Goal: Task Accomplishment & Management: Use online tool/utility

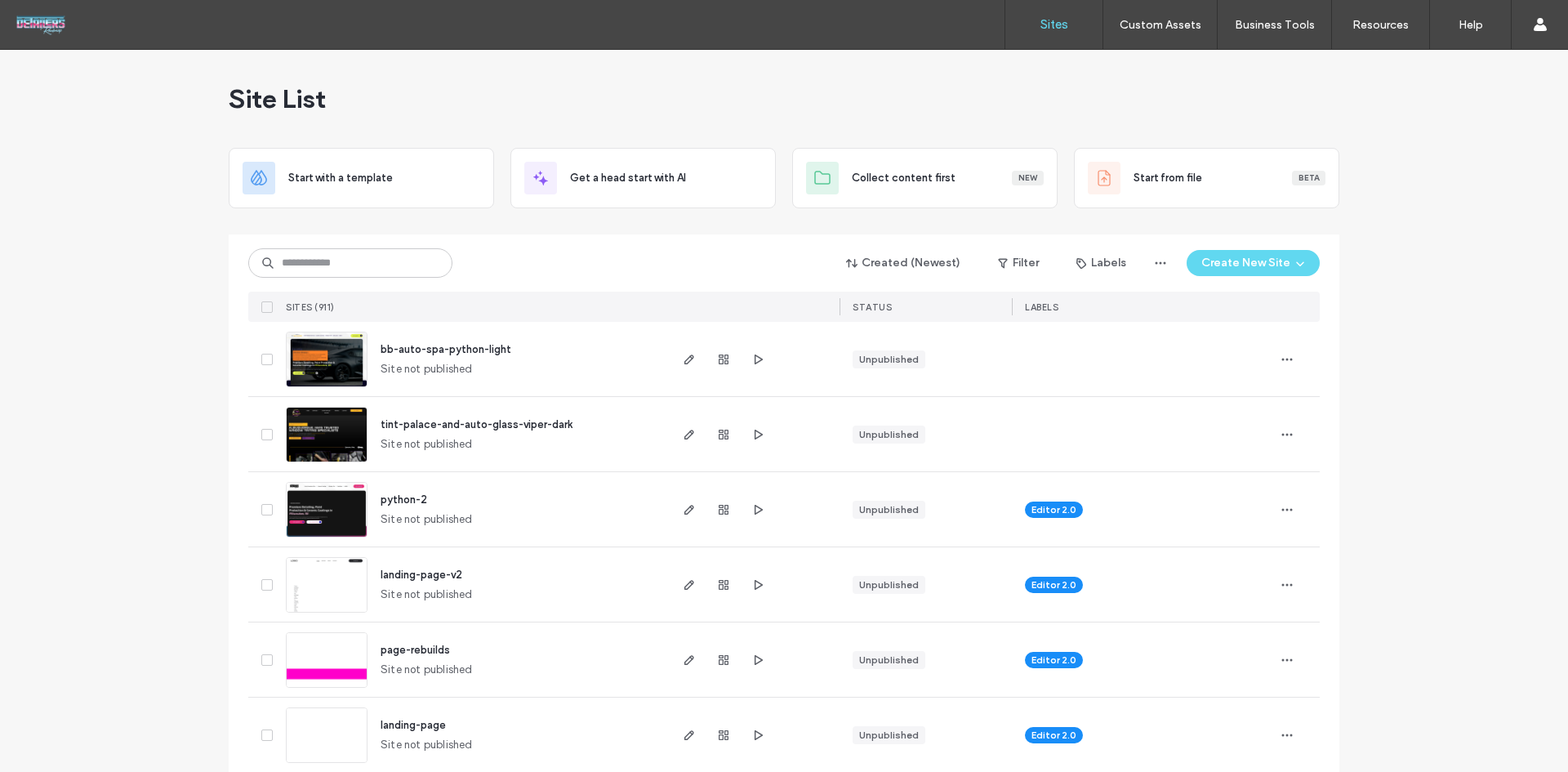
click at [322, 359] on img at bounding box center [326, 387] width 80 height 111
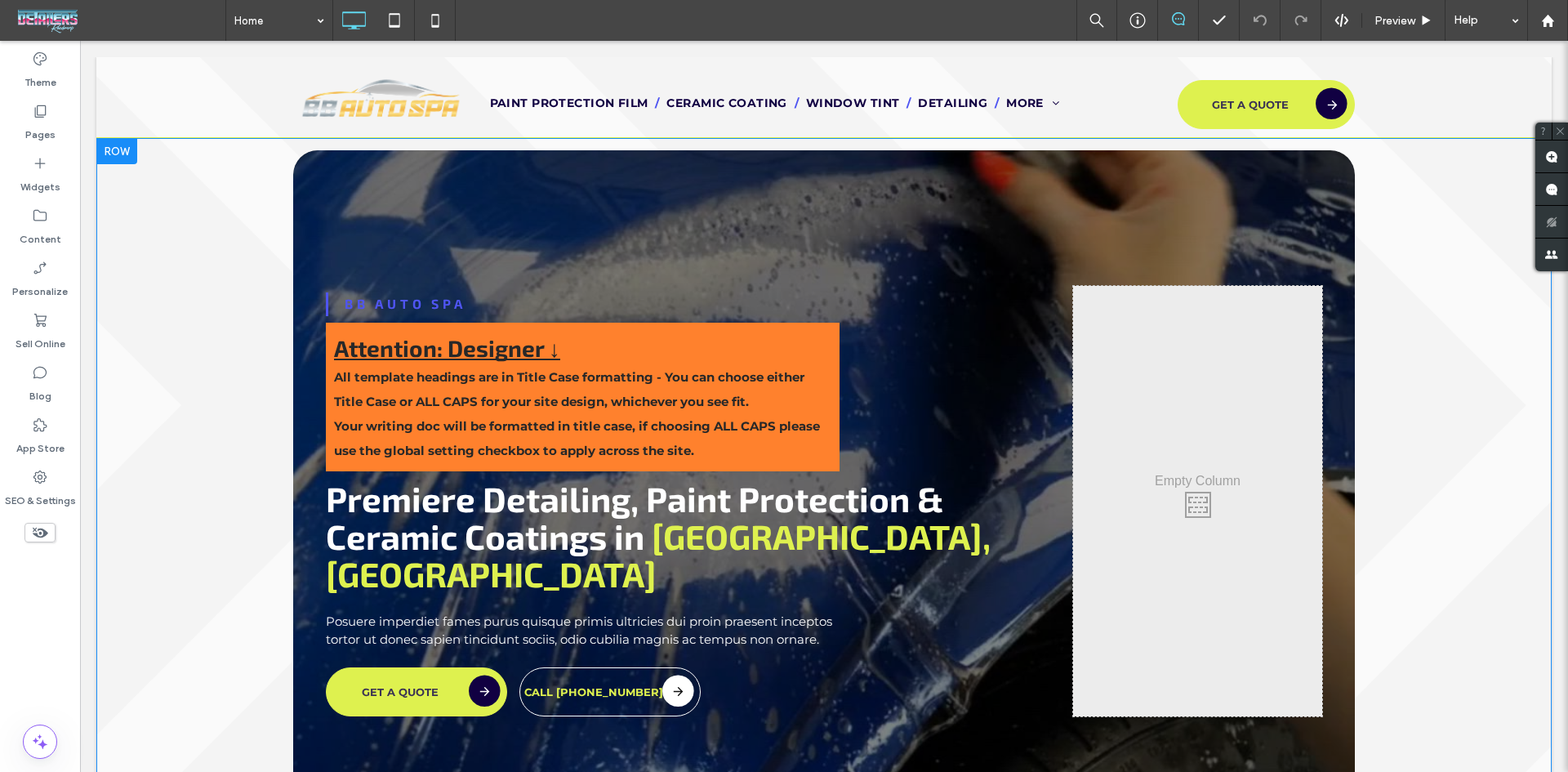
click at [174, 266] on div "BB Auto Spa Attention: Designer ↓ All template headings are in Title Case forma…" at bounding box center [823, 468] width 1455 height 660
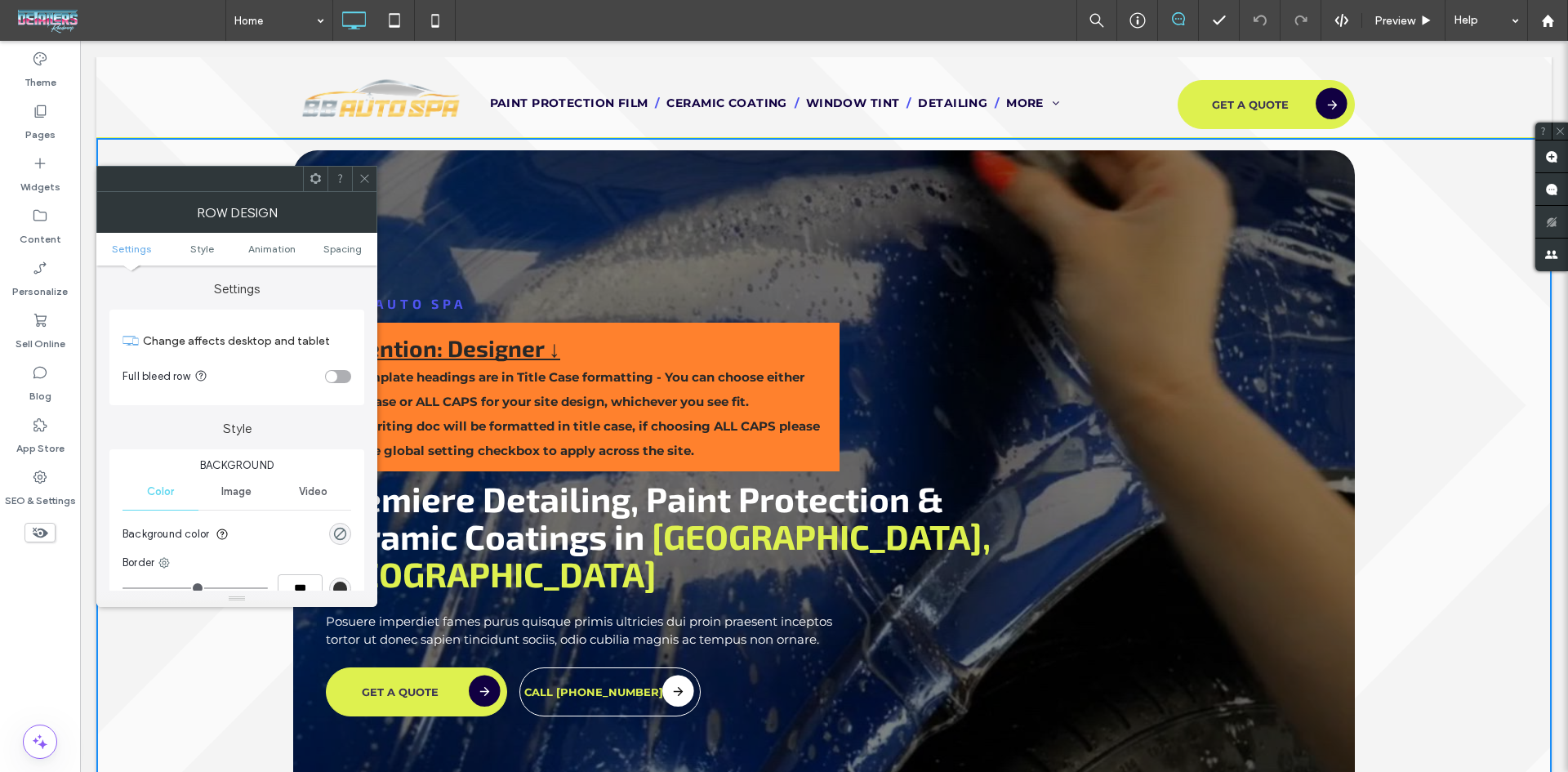
click at [369, 181] on icon at bounding box center [365, 178] width 12 height 12
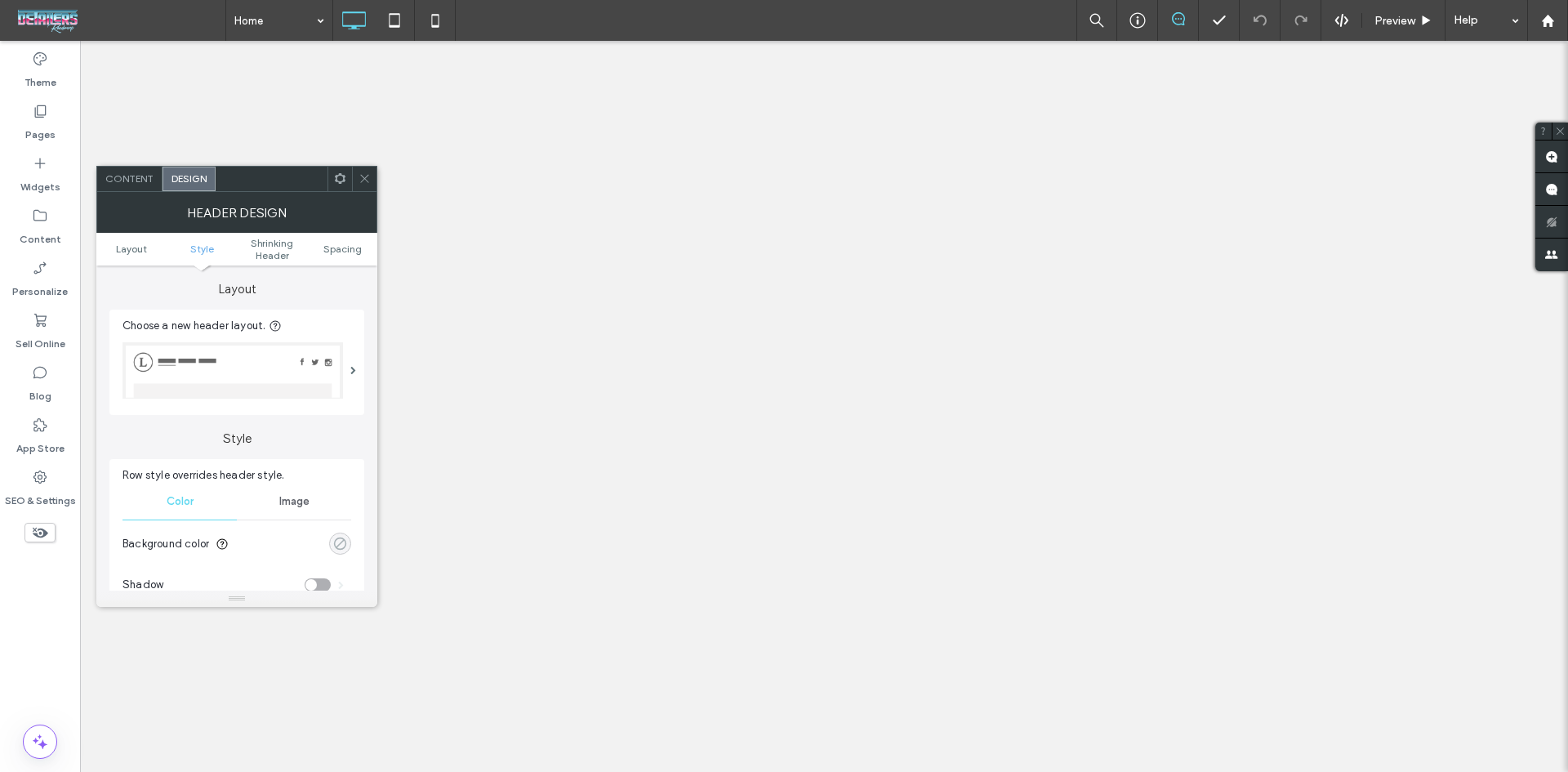
click at [342, 537] on div "rgba(0, 0, 0, 0)" at bounding box center [340, 543] width 14 height 14
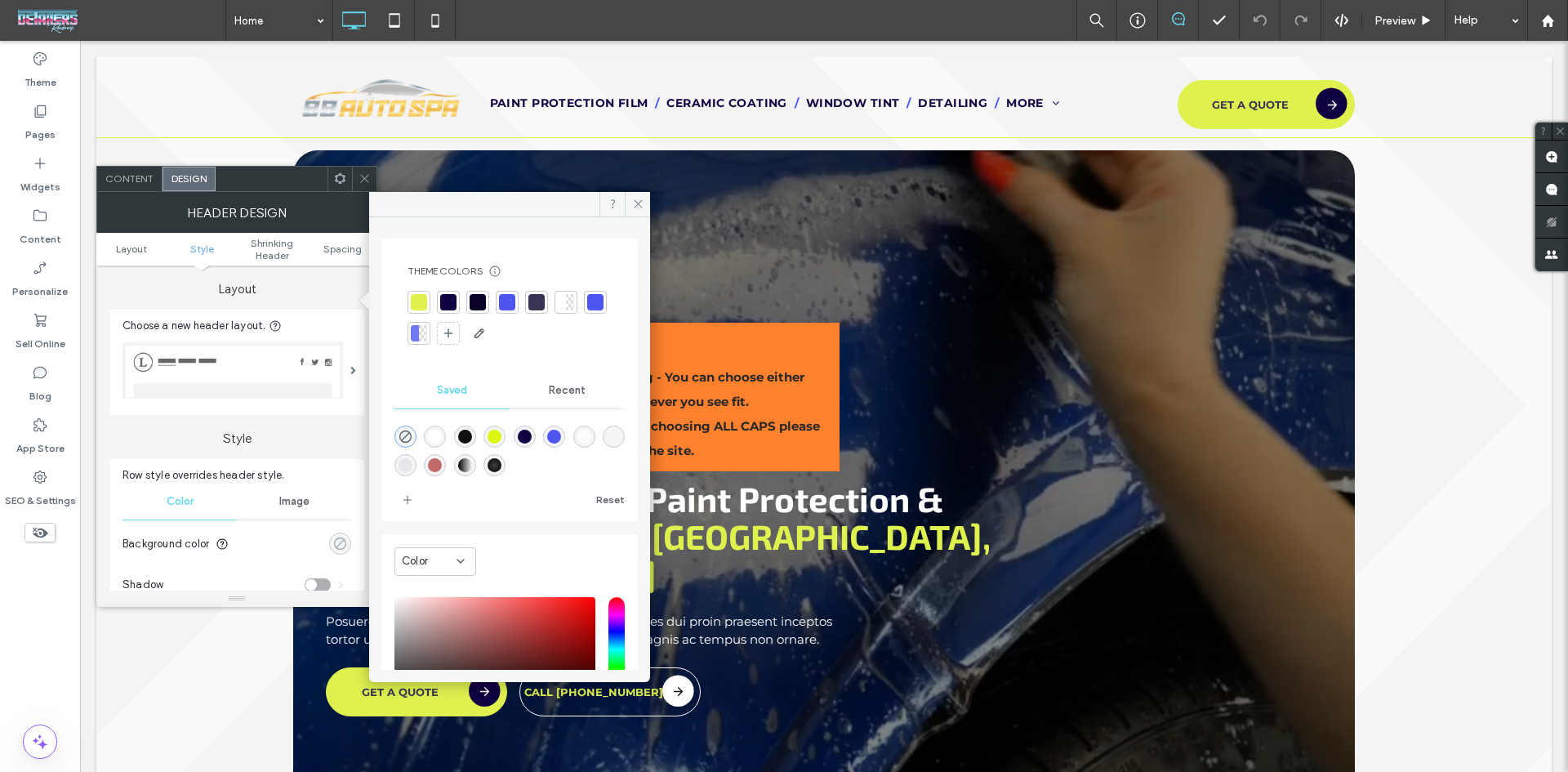
scroll to position [245, 0]
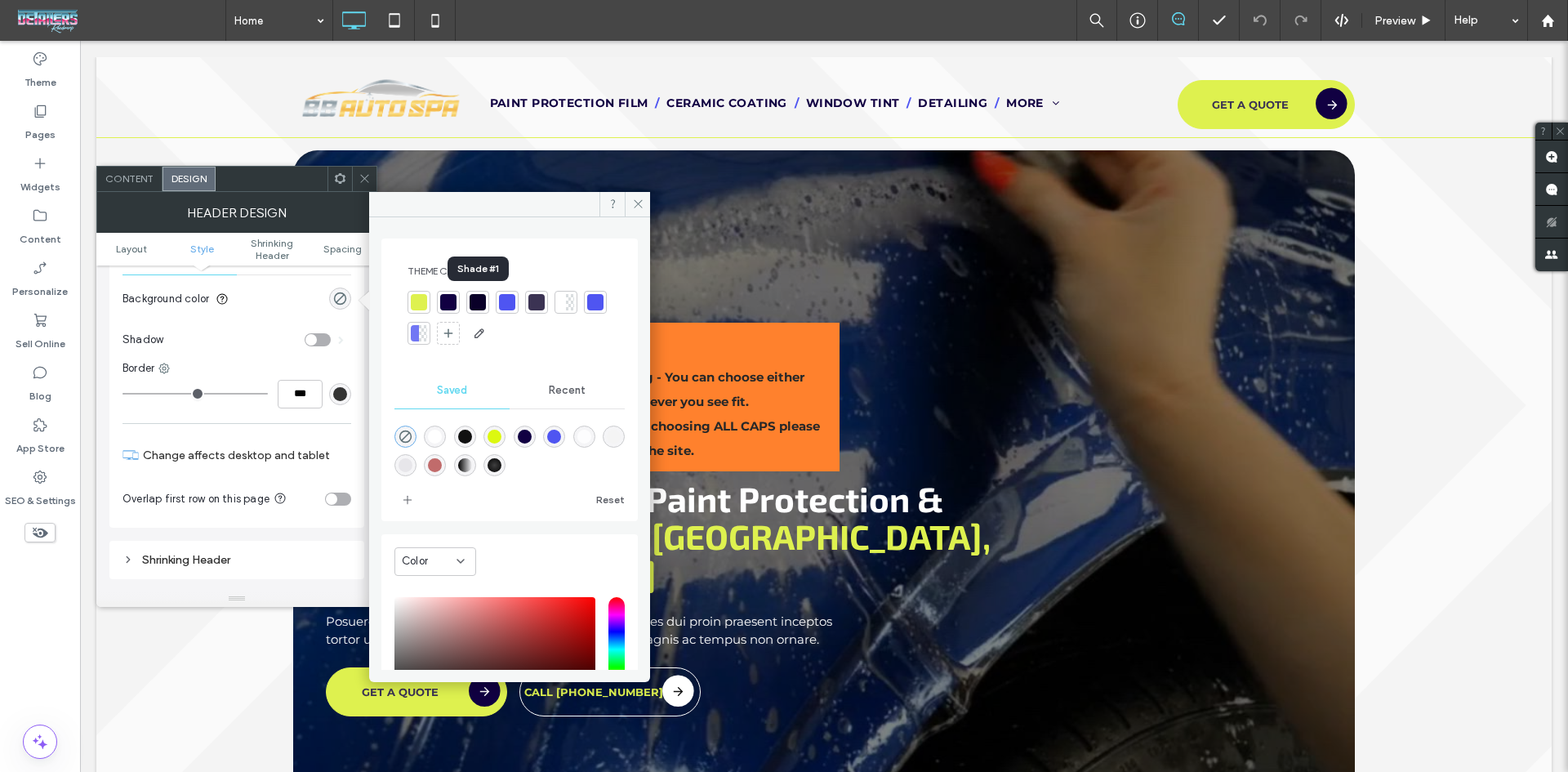
click at [474, 305] on div at bounding box center [478, 302] width 16 height 16
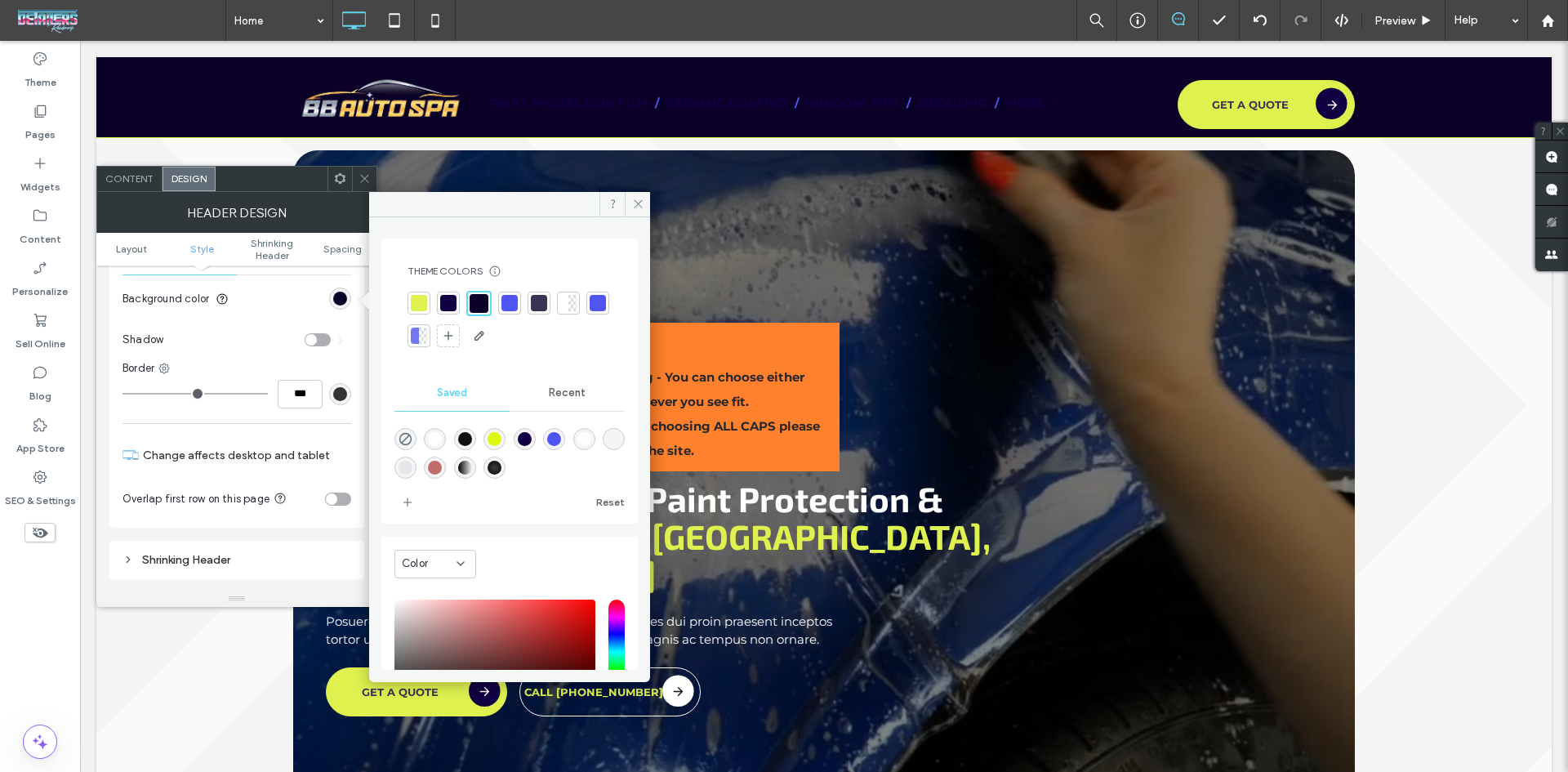
click at [412, 469] on div "rgba(231,230,234,1)" at bounding box center [405, 467] width 14 height 14
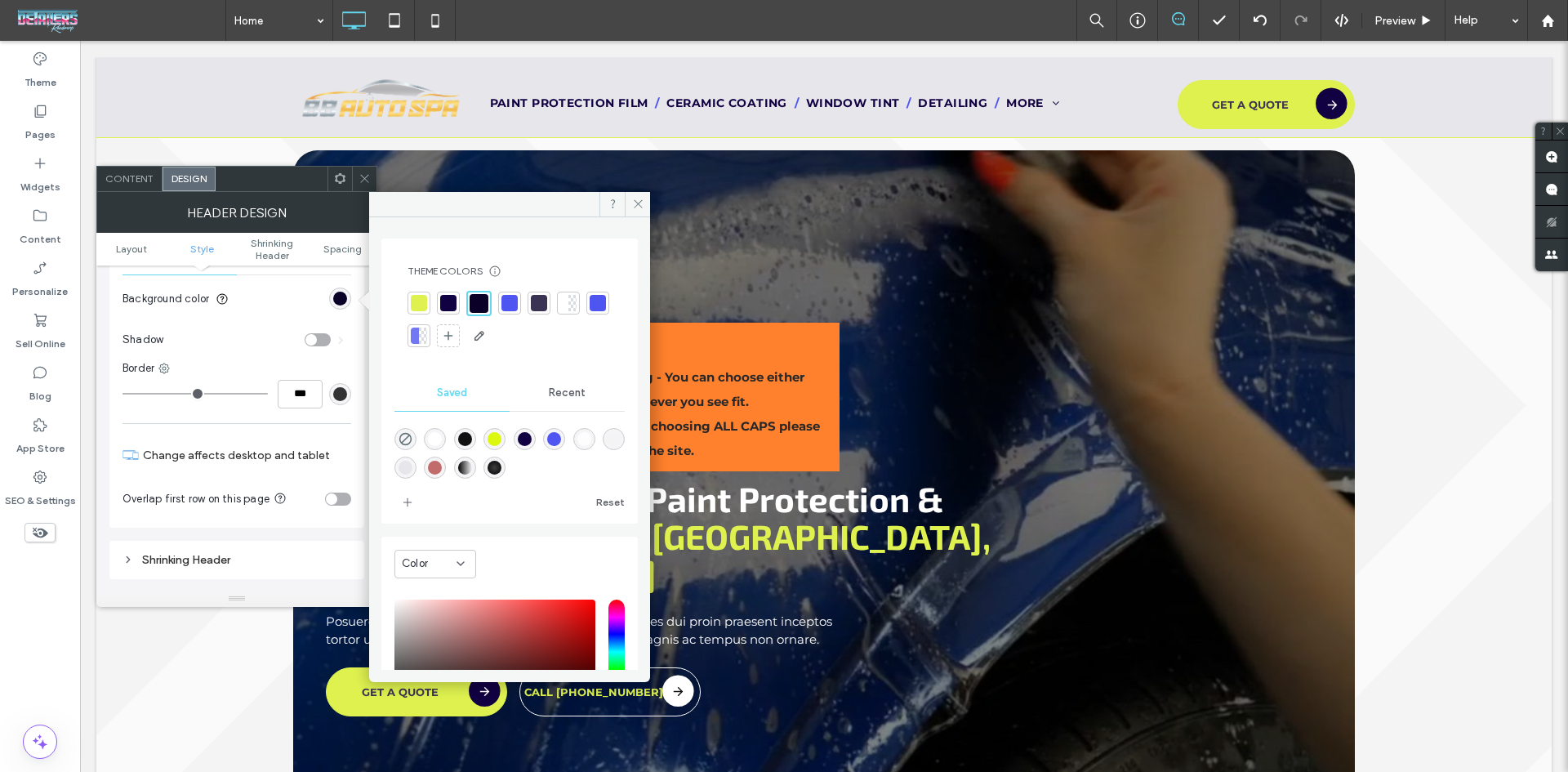
type input "*******"
type input "***"
type input "****"
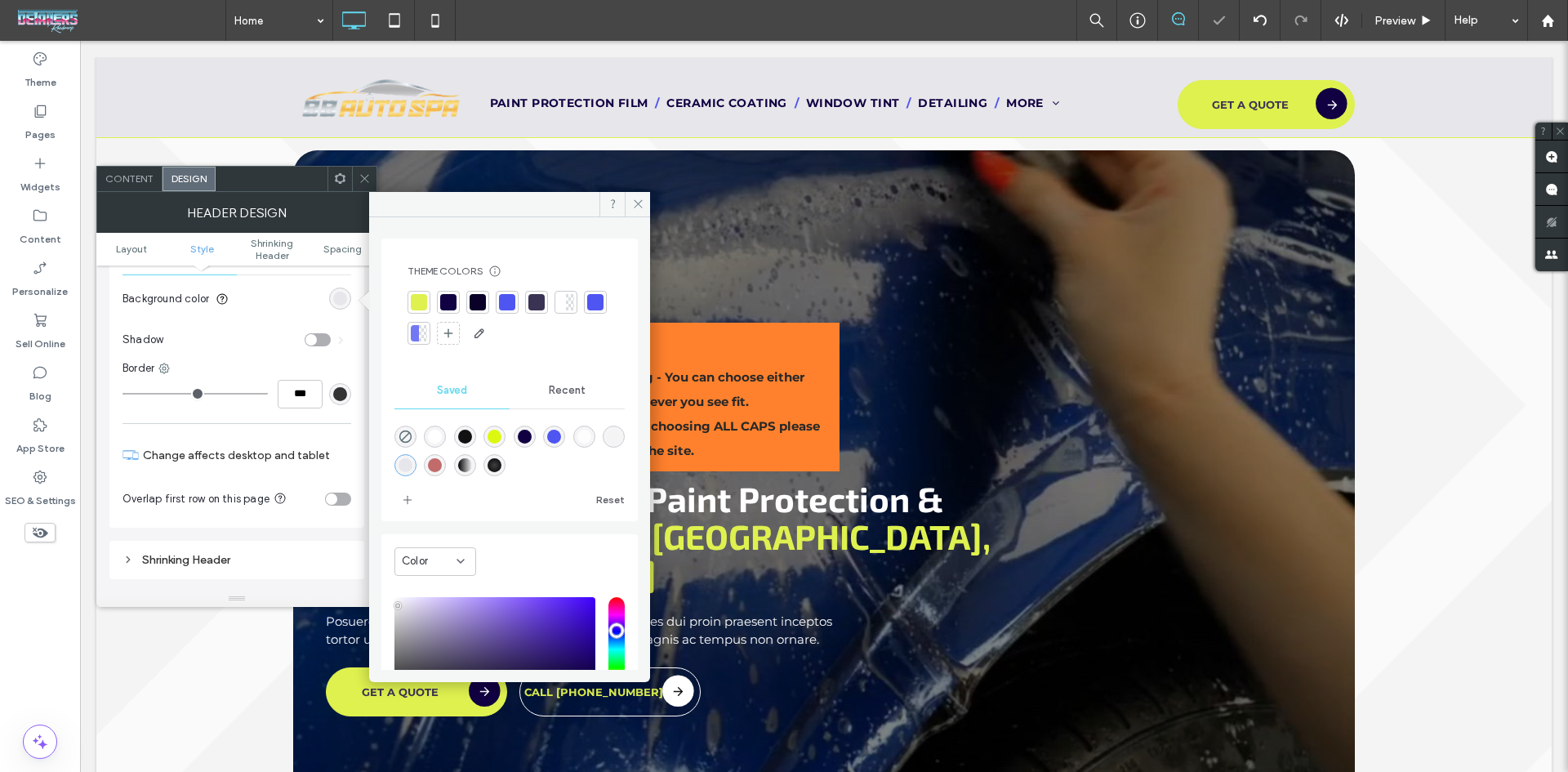
click at [446, 554] on div "Color" at bounding box center [430, 561] width 55 height 16
click at [440, 624] on span "Gradient" at bounding box center [425, 619] width 47 height 16
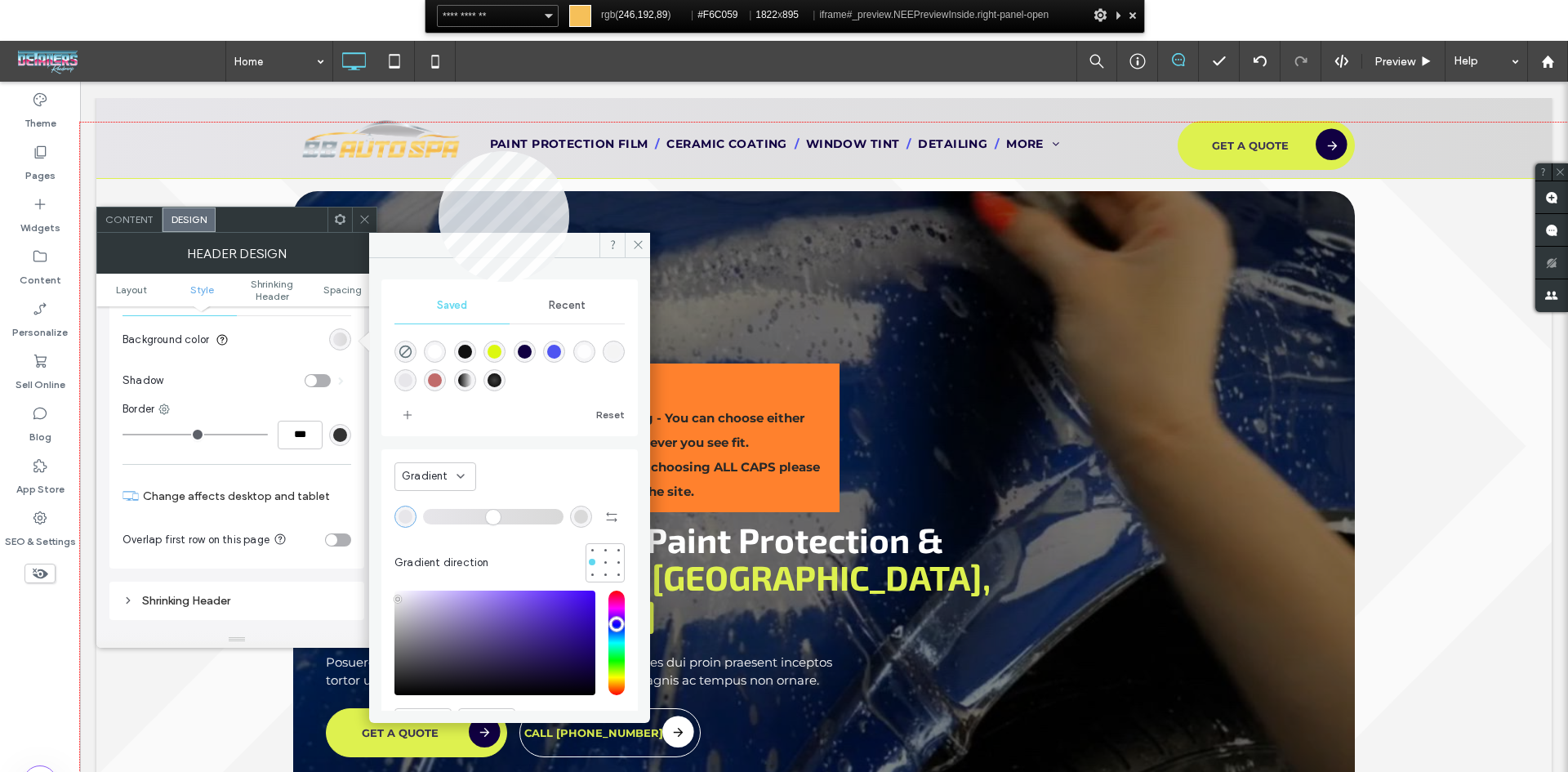
click at [439, 151] on div at bounding box center [823, 488] width 1488 height 731
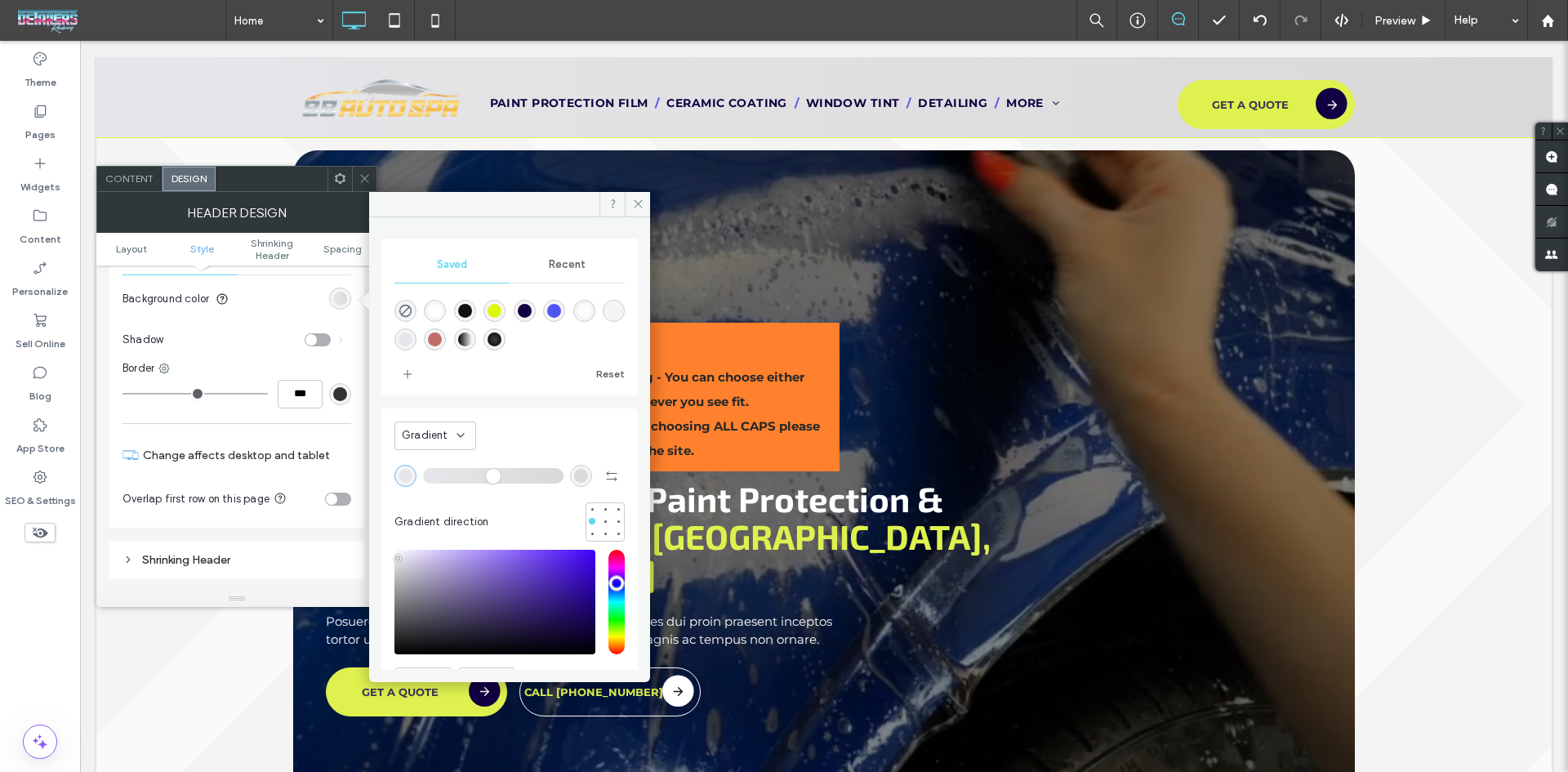
click at [574, 480] on div "rgba(217, 217, 217, 1)" at bounding box center [581, 475] width 14 height 14
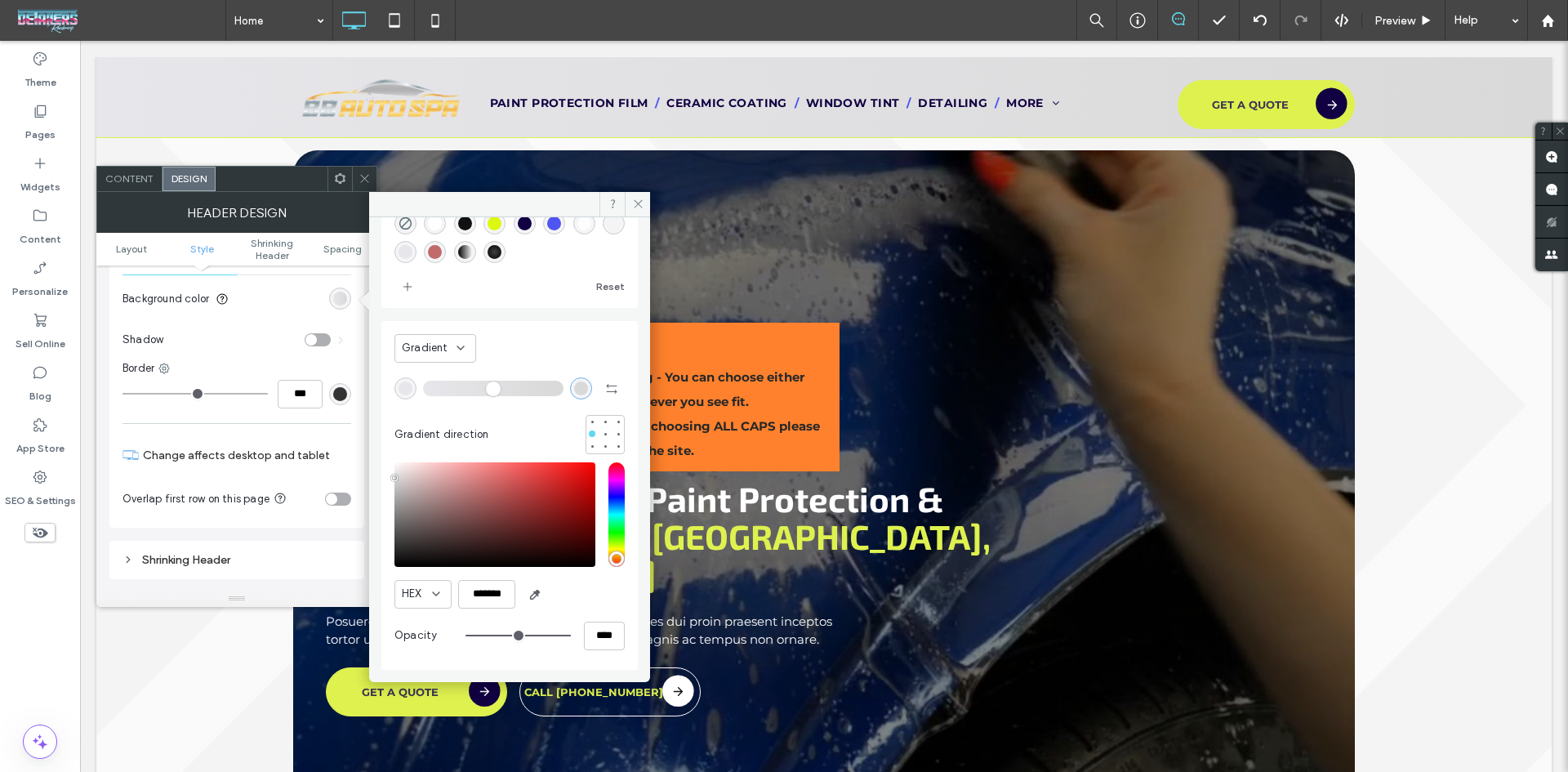
scroll to position [88, 0]
click at [483, 590] on input "*******" at bounding box center [486, 593] width 57 height 28
paste input "color picker textbox"
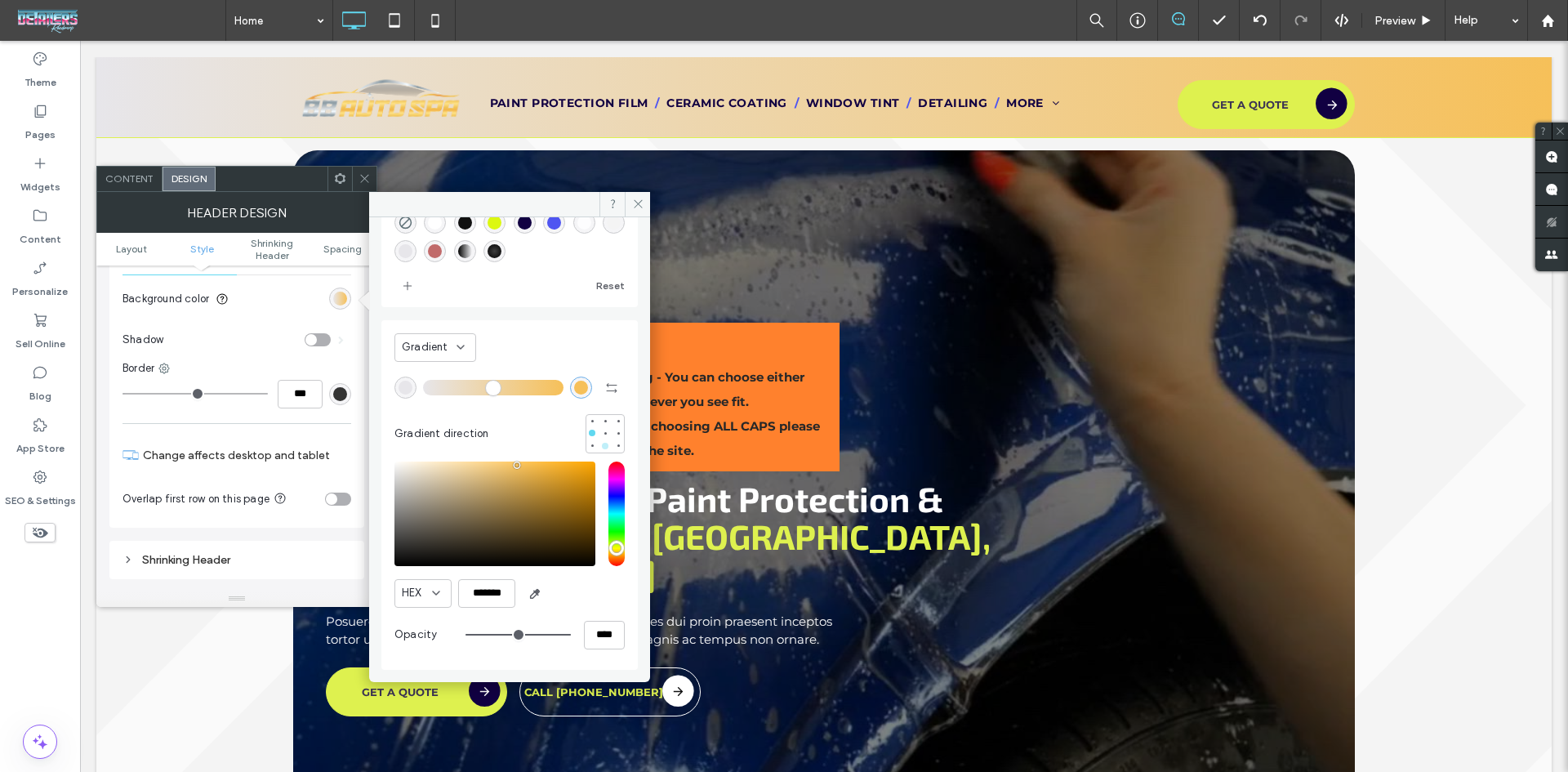
click at [602, 447] on div at bounding box center [604, 445] width 6 height 6
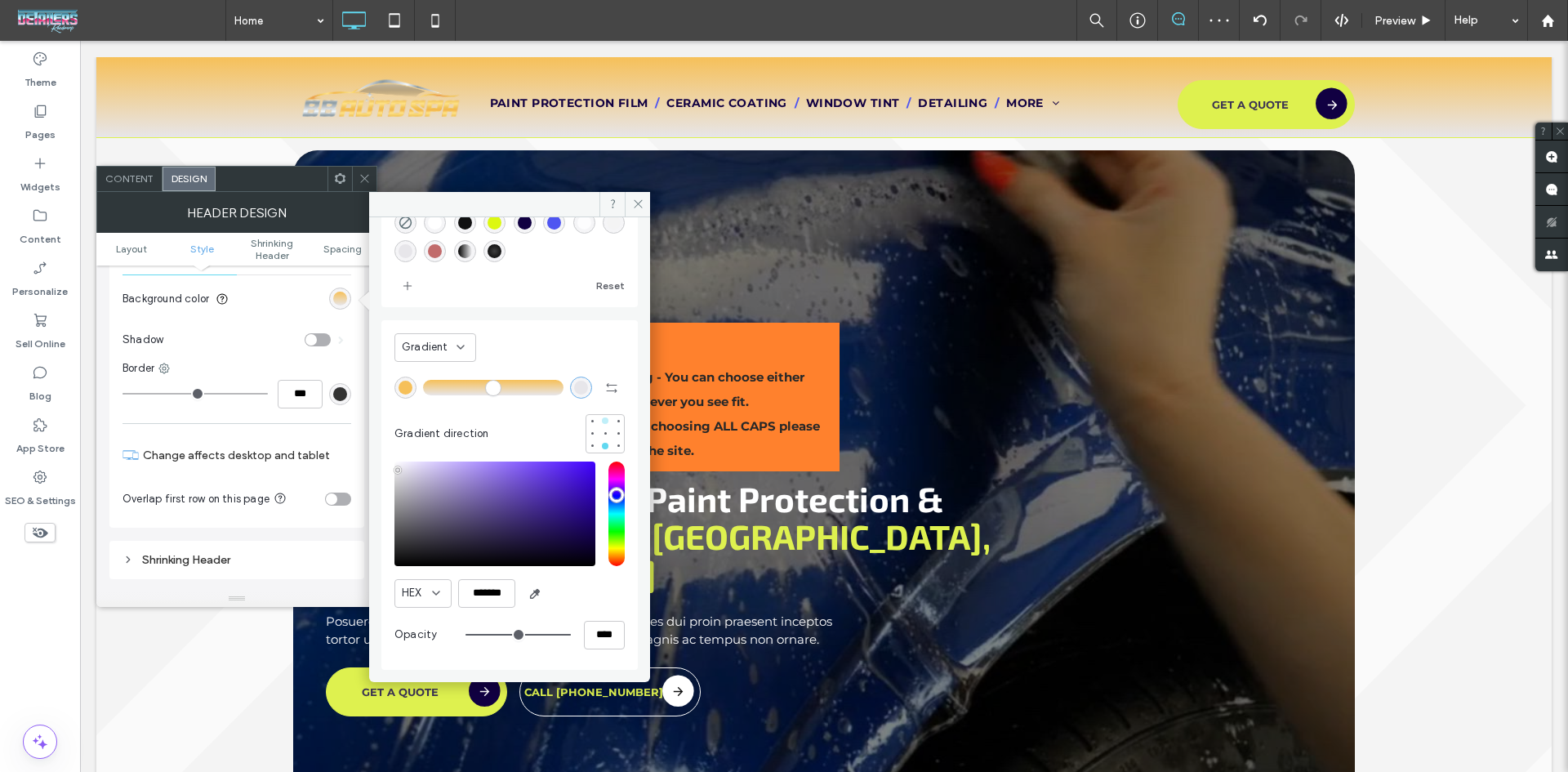
click at [602, 419] on div at bounding box center [604, 420] width 6 height 6
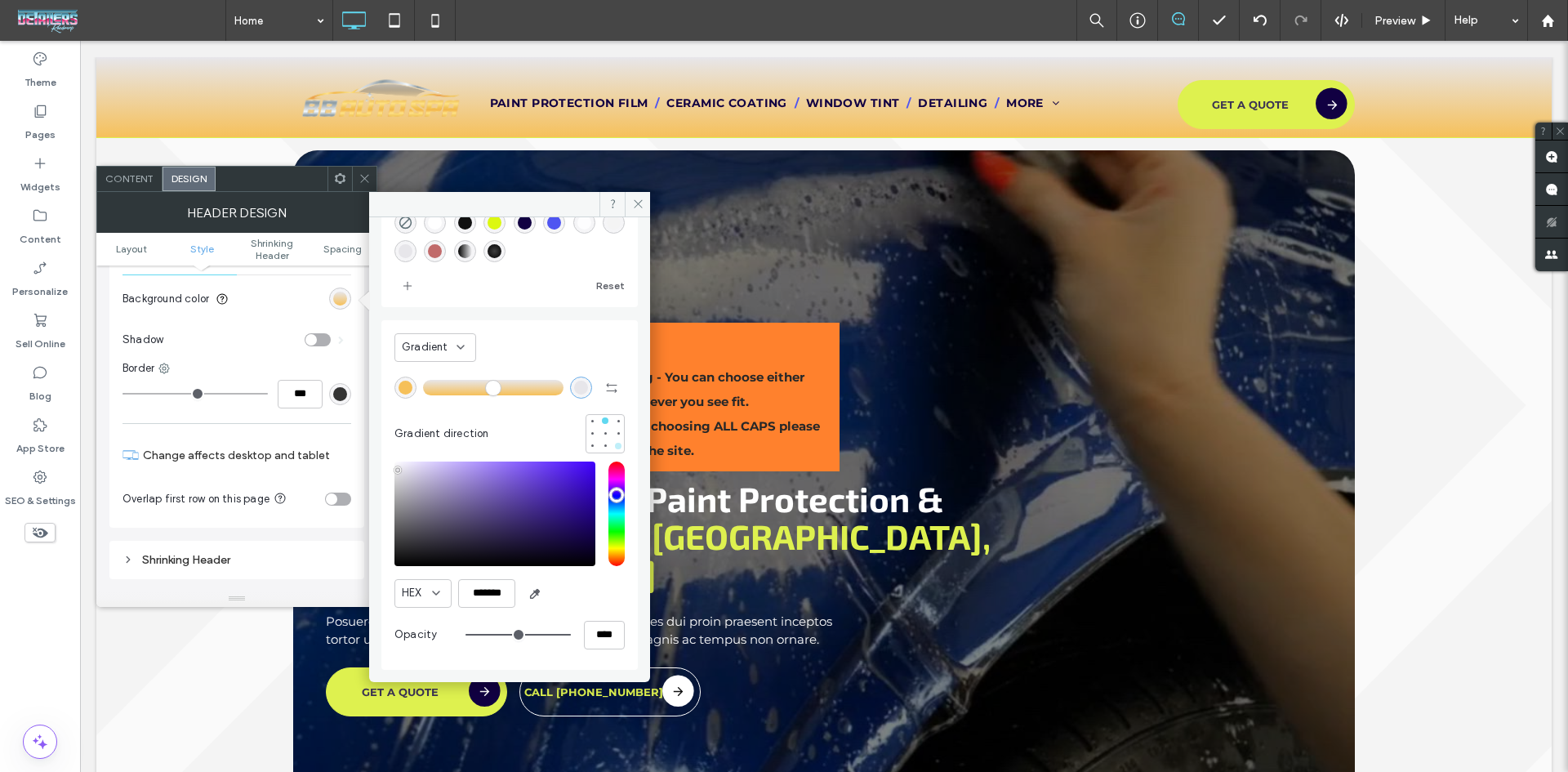
click at [613, 440] on div at bounding box center [618, 446] width 11 height 11
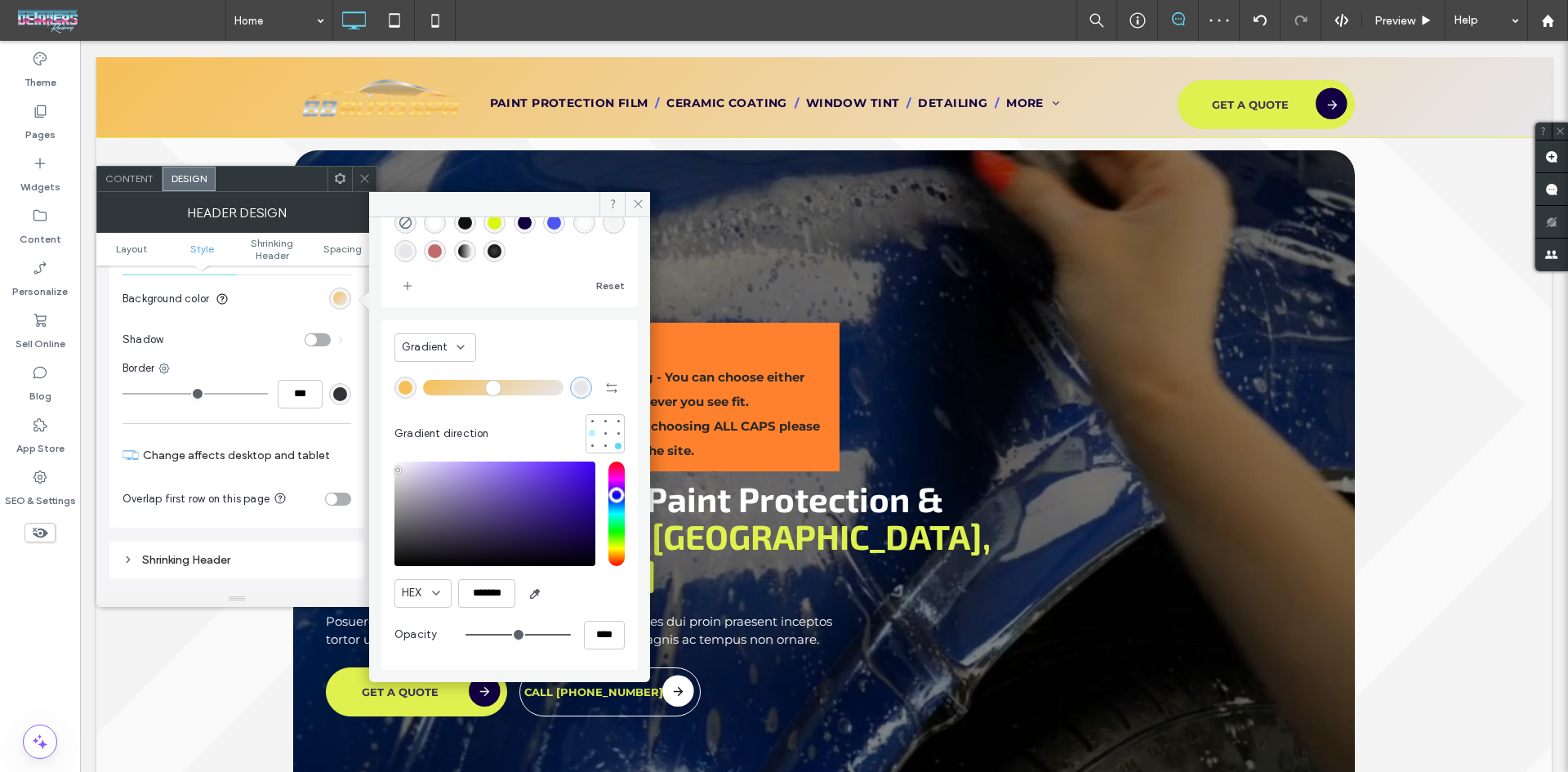
click at [589, 430] on div at bounding box center [592, 432] width 6 height 6
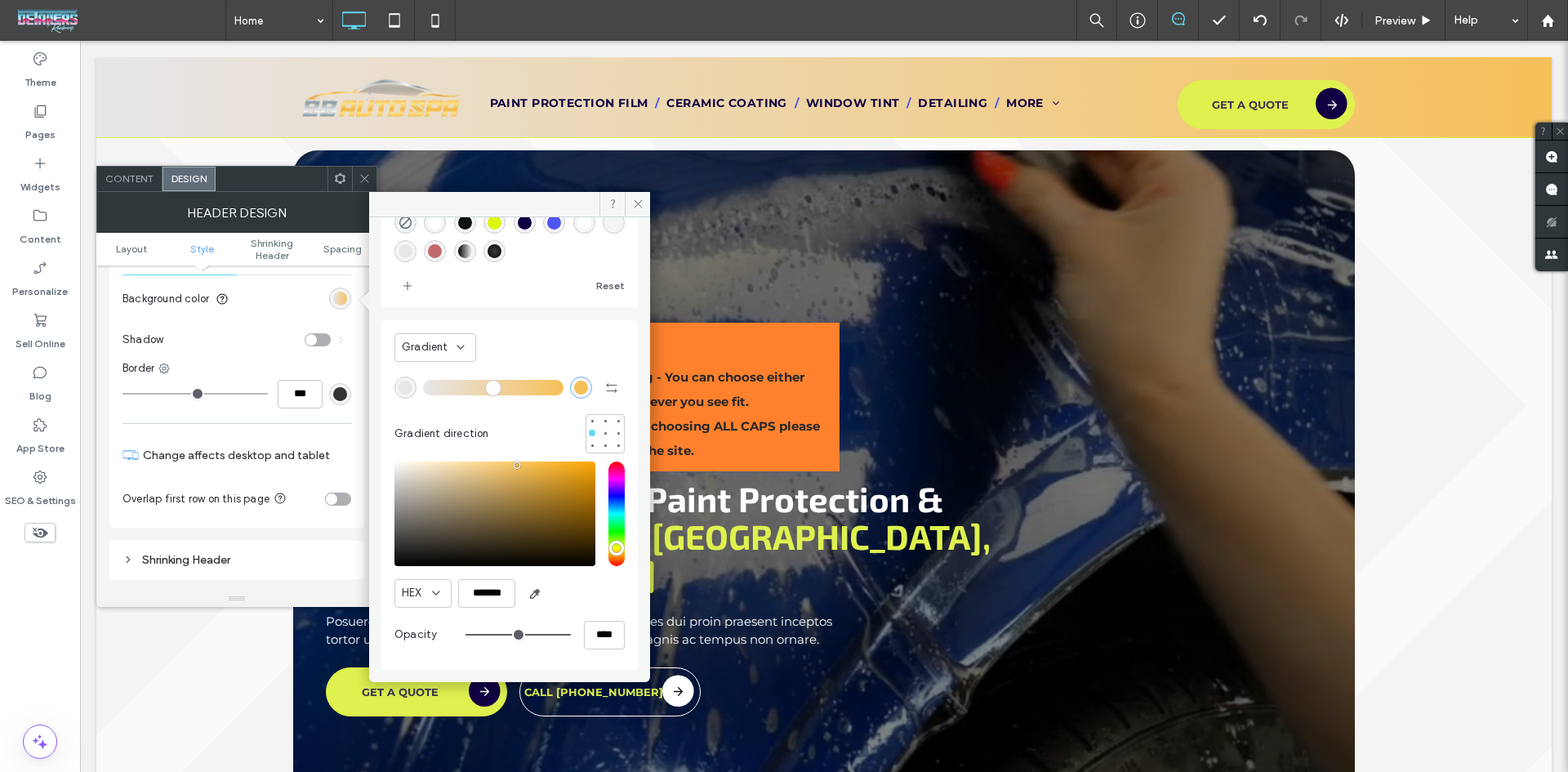
click at [404, 385] on div "rgba(231,230,234,1)" at bounding box center [405, 387] width 14 height 14
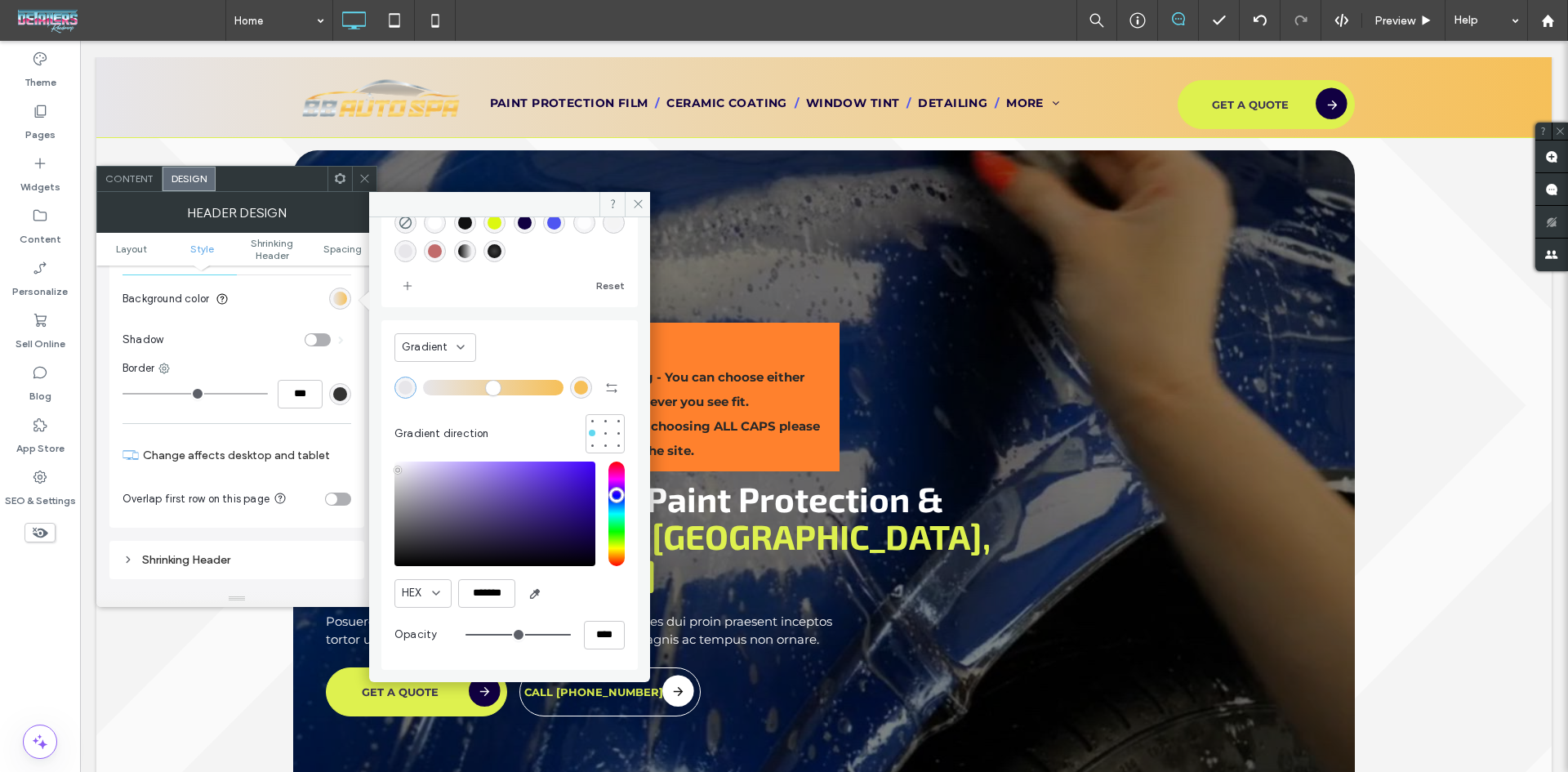
click at [469, 222] on div "rgba(17,17,17,1)" at bounding box center [464, 222] width 14 height 14
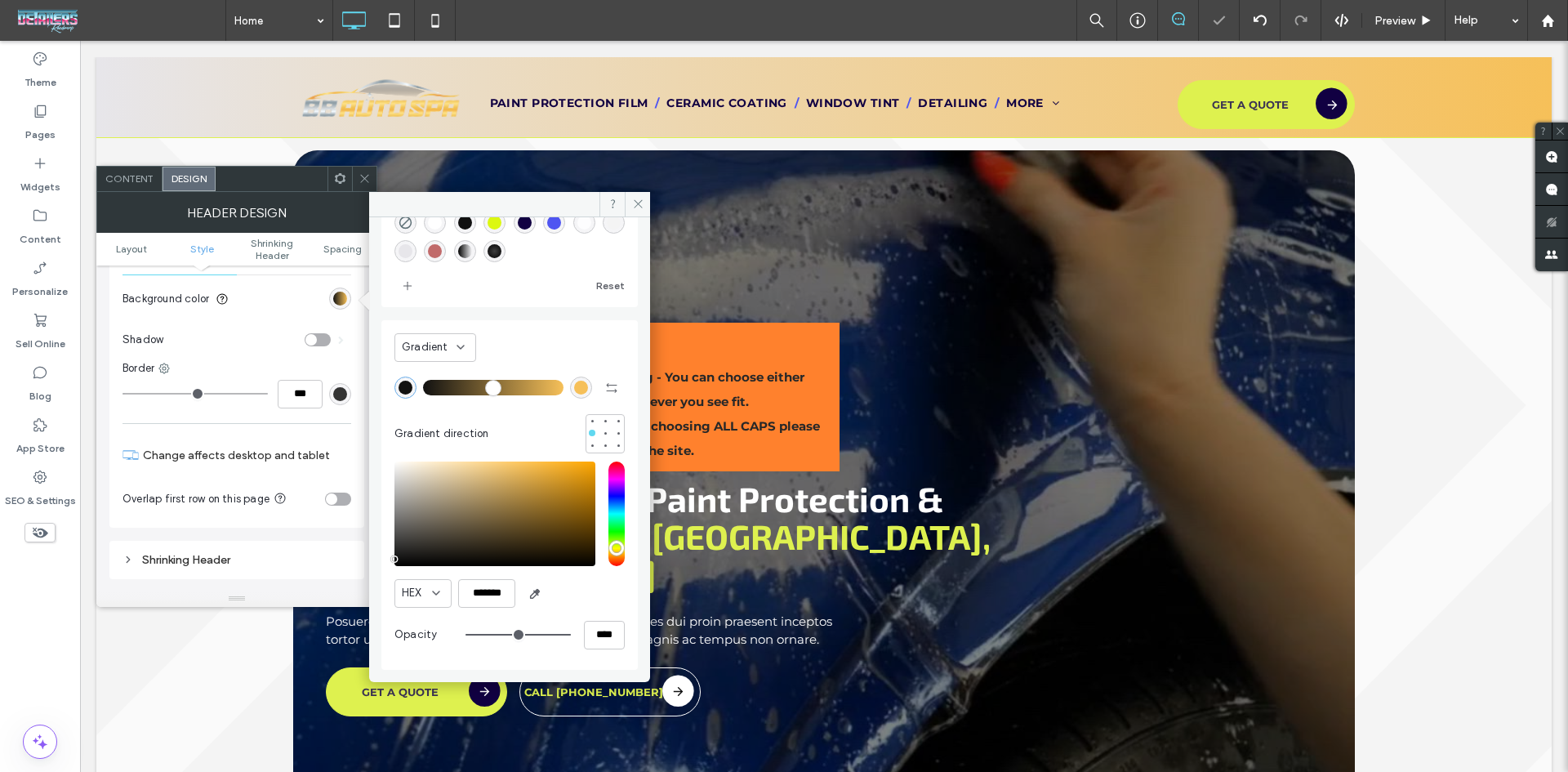
type input "*******"
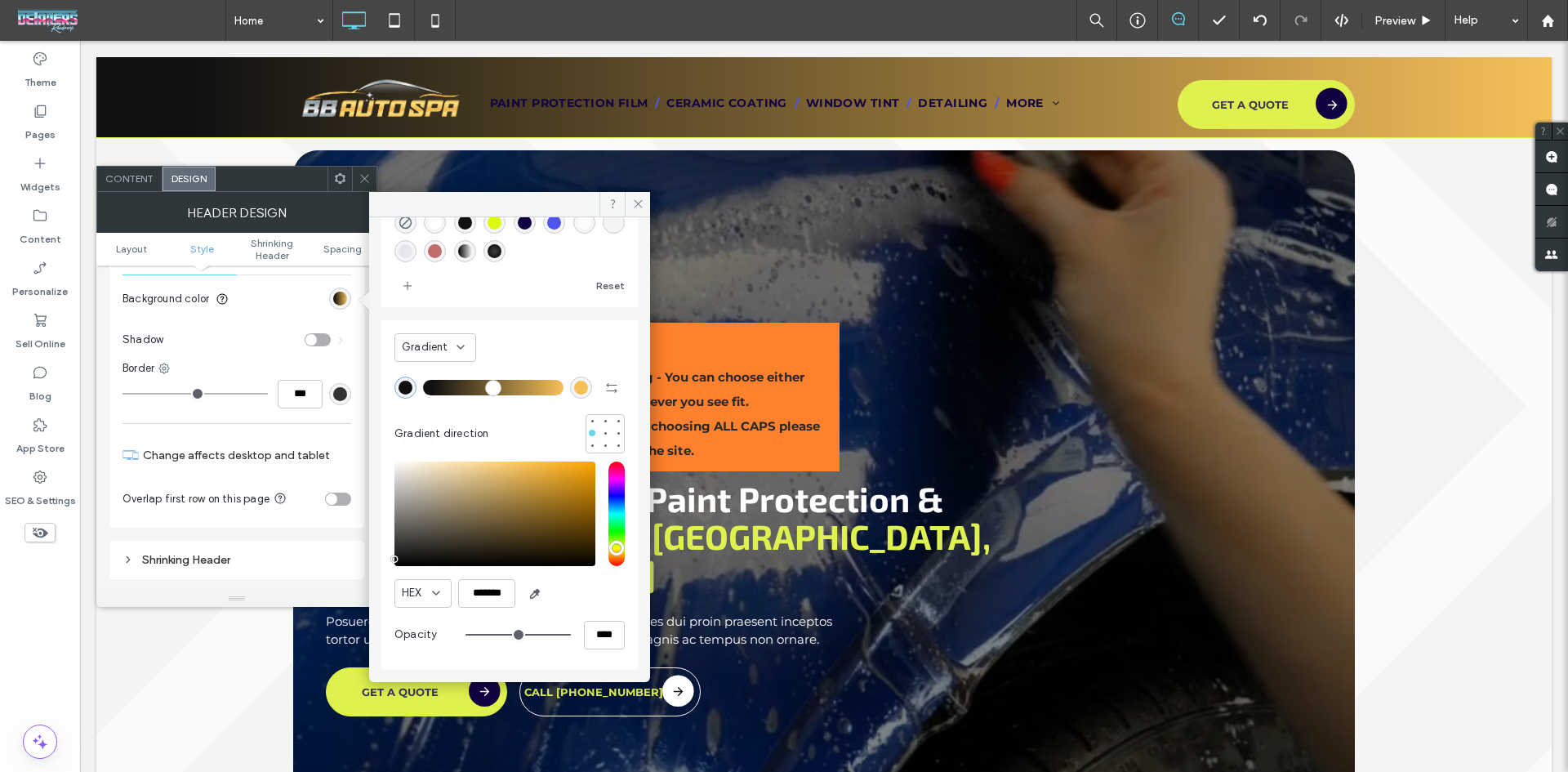
type input "*"
click at [440, 387] on input "range" at bounding box center [493, 388] width 140 height 2
click at [638, 201] on icon at bounding box center [637, 203] width 12 height 12
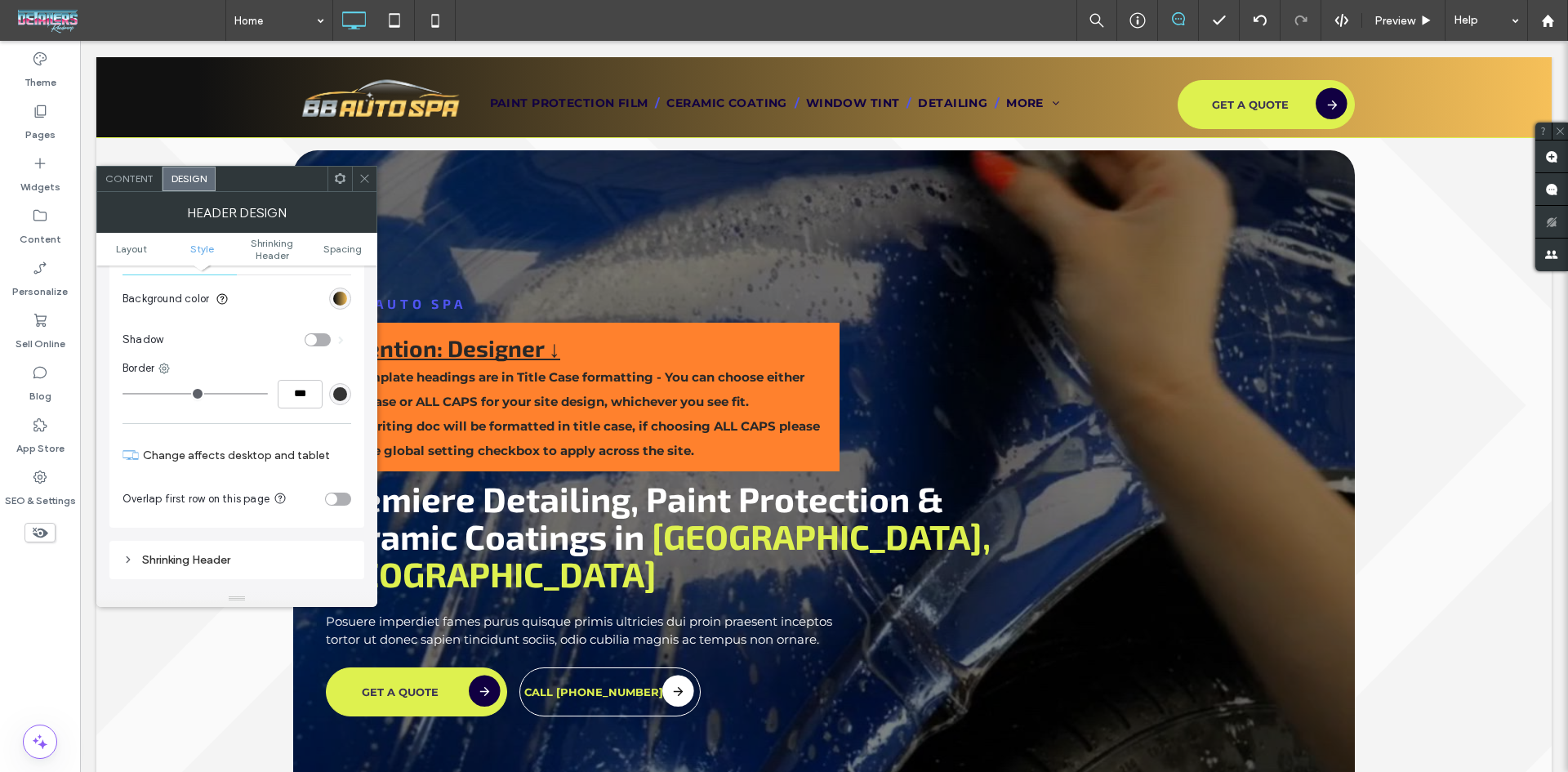
click at [365, 175] on icon at bounding box center [365, 178] width 12 height 12
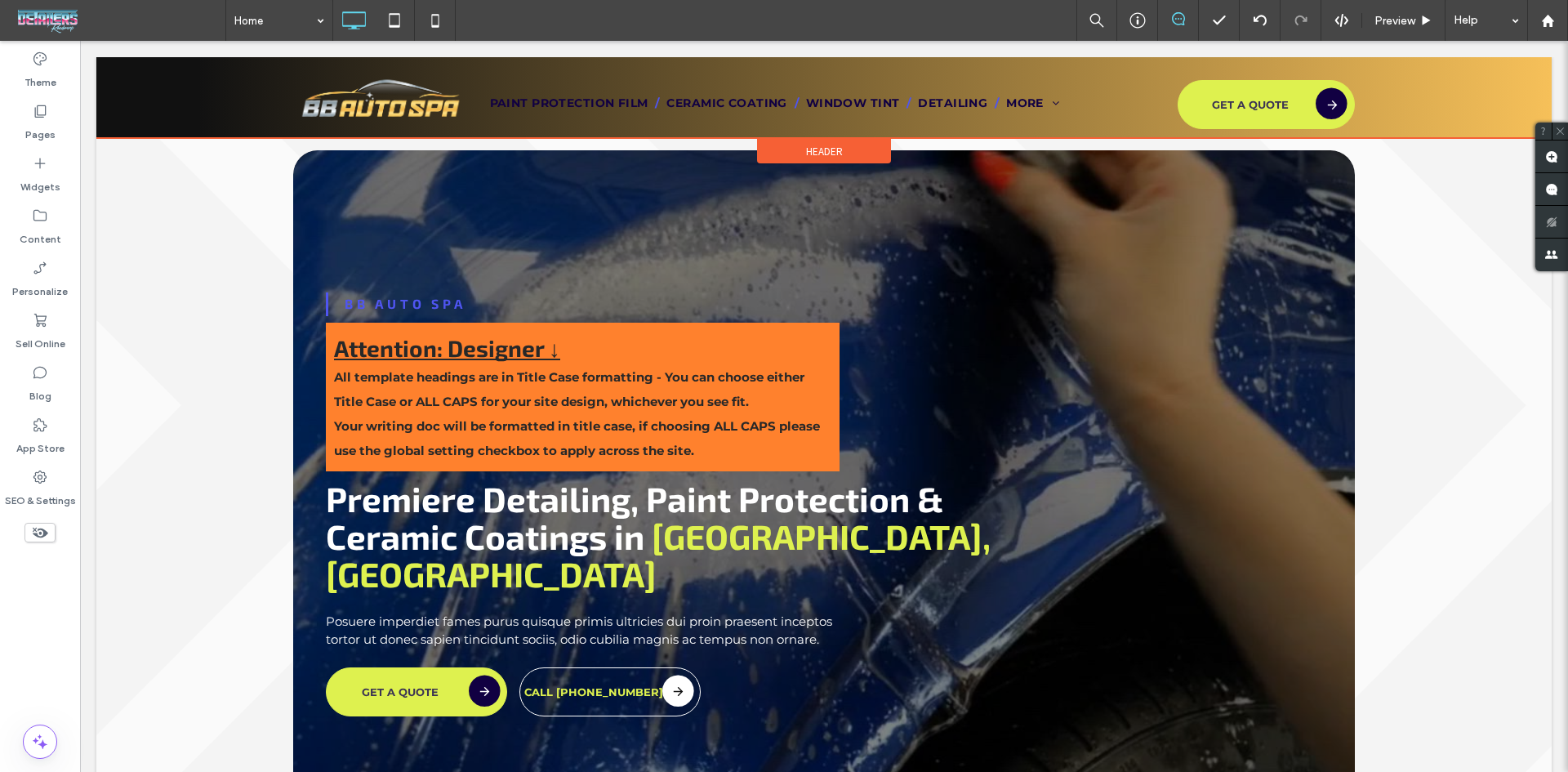
click at [806, 146] on span "Header" at bounding box center [824, 151] width 37 height 14
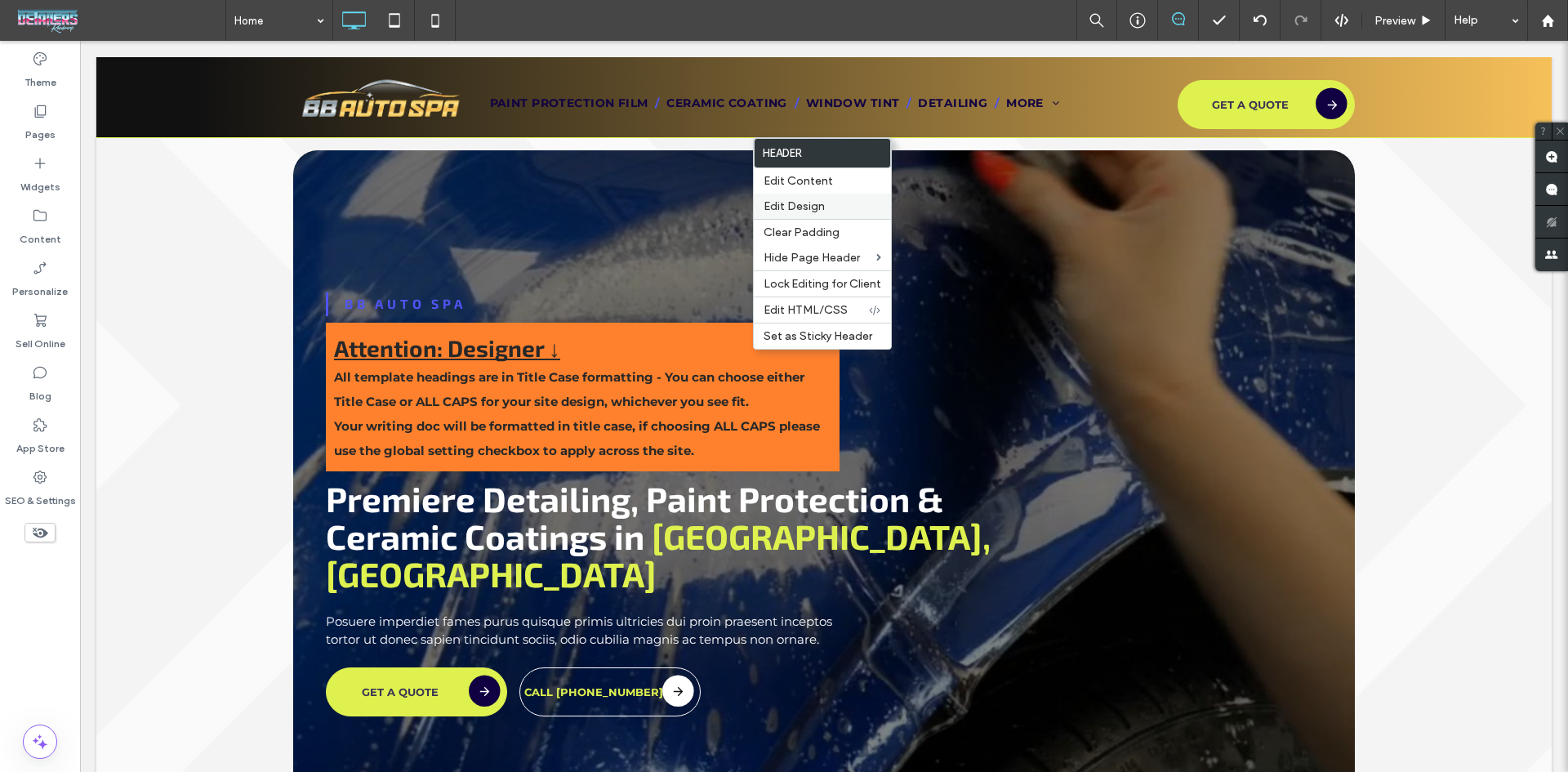
click at [822, 205] on span "Edit Design" at bounding box center [794, 206] width 61 height 14
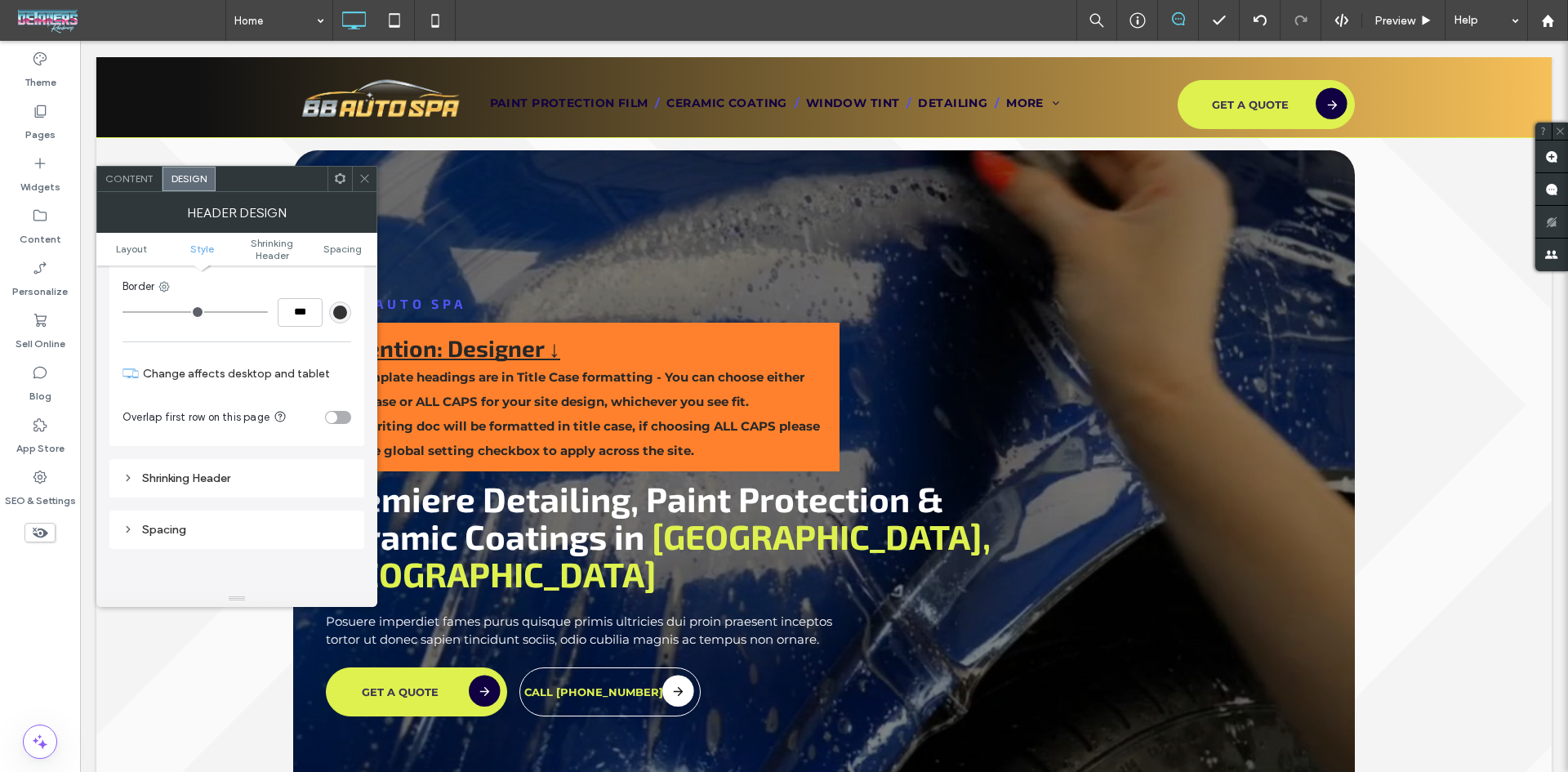
scroll to position [163, 0]
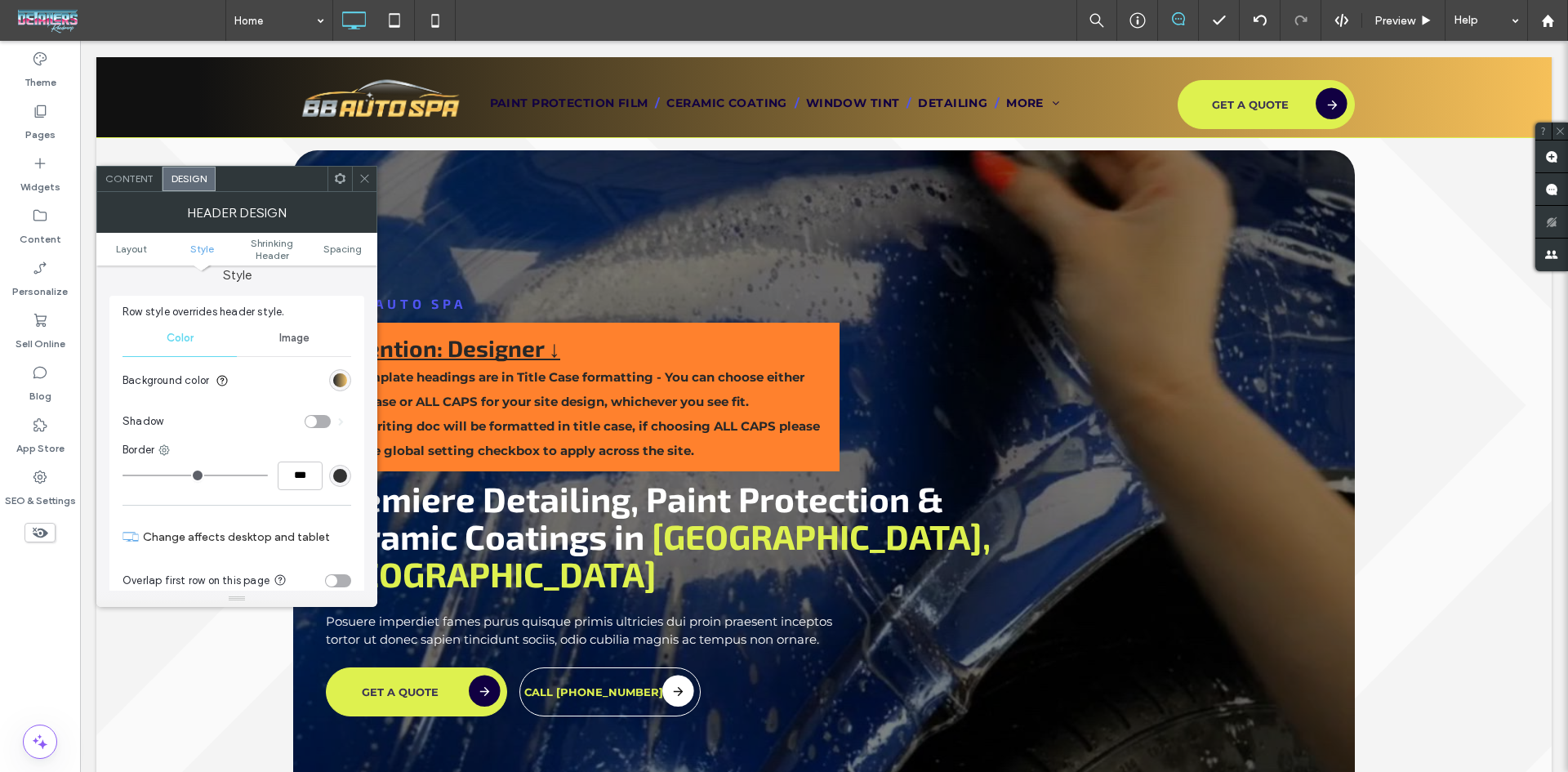
click at [343, 378] on div "linear-gradient(90deg, rgb(17, 17, 17) 7%, rgb(246, 192, 89) 100%)" at bounding box center [340, 380] width 14 height 14
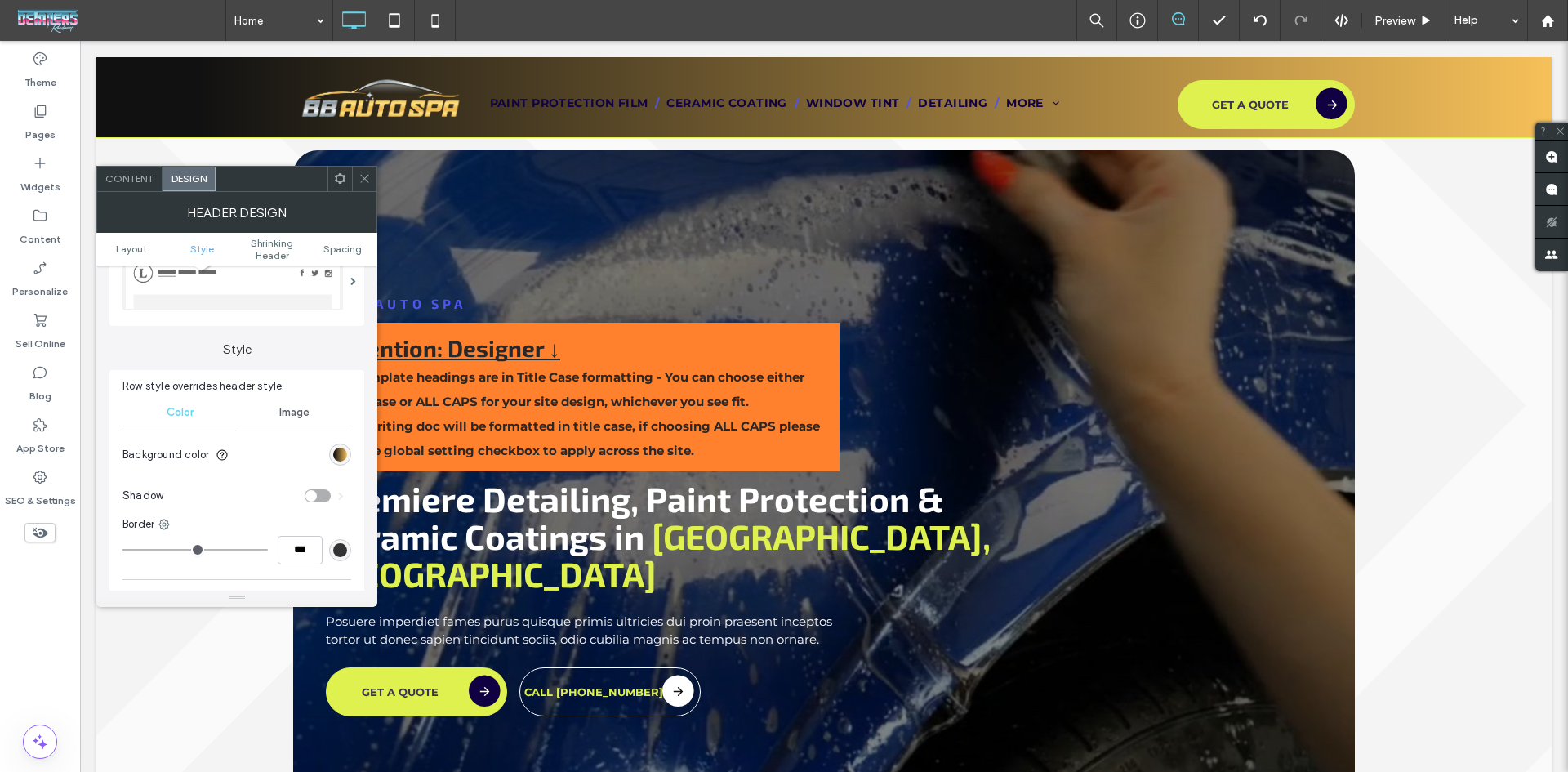
scroll to position [82, 0]
click at [338, 462] on div "linear-gradient(90deg, rgb(17, 17, 17) 7%, rgb(246, 192, 89) 100%)" at bounding box center [340, 462] width 14 height 14
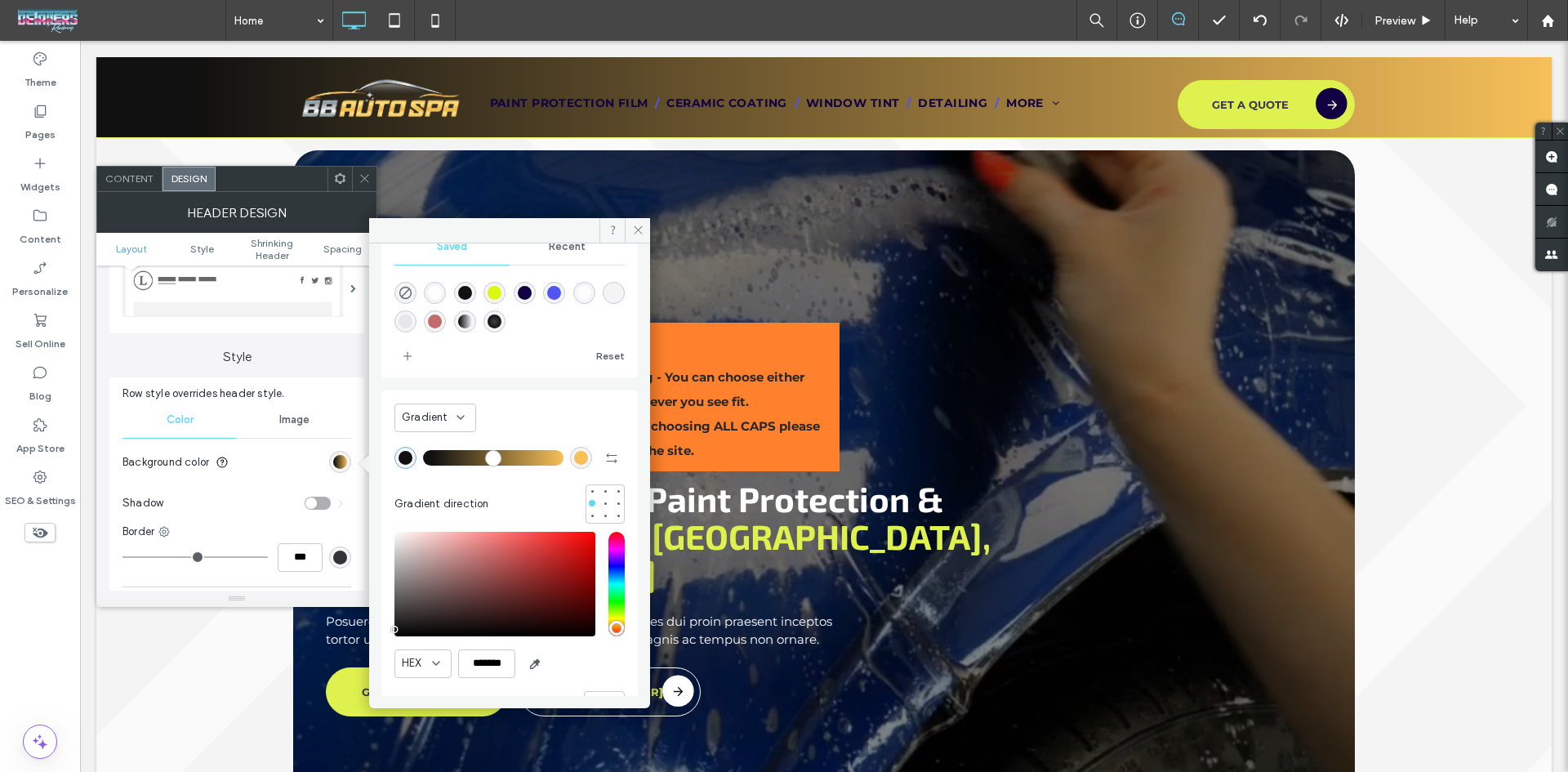
scroll to position [88, 0]
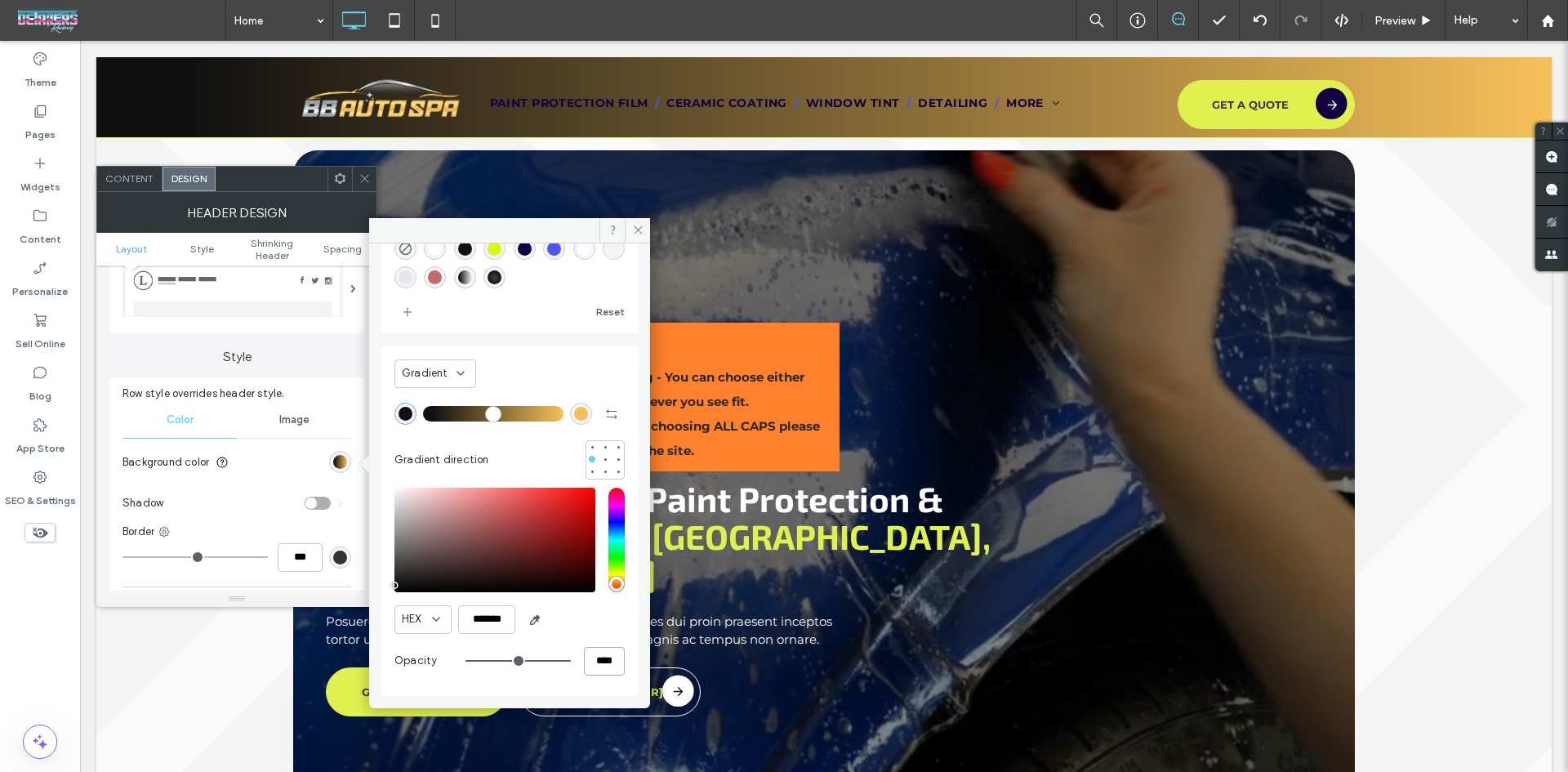
click at [596, 664] on input "****" at bounding box center [604, 660] width 41 height 28
type input "**"
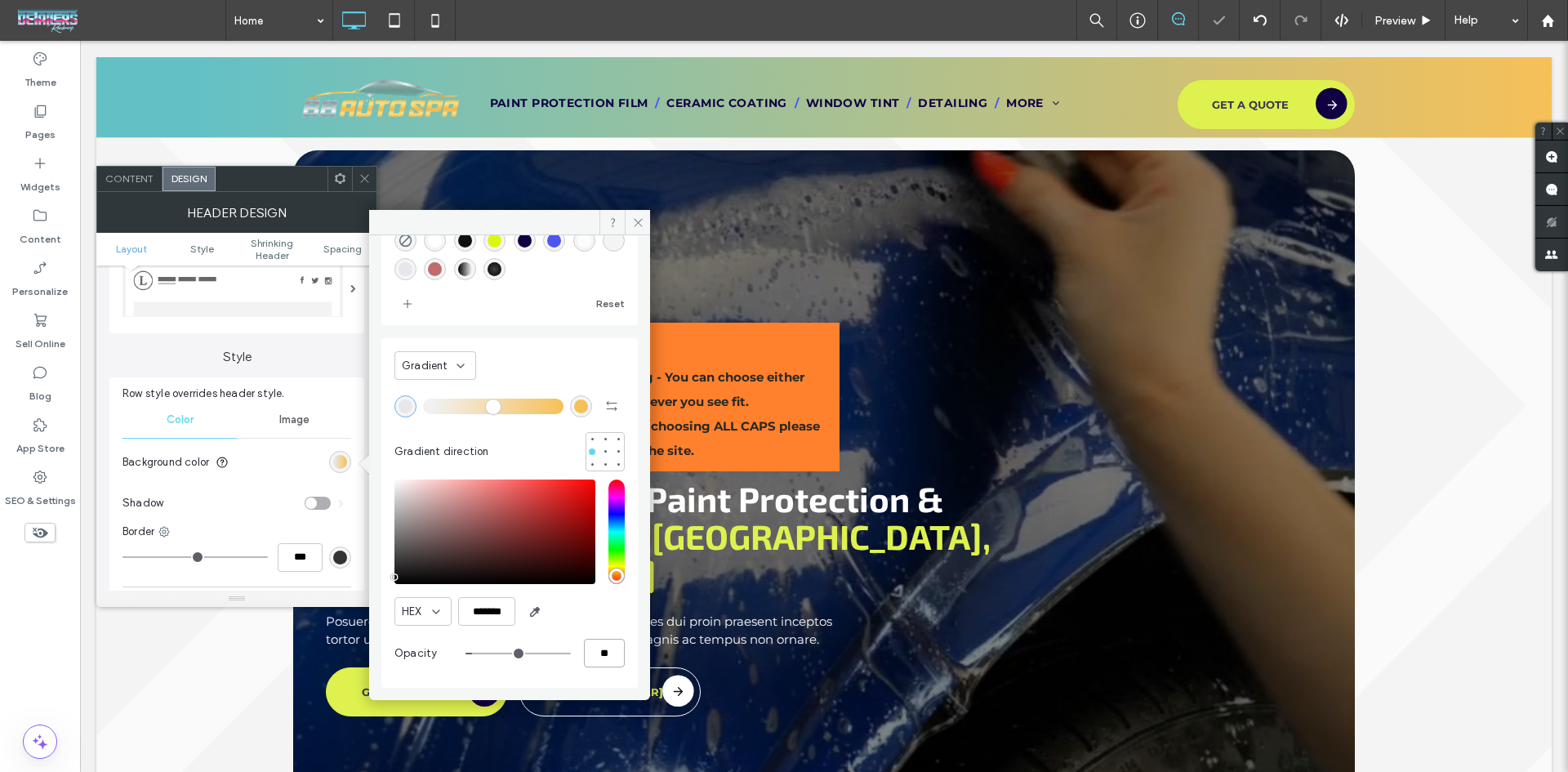
type input "**"
type input "***"
click at [574, 405] on div "rgb(246, 192, 89)" at bounding box center [581, 406] width 14 height 14
type input "*******"
type input "***"
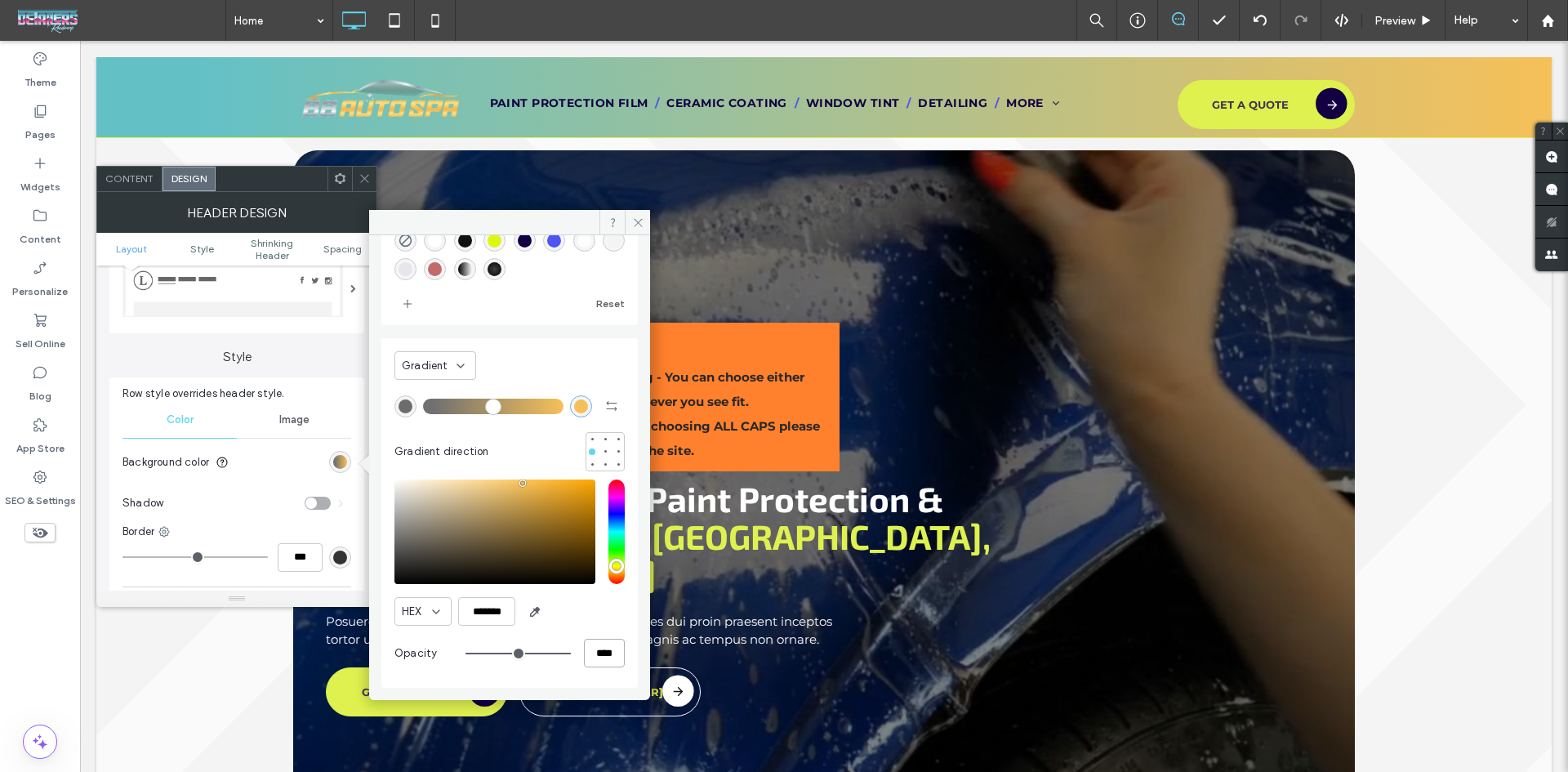
click at [597, 655] on input "****" at bounding box center [604, 652] width 41 height 28
type input "**"
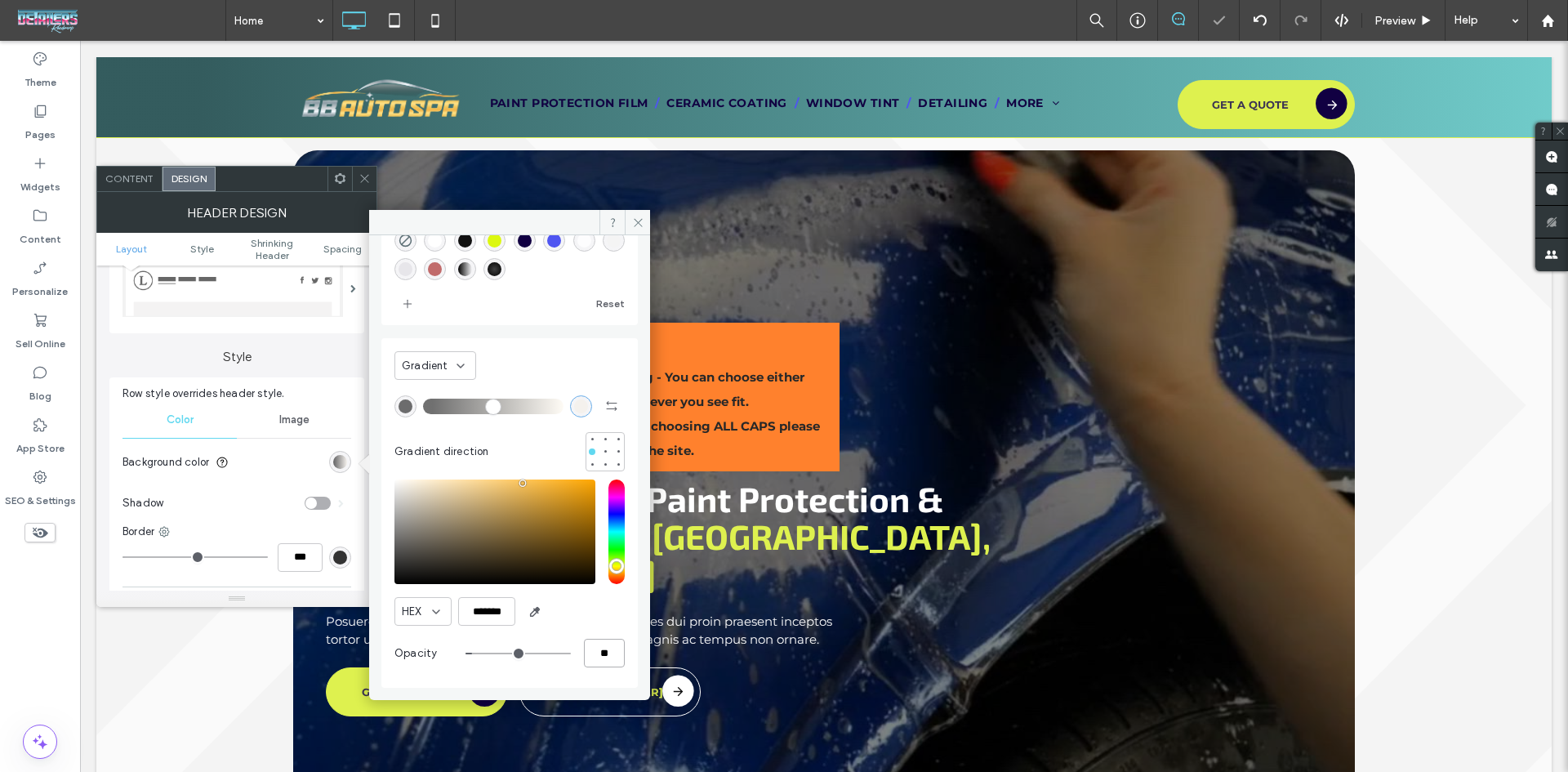
type input "**"
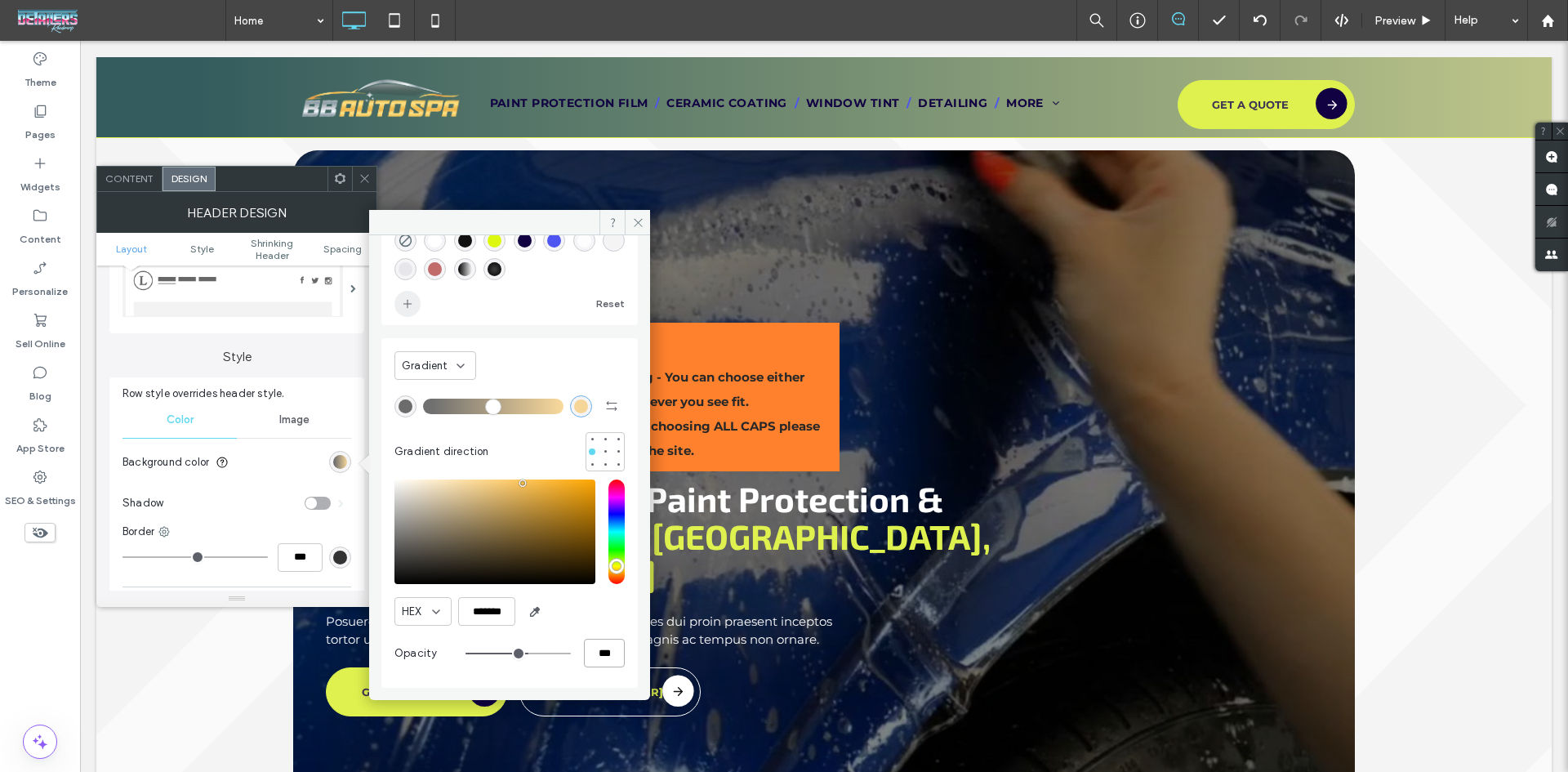
type input "***"
click at [404, 306] on icon "add color" at bounding box center [408, 304] width 13 height 13
drag, startPoint x: 637, startPoint y: 224, endPoint x: 537, endPoint y: 182, distance: 108.5
click at [637, 224] on icon at bounding box center [637, 222] width 12 height 12
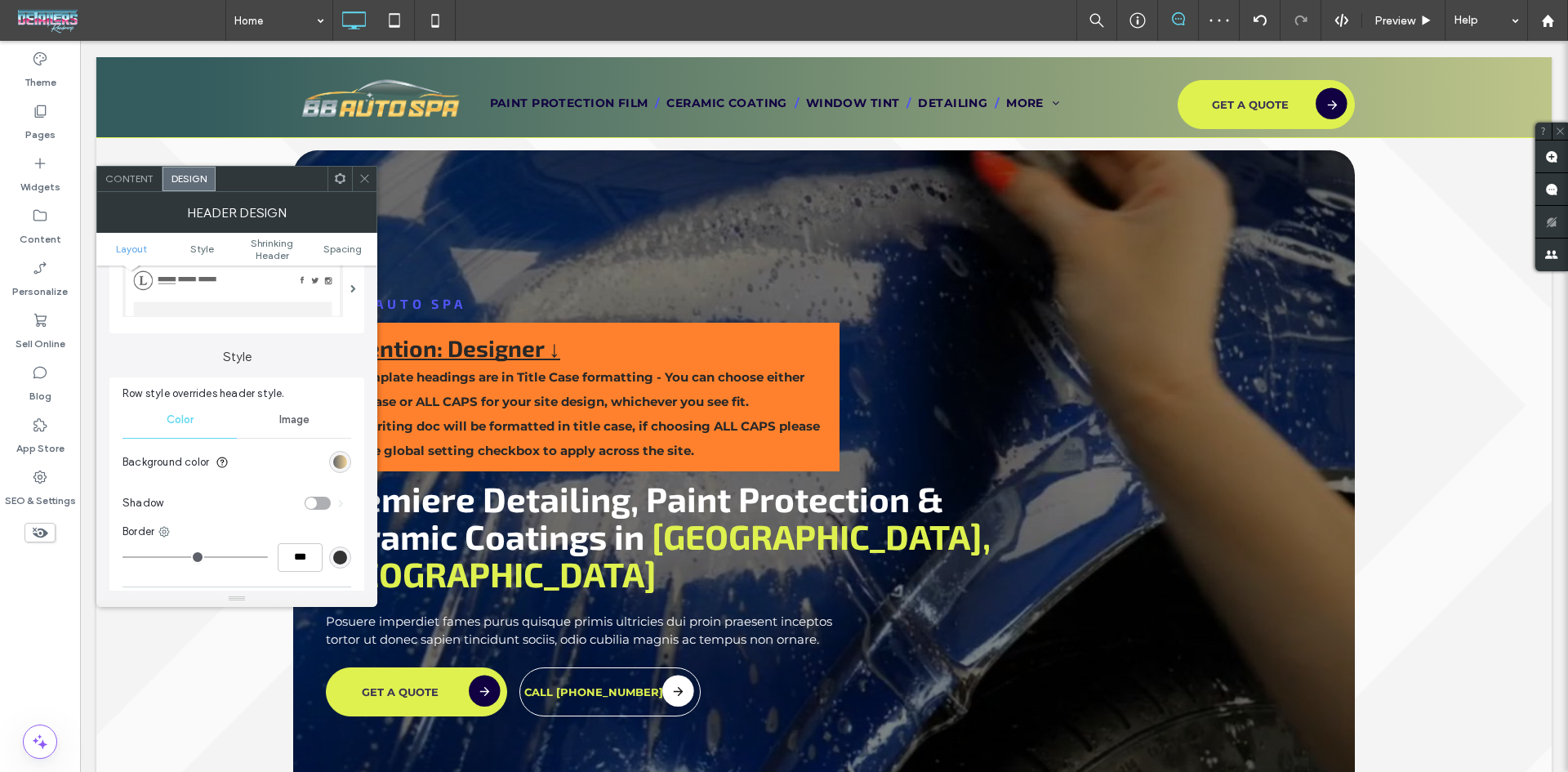
click at [359, 187] on span at bounding box center [365, 179] width 12 height 25
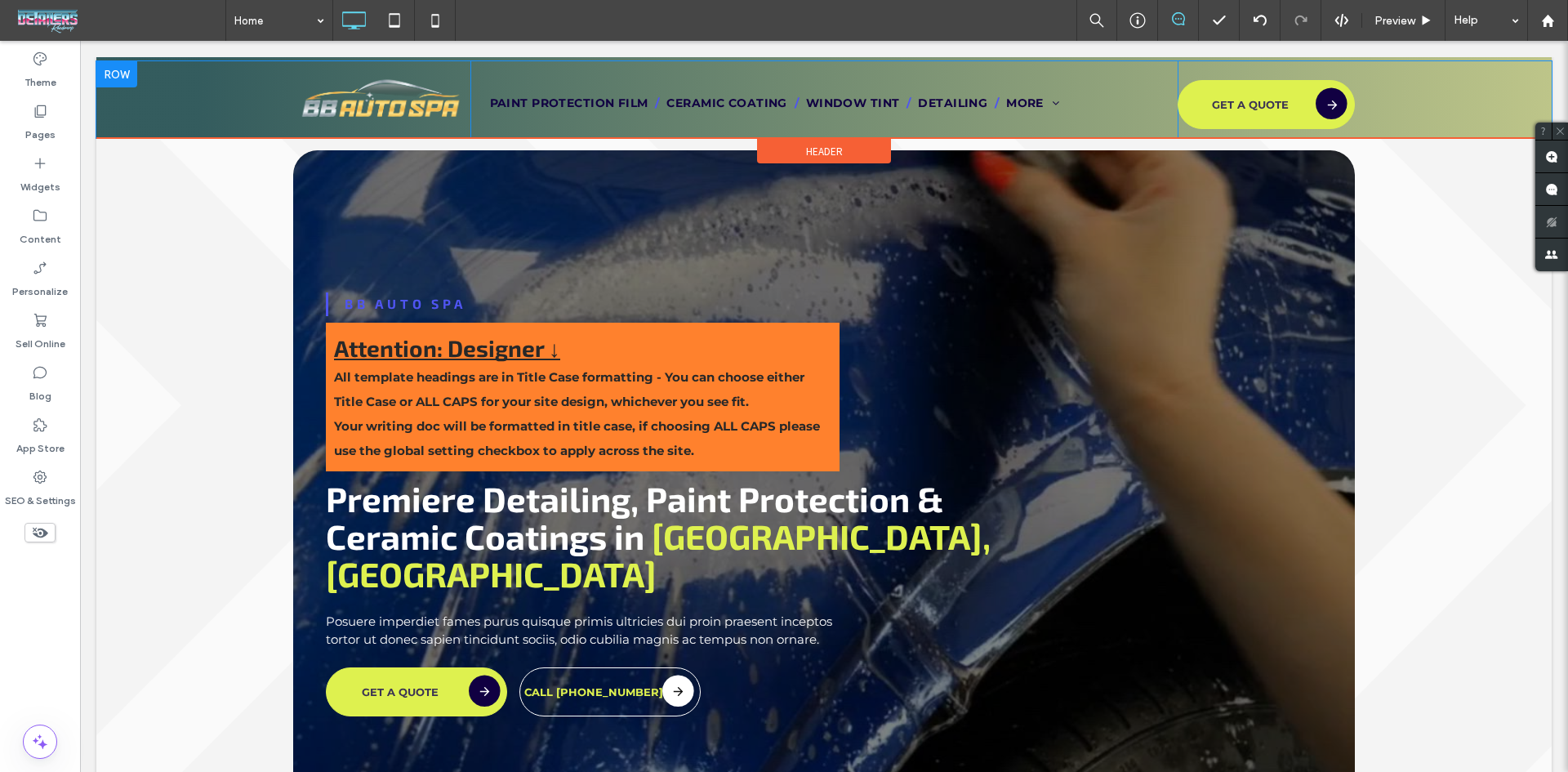
click at [124, 79] on div at bounding box center [116, 74] width 41 height 27
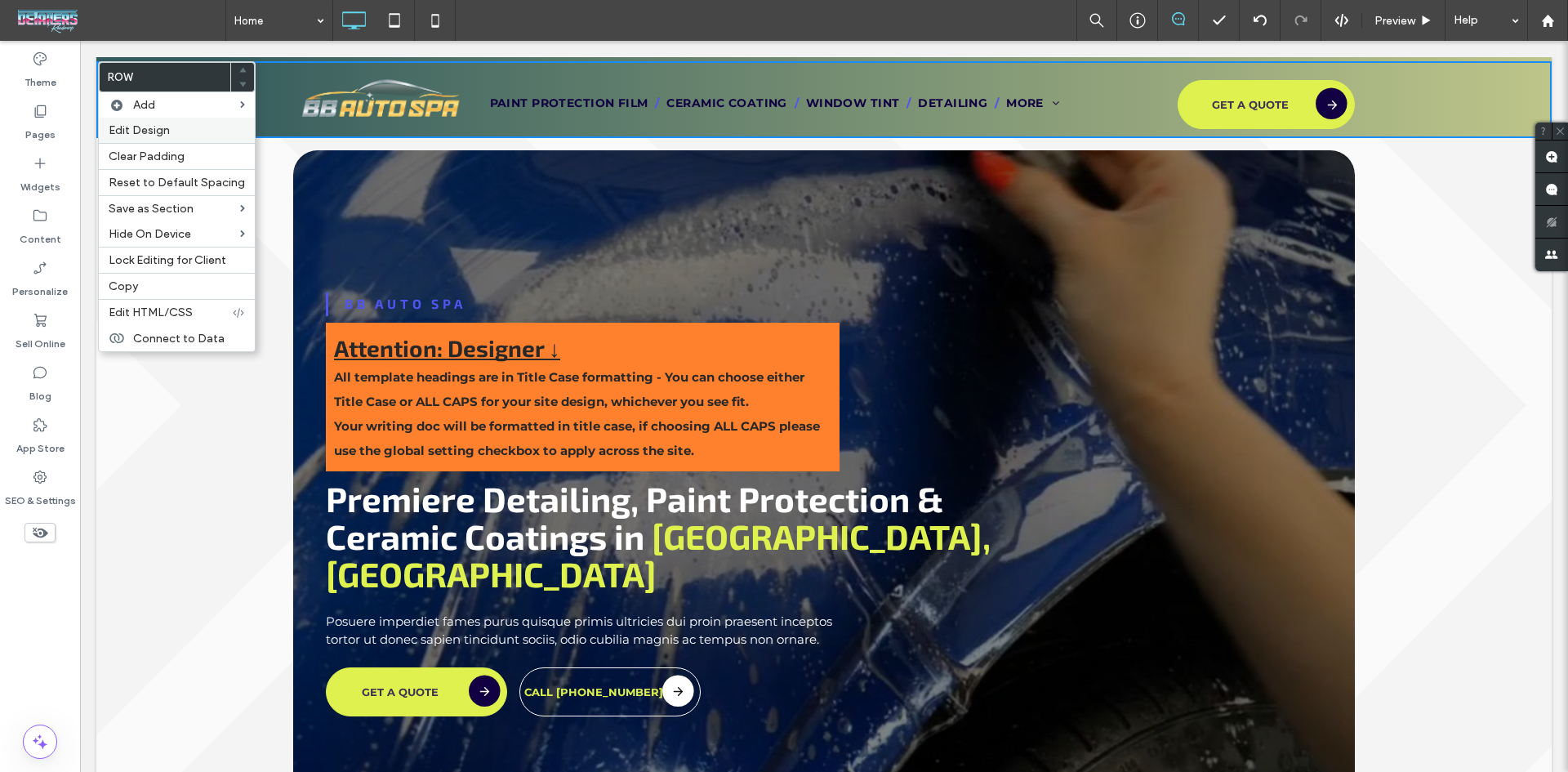
click at [150, 124] on span "Edit Design" at bounding box center [139, 130] width 61 height 14
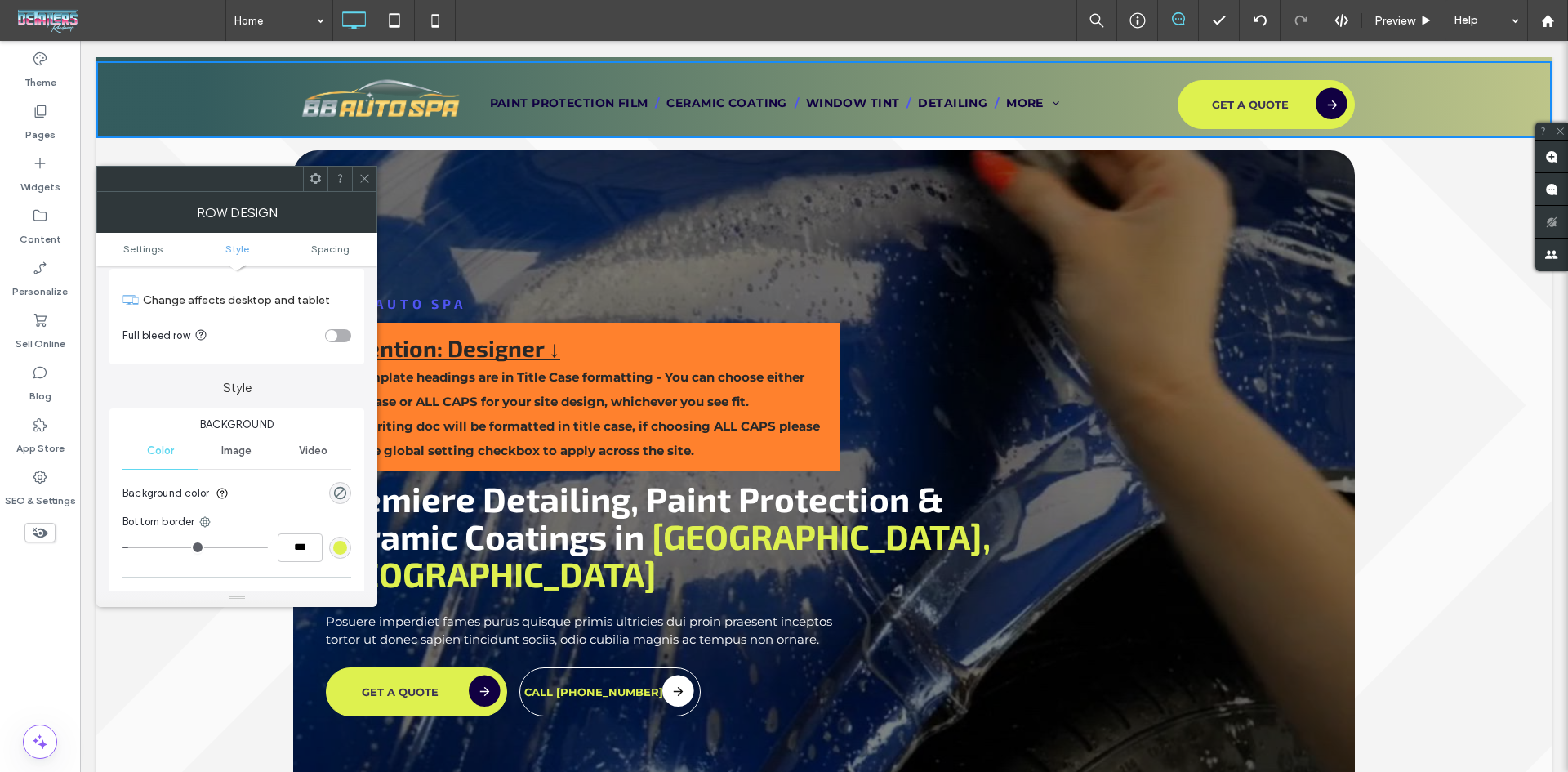
scroll to position [0, 0]
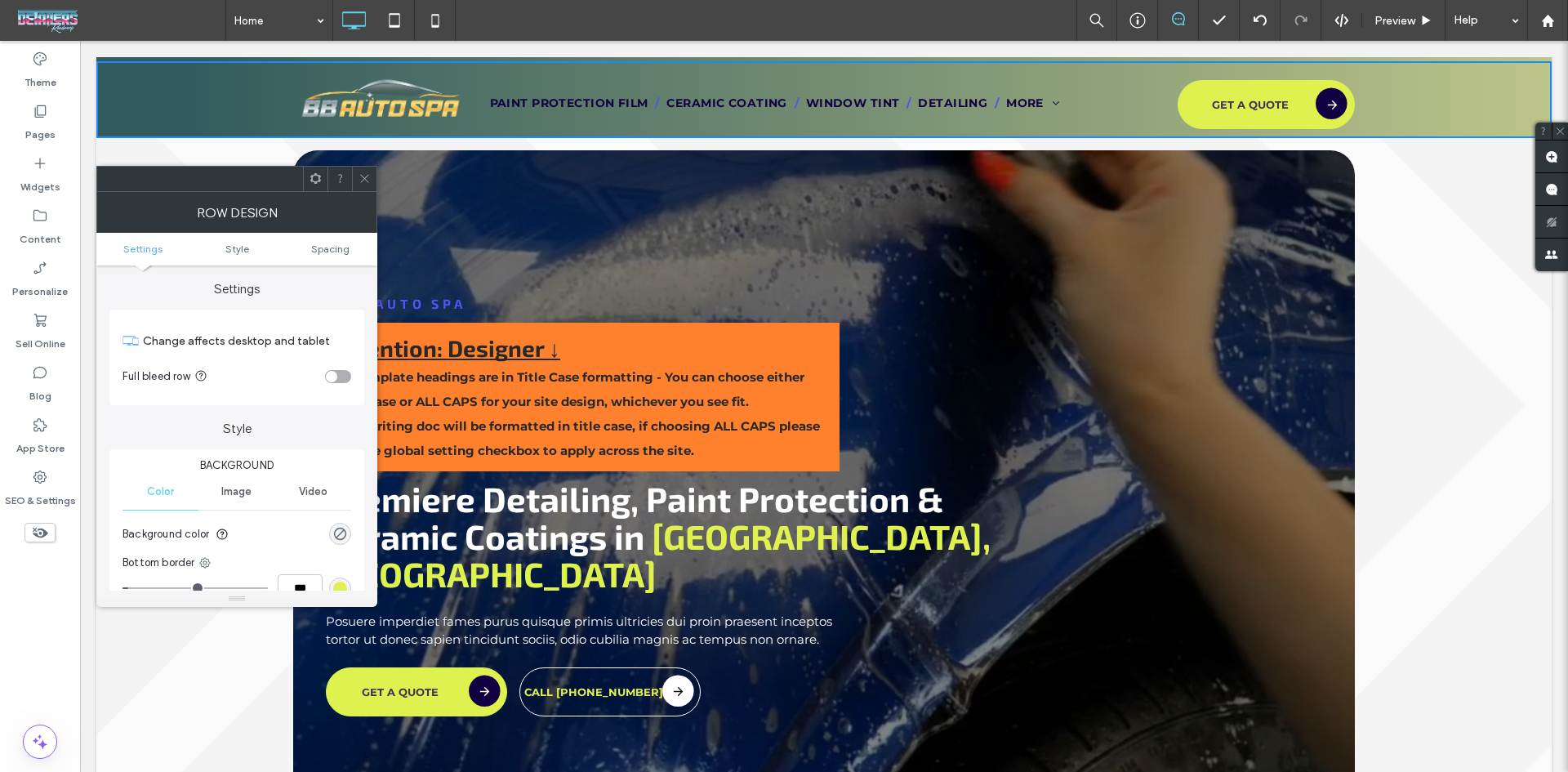
click at [365, 180] on icon at bounding box center [365, 178] width 12 height 12
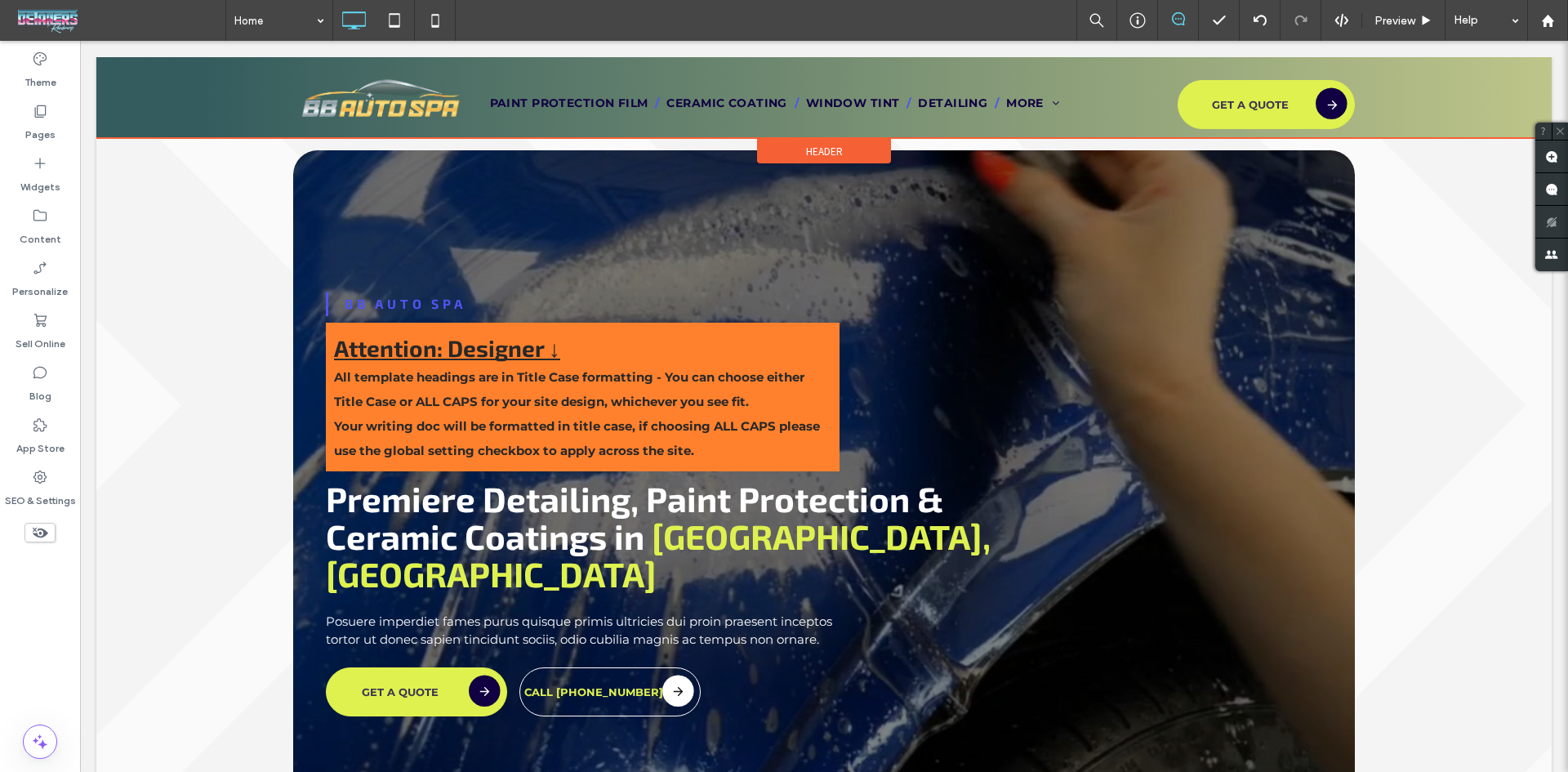
click at [797, 147] on div "Header" at bounding box center [824, 151] width 134 height 25
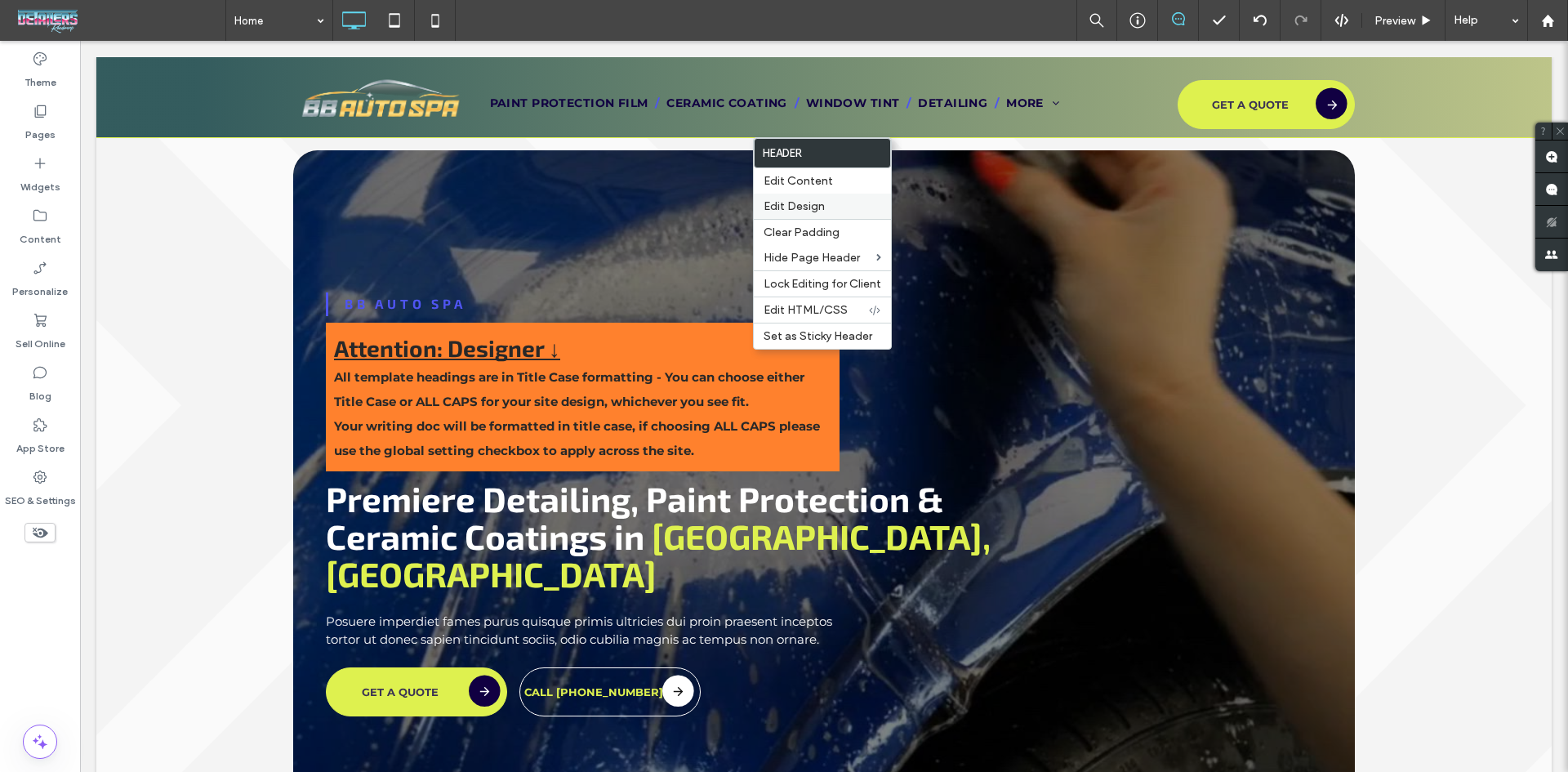
click at [809, 205] on span "Edit Design" at bounding box center [794, 206] width 61 height 14
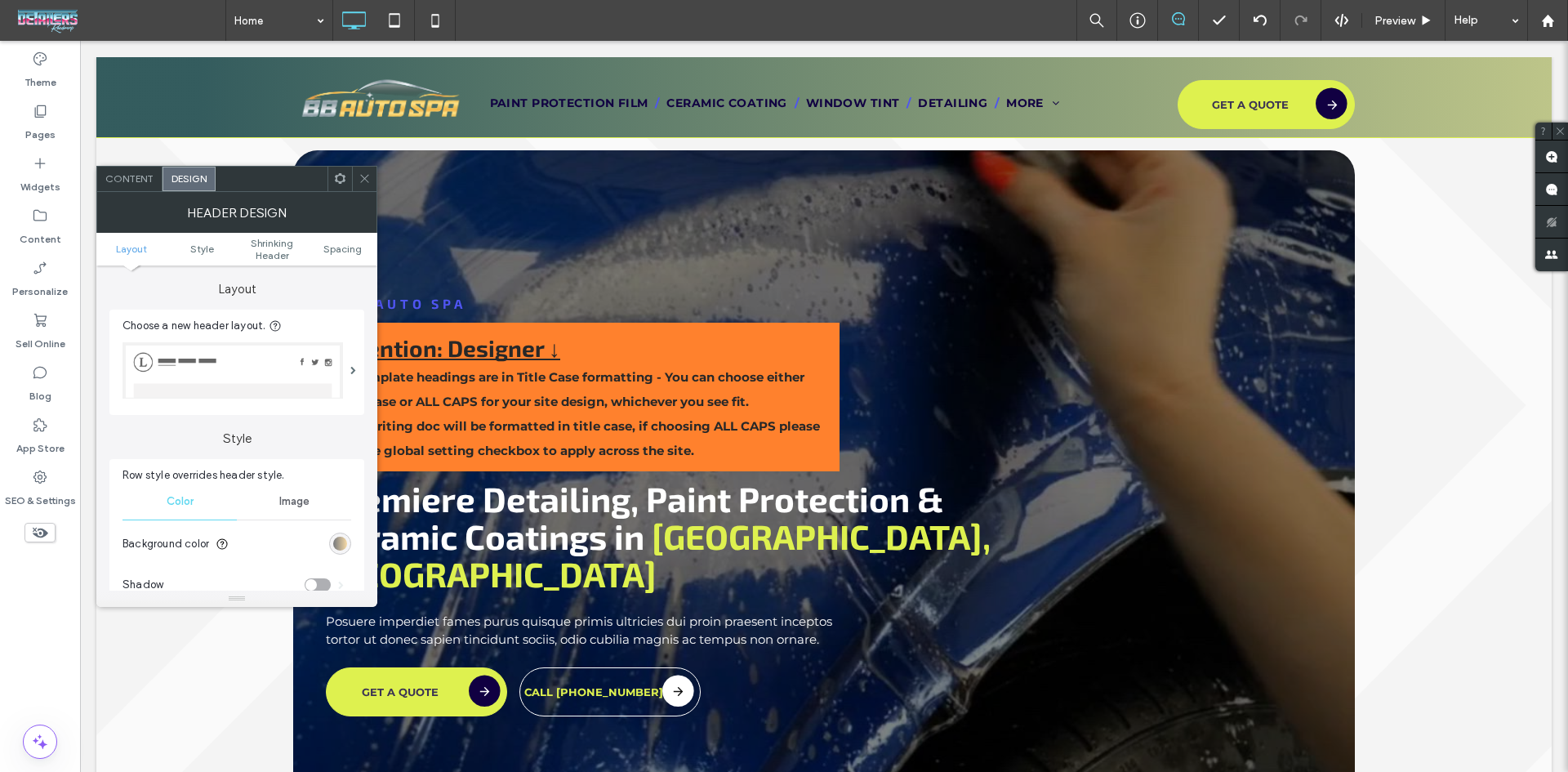
click at [340, 546] on div "linear-gradient(90deg, rgba(17, 17, 17, 0.6) 7%, rgba(246, 192, 89, 0.6) 100%)" at bounding box center [340, 543] width 14 height 14
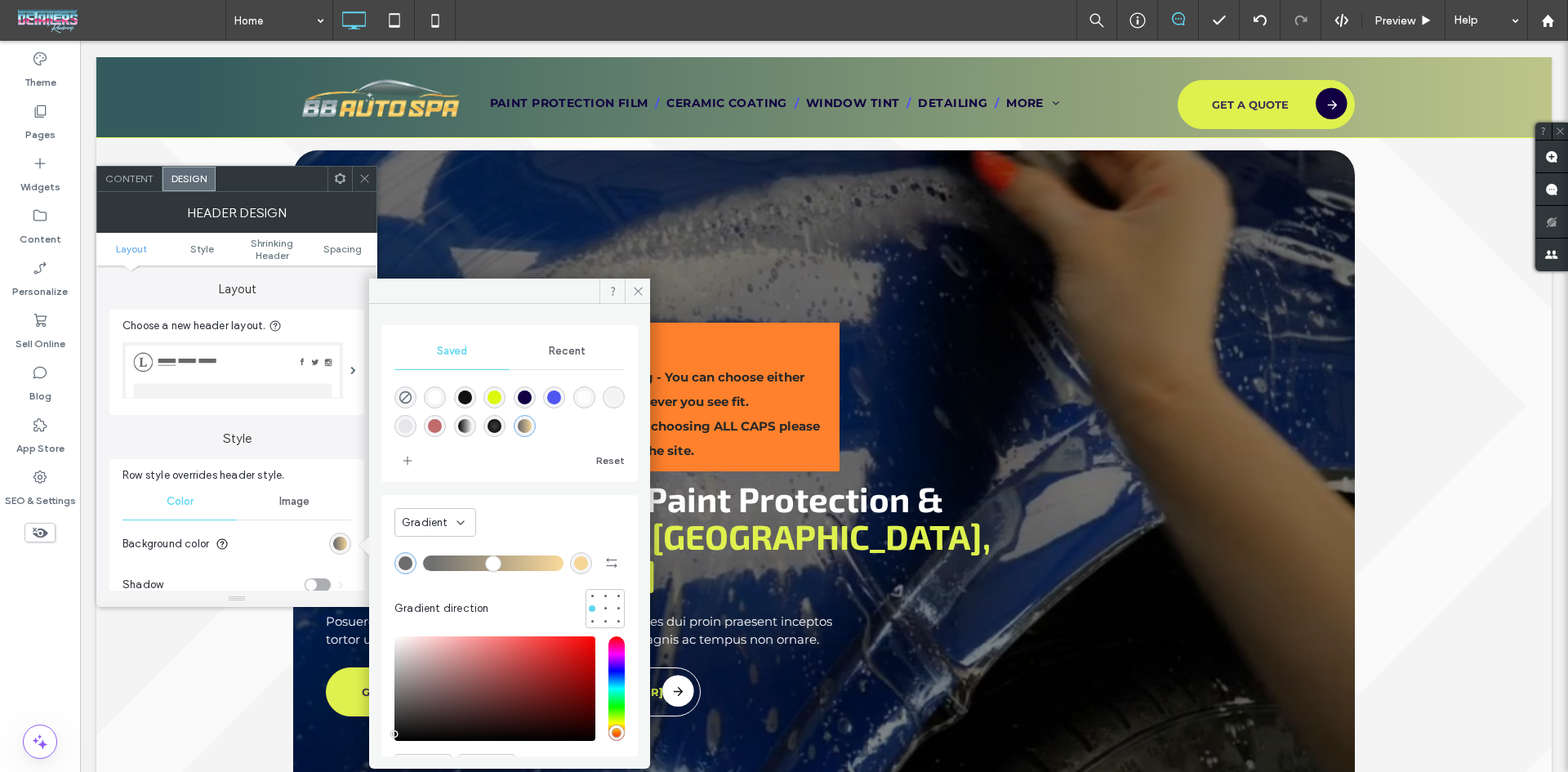
click at [532, 425] on div "linear-gradient(90deg,rgba(17,17,17,0.6) 7%,rgba(246,192,89,0.6) 100%)" at bounding box center [524, 426] width 14 height 14
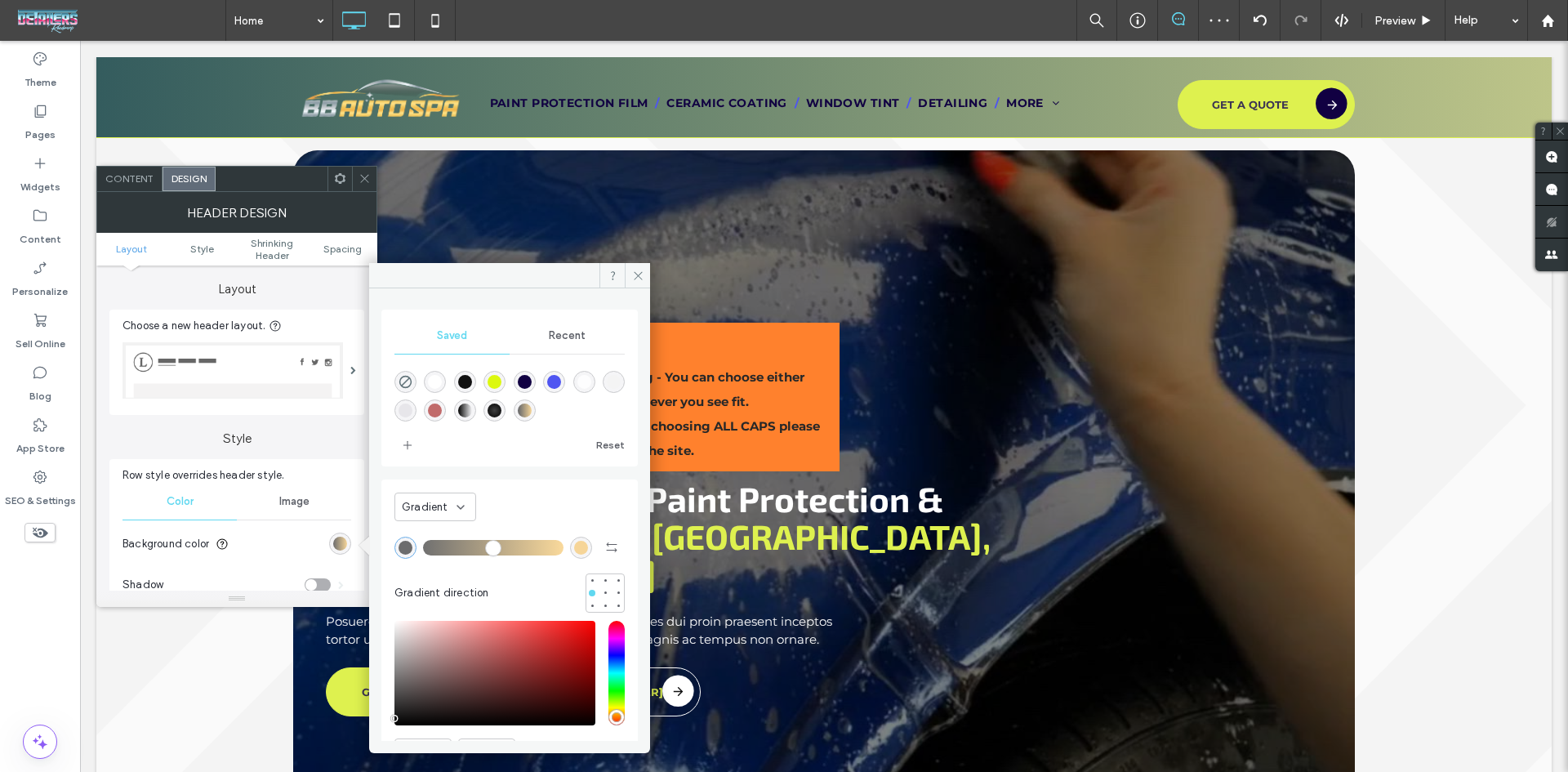
drag, startPoint x: 407, startPoint y: 548, endPoint x: 387, endPoint y: 547, distance: 20.0
type input "*"
click at [423, 548] on input "range" at bounding box center [493, 548] width 140 height 2
click at [431, 548] on input "range" at bounding box center [493, 548] width 140 height 2
click at [566, 340] on span "Recent" at bounding box center [567, 335] width 37 height 13
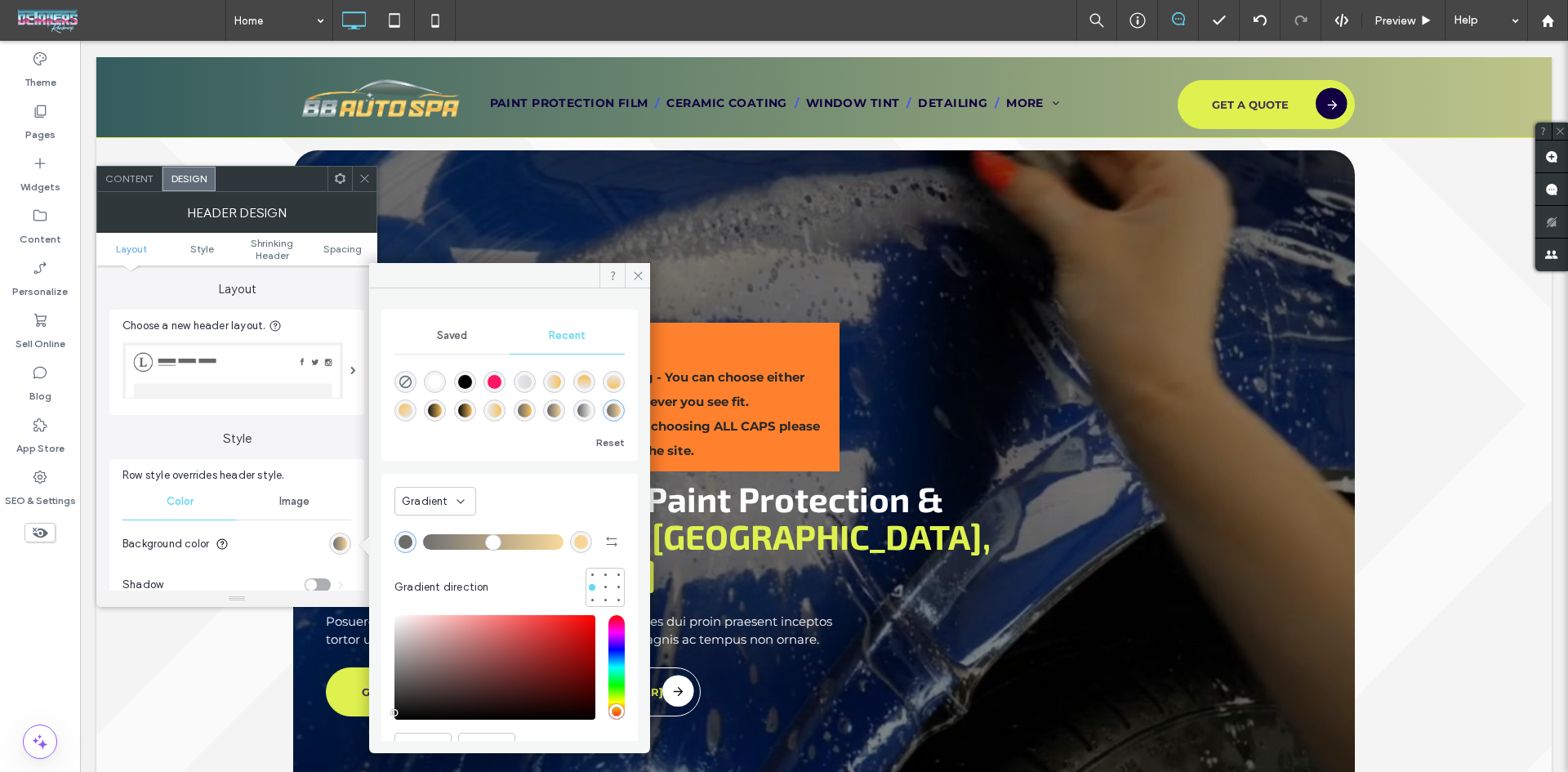
click at [412, 414] on div "linear-gradient(495deg, rgba(246, 192, 89, 1) 0%, rgba(231, 230, 234, 1) 100%)" at bounding box center [405, 410] width 14 height 14
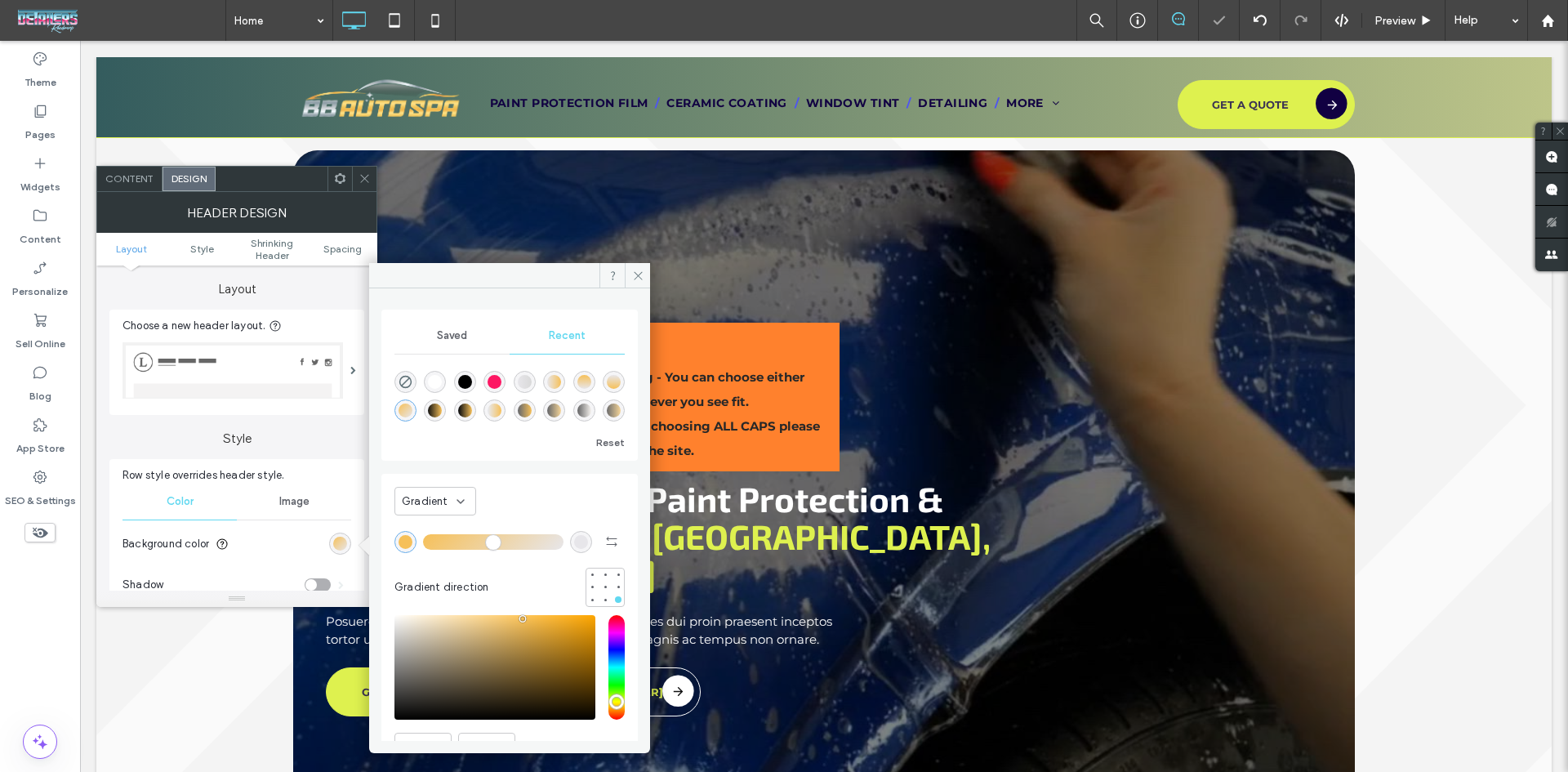
type input "*******"
type input "***"
type input "****"
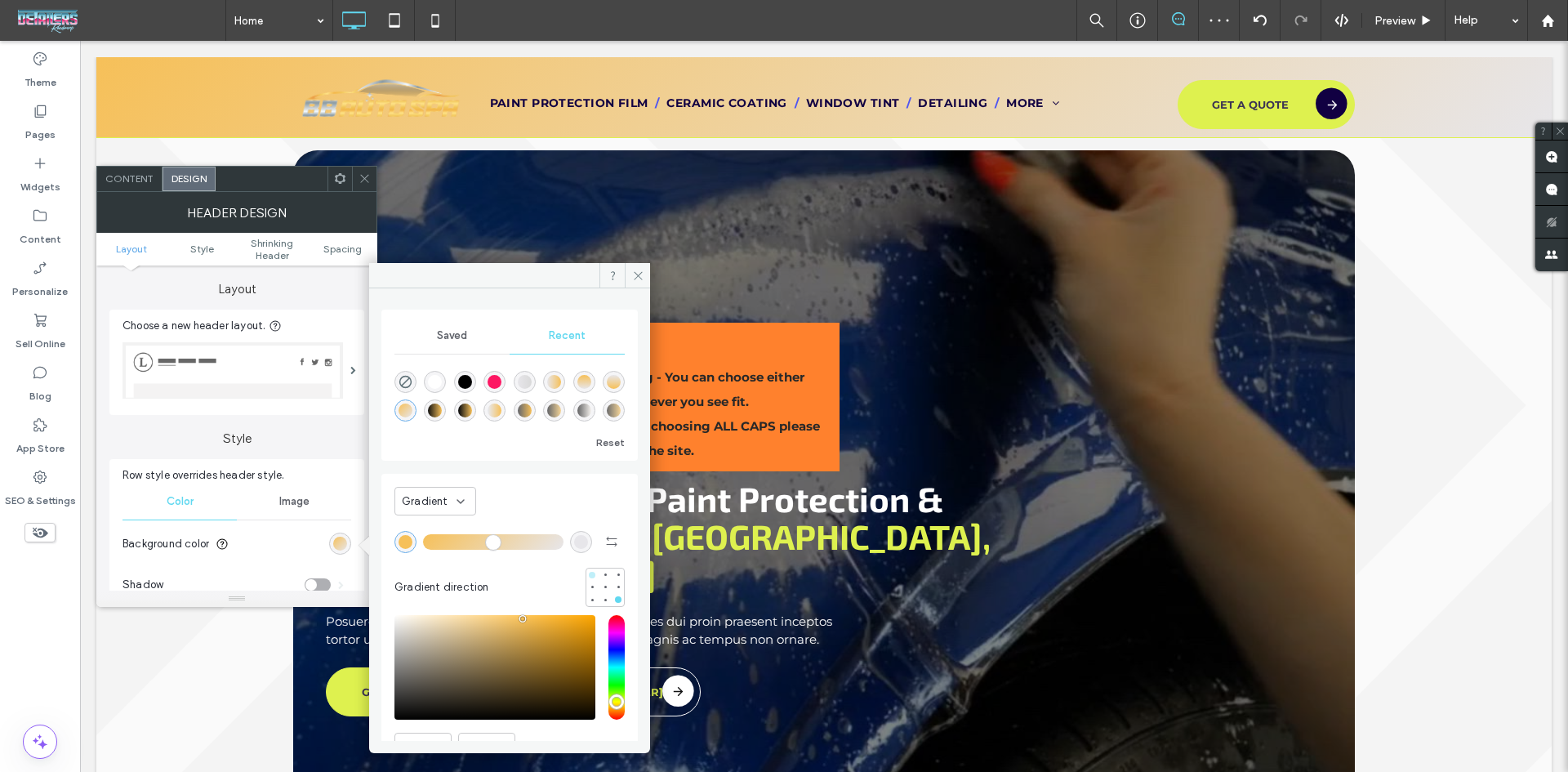
click at [589, 575] on div at bounding box center [592, 574] width 6 height 6
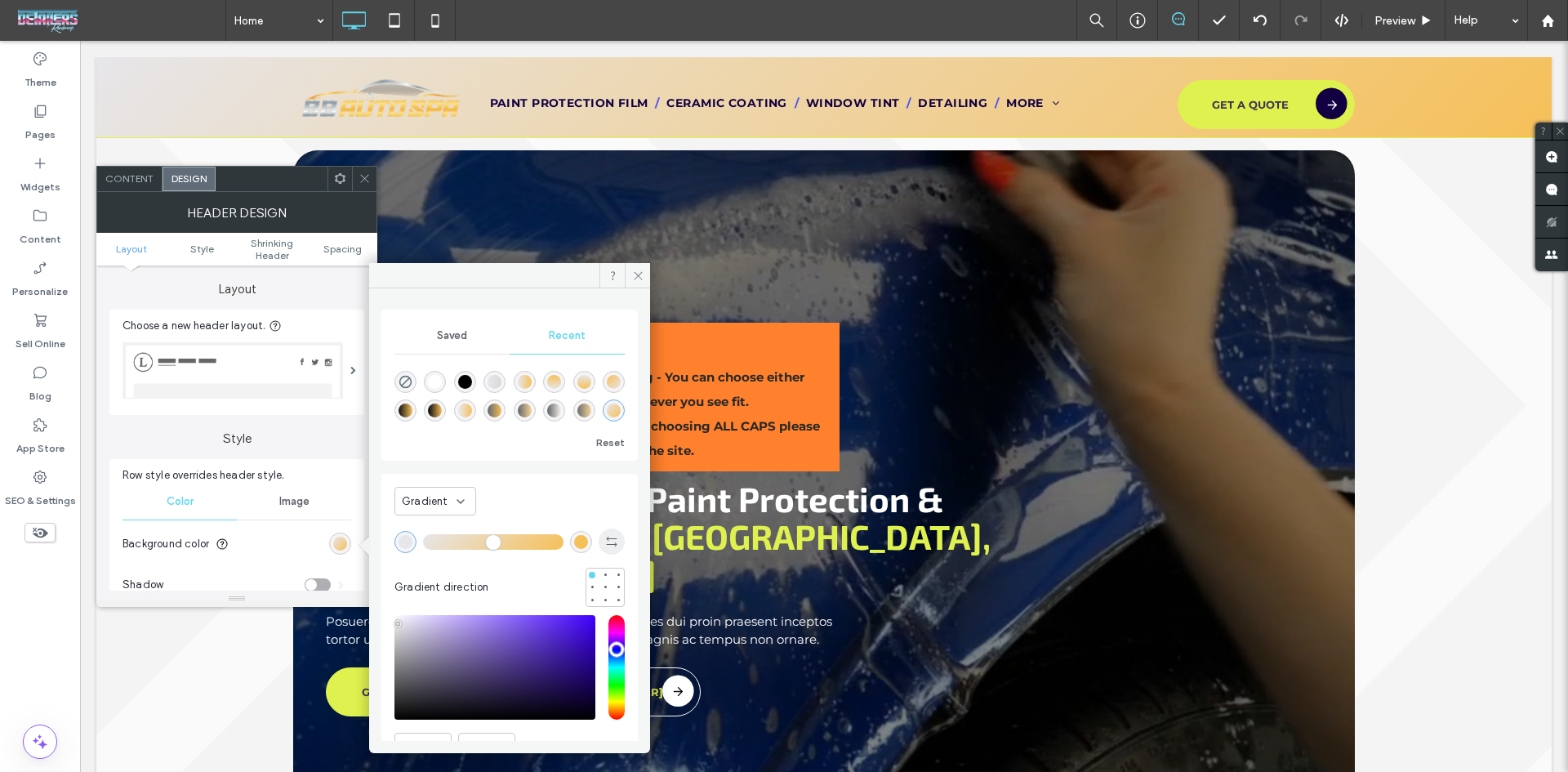
click at [605, 548] on icon "button" at bounding box center [612, 541] width 13 height 13
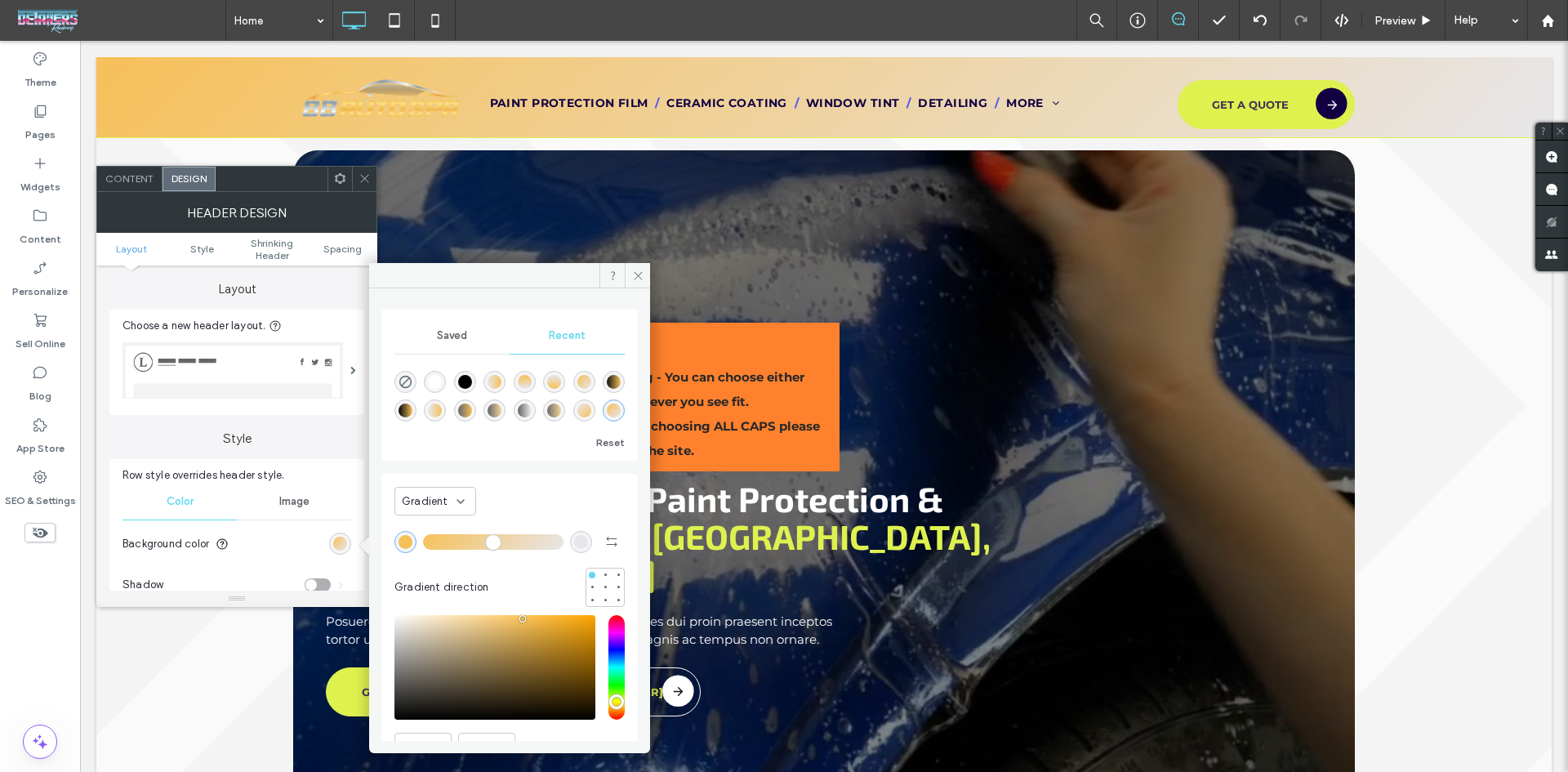
click at [574, 544] on div "rgba(231, 230, 234, 1)" at bounding box center [581, 541] width 14 height 14
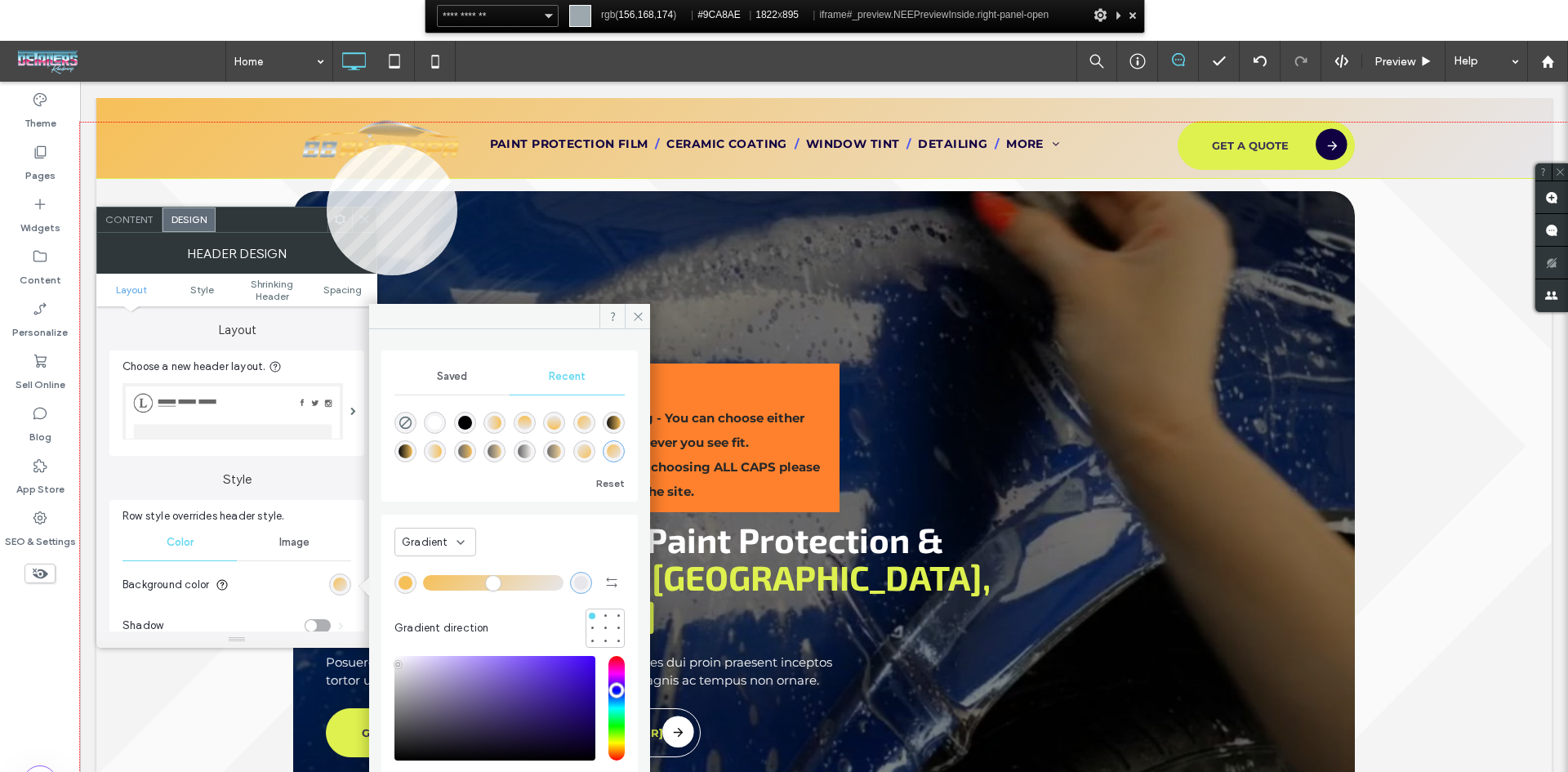
click at [327, 145] on div at bounding box center [823, 488] width 1488 height 731
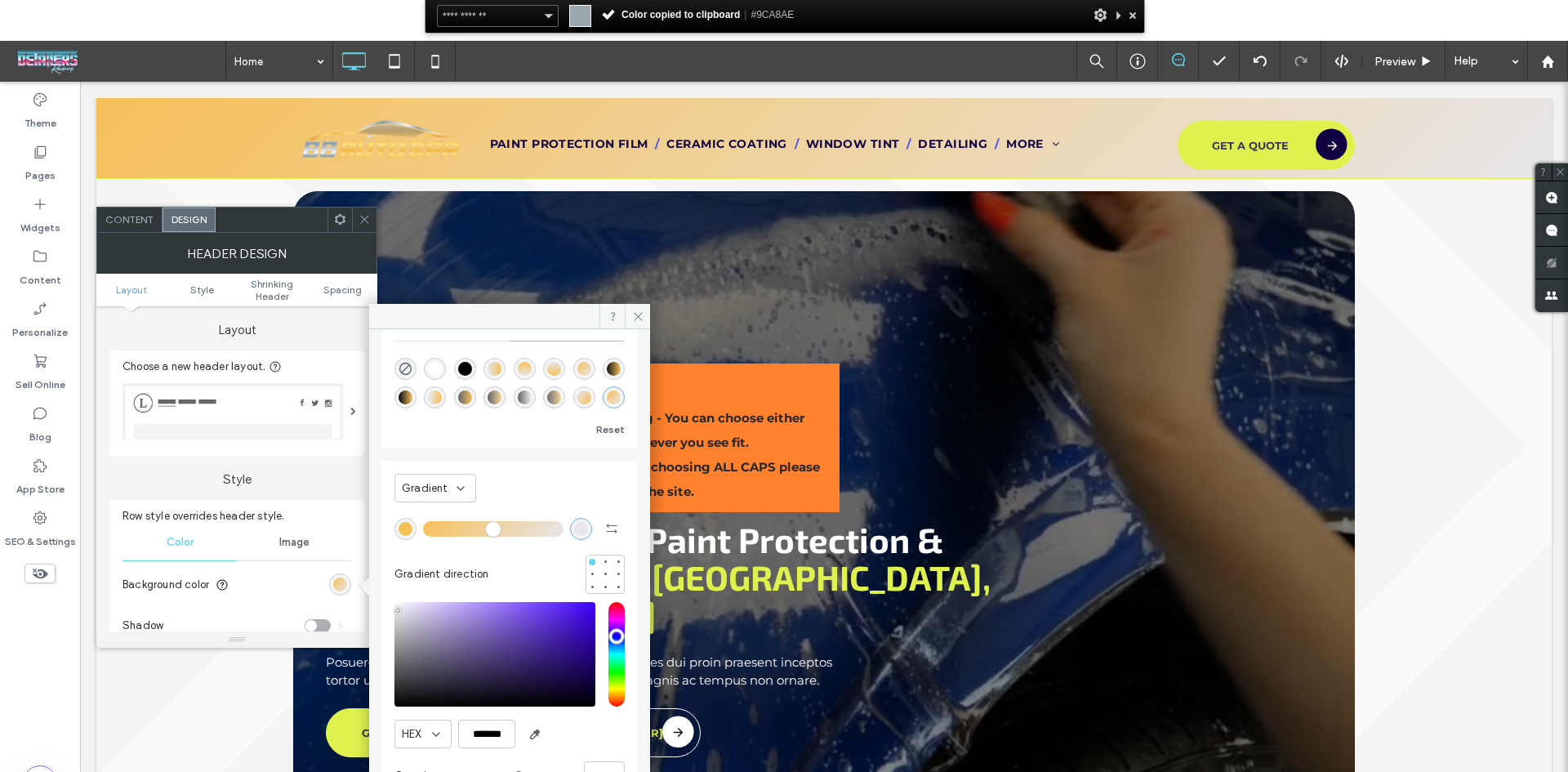
scroll to position [82, 0]
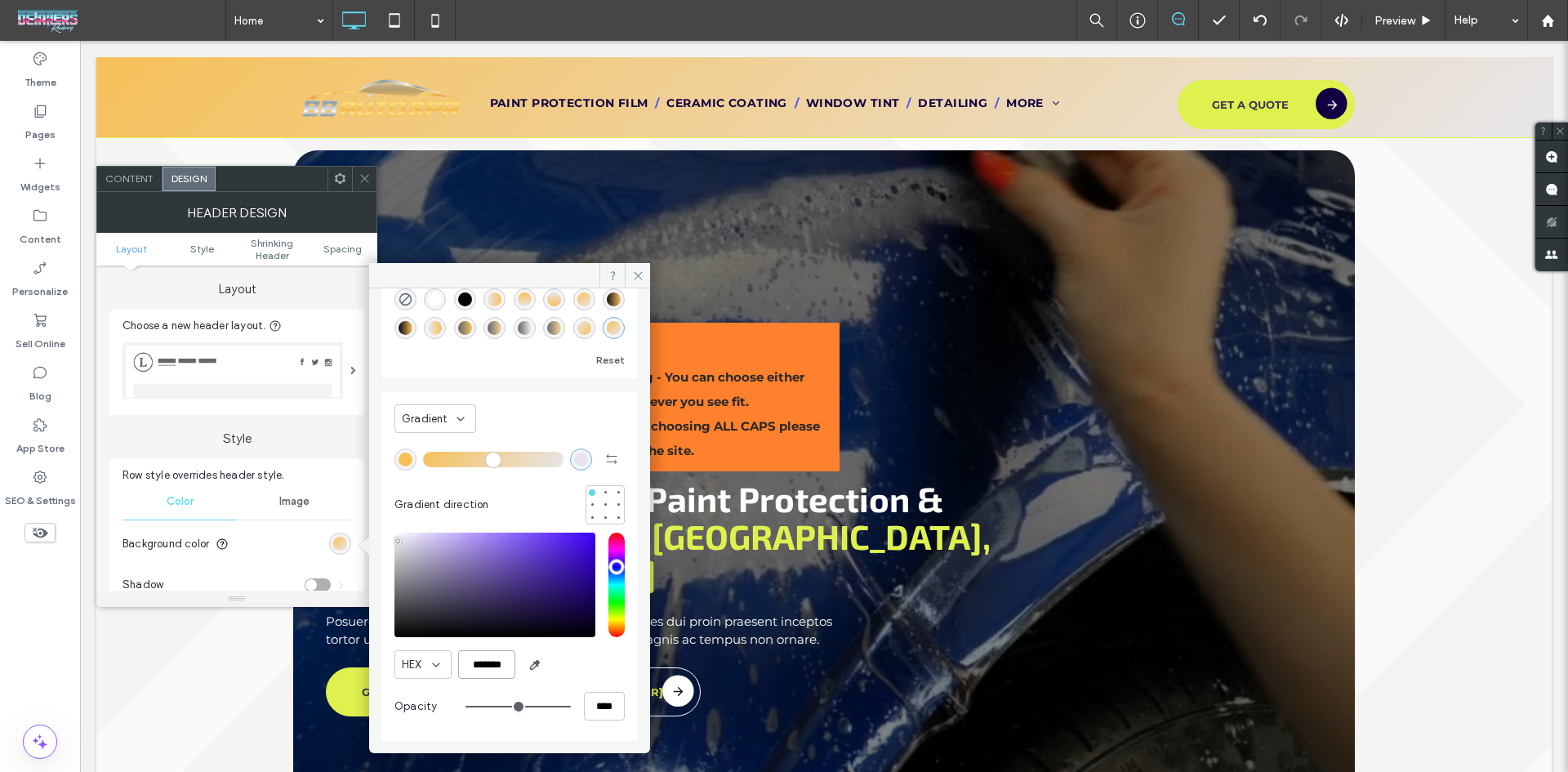
click at [479, 664] on input "*******" at bounding box center [486, 664] width 57 height 28
paste input "color picker textbox"
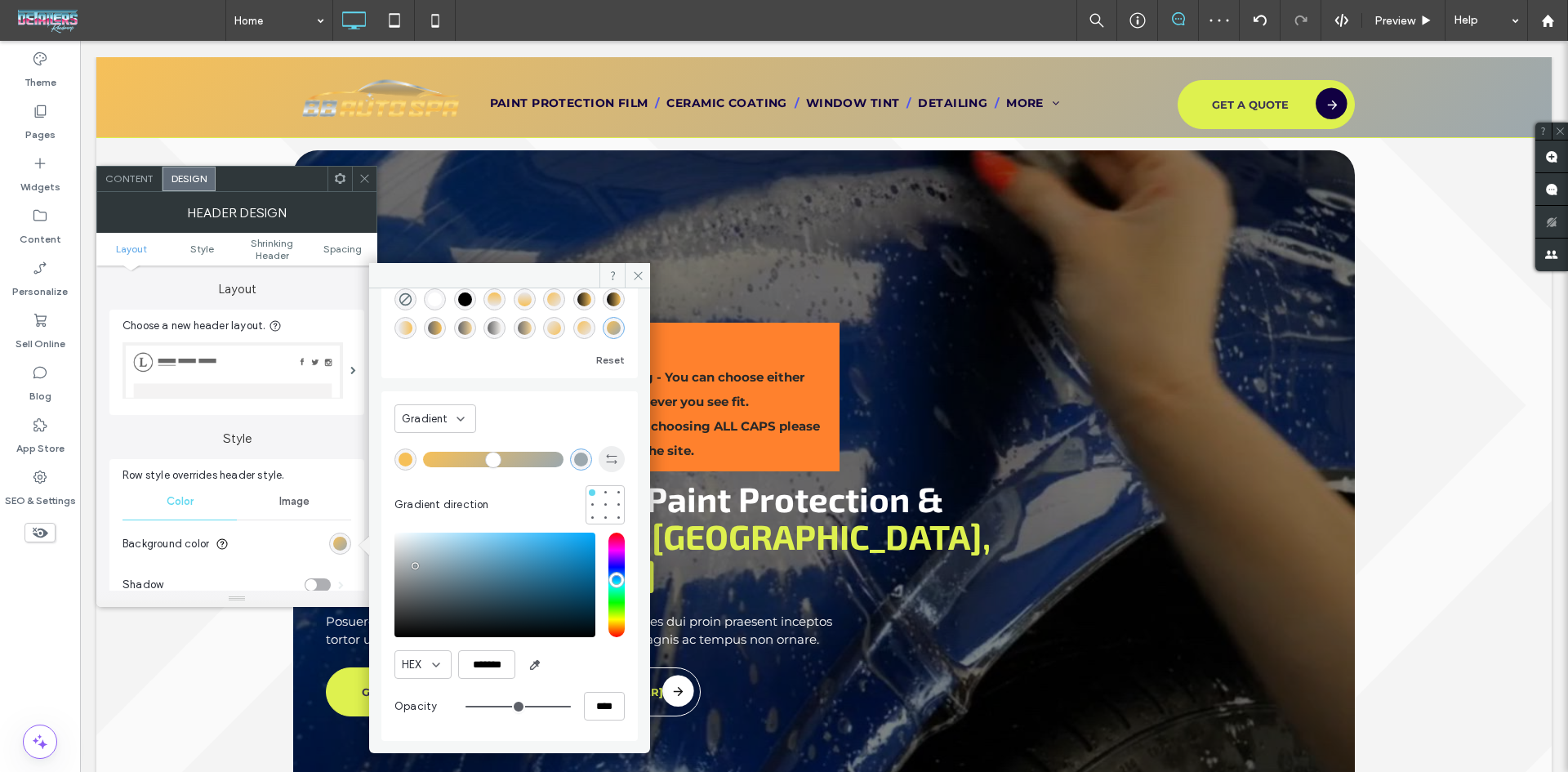
click at [605, 459] on icon "button" at bounding box center [612, 459] width 13 height 13
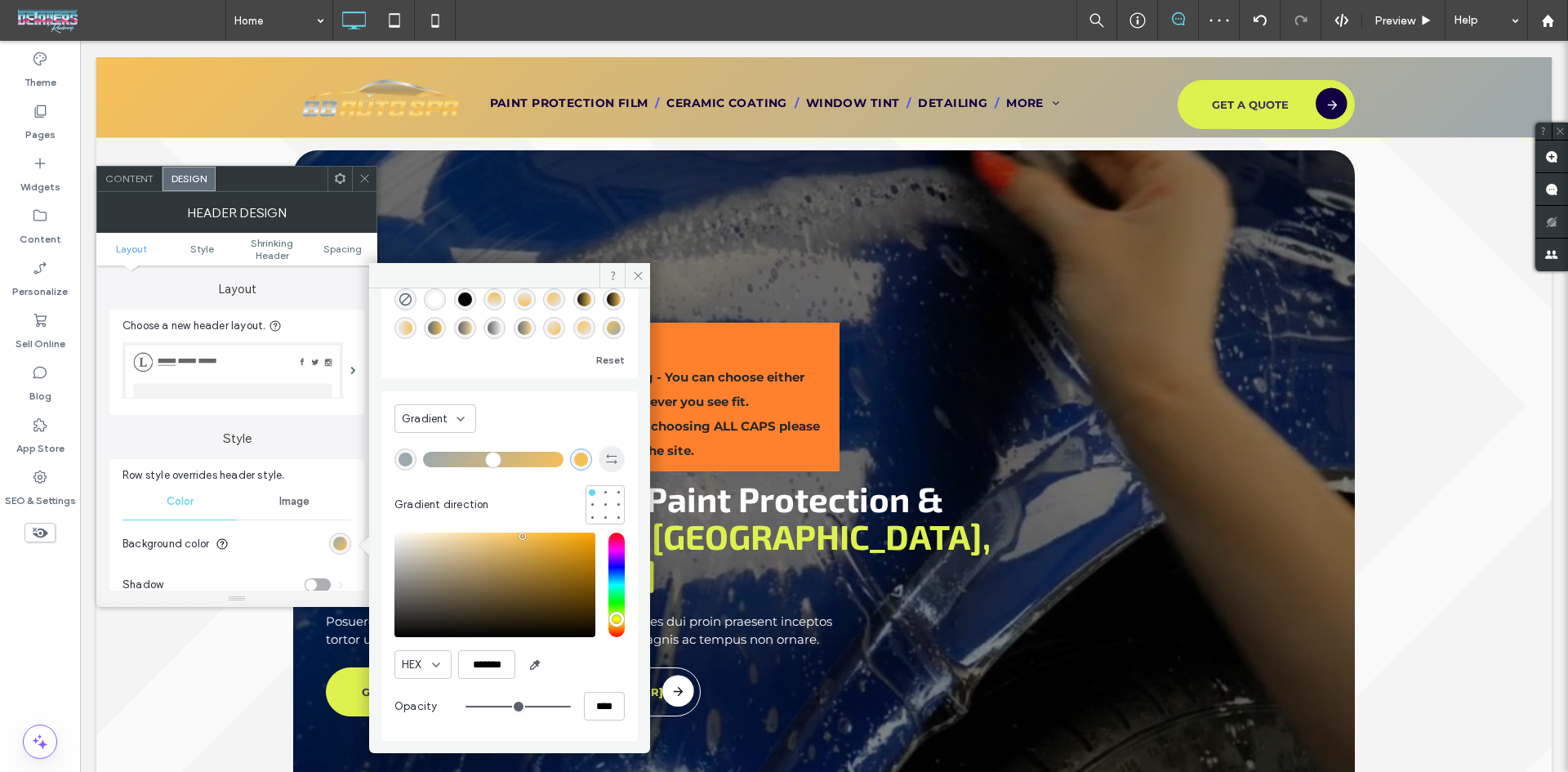
type input "*******"
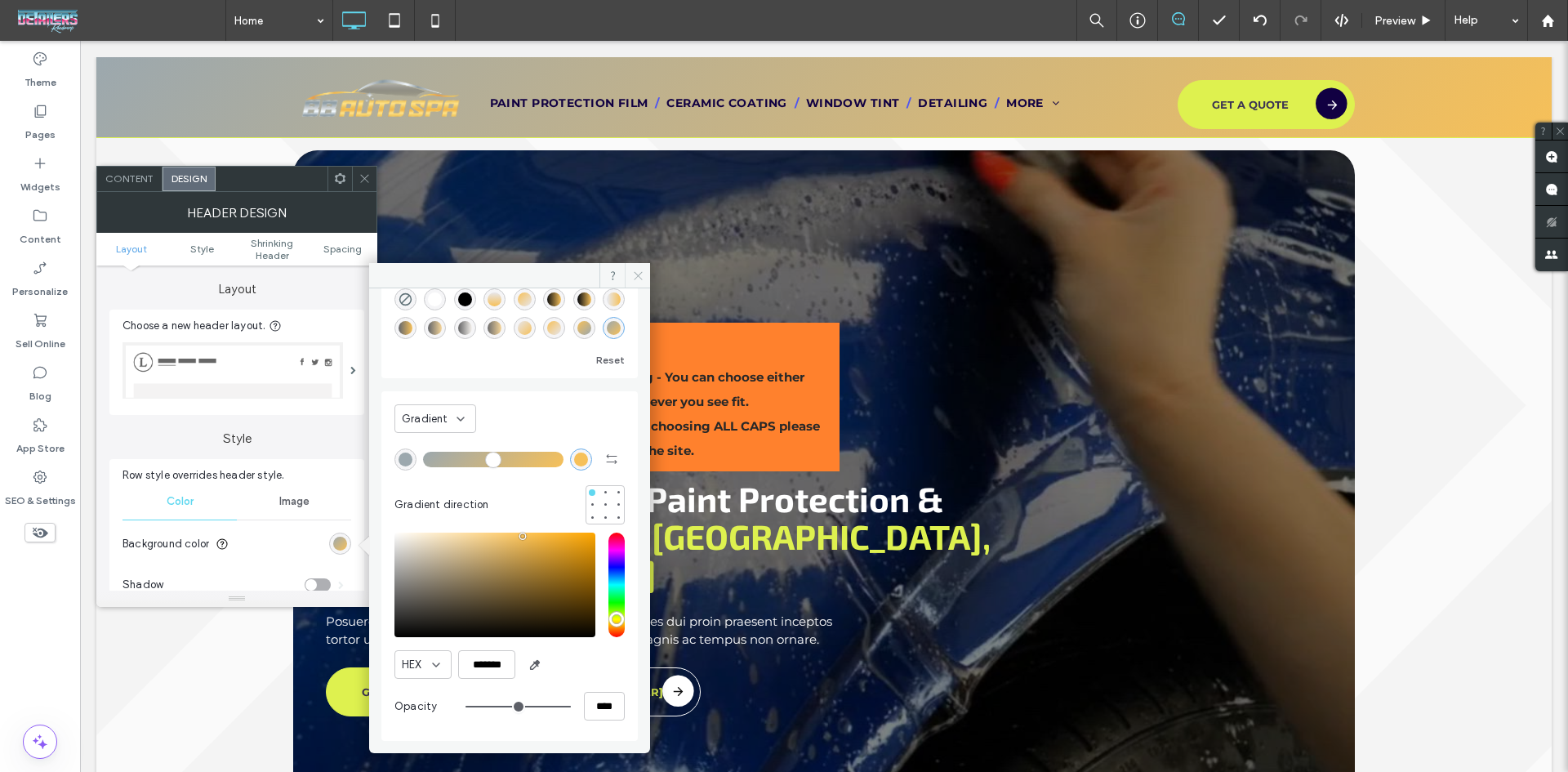
click at [635, 271] on icon at bounding box center [637, 275] width 12 height 12
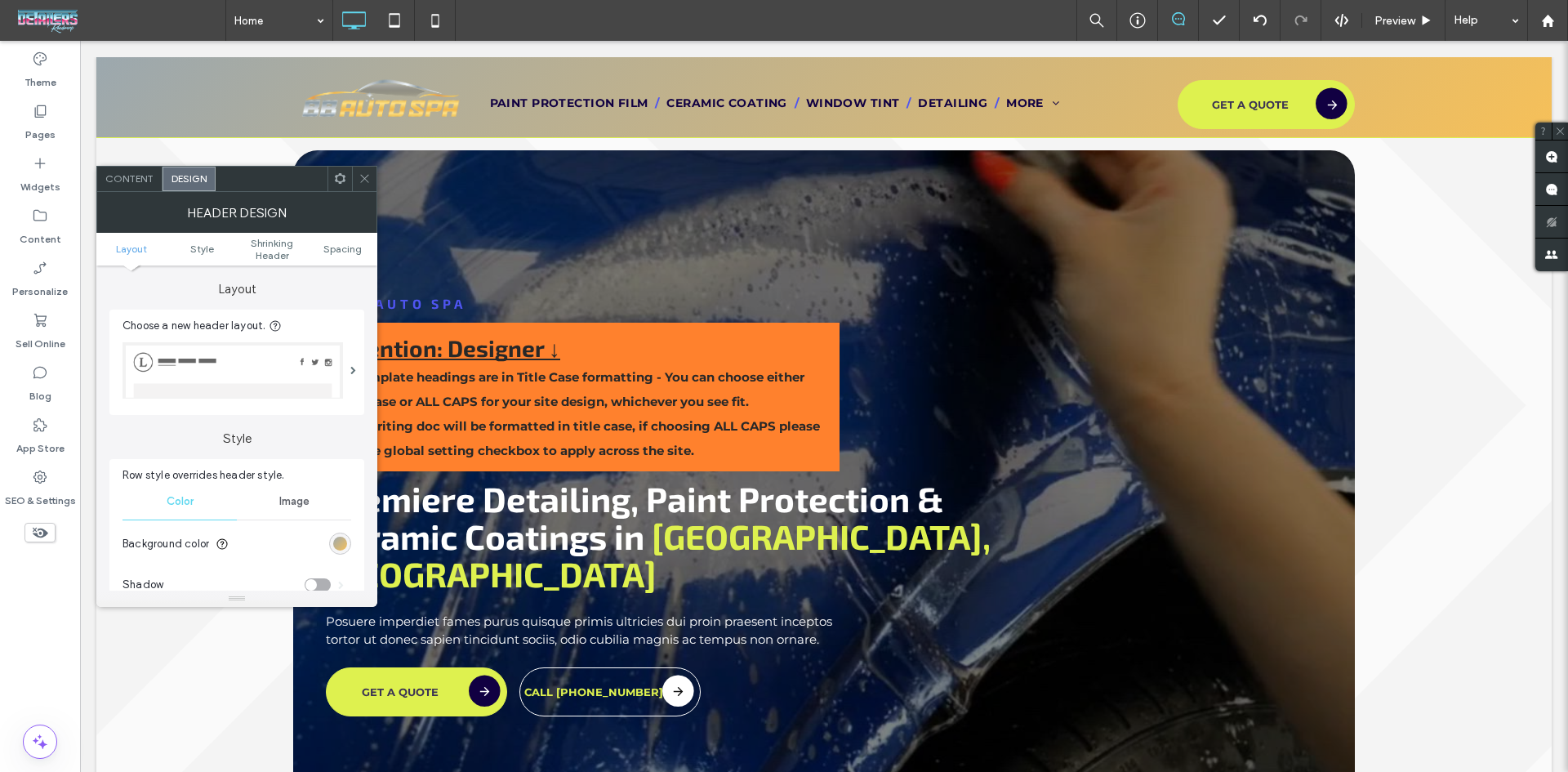
click at [368, 178] on icon at bounding box center [365, 178] width 12 height 12
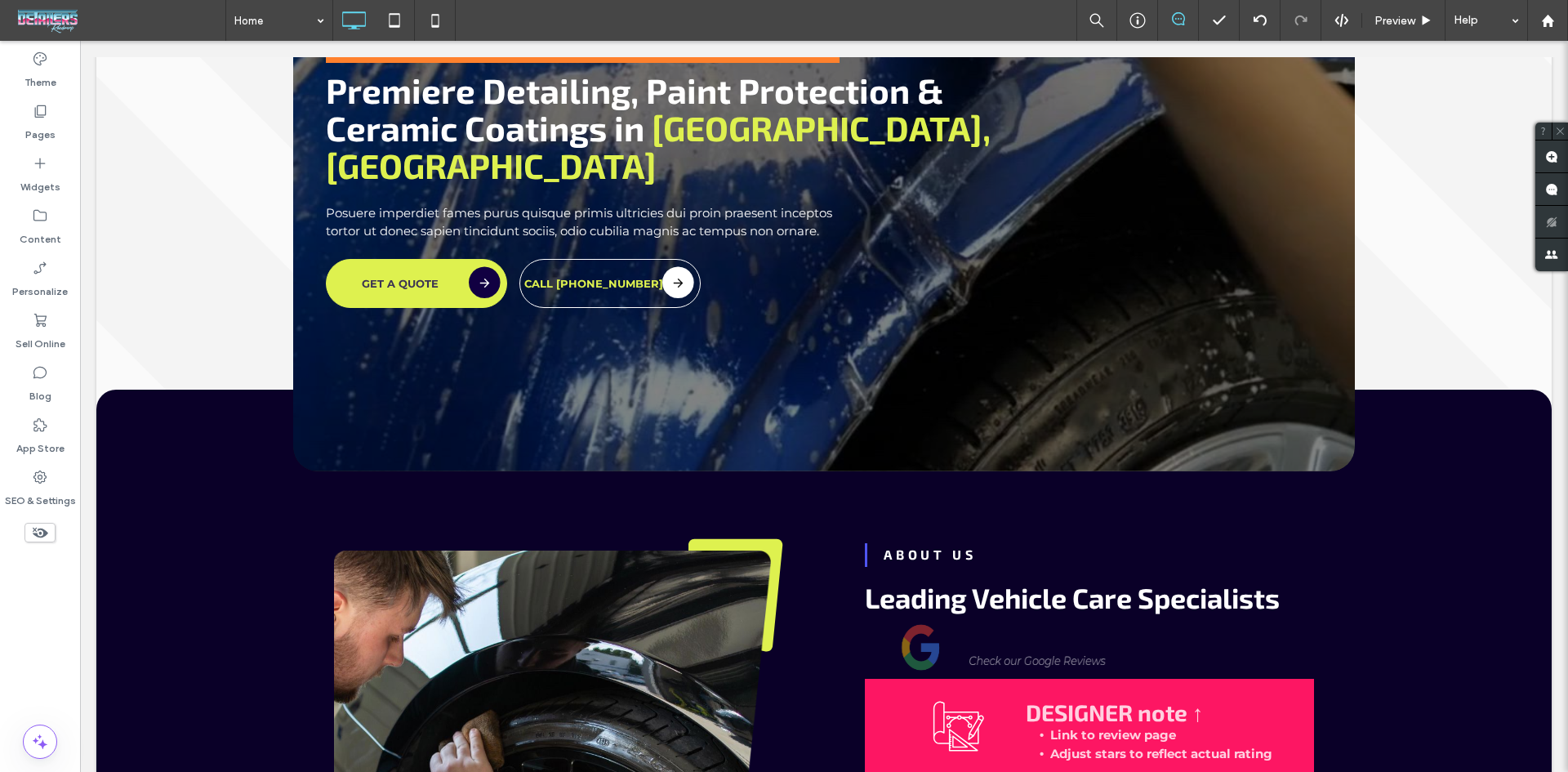
scroll to position [0, 0]
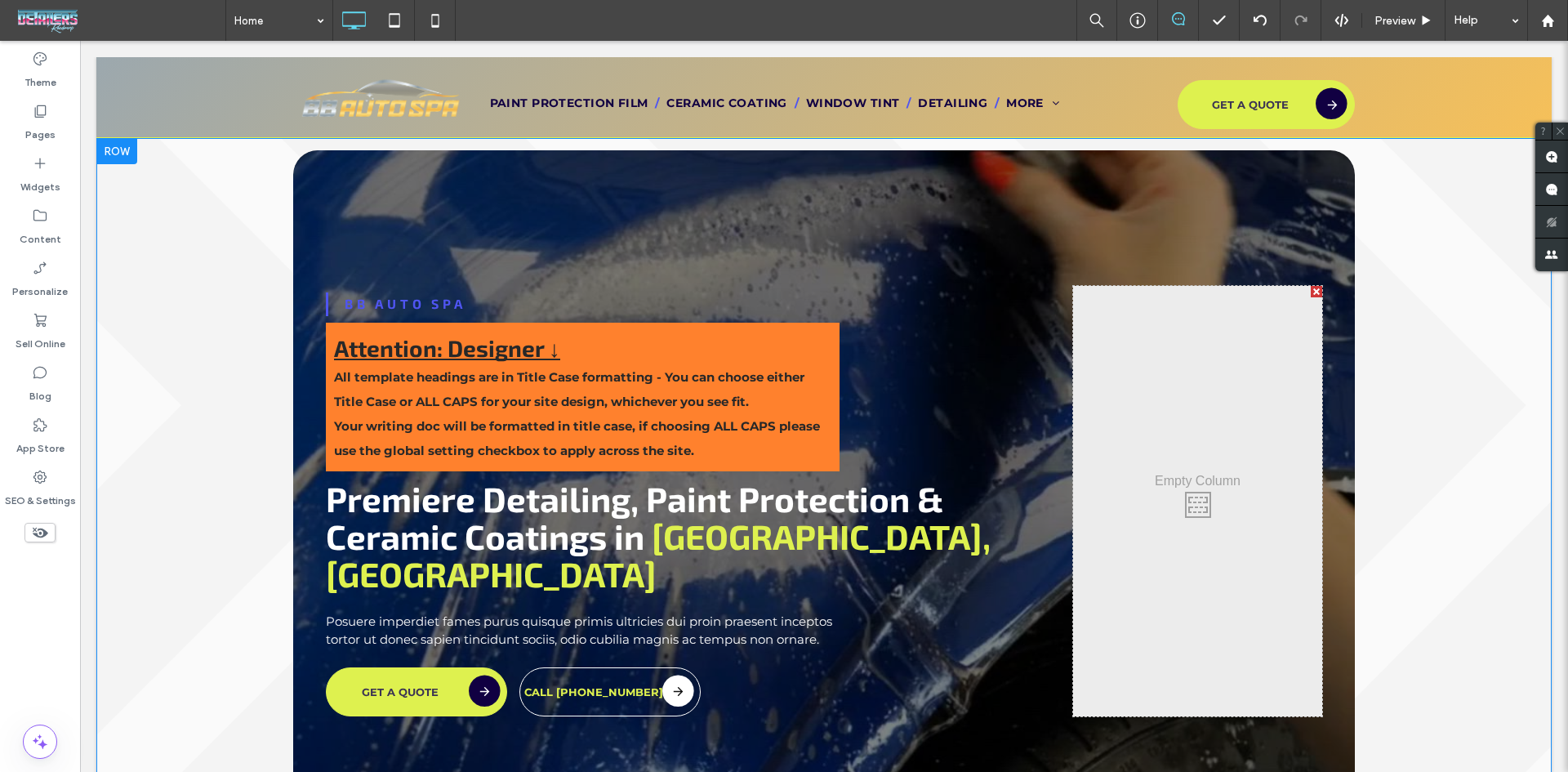
click at [165, 249] on div "BB Auto Spa Attention: Designer ↓ All template headings are in Title Case forma…" at bounding box center [823, 468] width 1455 height 660
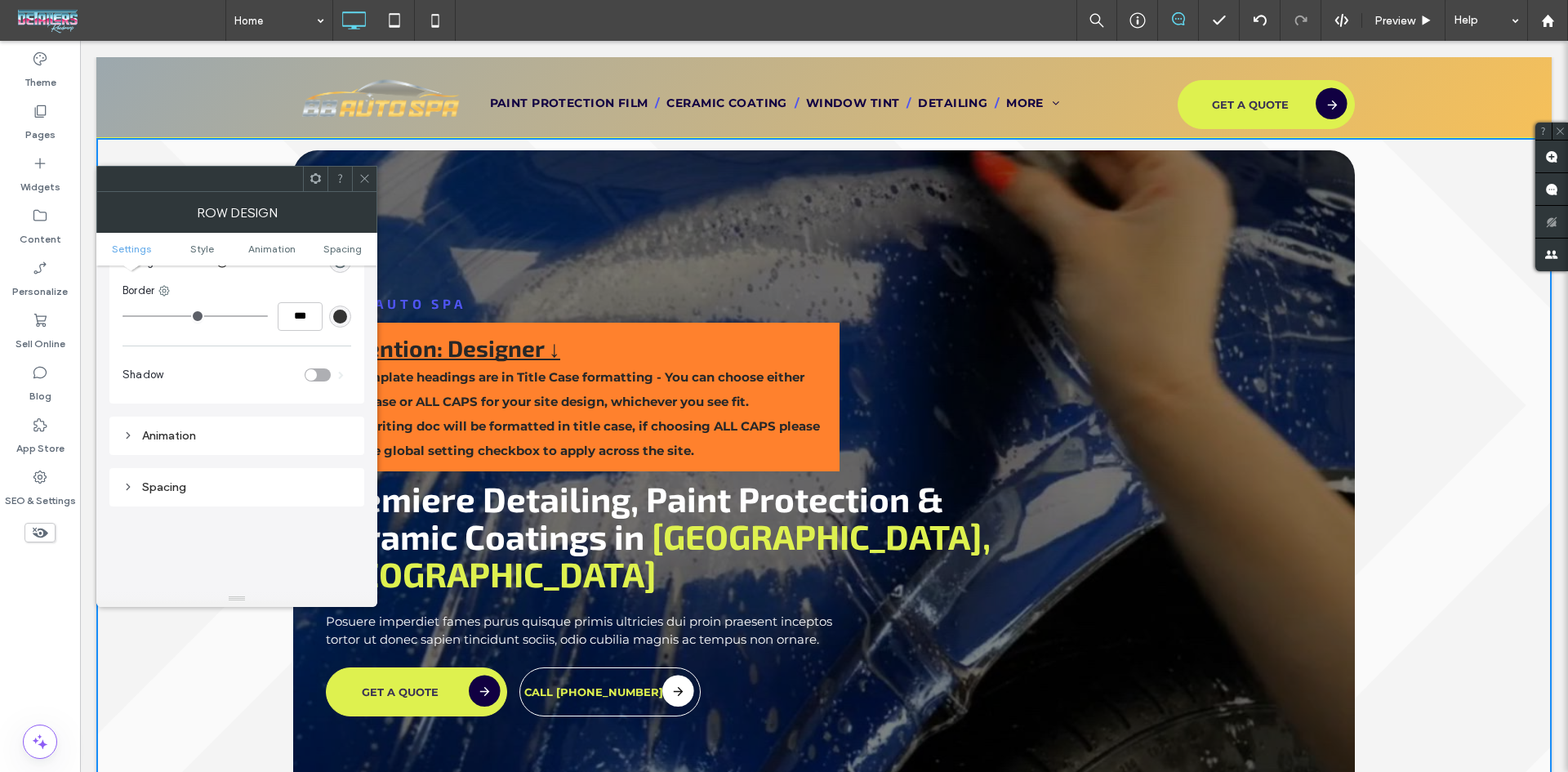
scroll to position [327, 0]
click at [359, 179] on icon at bounding box center [365, 178] width 12 height 12
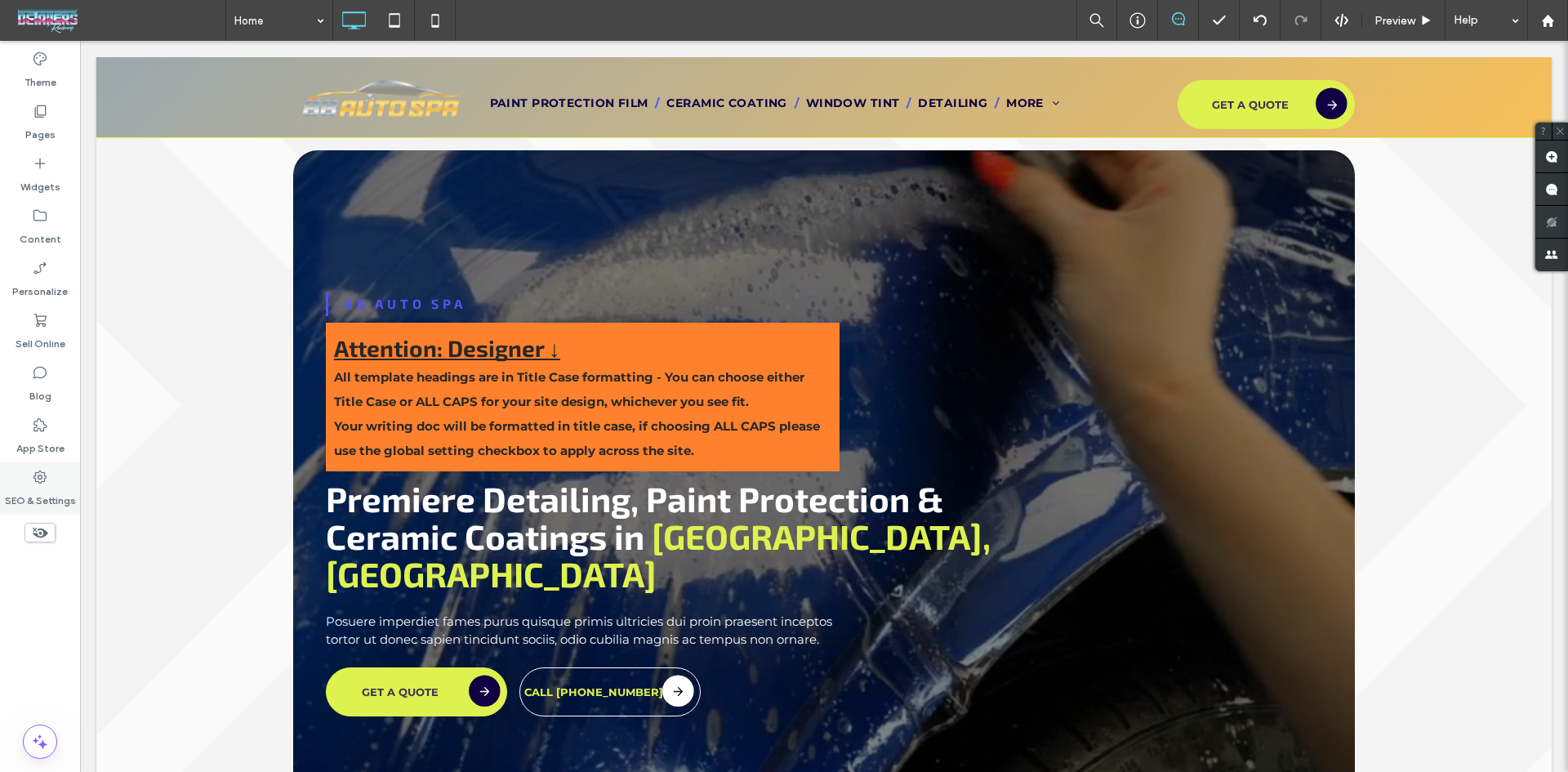
click at [47, 485] on label "SEO & Settings" at bounding box center [40, 496] width 71 height 23
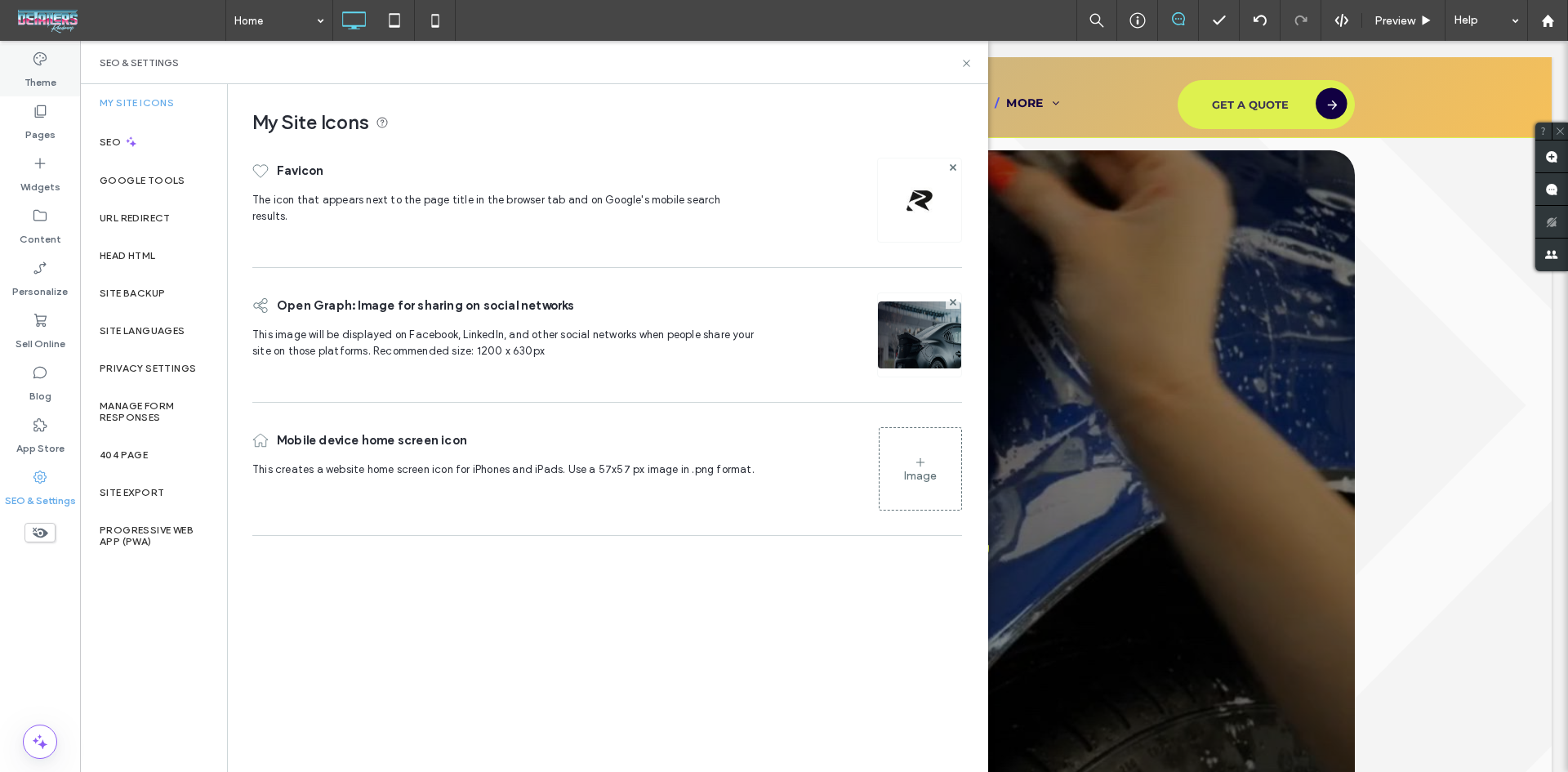
click at [51, 74] on label "Theme" at bounding box center [40, 78] width 32 height 23
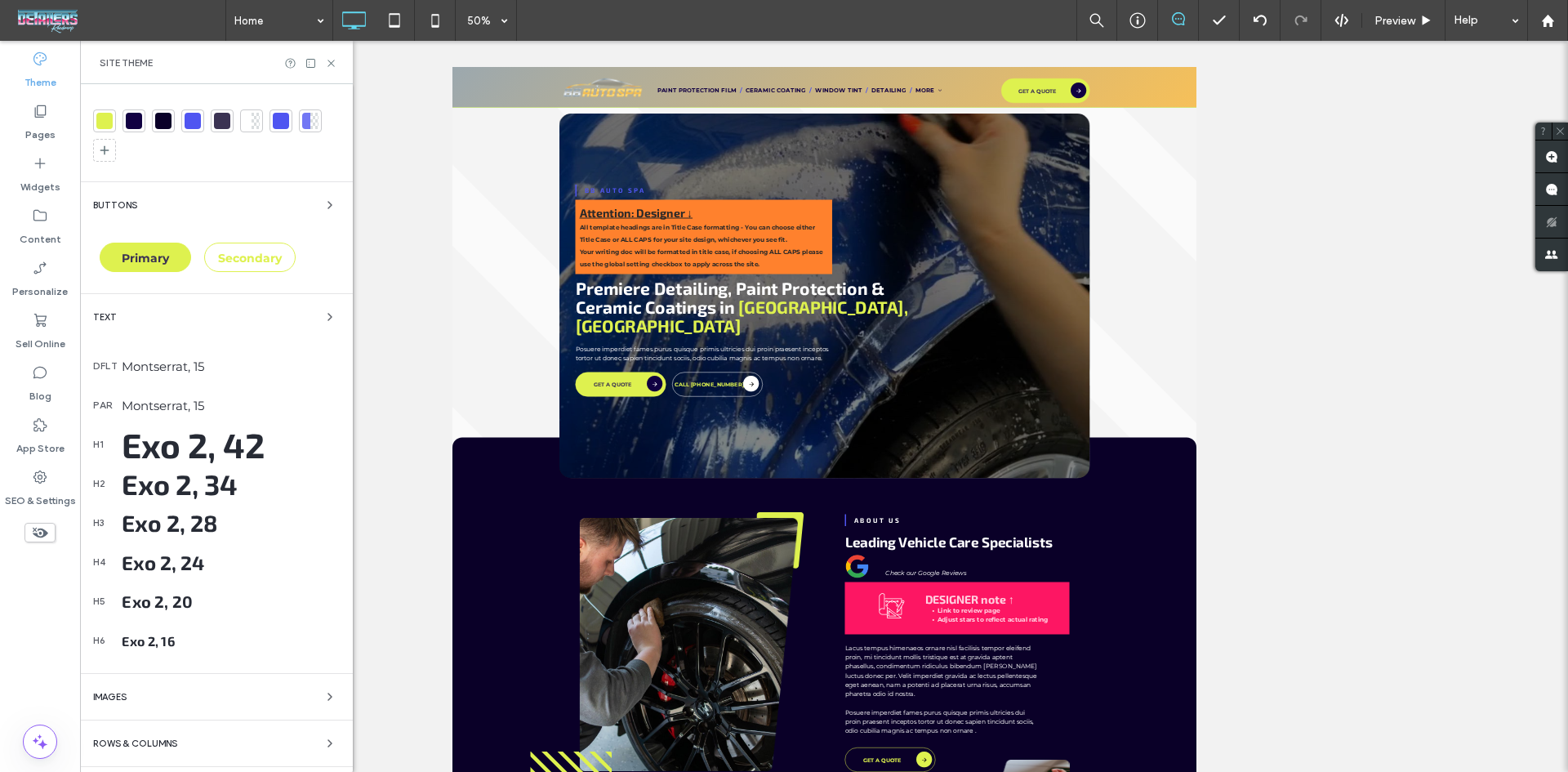
scroll to position [247, 0]
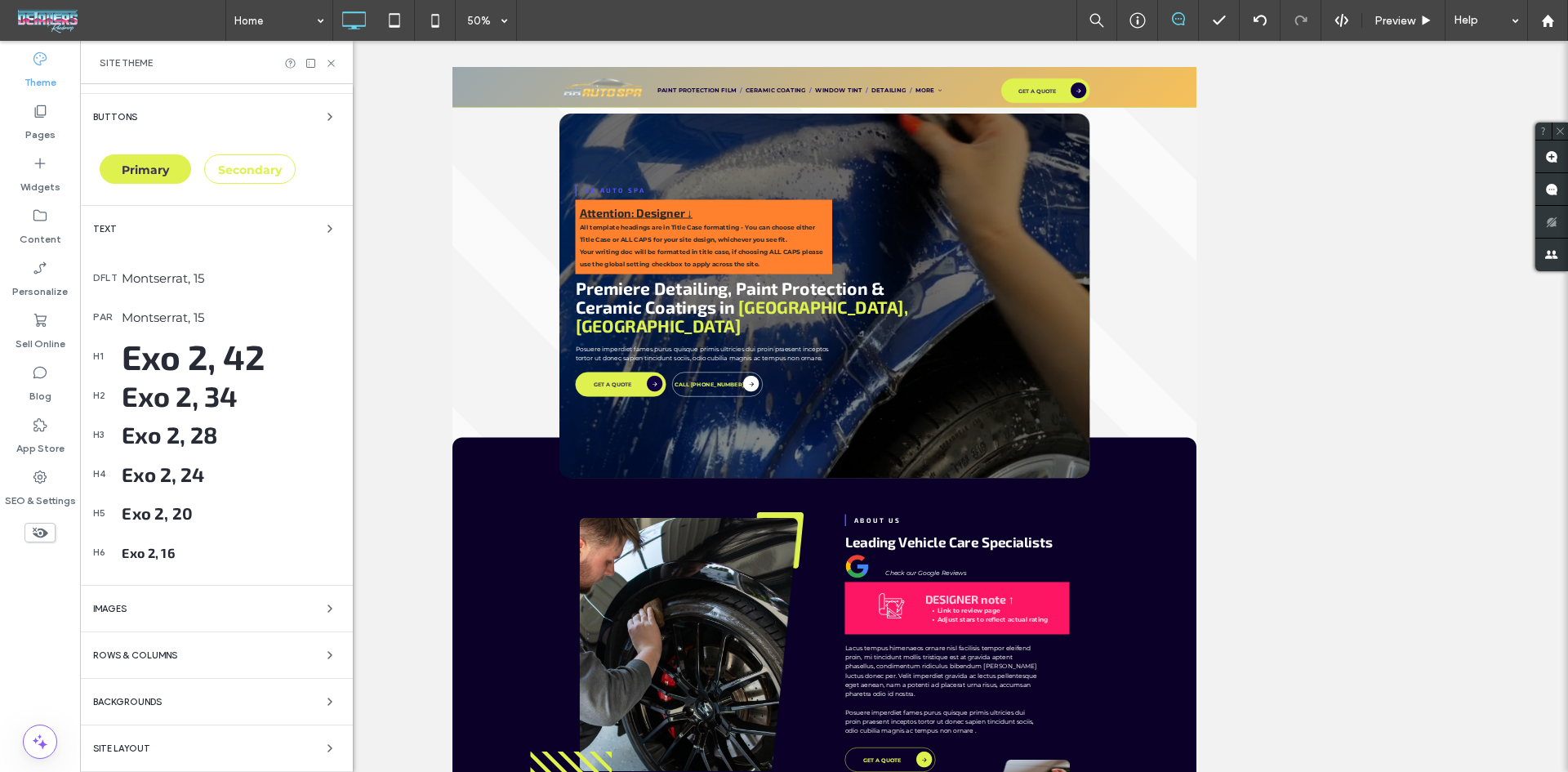
click at [176, 699] on div "Backgrounds" at bounding box center [216, 701] width 246 height 19
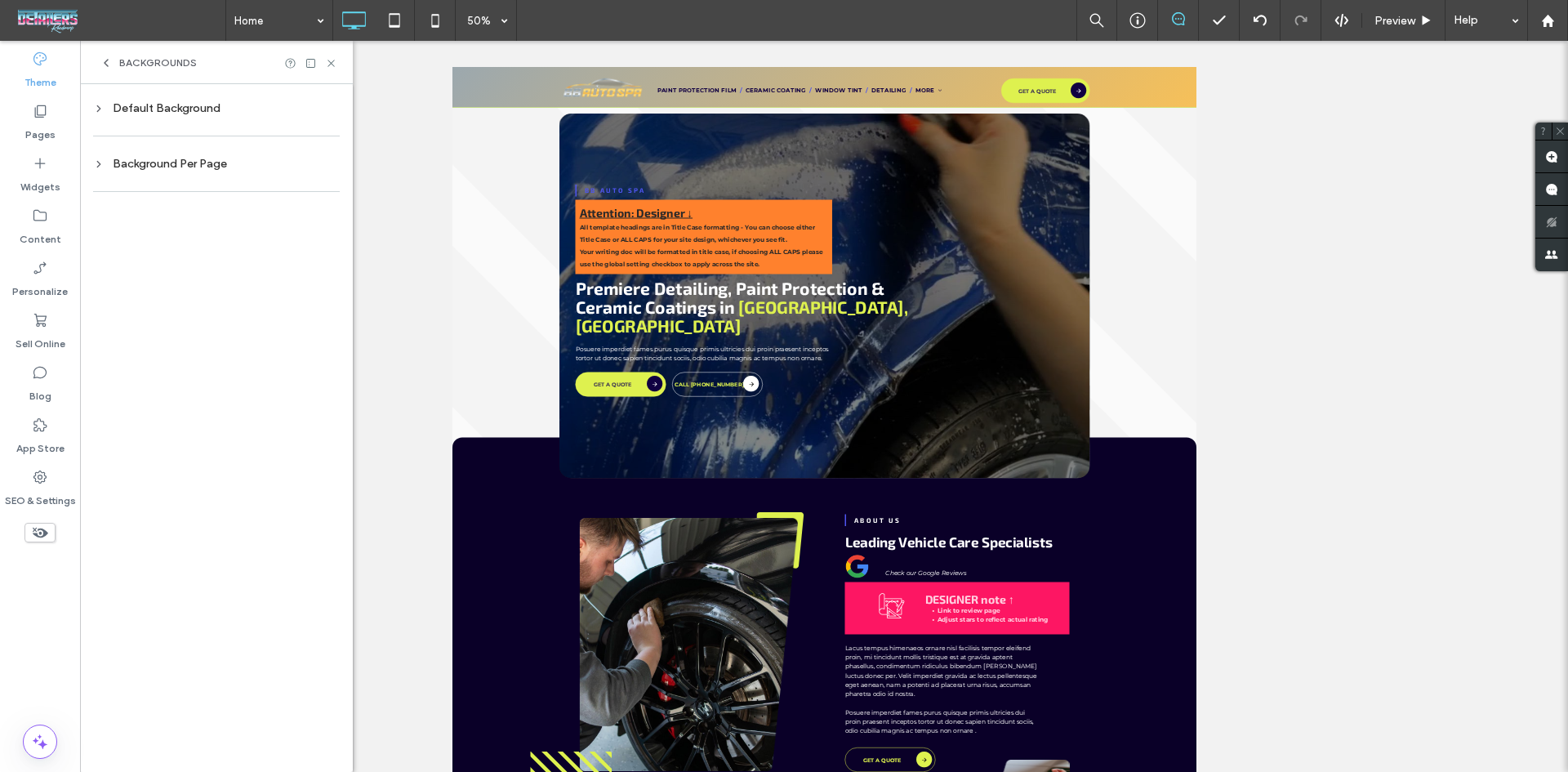
scroll to position [0, 0]
click at [212, 114] on div "Default Background" at bounding box center [216, 108] width 246 height 14
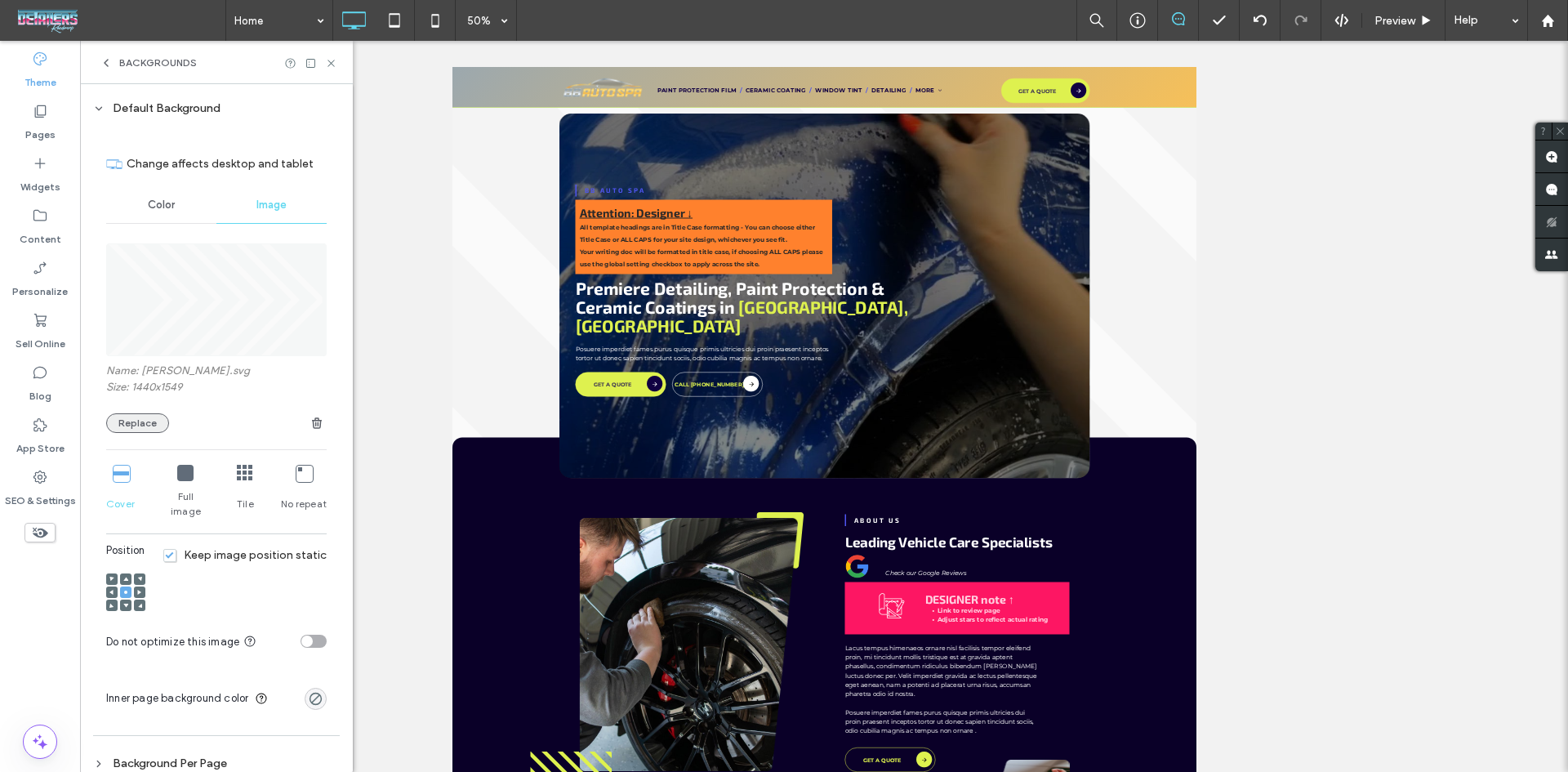
click at [141, 425] on button "Replace" at bounding box center [137, 422] width 63 height 19
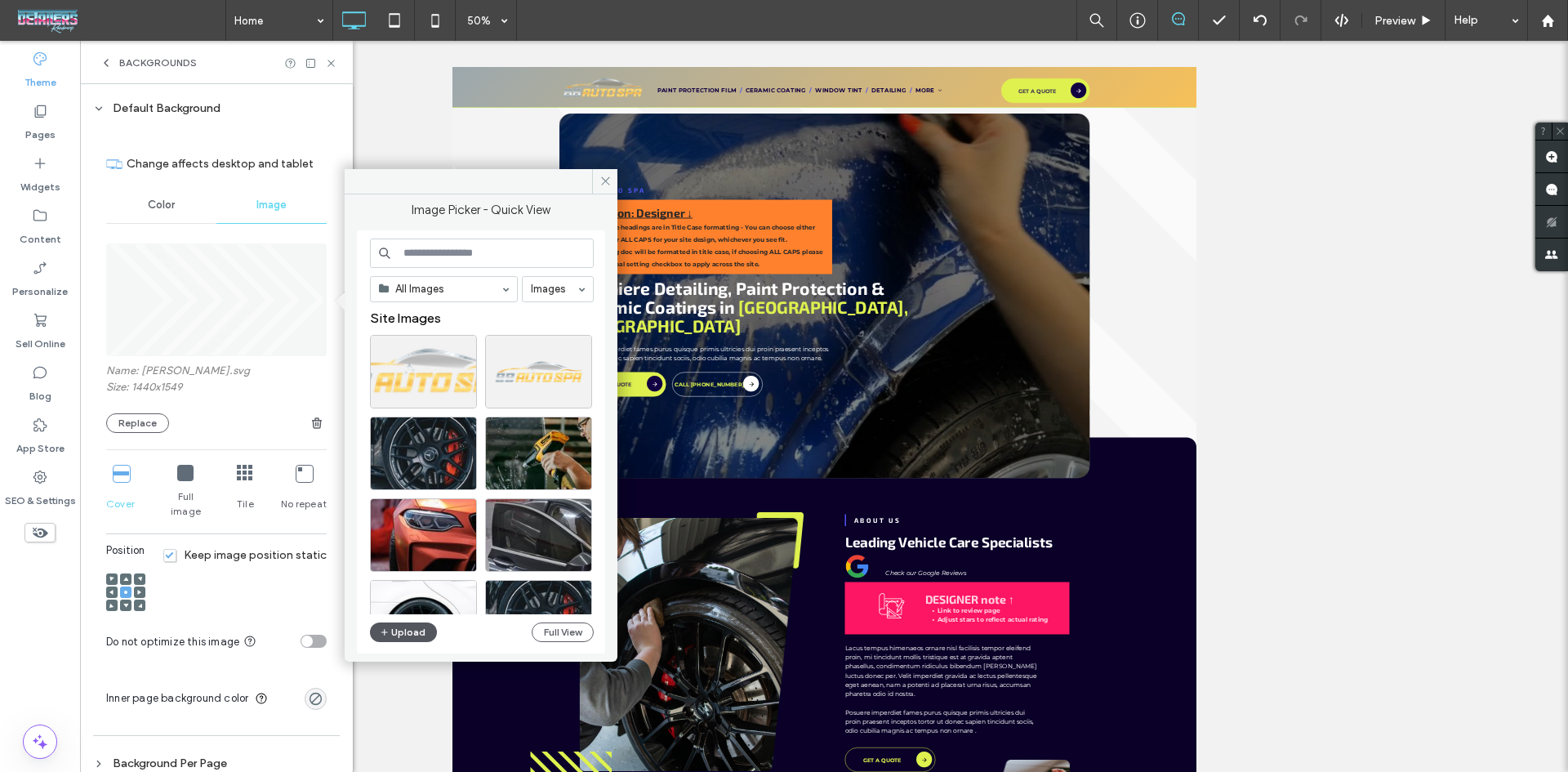
click at [401, 635] on button "Upload" at bounding box center [403, 632] width 67 height 19
drag, startPoint x: 145, startPoint y: 421, endPoint x: 142, endPoint y: 409, distance: 12.4
click at [145, 421] on button "Replace" at bounding box center [137, 422] width 63 height 19
click at [414, 636] on button "Upload" at bounding box center [403, 632] width 67 height 19
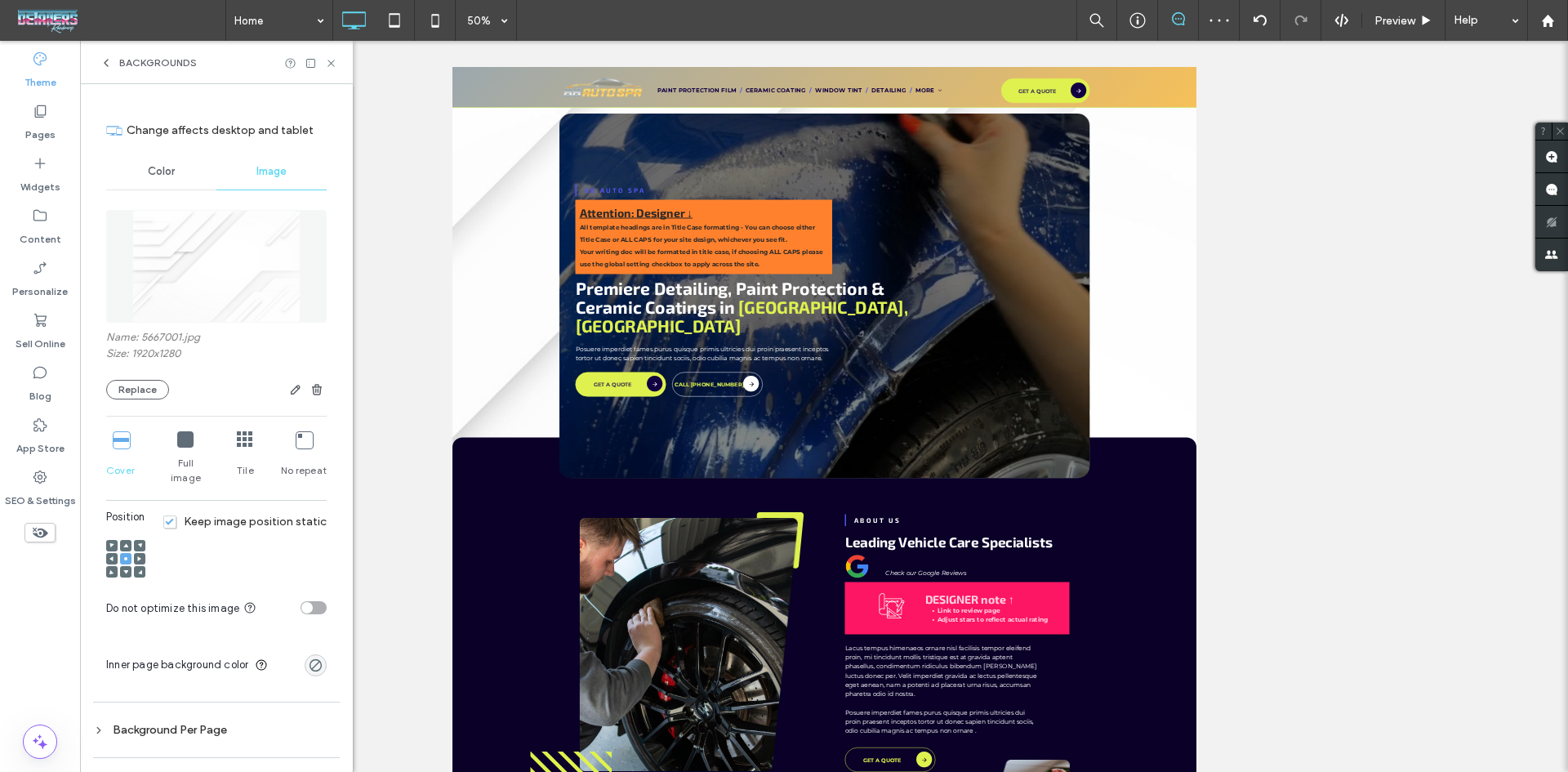
scroll to position [34, 0]
click at [179, 437] on icon at bounding box center [186, 439] width 16 height 16
click at [245, 441] on icon at bounding box center [245, 439] width 16 height 16
click at [296, 436] on icon at bounding box center [304, 439] width 16 height 16
click at [123, 441] on icon at bounding box center [121, 439] width 16 height 16
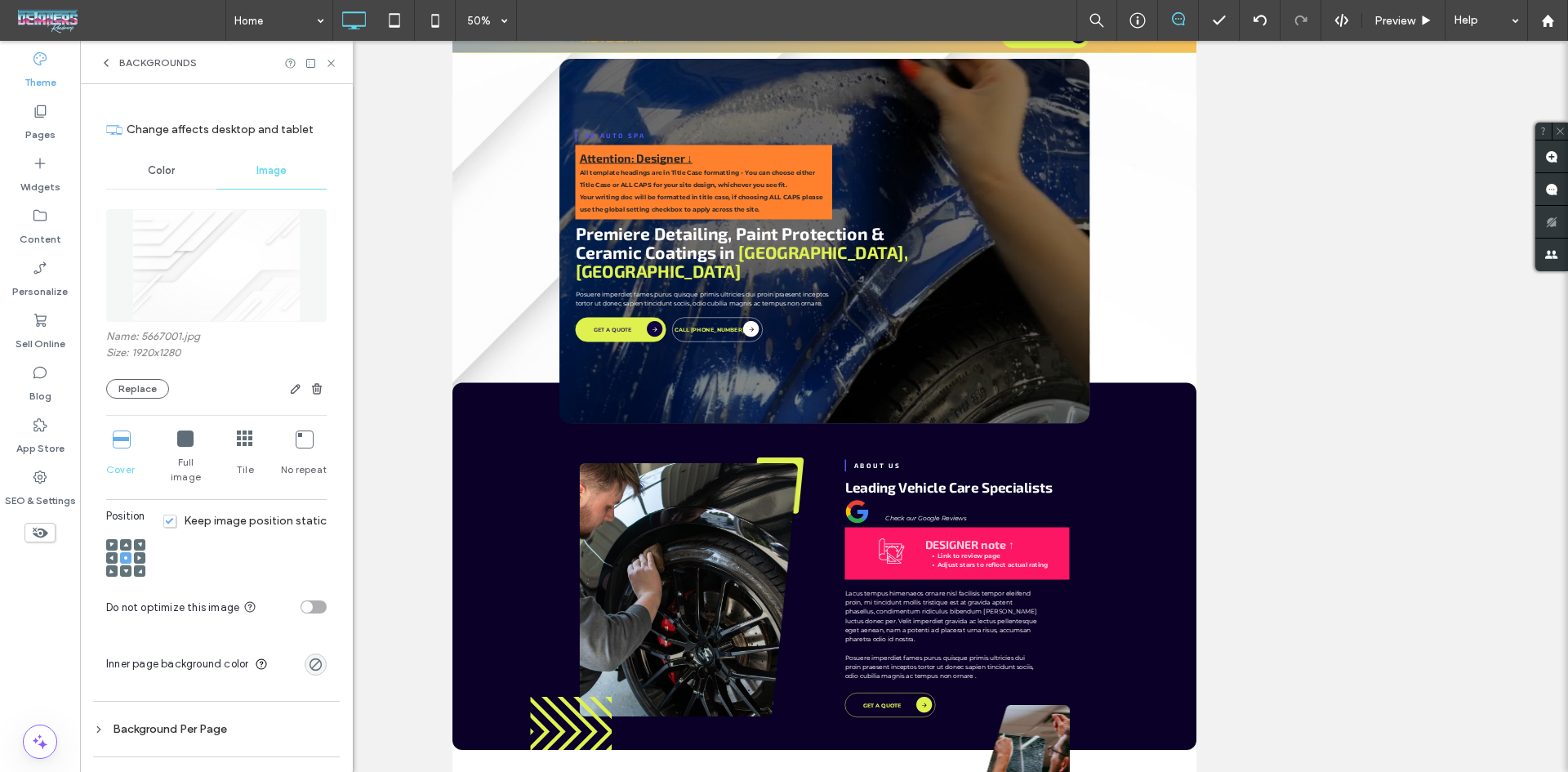
scroll to position [0, 0]
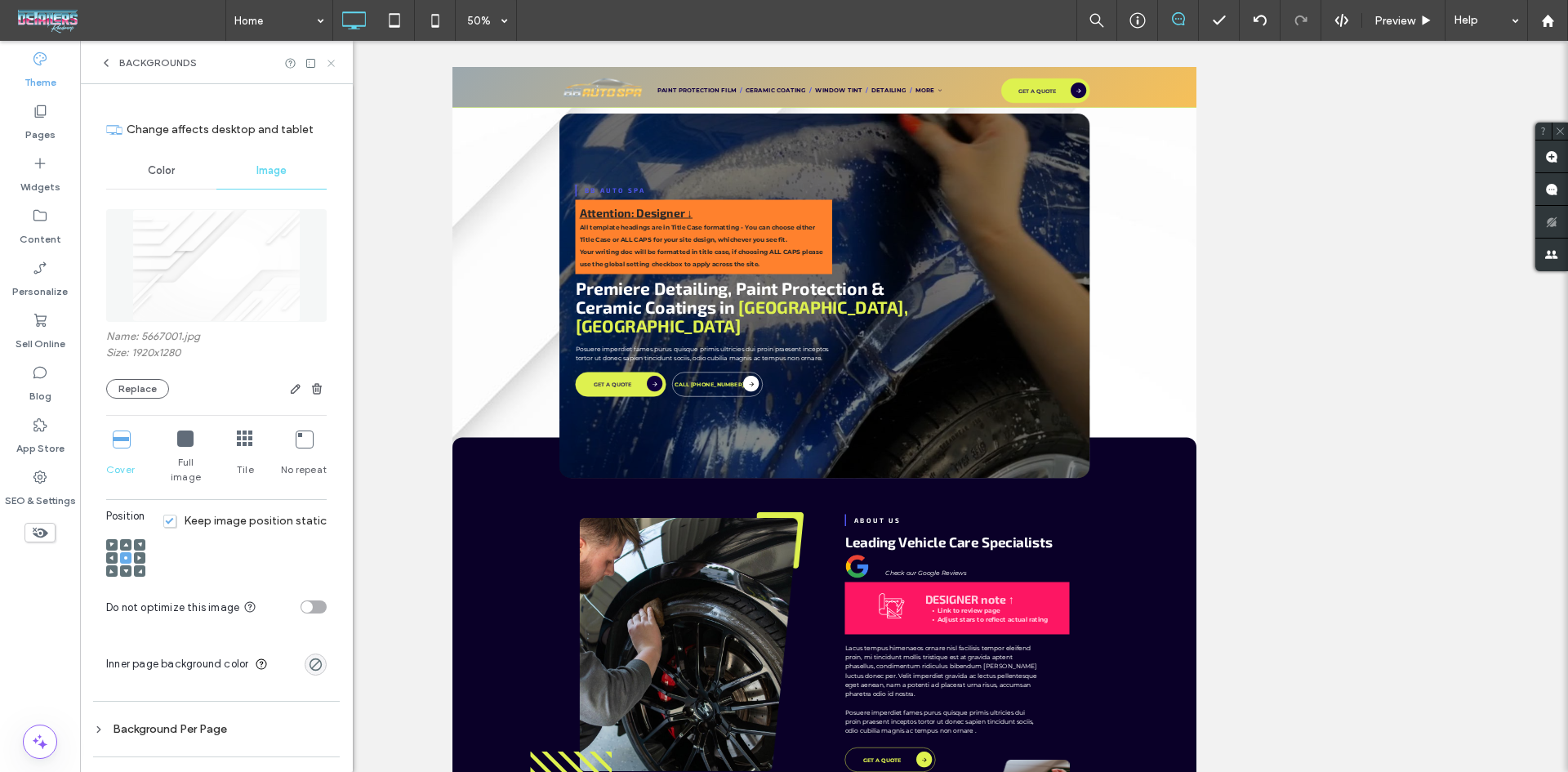
click at [330, 65] on icon at bounding box center [331, 62] width 12 height 12
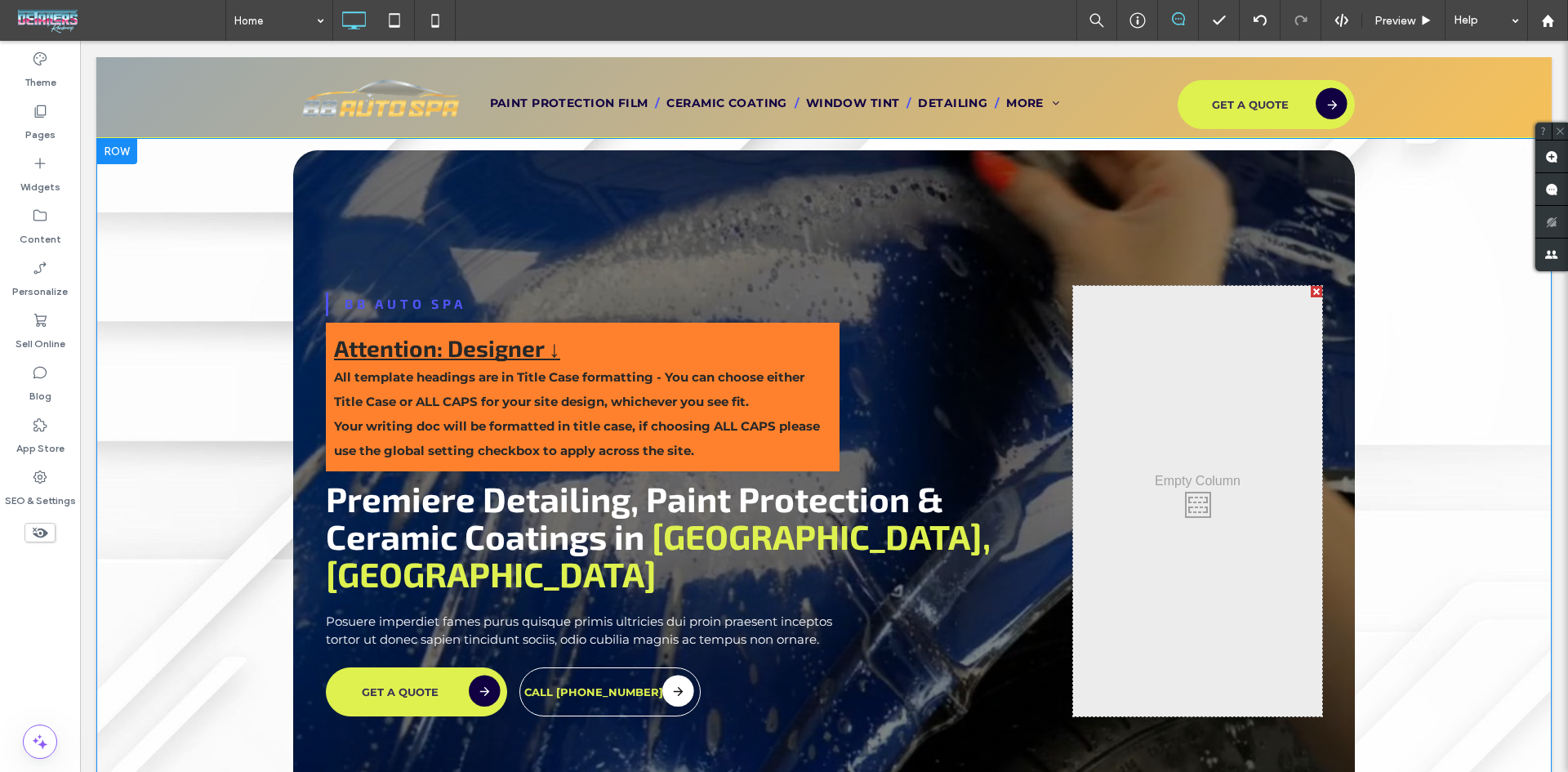
click at [117, 294] on div "BB Auto Spa Attention: Designer ↓ All template headings are in Title Case forma…" at bounding box center [823, 468] width 1455 height 660
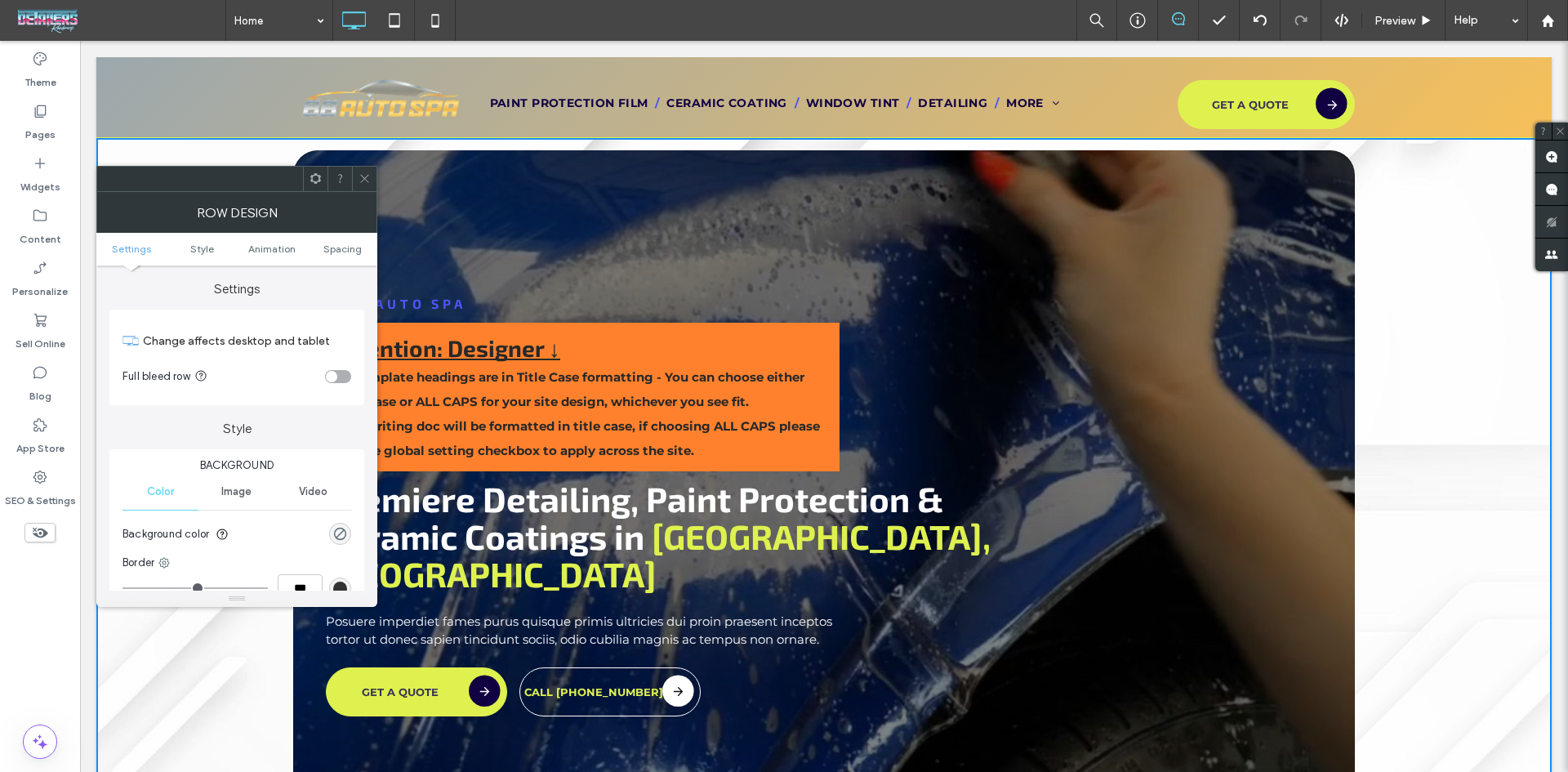
click at [242, 490] on span "Image" at bounding box center [236, 492] width 30 height 13
click at [243, 566] on icon at bounding box center [237, 564] width 13 height 13
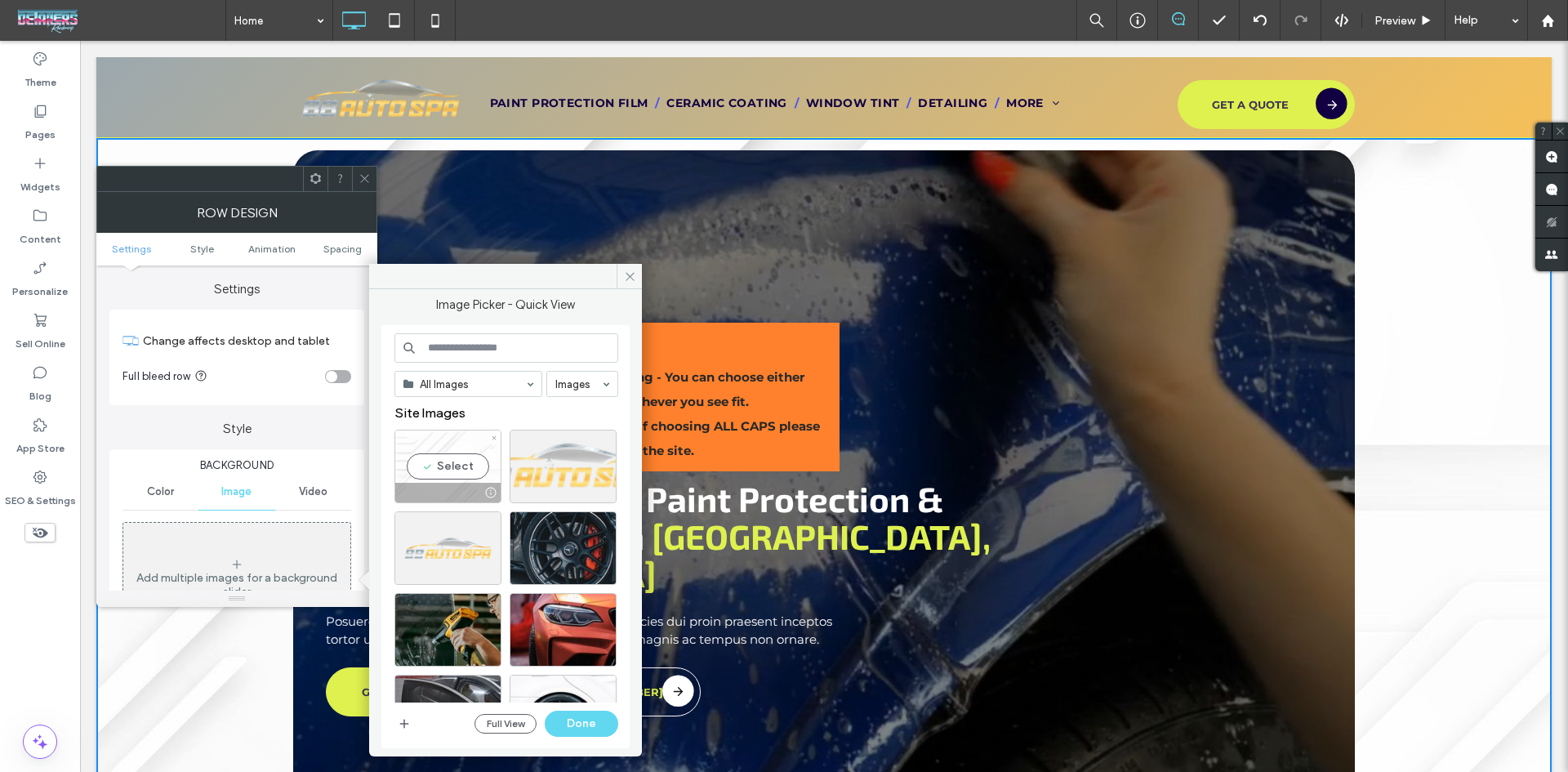
click at [452, 475] on div "Select" at bounding box center [448, 466] width 107 height 73
click at [577, 719] on button "Done" at bounding box center [582, 723] width 73 height 27
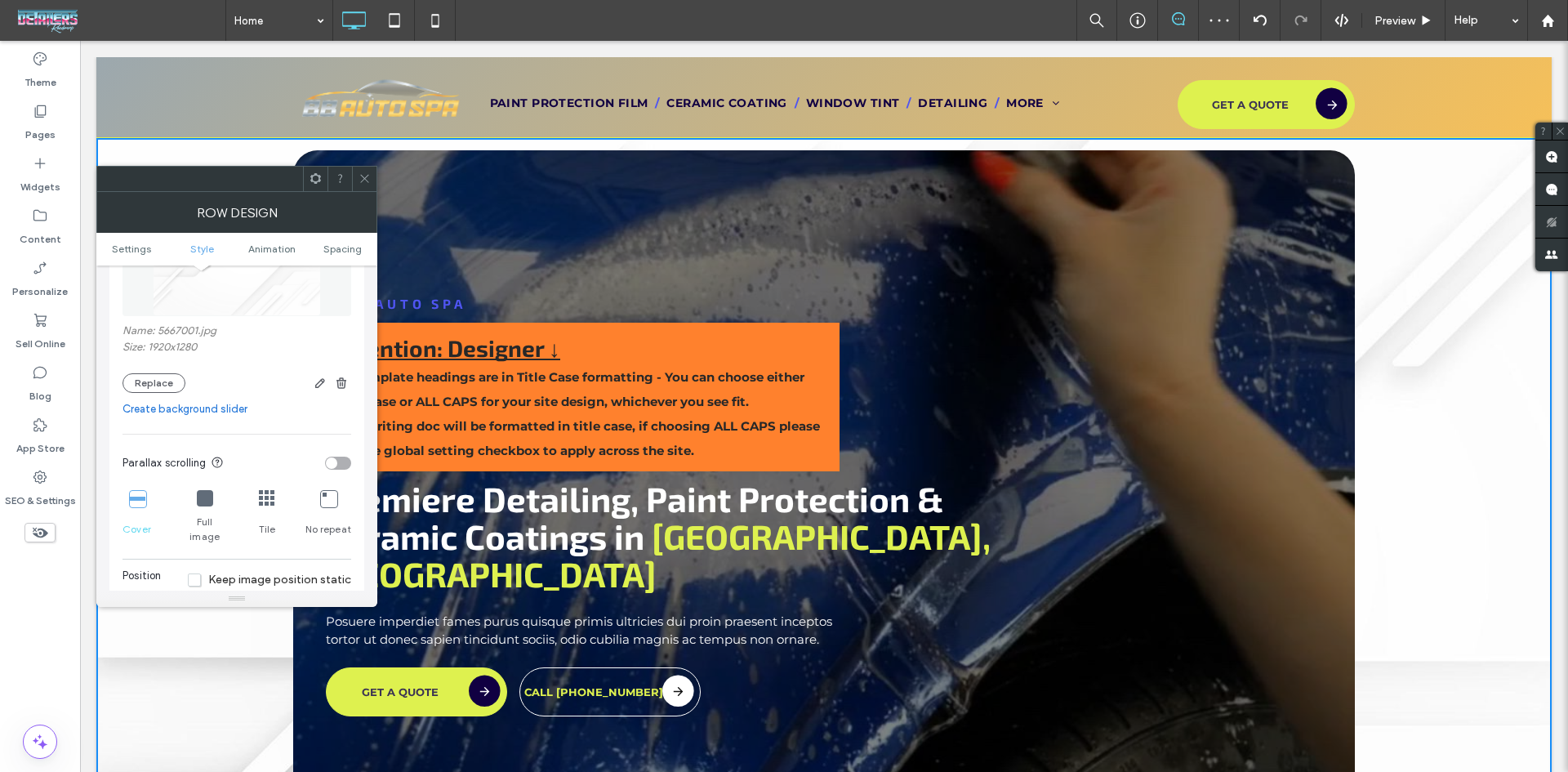
scroll to position [571, 0]
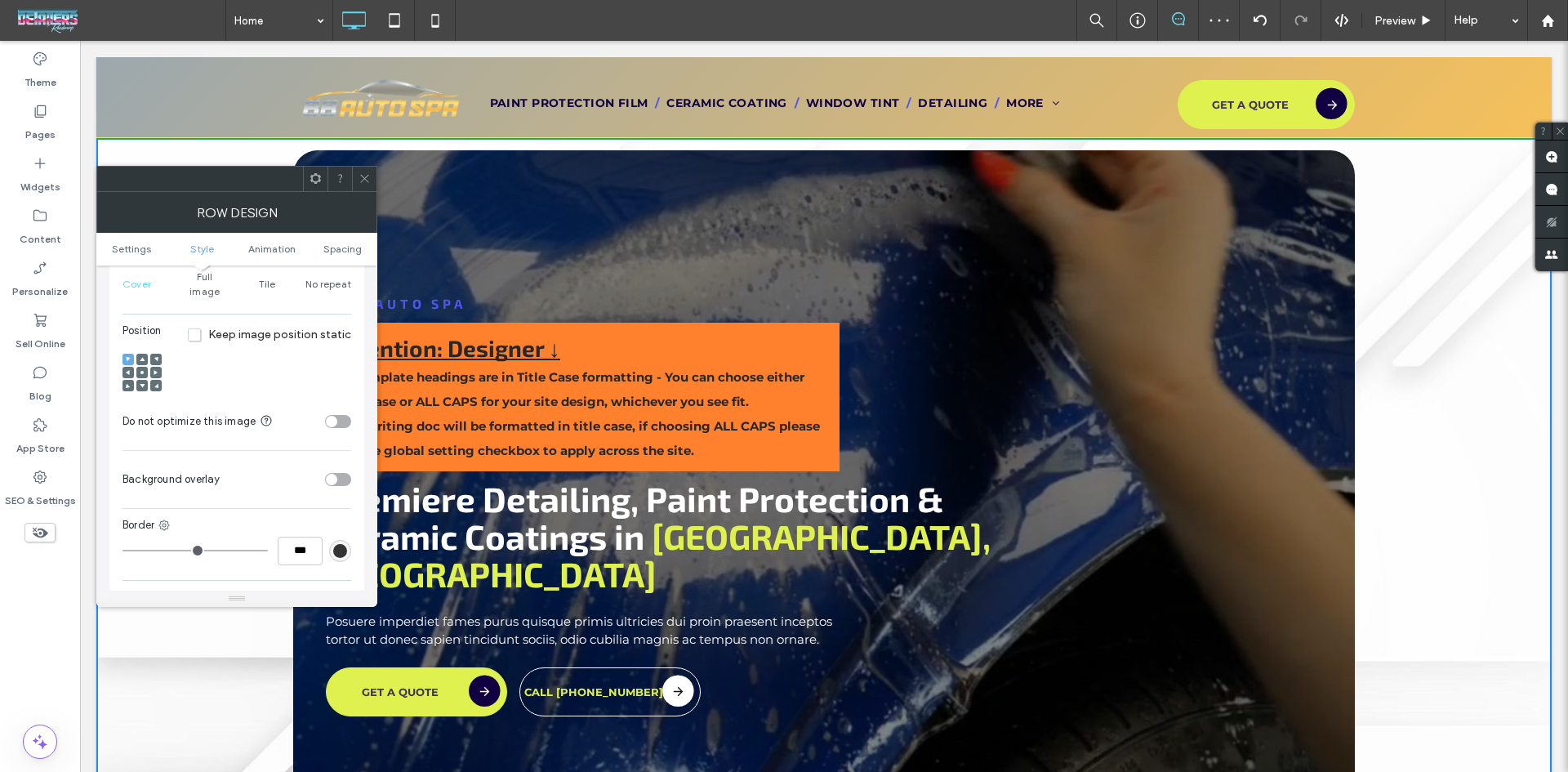
click at [142, 371] on use at bounding box center [142, 373] width 4 height 4
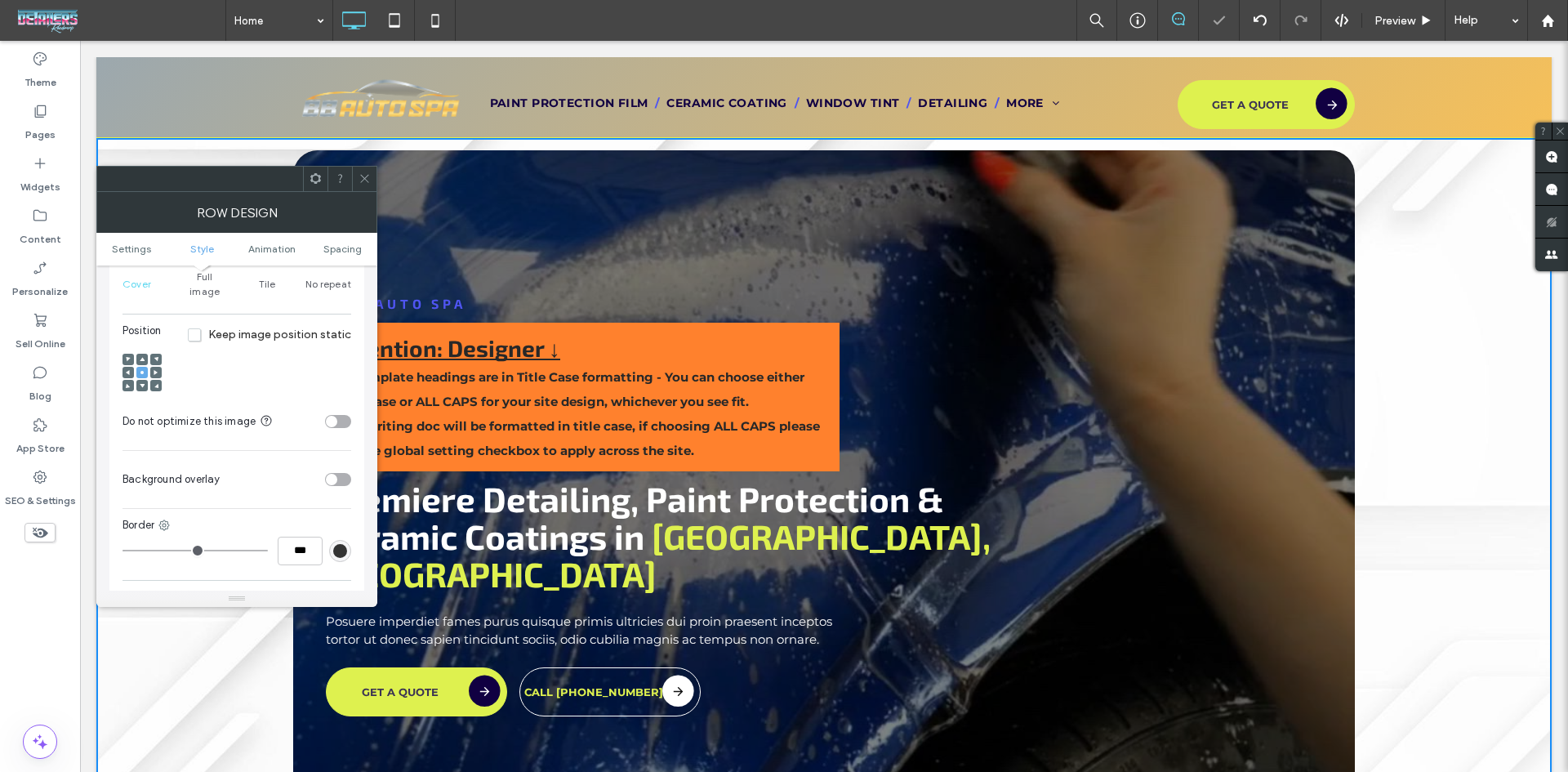
click at [195, 328] on span "Keep image position static" at bounding box center [269, 334] width 163 height 14
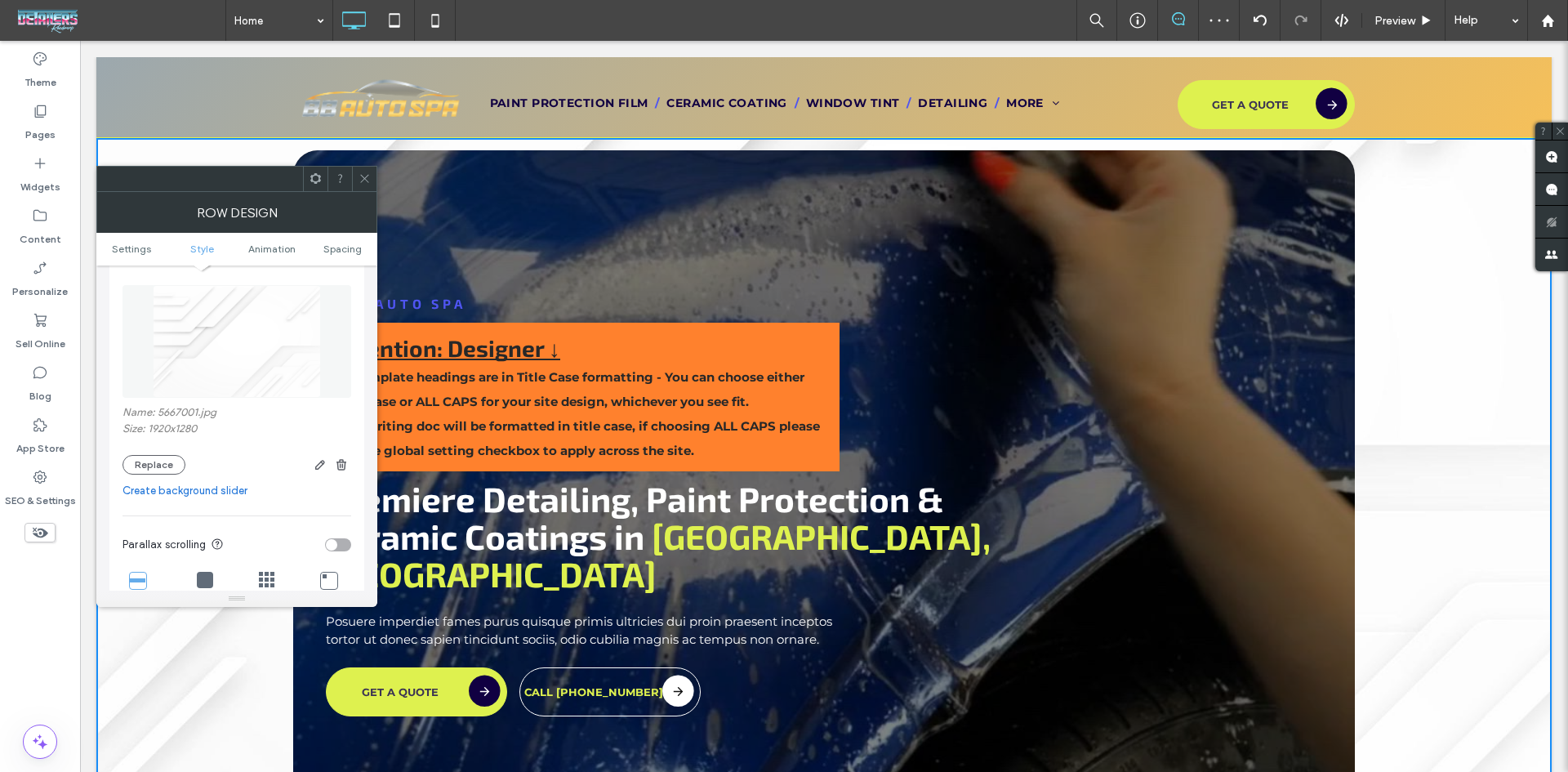
scroll to position [408, 0]
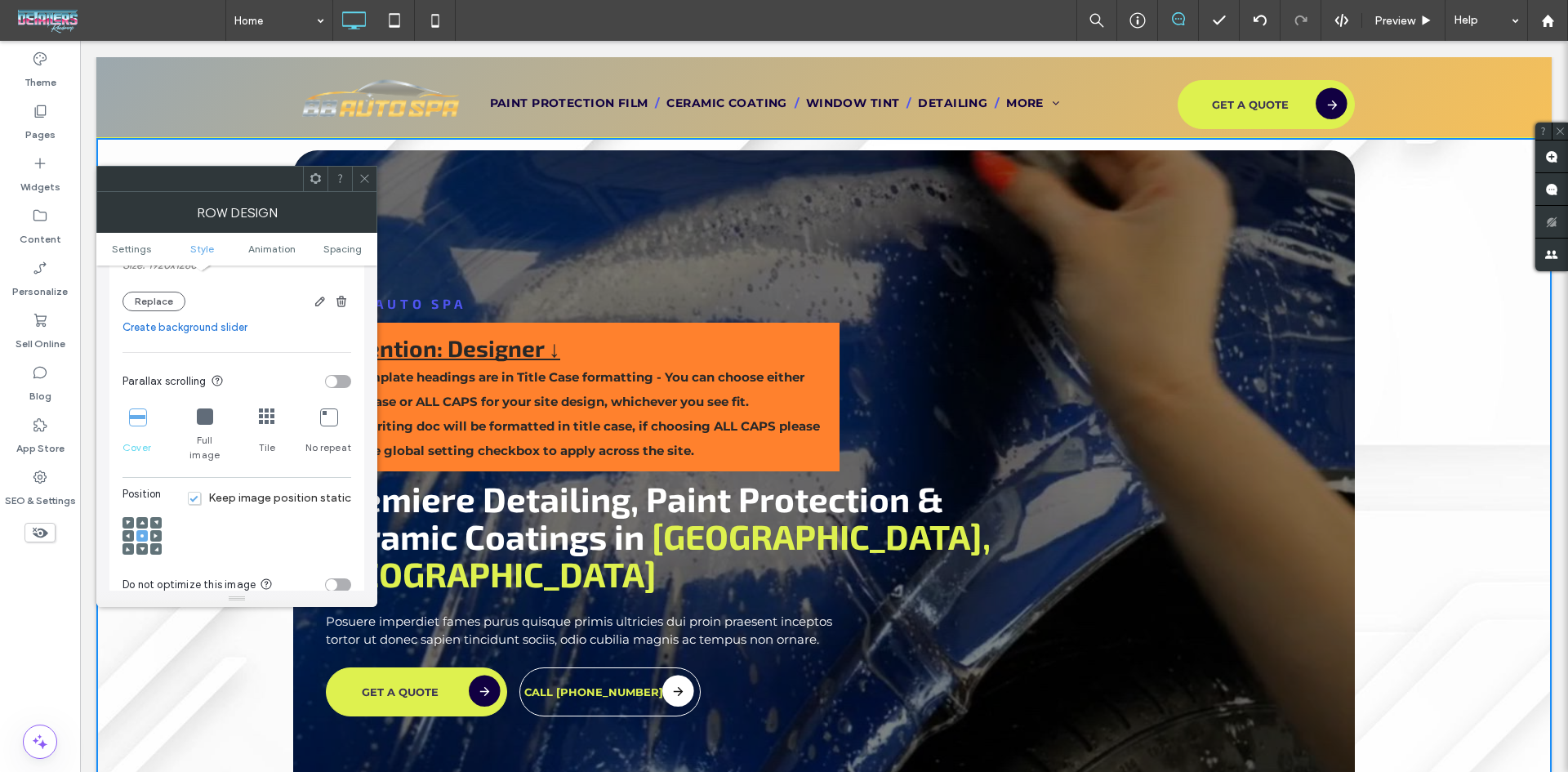
click at [262, 411] on icon at bounding box center [267, 417] width 16 height 16
click at [328, 419] on icon at bounding box center [329, 417] width 16 height 16
click at [137, 419] on icon at bounding box center [137, 417] width 16 height 16
click at [365, 172] on icon at bounding box center [365, 178] width 12 height 12
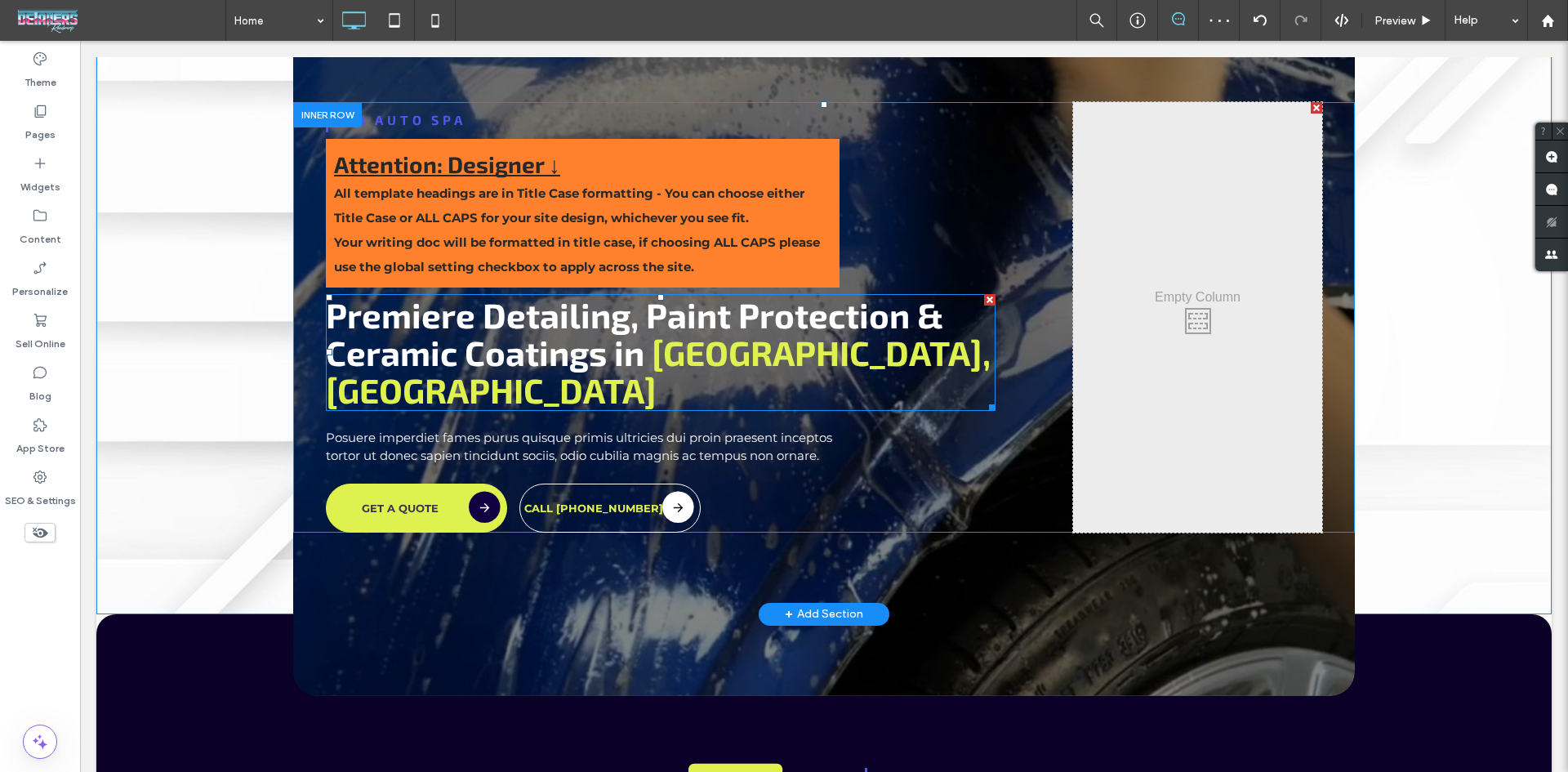
scroll to position [0, 0]
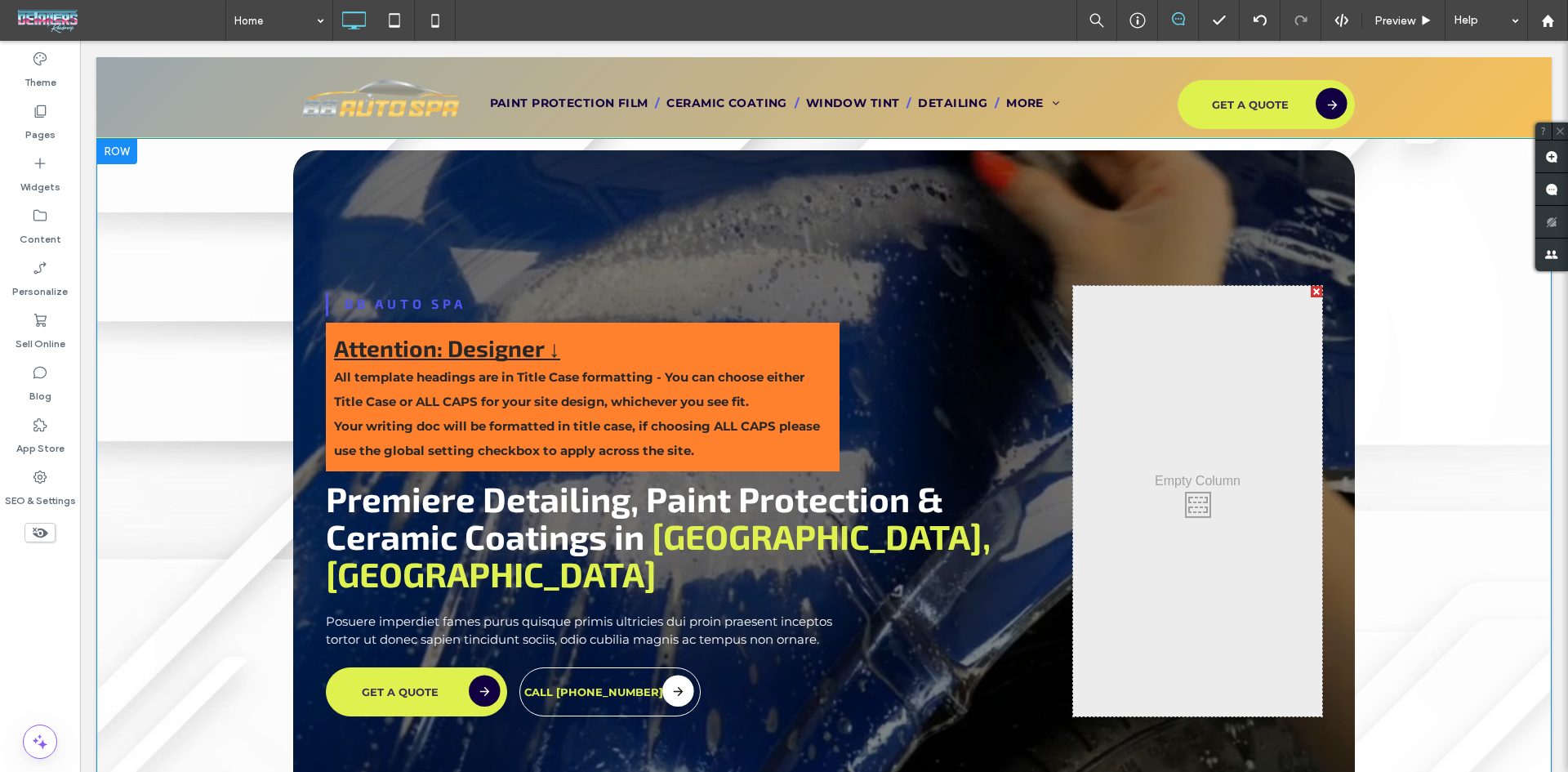
click at [135, 212] on div "BB Auto Spa Attention: Designer ↓ All template headings are in Title Case forma…" at bounding box center [823, 468] width 1455 height 660
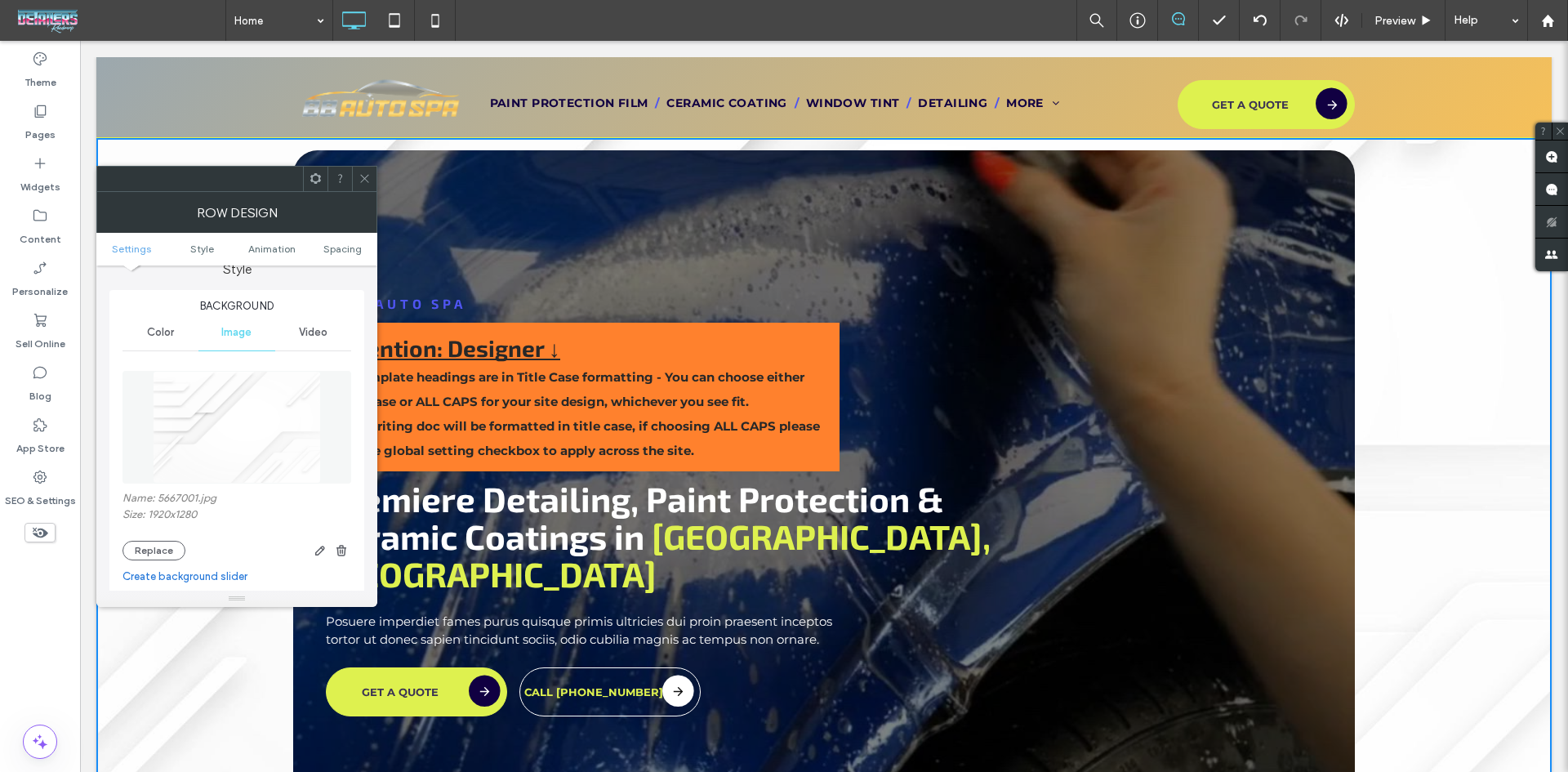
scroll to position [163, 0]
click at [158, 540] on button "Replace" at bounding box center [154, 546] width 63 height 19
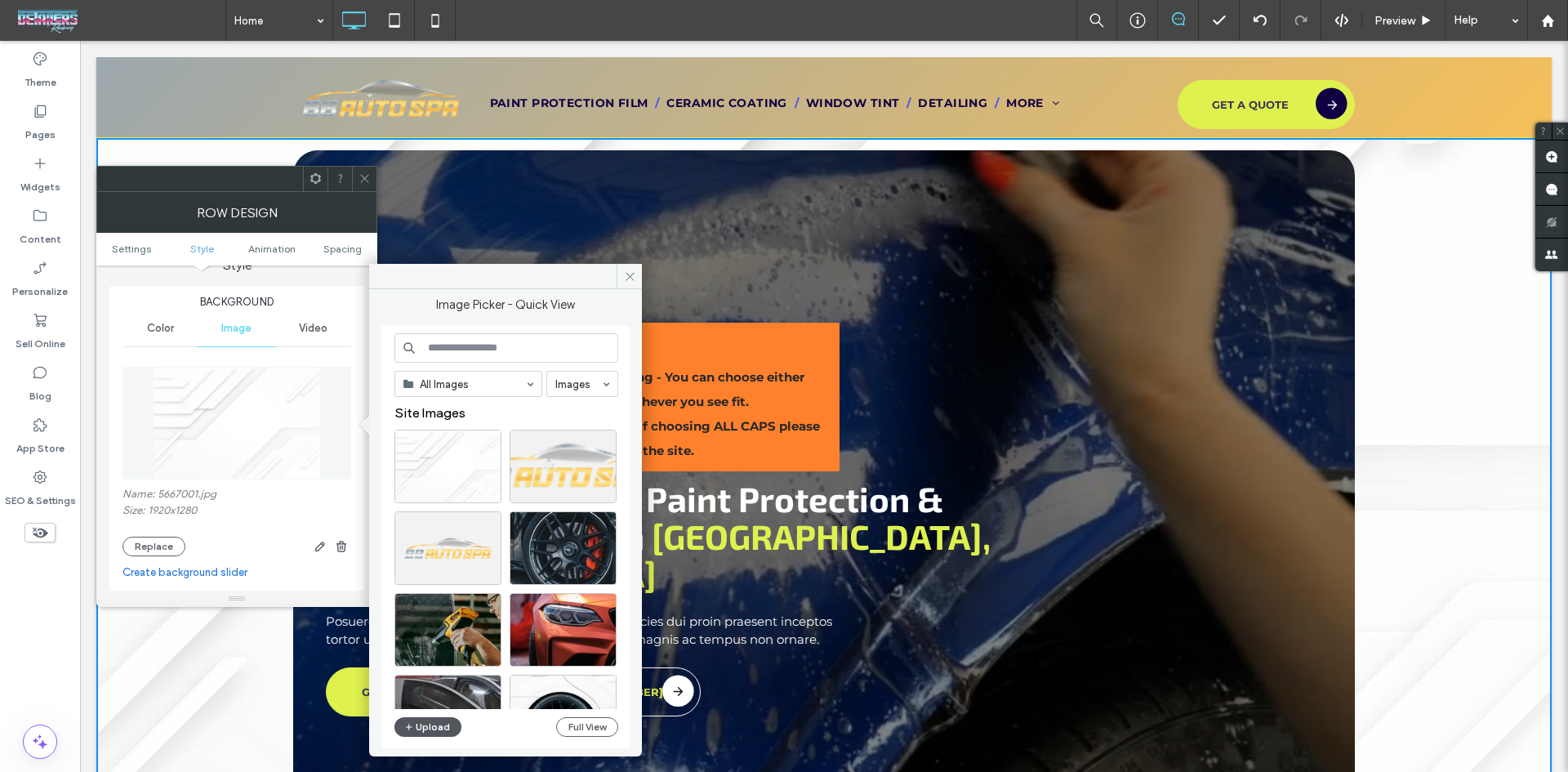
click at [435, 724] on button "Upload" at bounding box center [428, 726] width 67 height 19
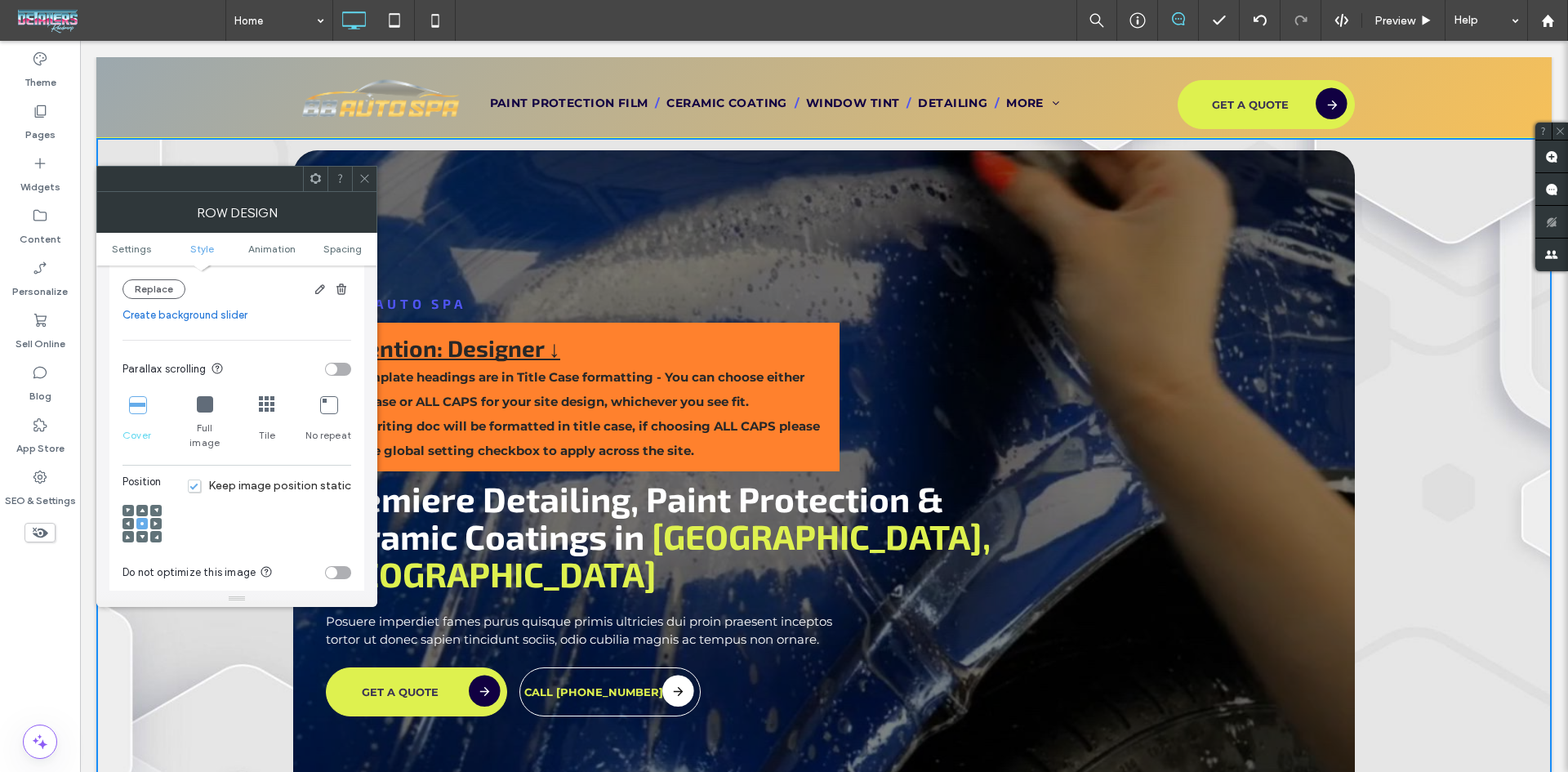
scroll to position [408, 0]
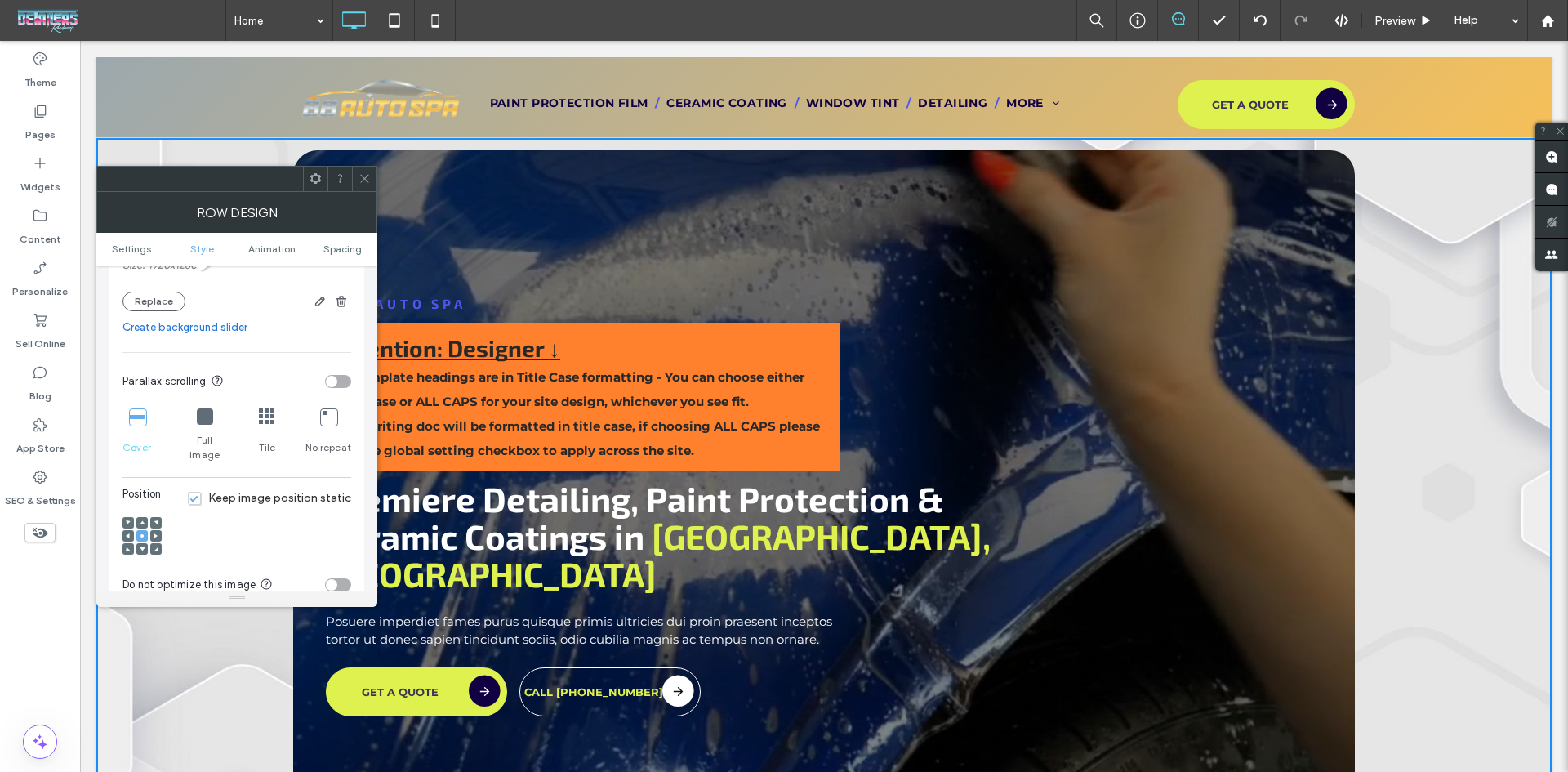
click at [266, 417] on icon at bounding box center [267, 417] width 16 height 16
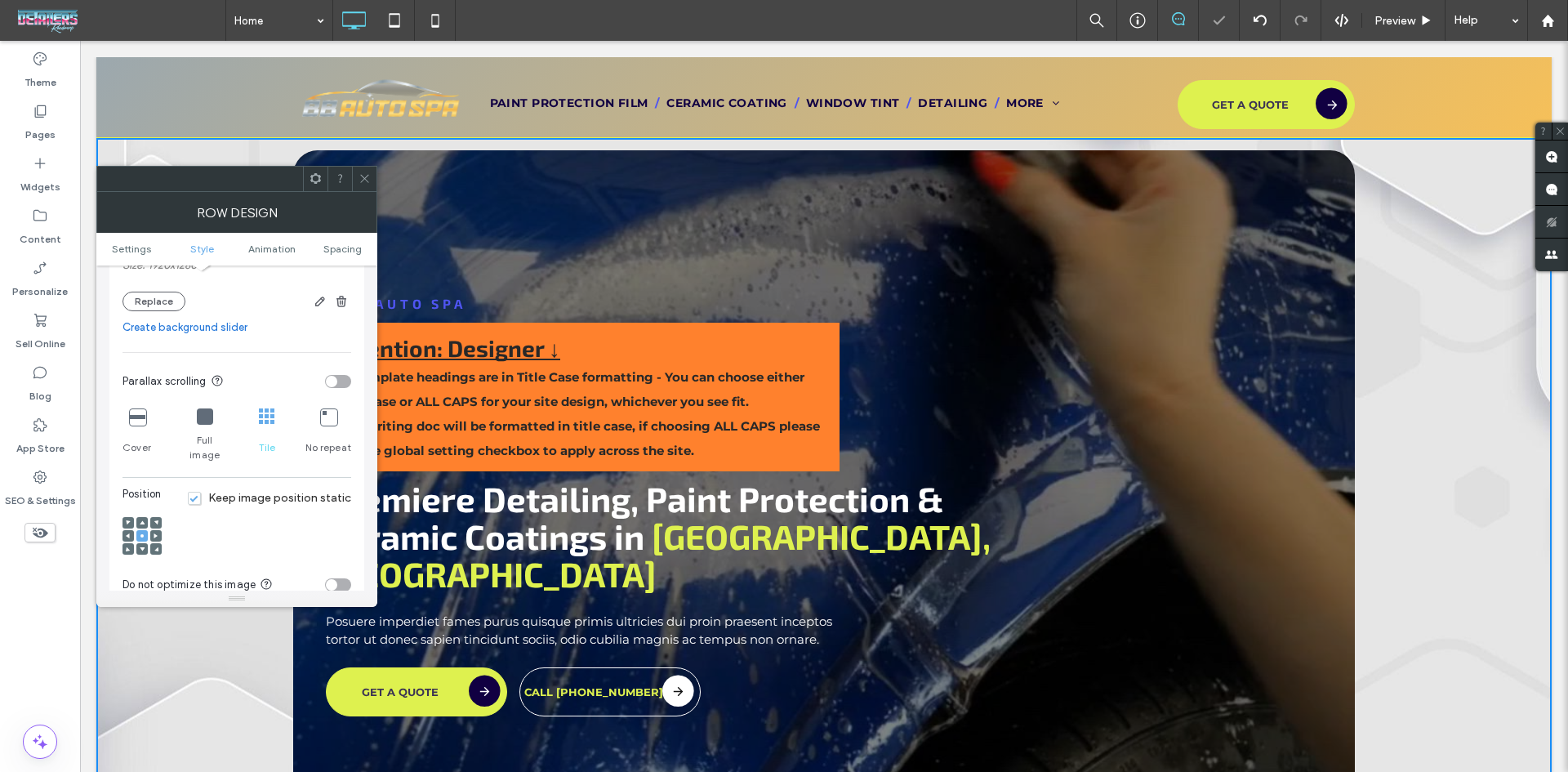
click at [143, 419] on icon at bounding box center [137, 417] width 16 height 16
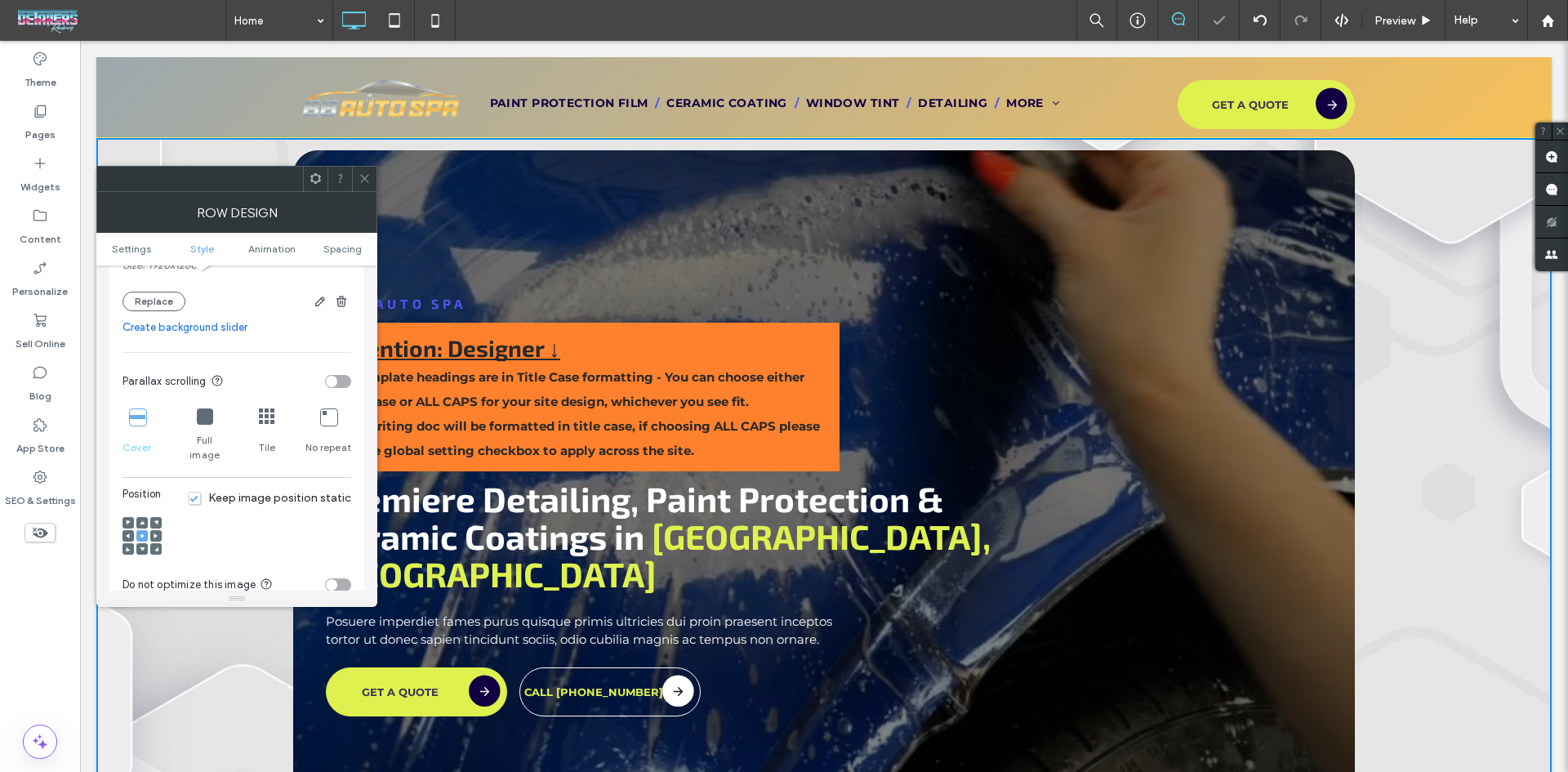
click at [363, 178] on icon at bounding box center [365, 178] width 12 height 12
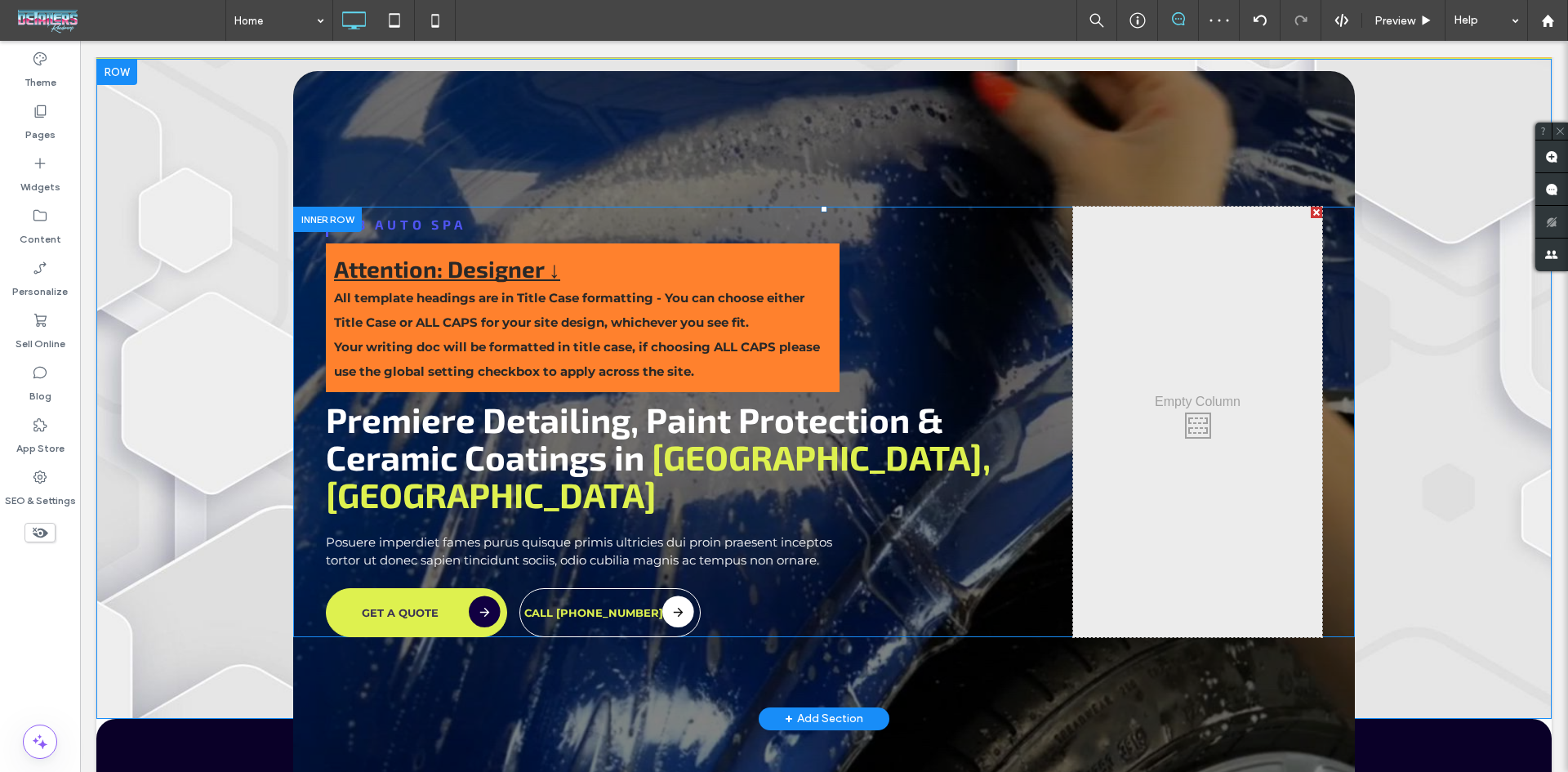
scroll to position [0, 0]
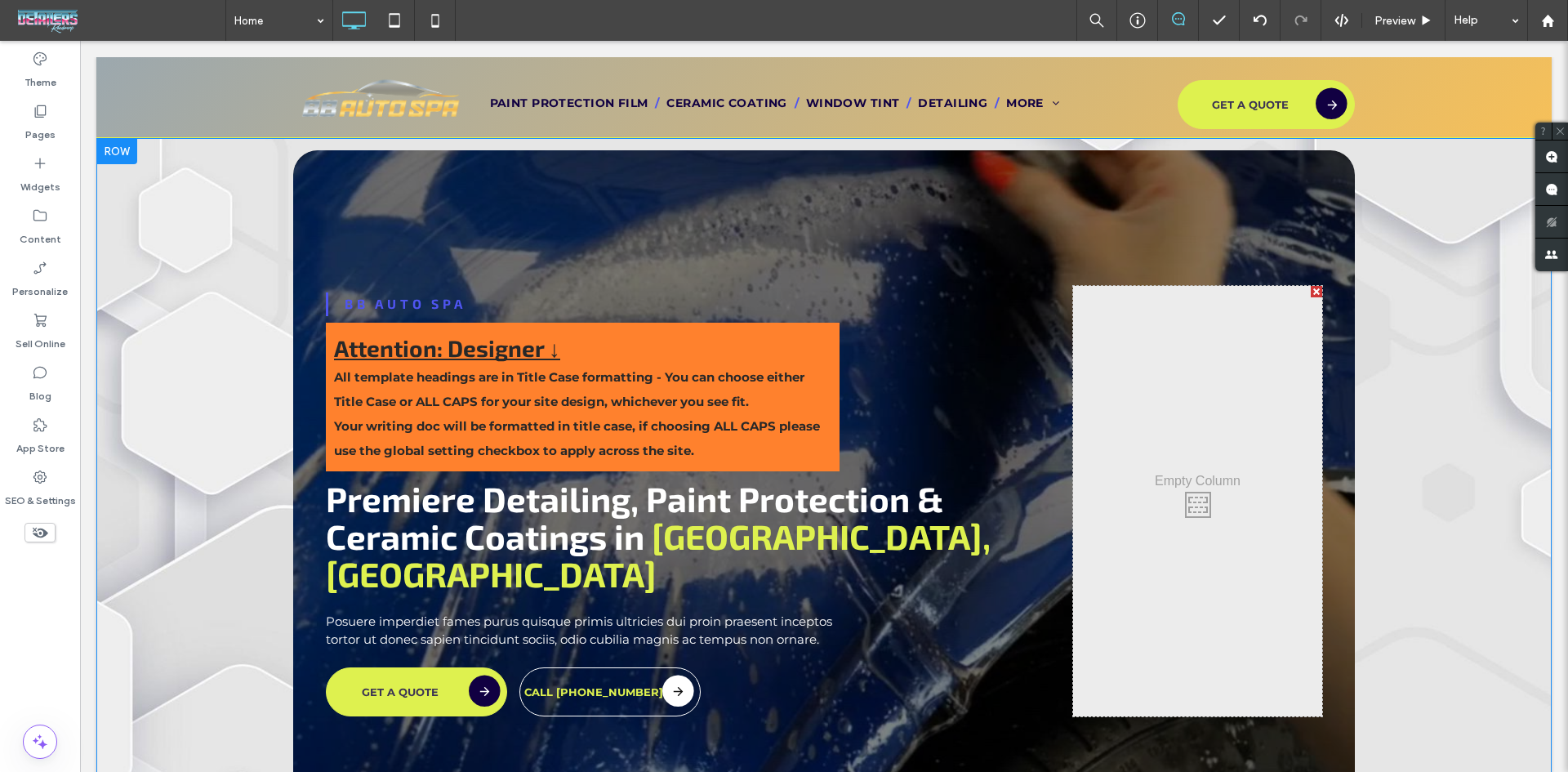
click at [123, 324] on div "BB Auto Spa Attention: Designer ↓ All template headings are in Title Case forma…" at bounding box center [823, 468] width 1455 height 660
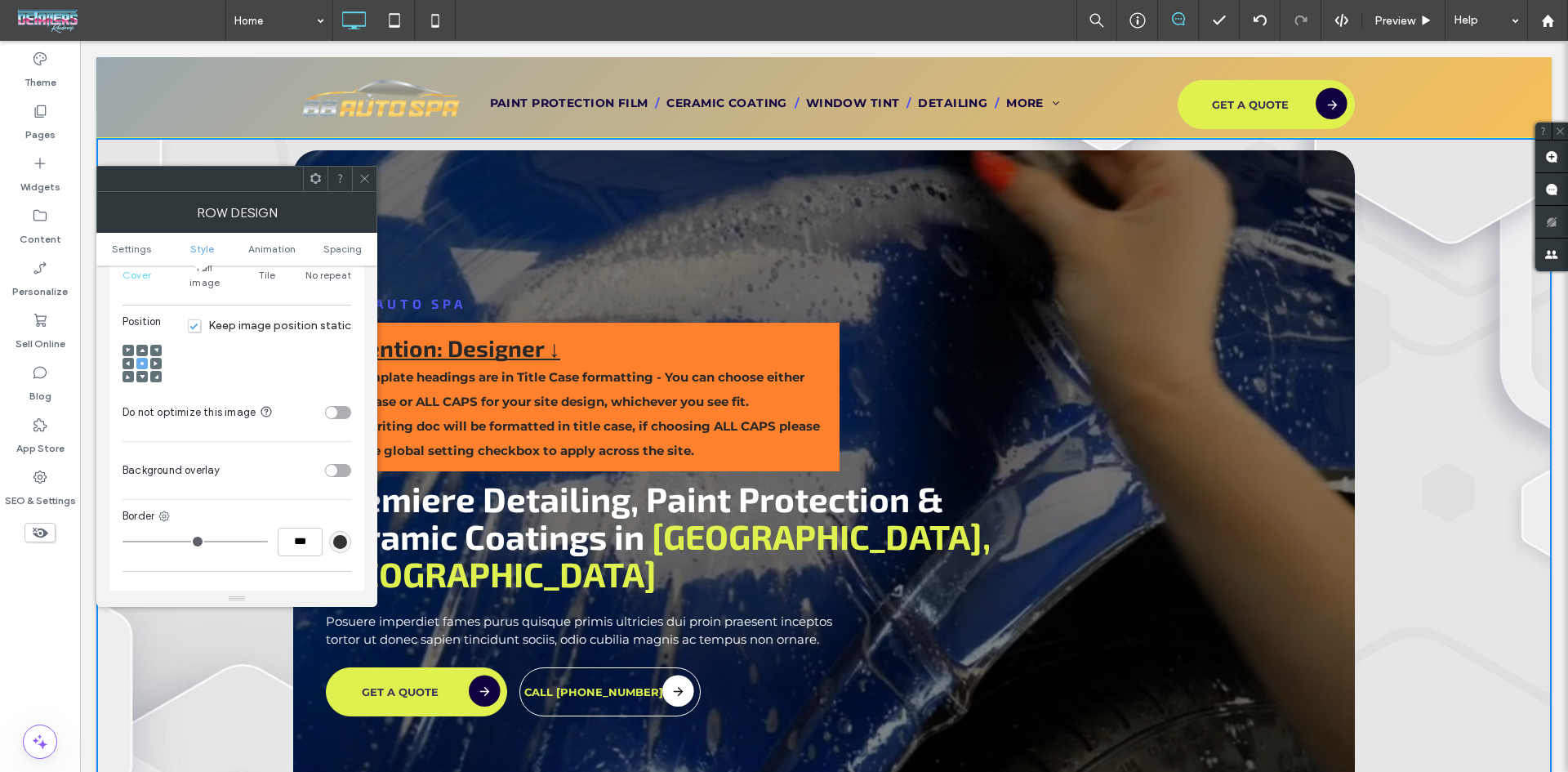
scroll to position [653, 0]
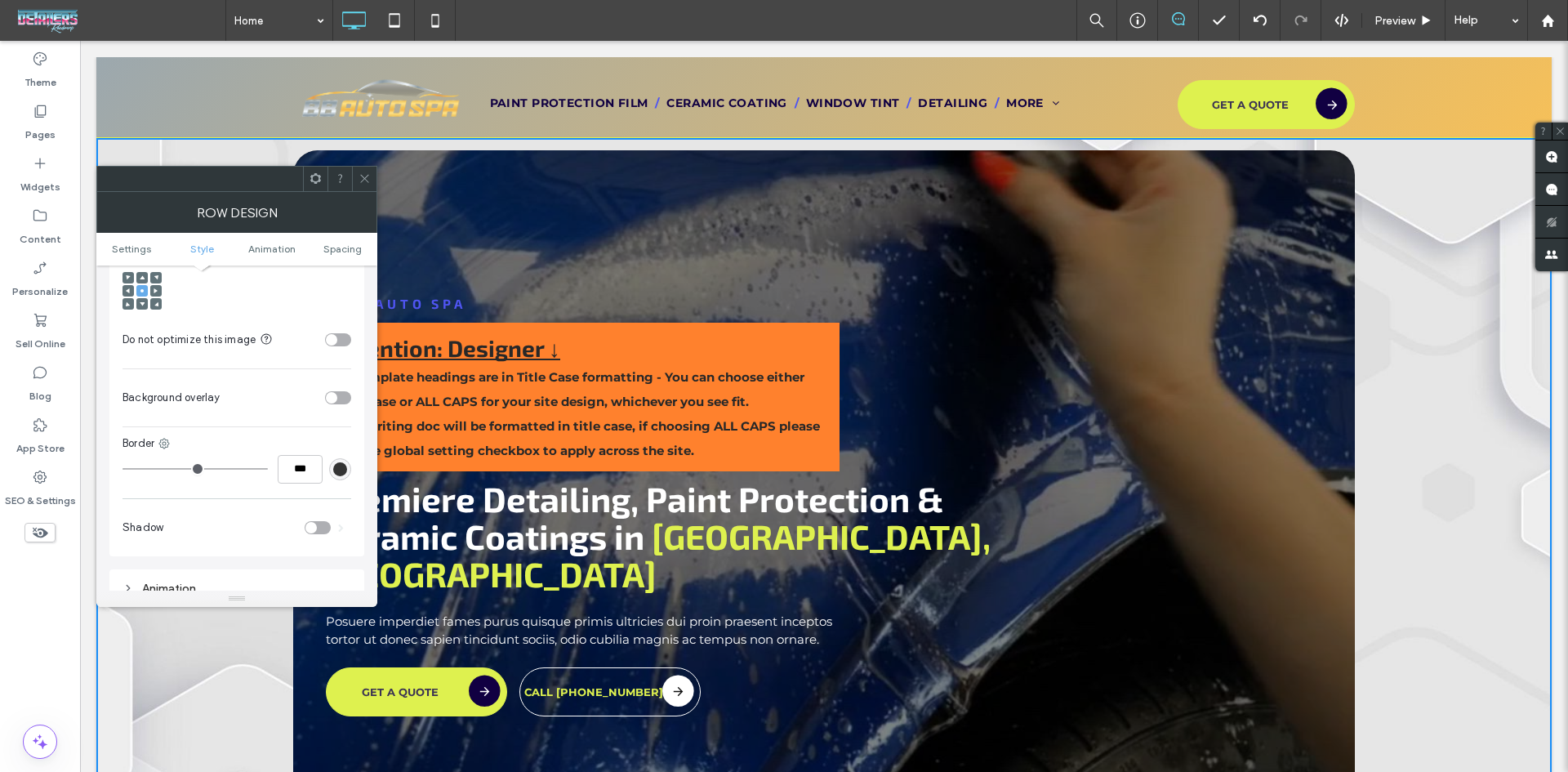
click at [339, 391] on div "toggle" at bounding box center [338, 397] width 27 height 13
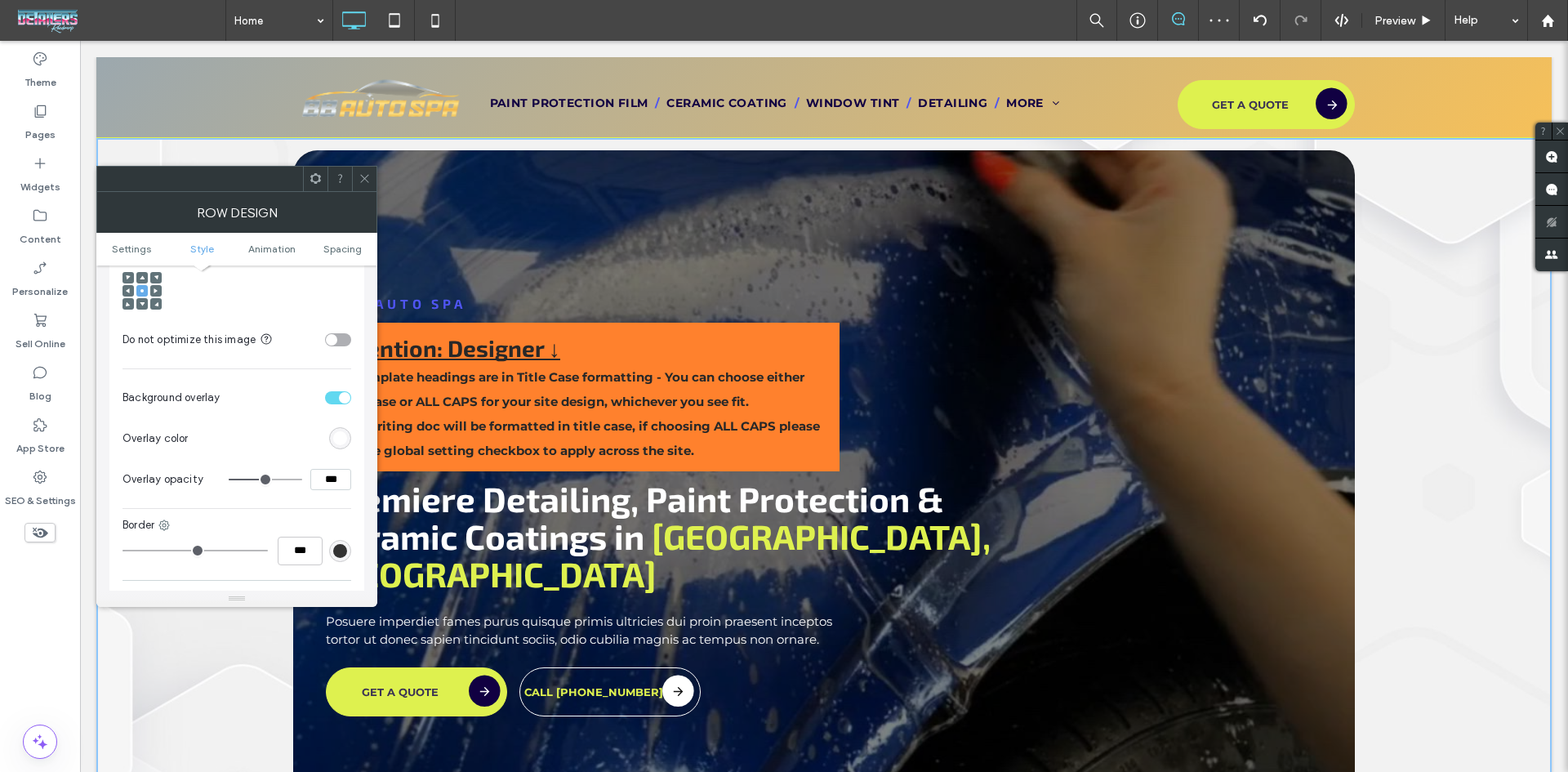
click at [336, 469] on input "***" at bounding box center [331, 479] width 41 height 21
type input "***"
type input "**"
click at [366, 176] on icon at bounding box center [365, 178] width 12 height 12
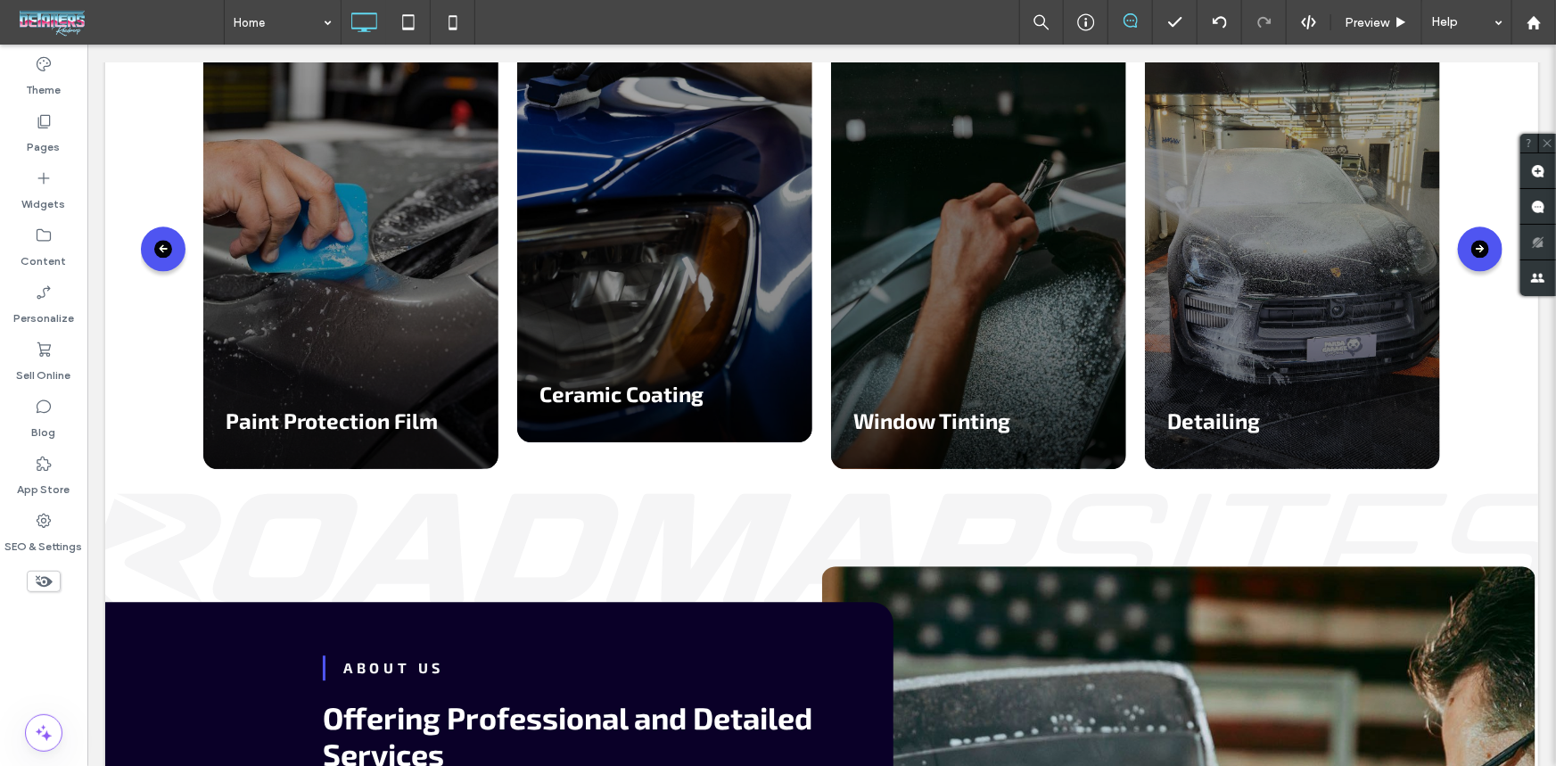
scroll to position [2107, 0]
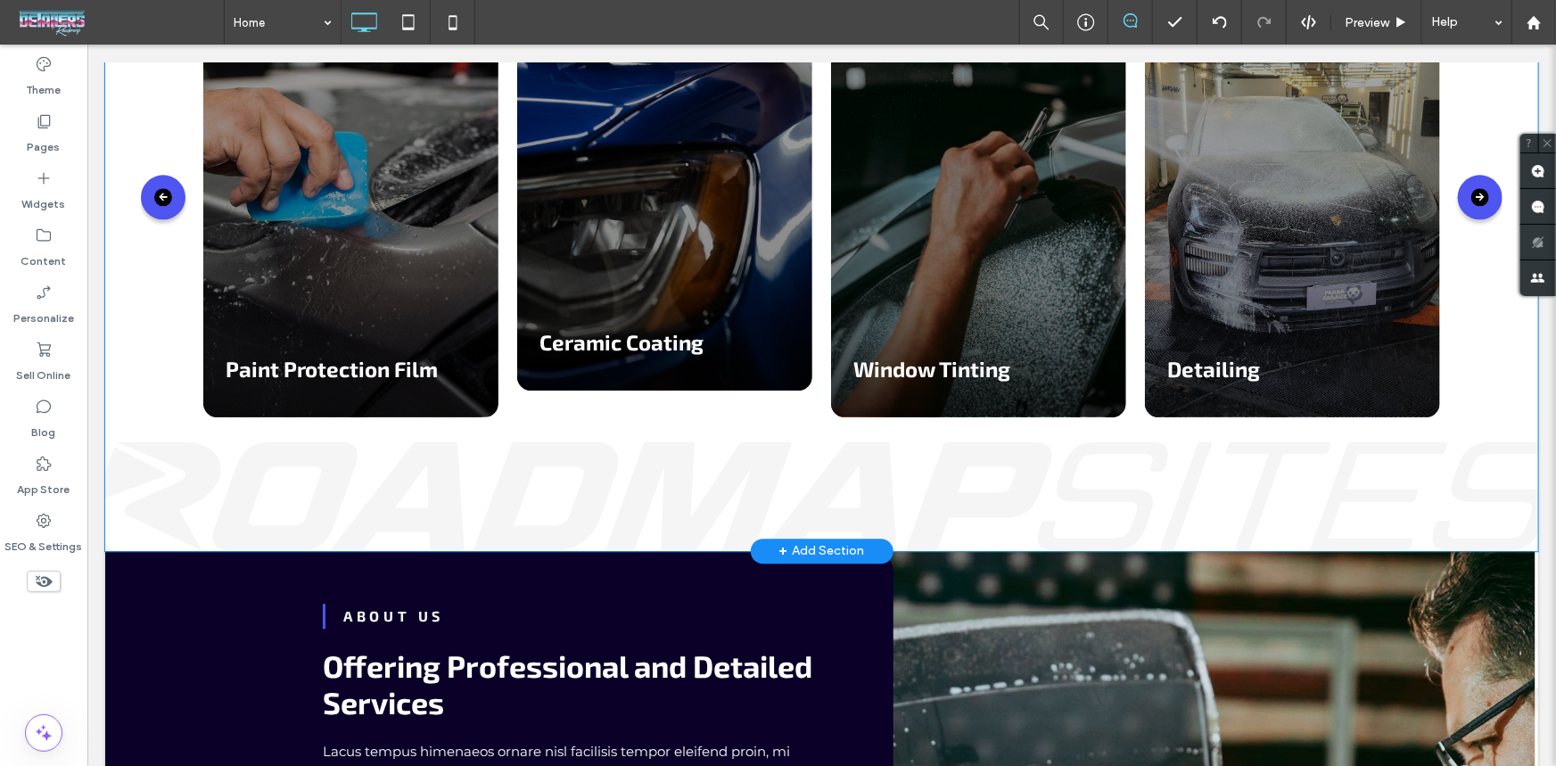
click at [171, 438] on div "Services Our Vehicle Protection Services Paint Protection Film Ceramic Coating …" at bounding box center [820, 196] width 1433 height 708
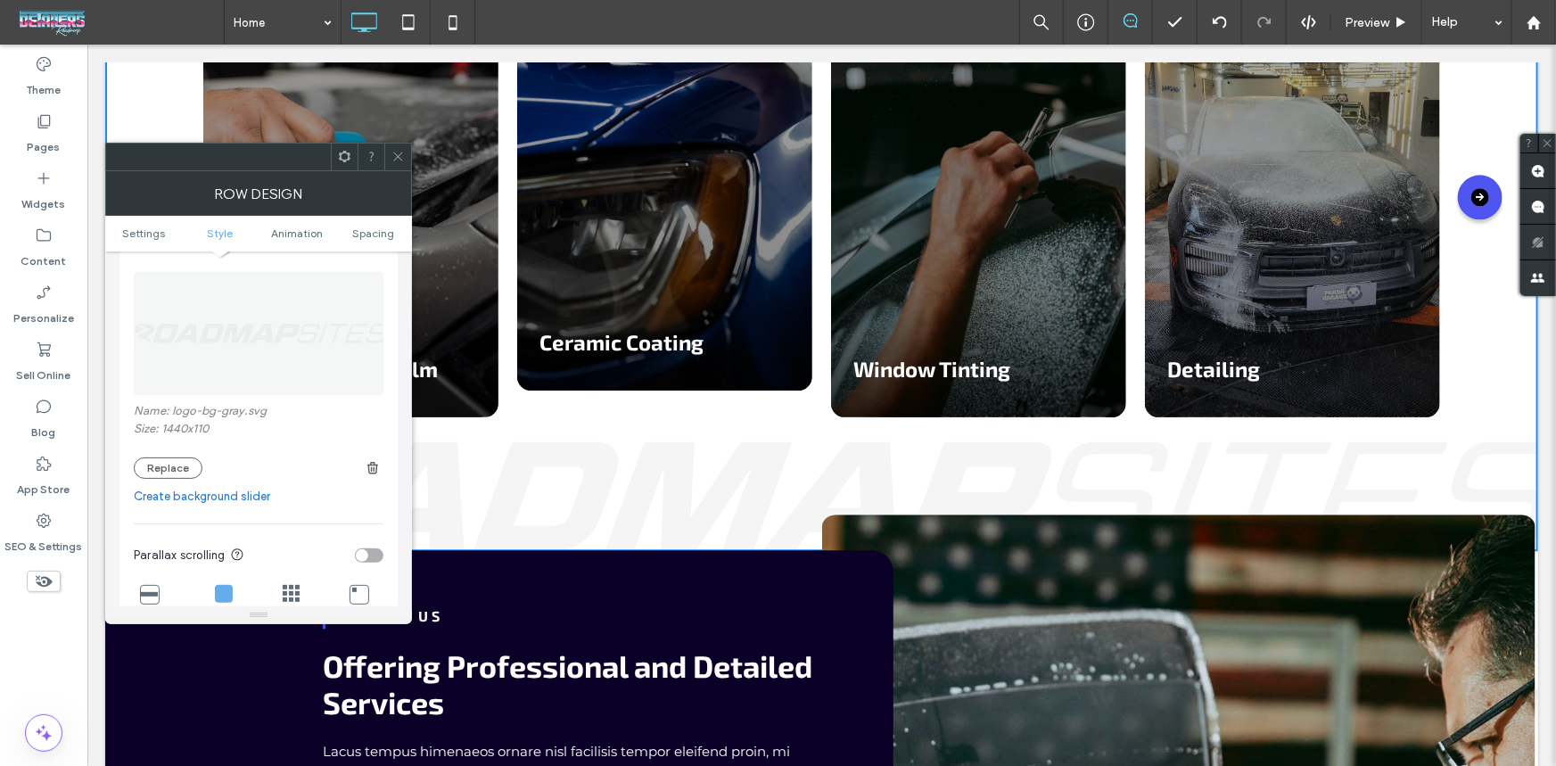
scroll to position [243, 0]
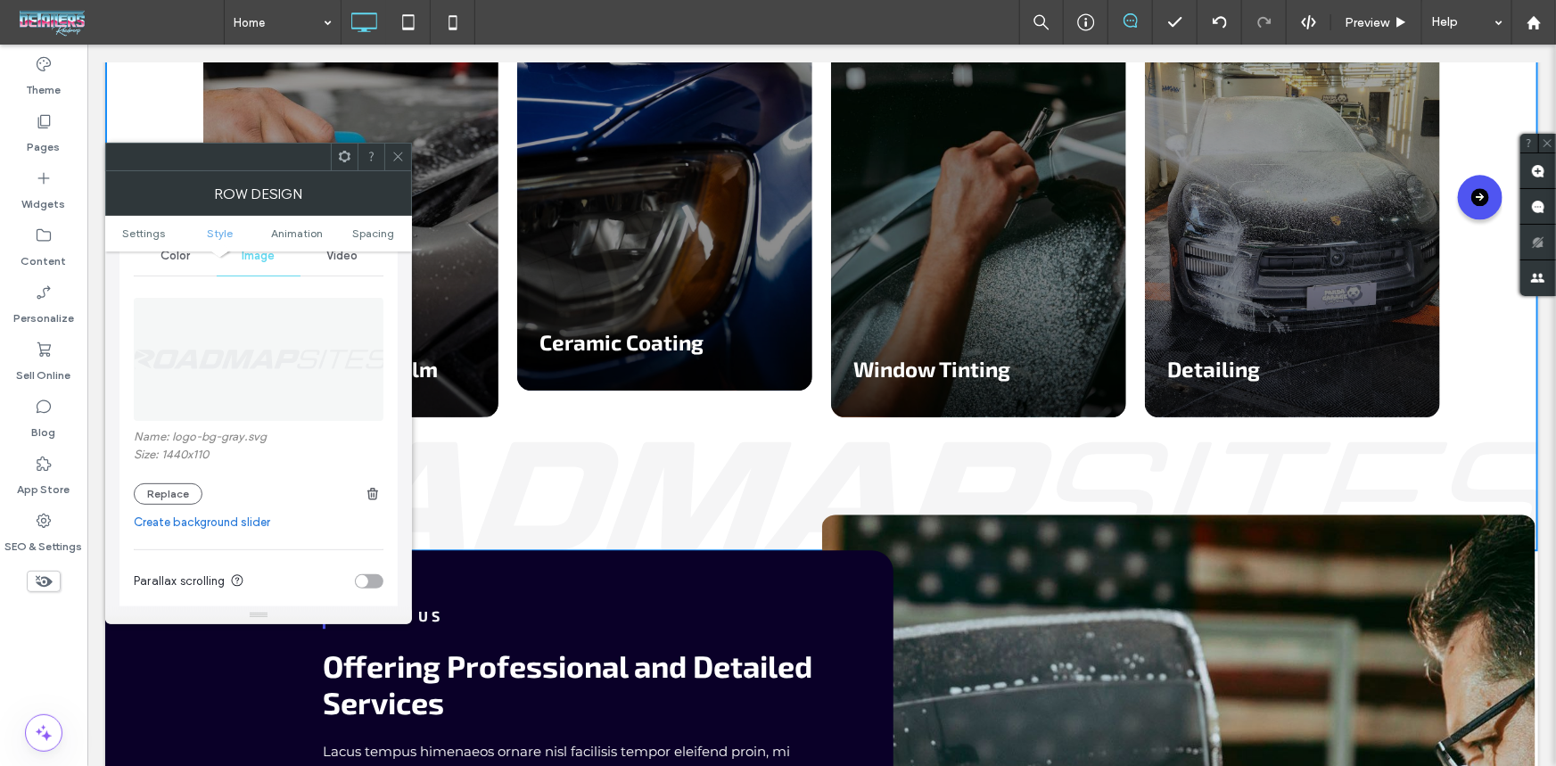
click at [393, 157] on icon at bounding box center [398, 156] width 13 height 13
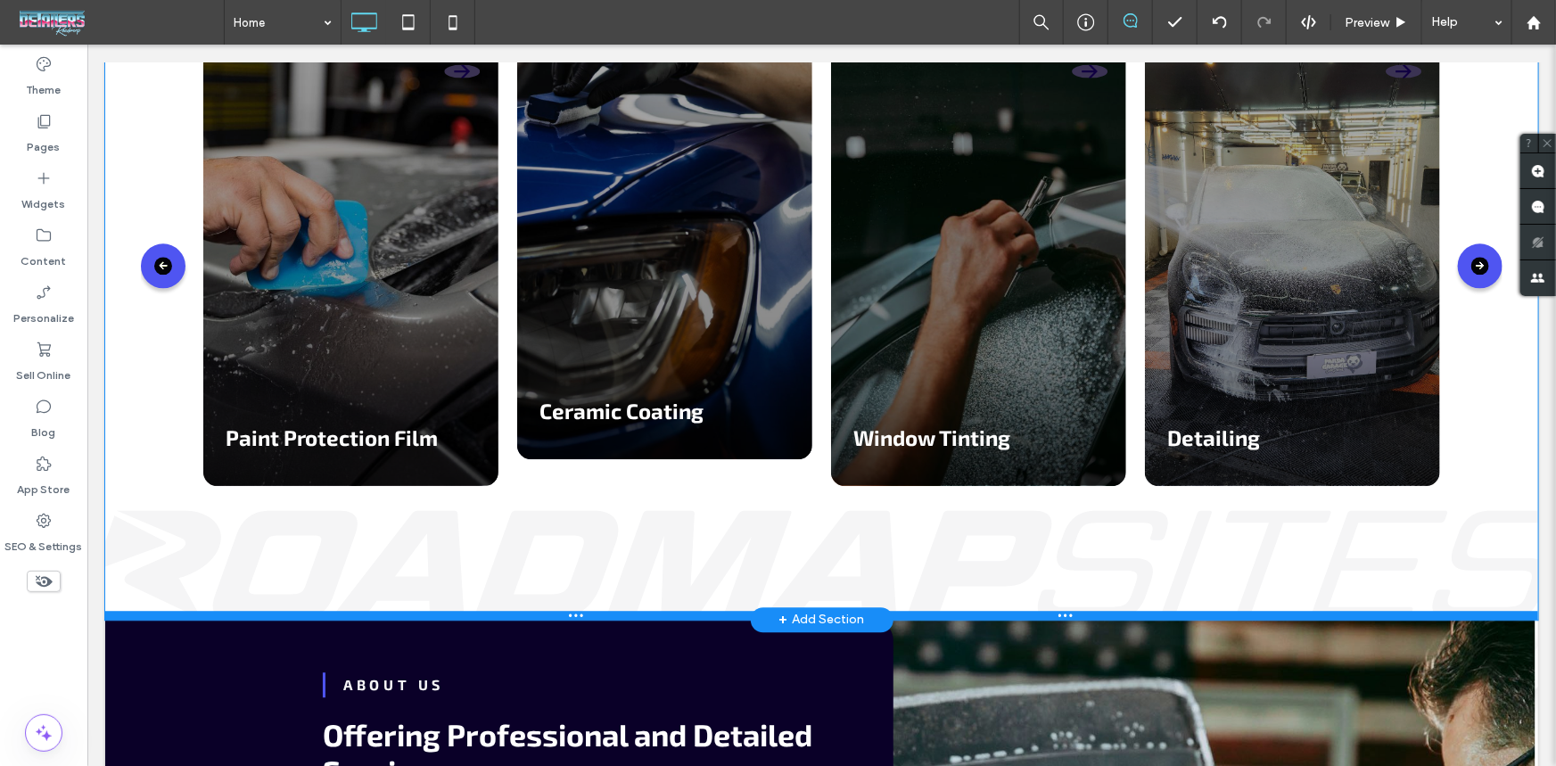
scroll to position [1945, 0]
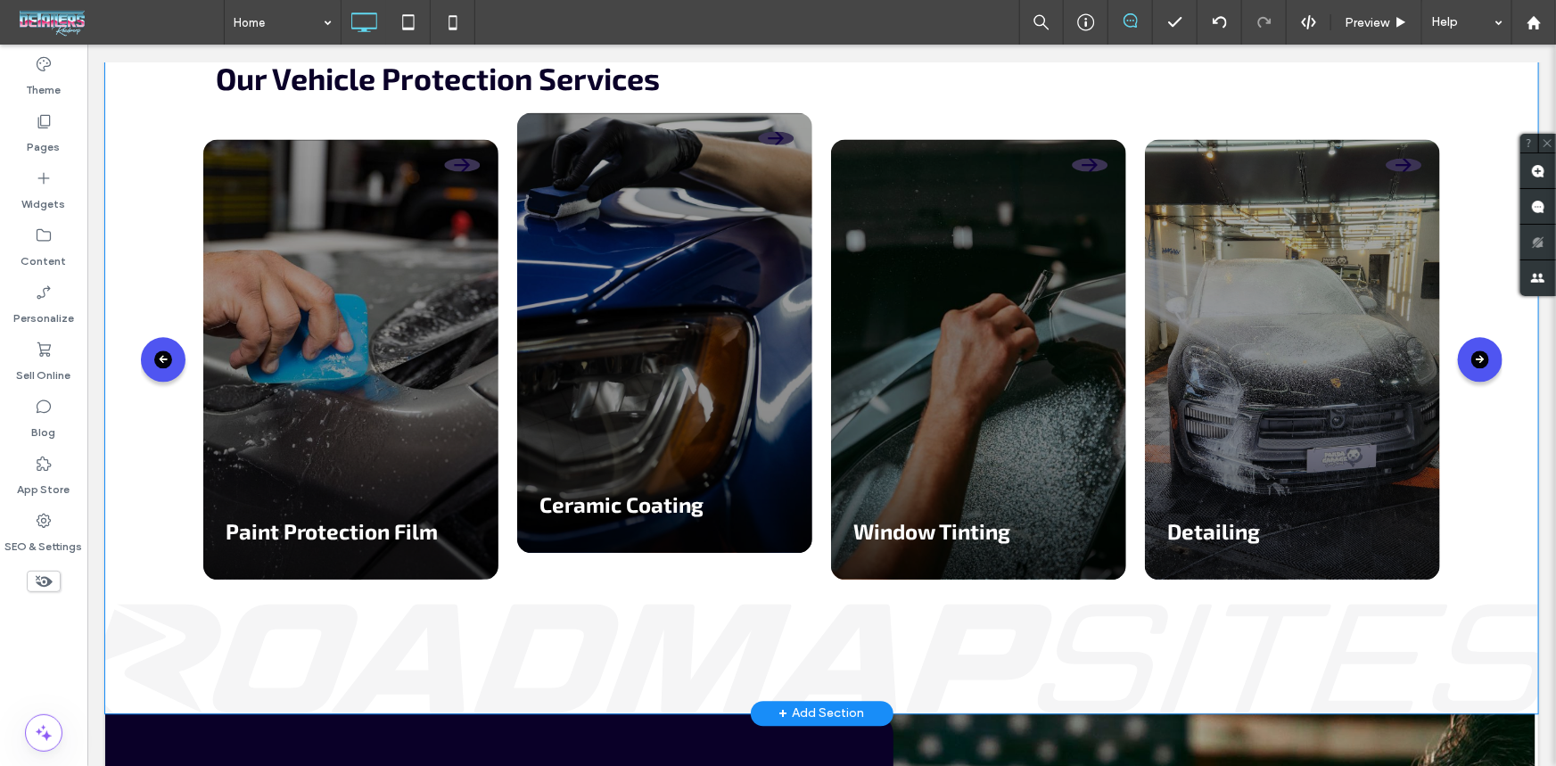
click at [161, 628] on div "Services Our Vehicle Protection Services Paint Protection Film Ceramic Coating …" at bounding box center [820, 358] width 1433 height 708
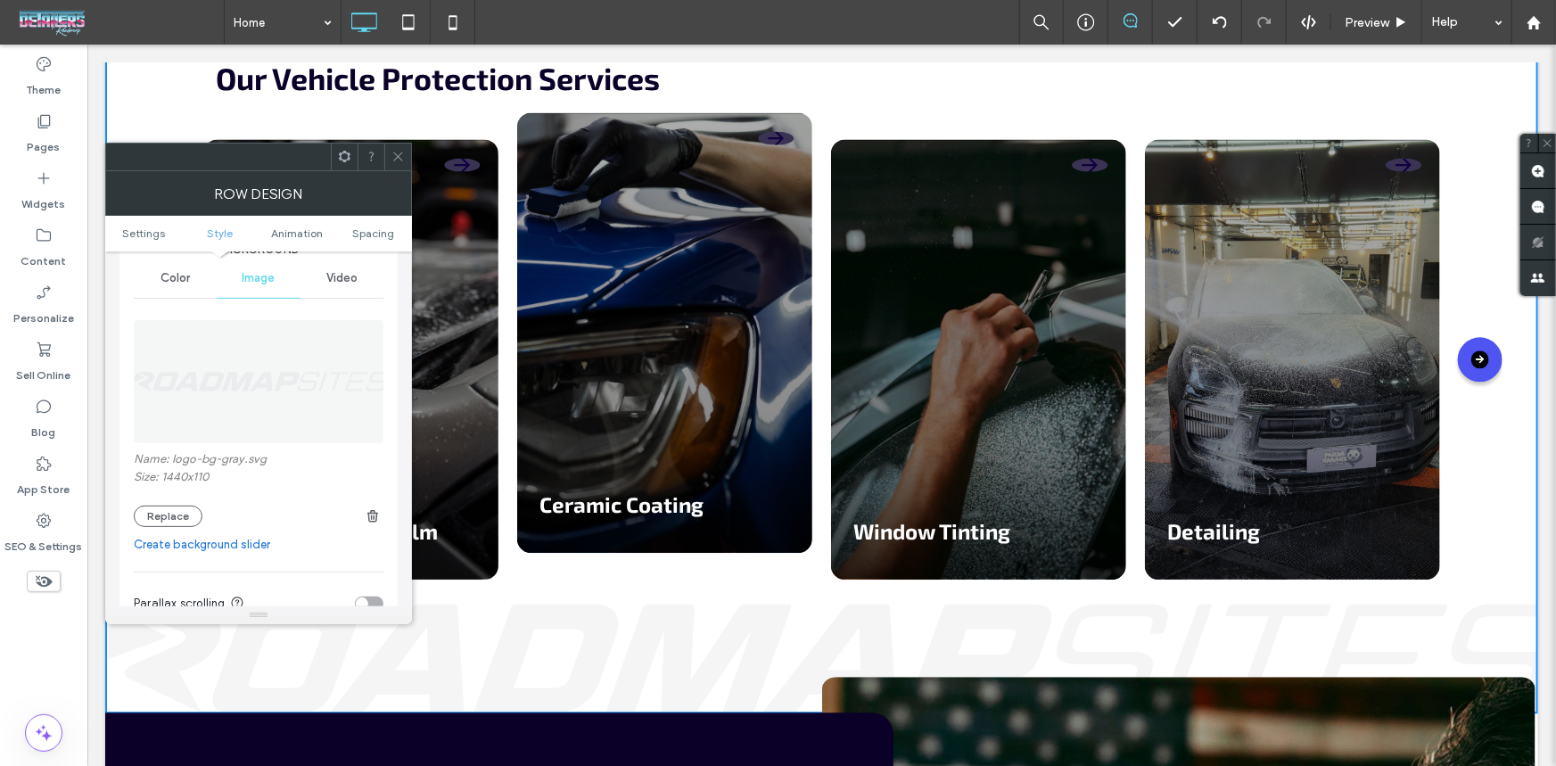
scroll to position [243, 0]
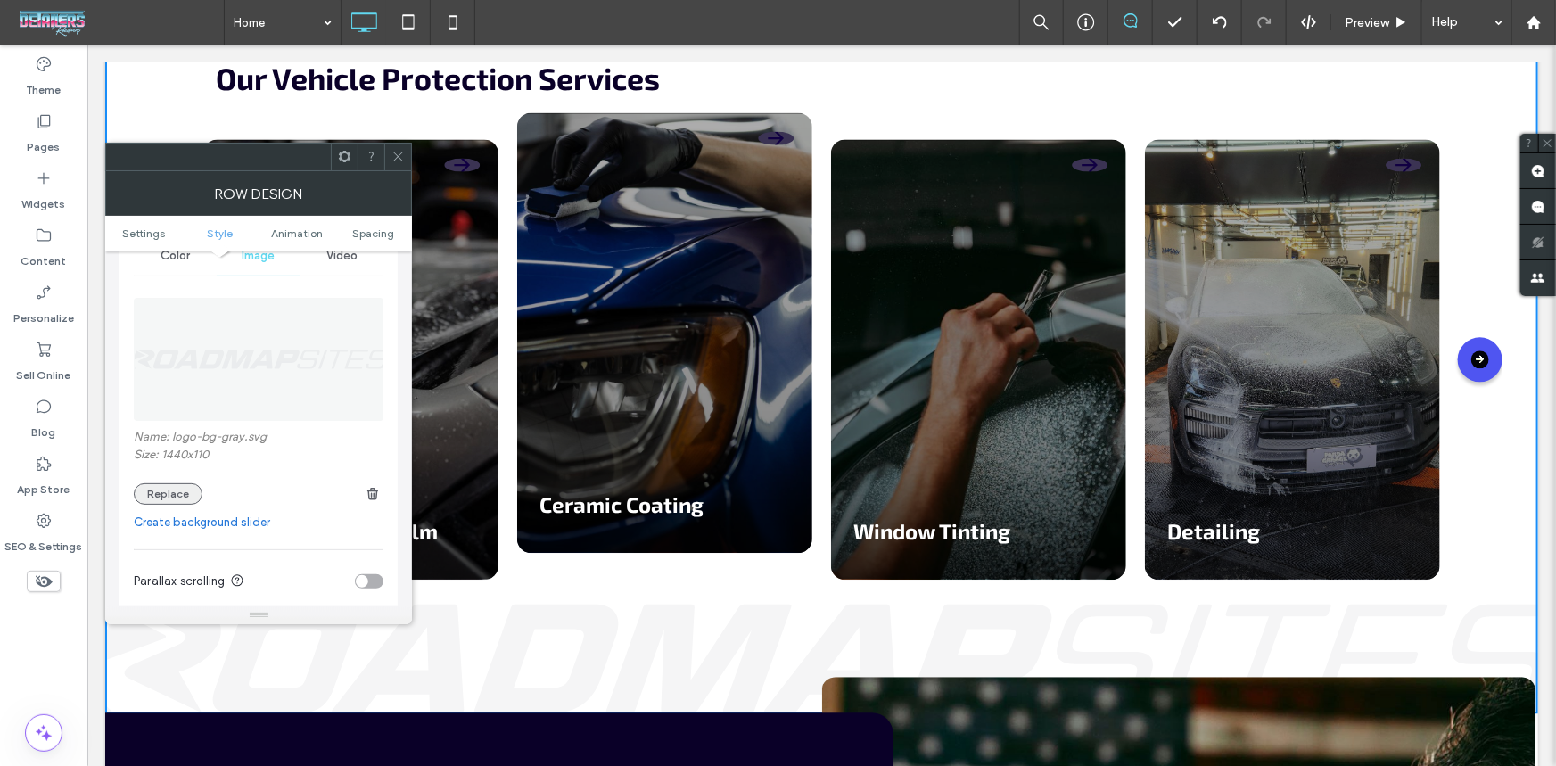
click at [187, 496] on button "Replace" at bounding box center [168, 493] width 69 height 21
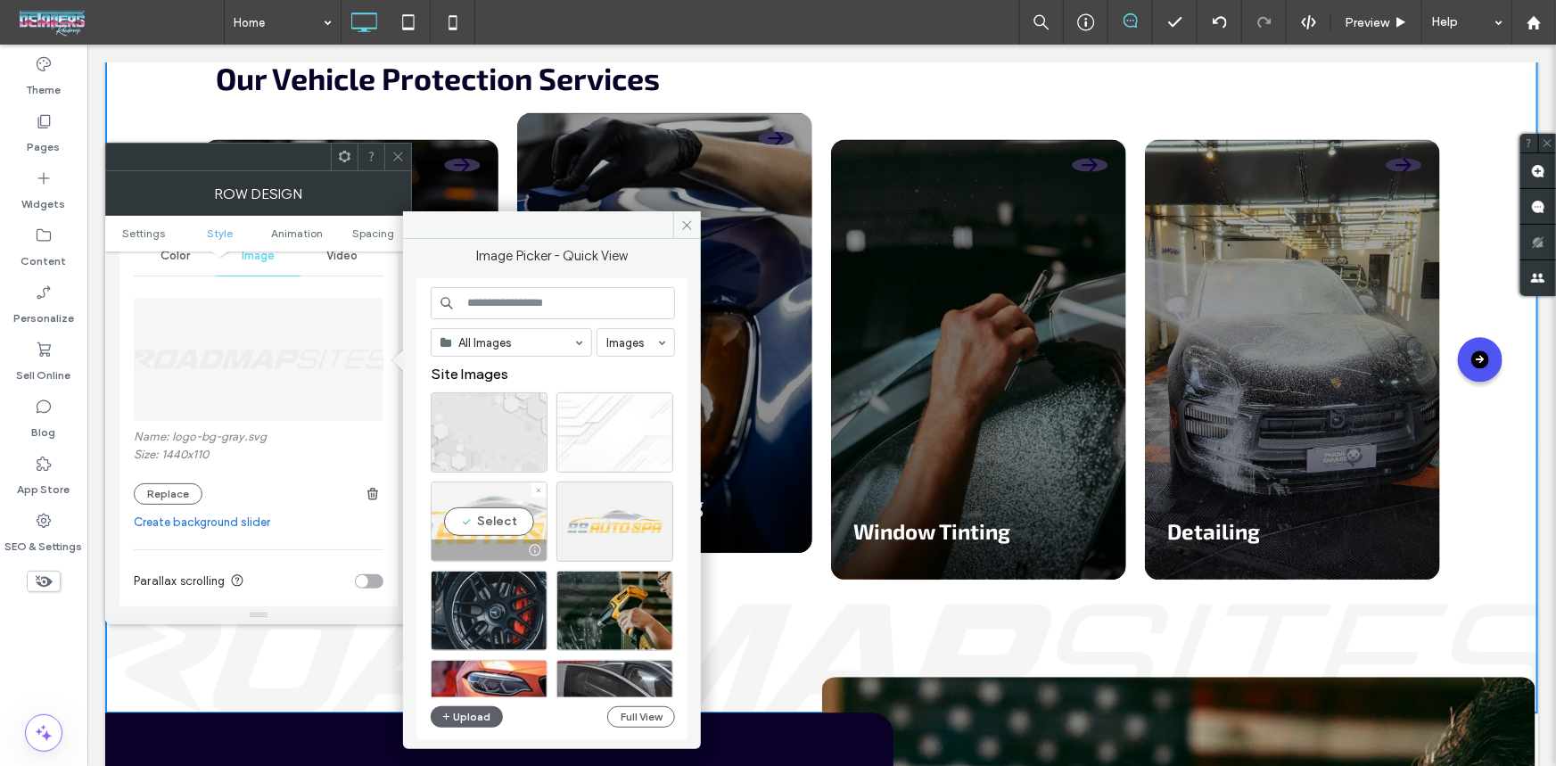
click at [497, 534] on div "Select" at bounding box center [489, 522] width 117 height 80
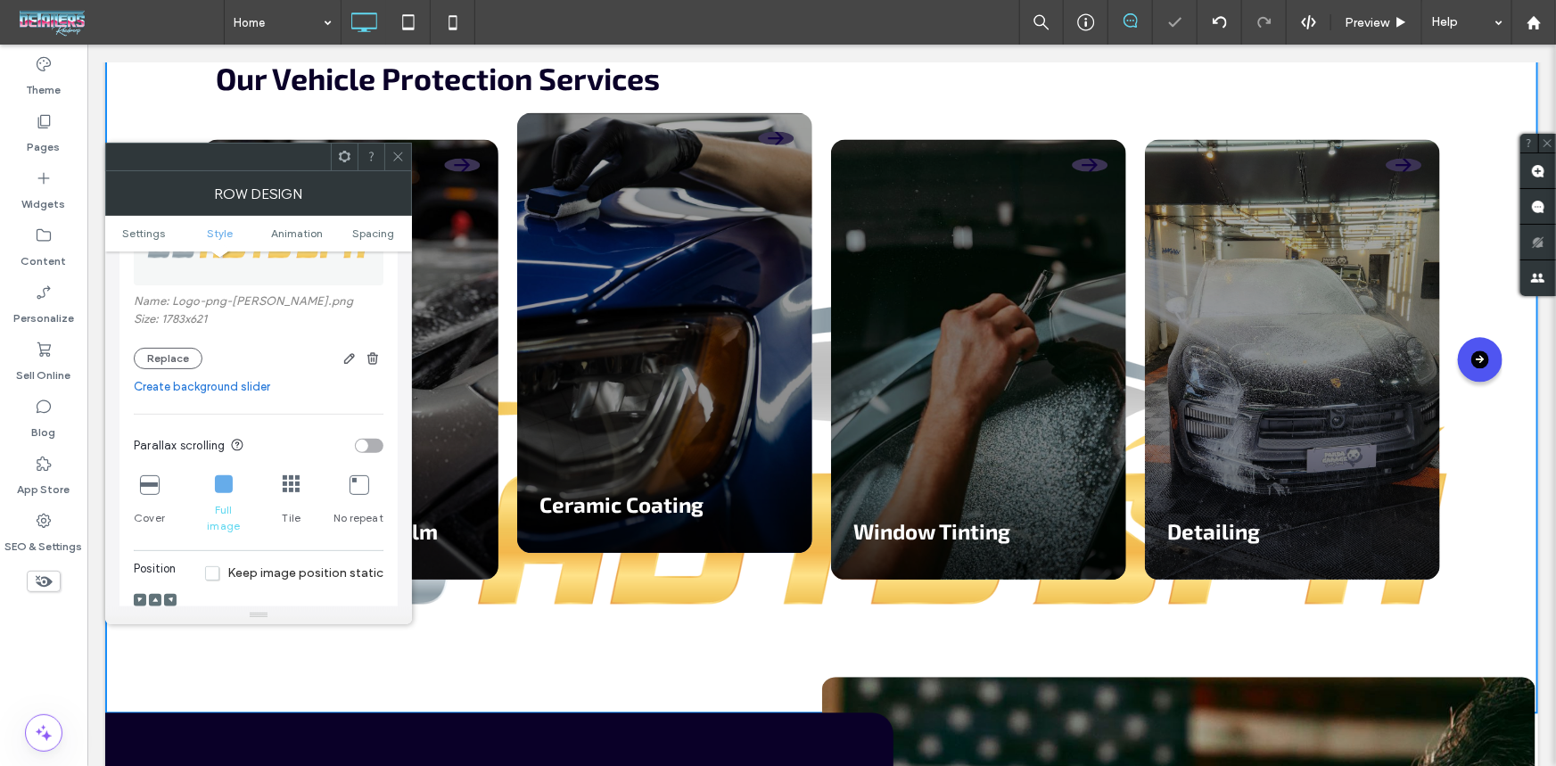
scroll to position [567, 0]
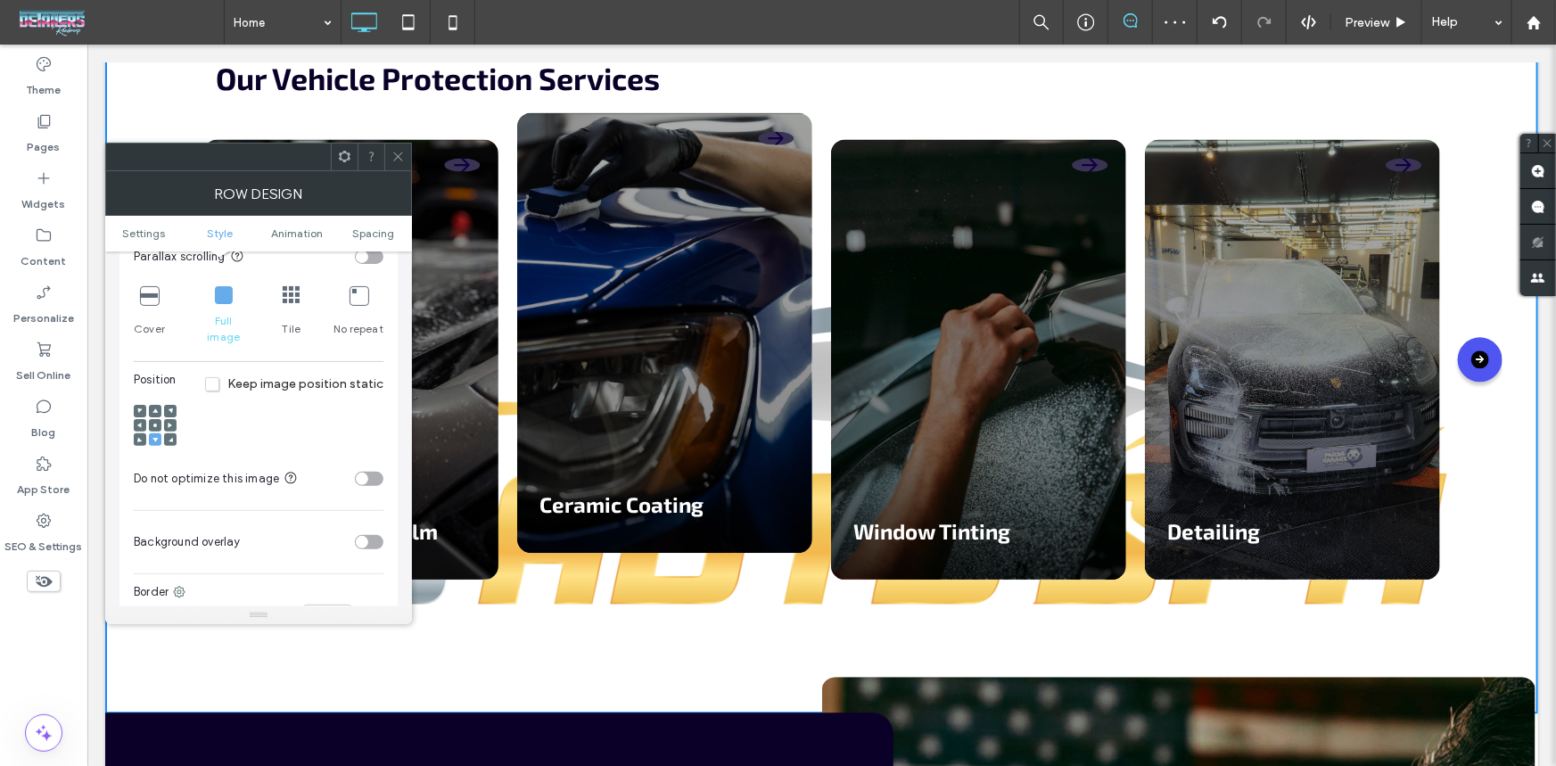
click at [154, 438] on use at bounding box center [155, 440] width 5 height 4
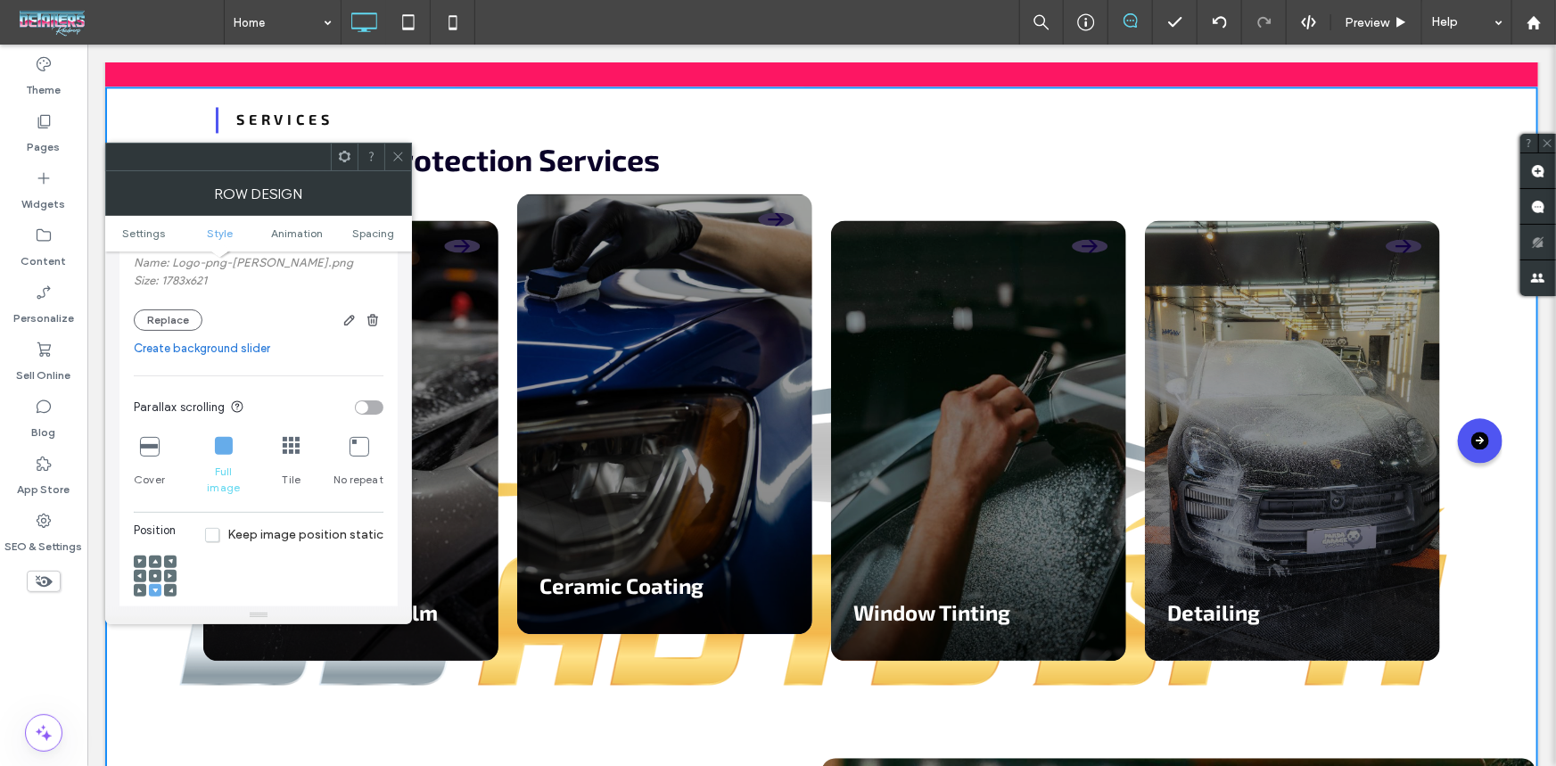
scroll to position [324, 0]
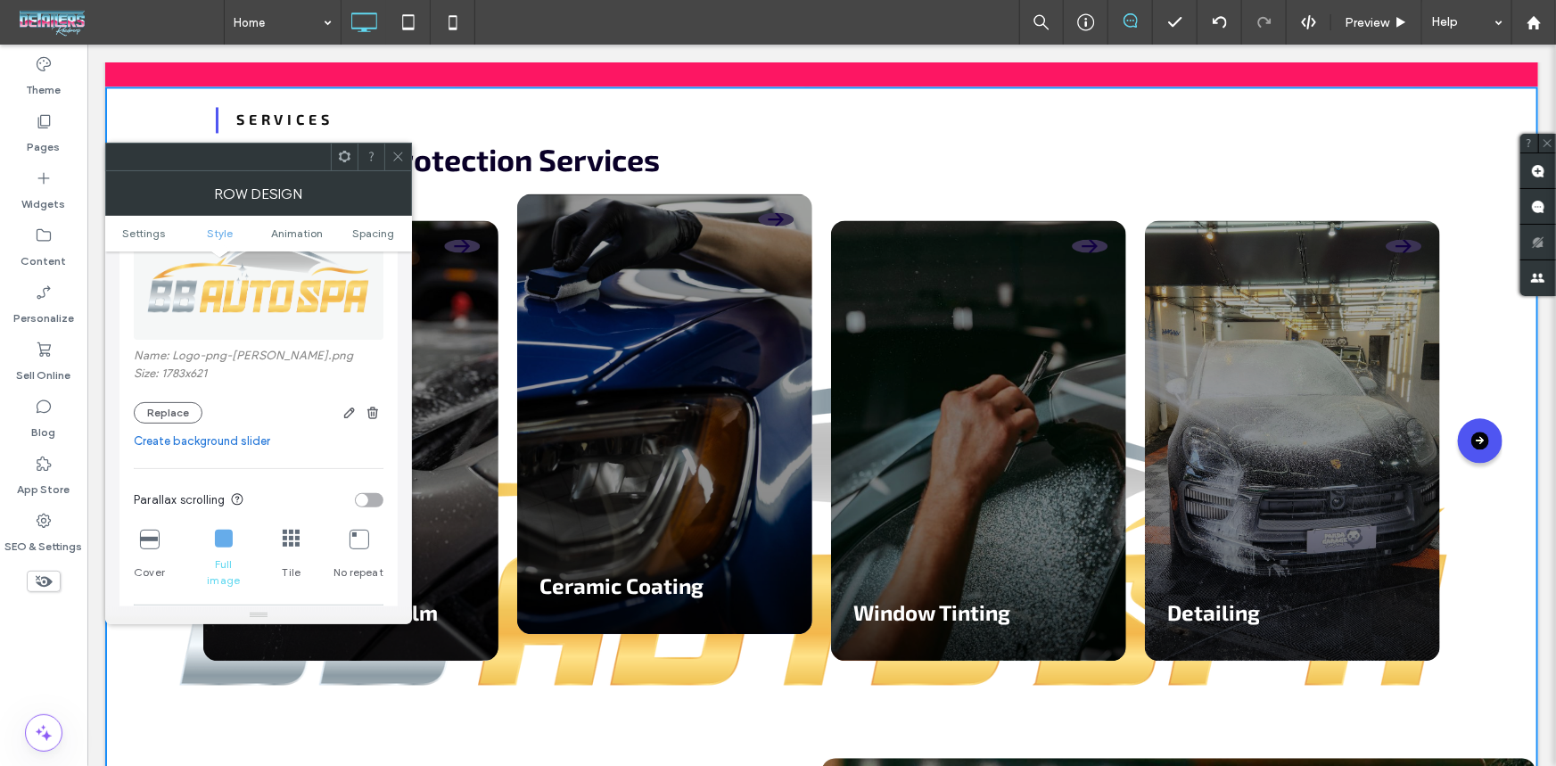
click at [157, 532] on icon at bounding box center [149, 539] width 18 height 18
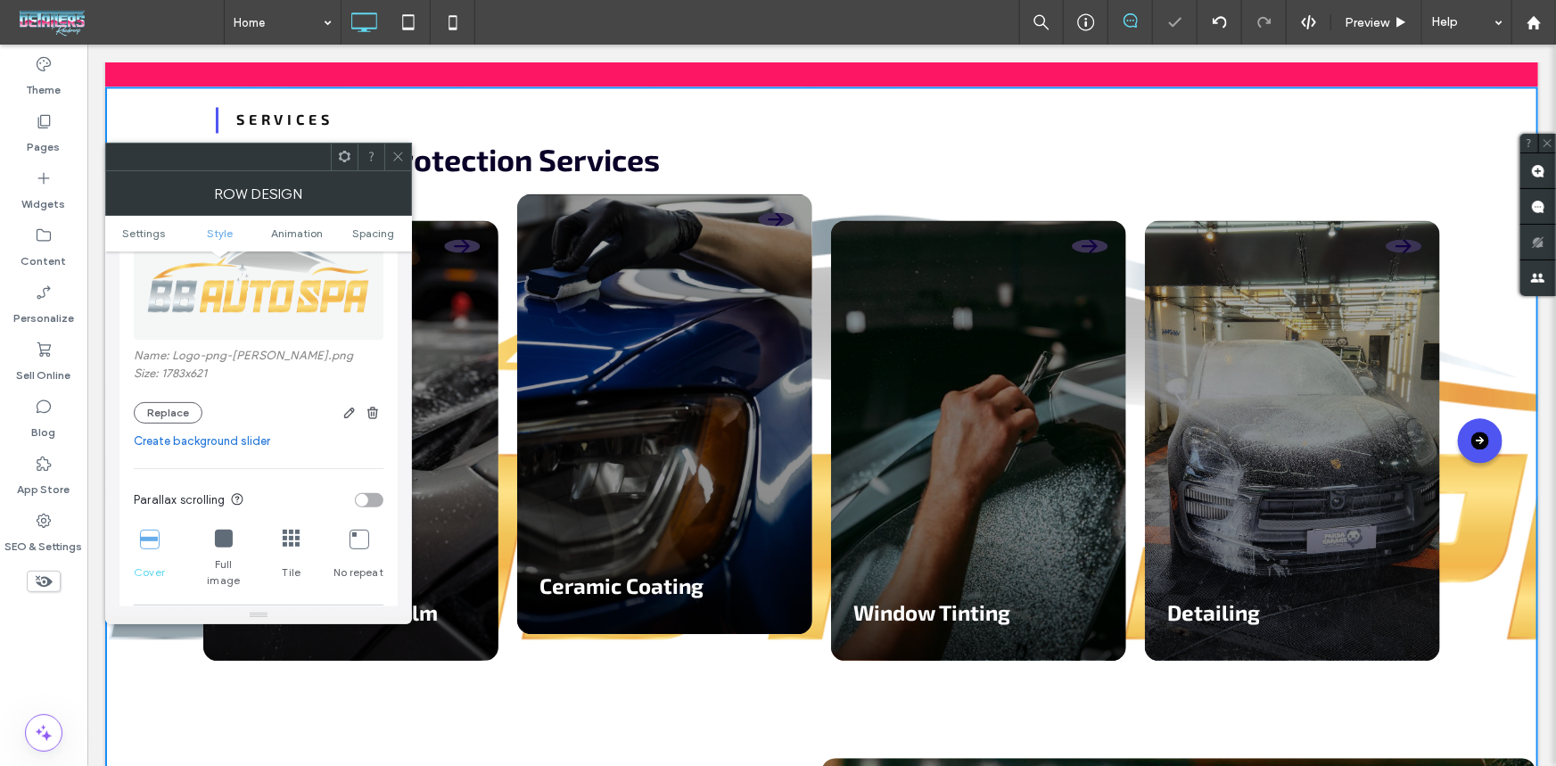
click at [296, 535] on icon at bounding box center [292, 539] width 18 height 18
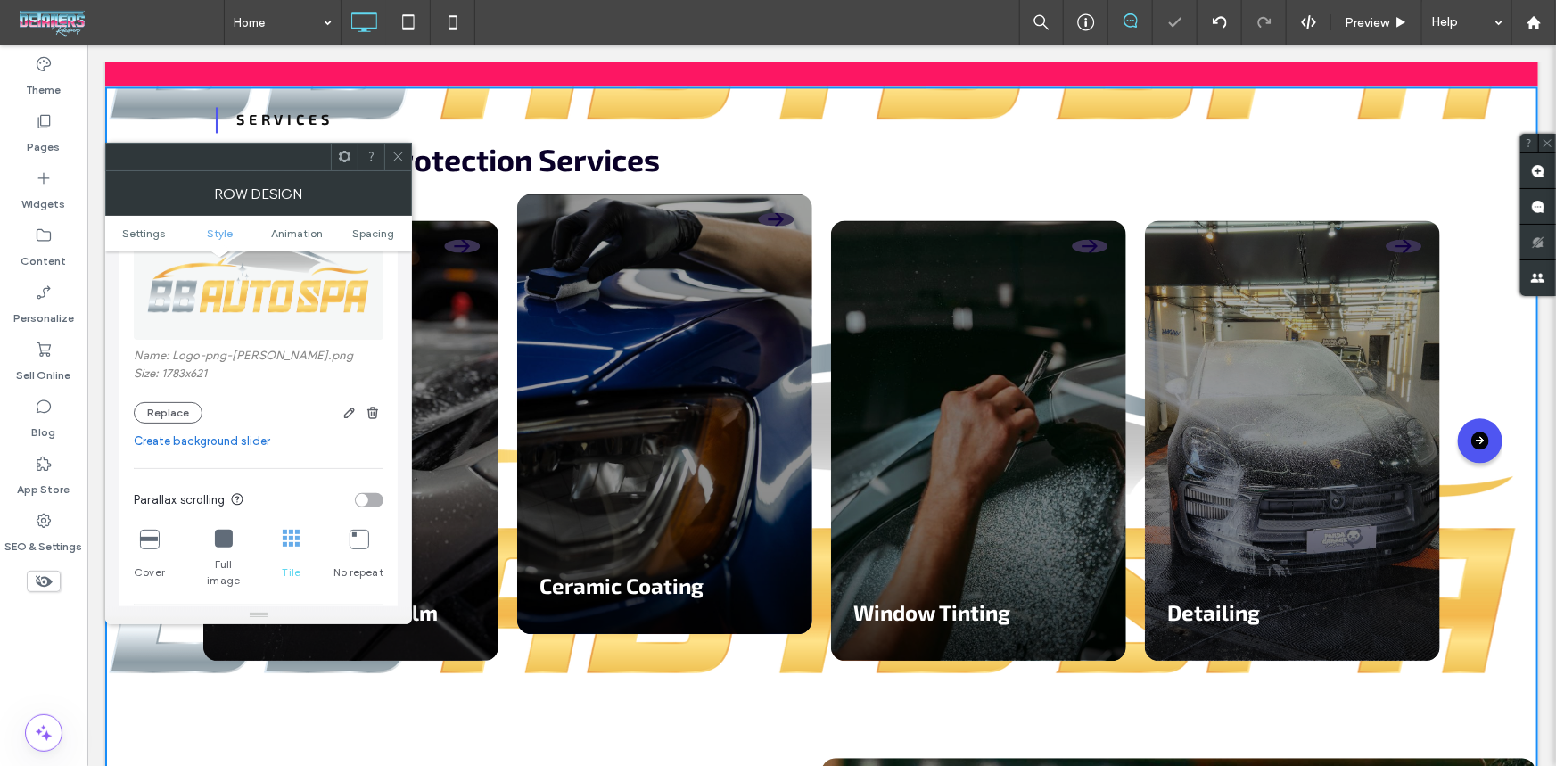
click at [357, 548] on icon at bounding box center [359, 539] width 18 height 18
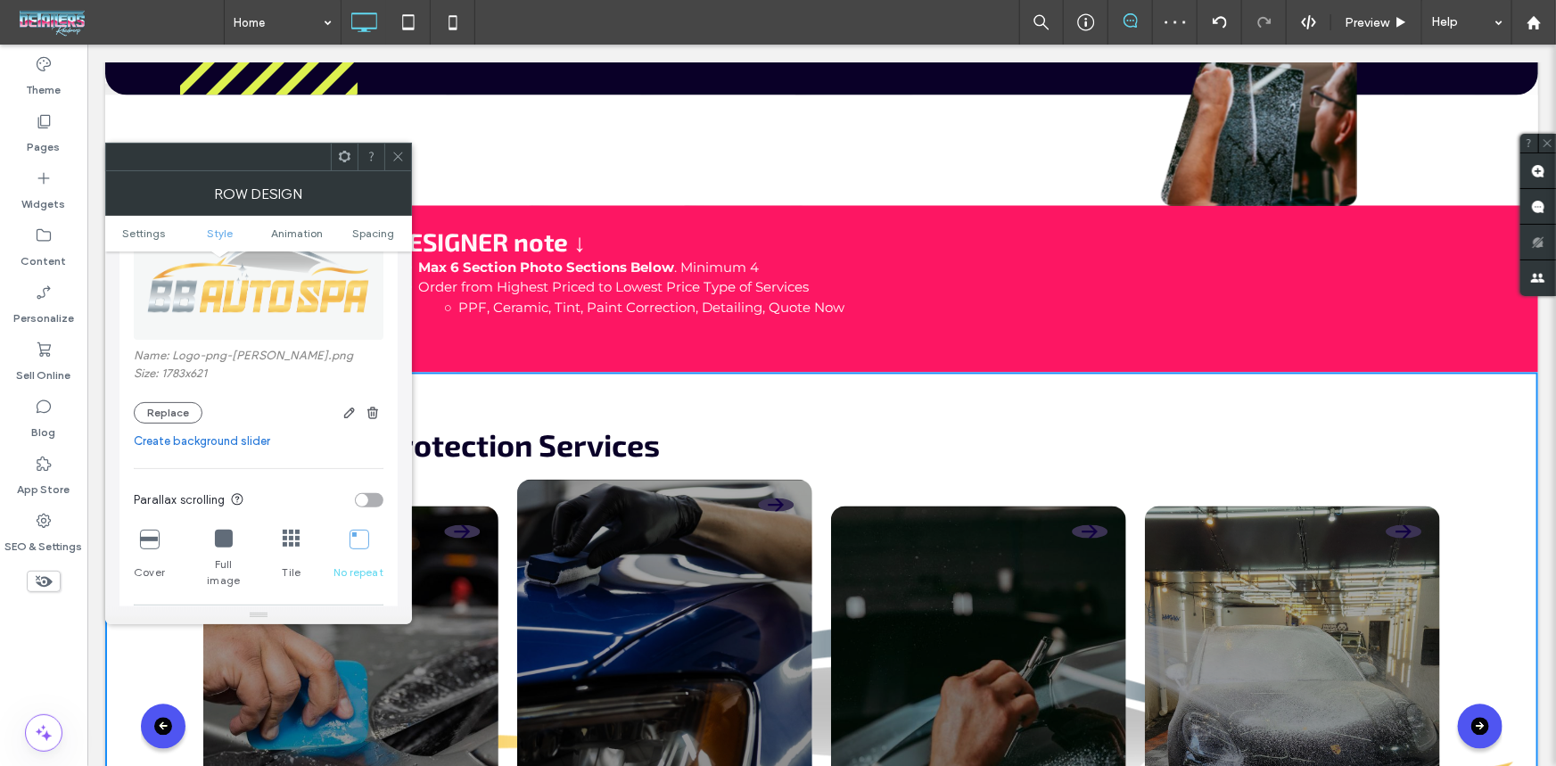
scroll to position [1784, 0]
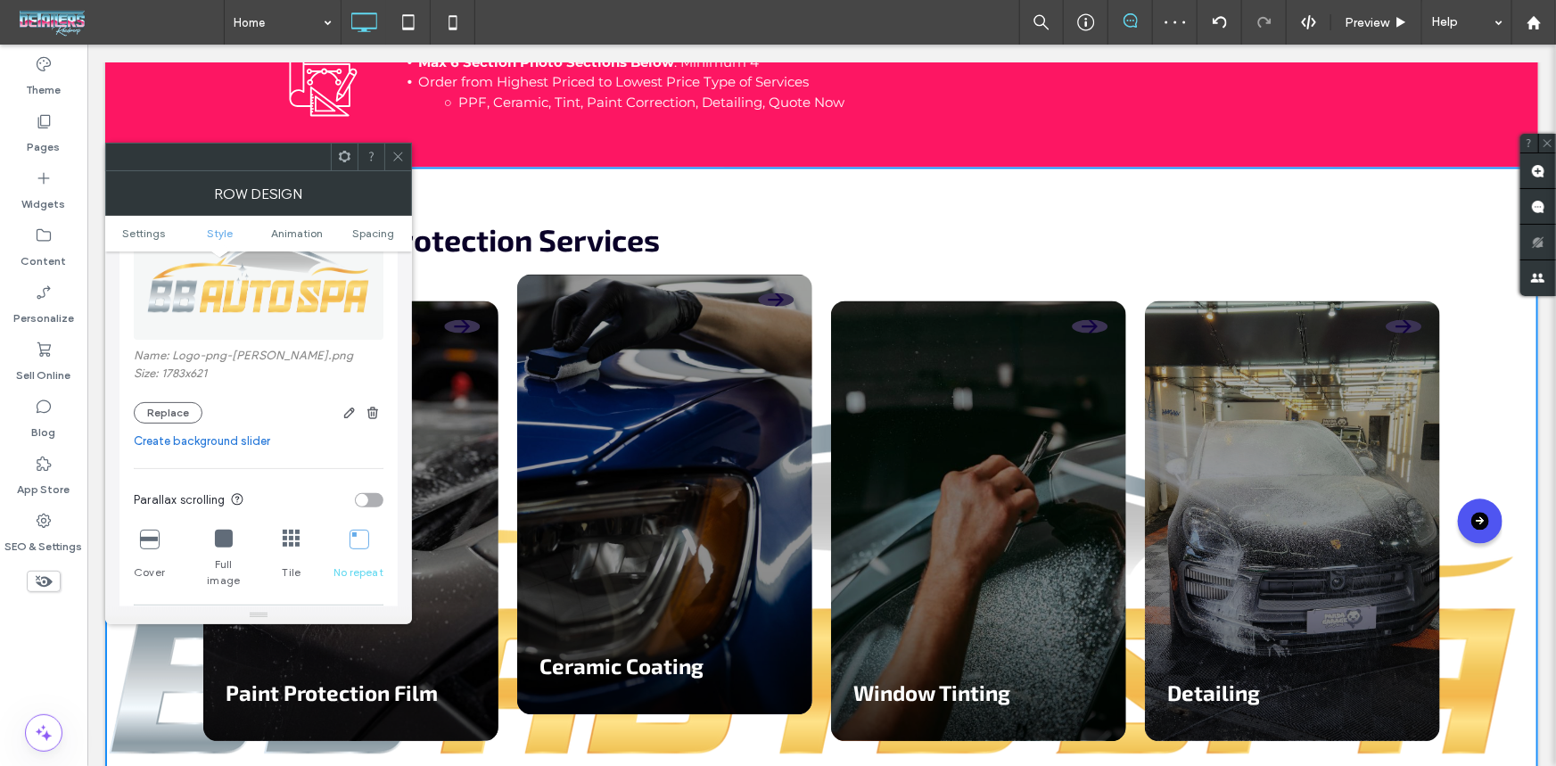
click at [231, 534] on icon at bounding box center [224, 539] width 18 height 18
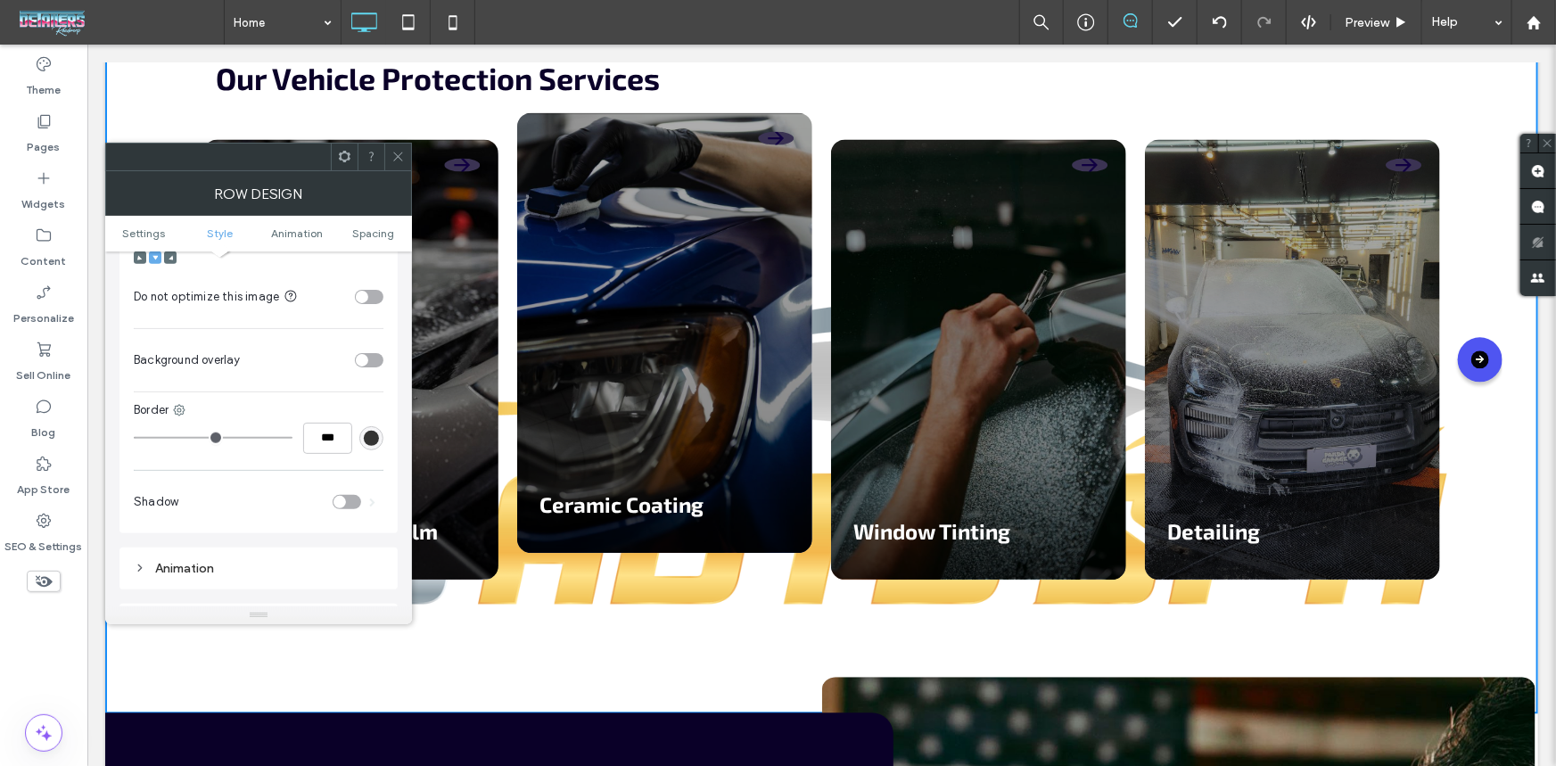
scroll to position [567, 0]
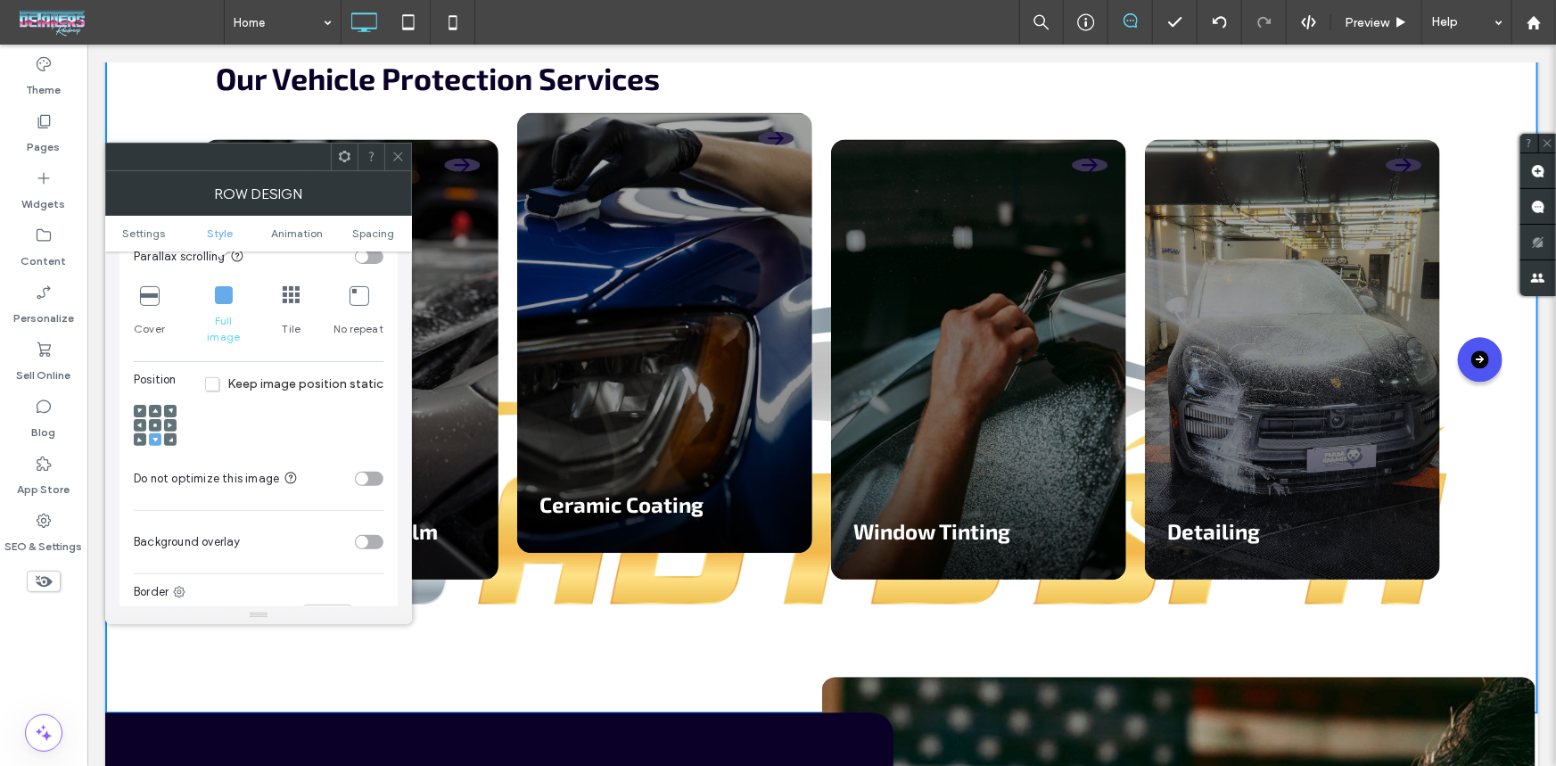
click at [154, 438] on use at bounding box center [155, 440] width 5 height 4
click at [379, 233] on span "Spacing" at bounding box center [373, 233] width 42 height 13
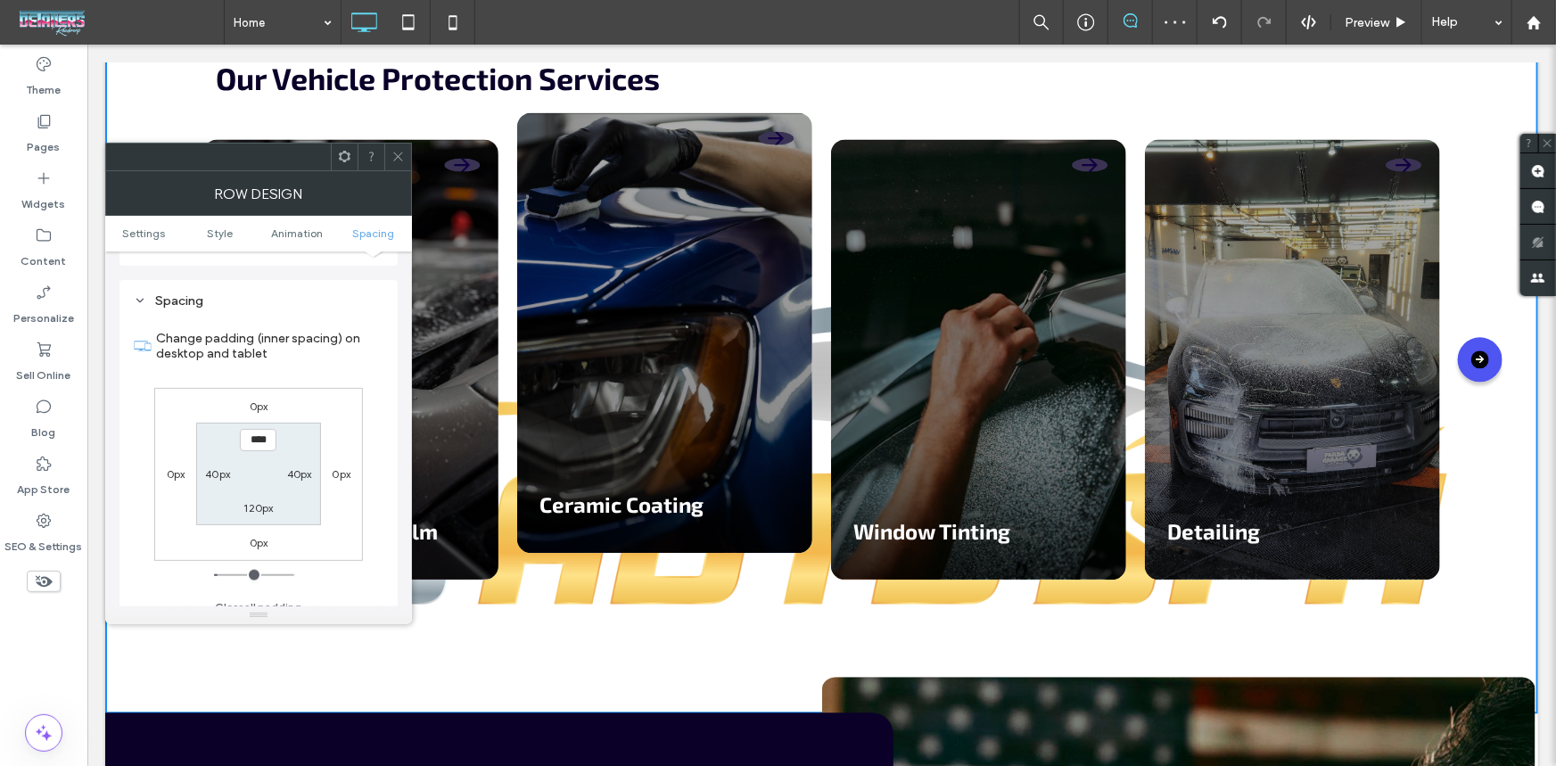
scroll to position [1073, 0]
click at [136, 229] on span "Settings" at bounding box center [143, 233] width 43 height 13
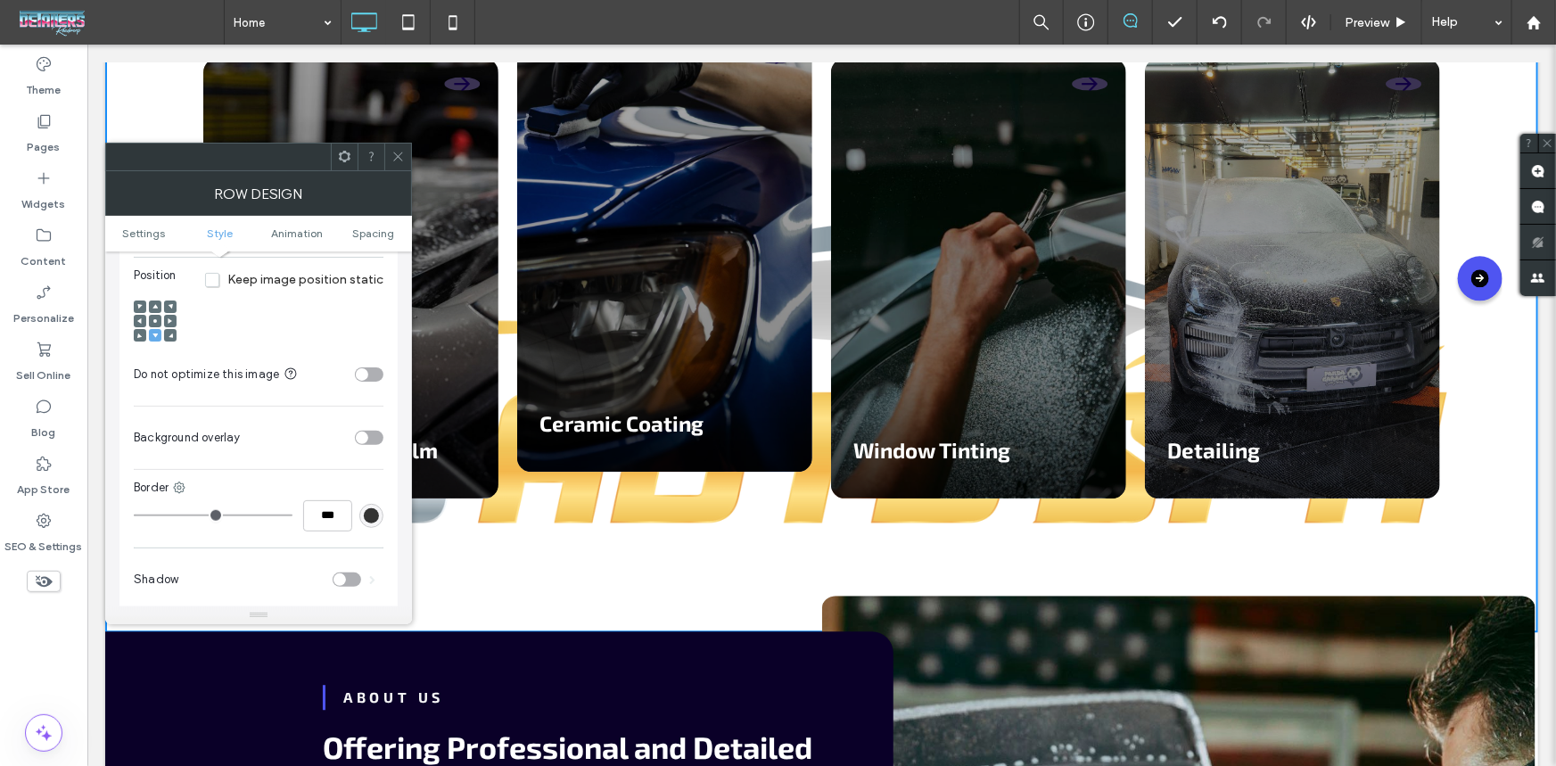
scroll to position [730, 0]
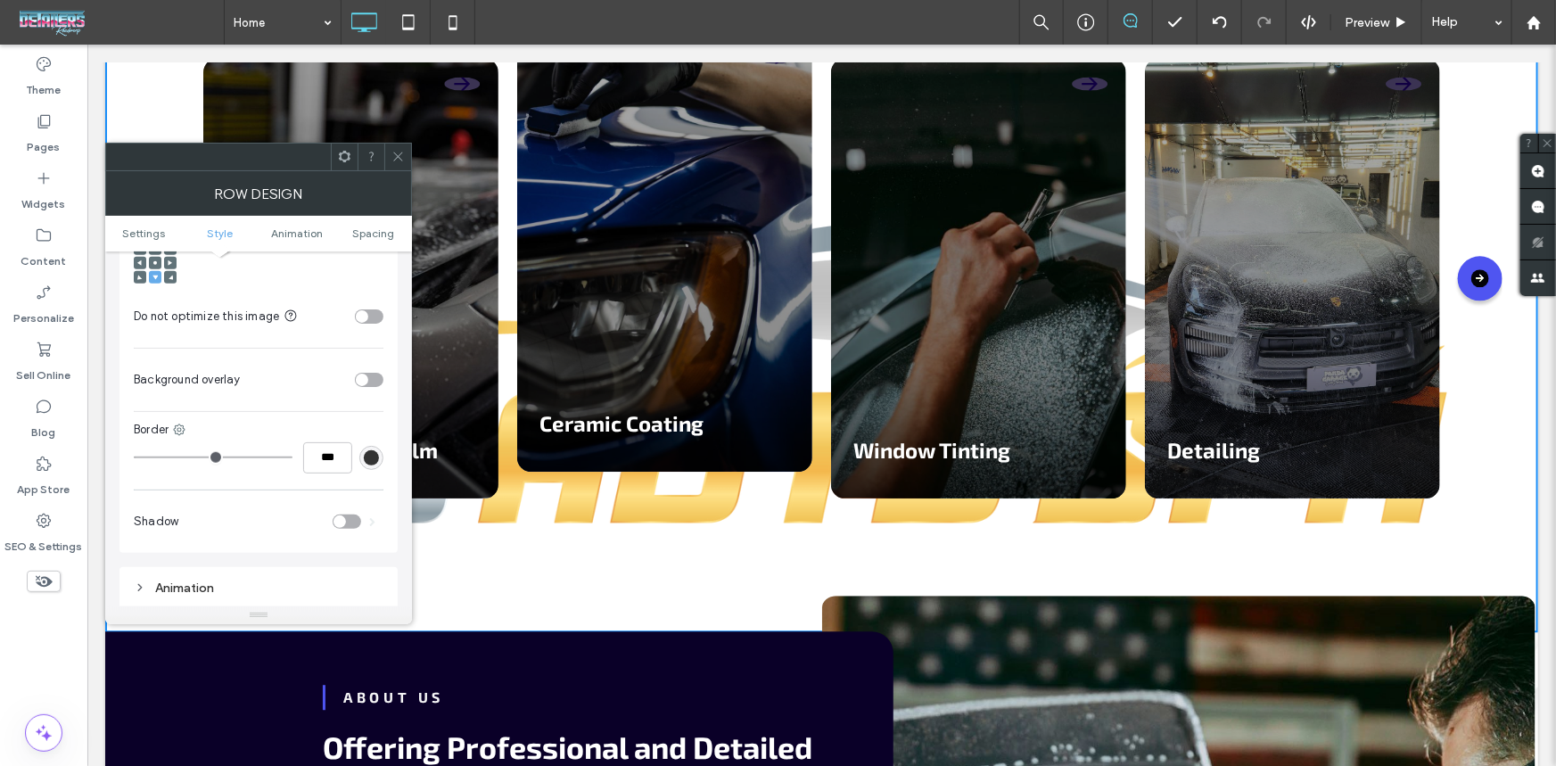
click at [375, 309] on div "toggle" at bounding box center [369, 316] width 29 height 14
click at [375, 310] on div "toggle" at bounding box center [376, 316] width 12 height 12
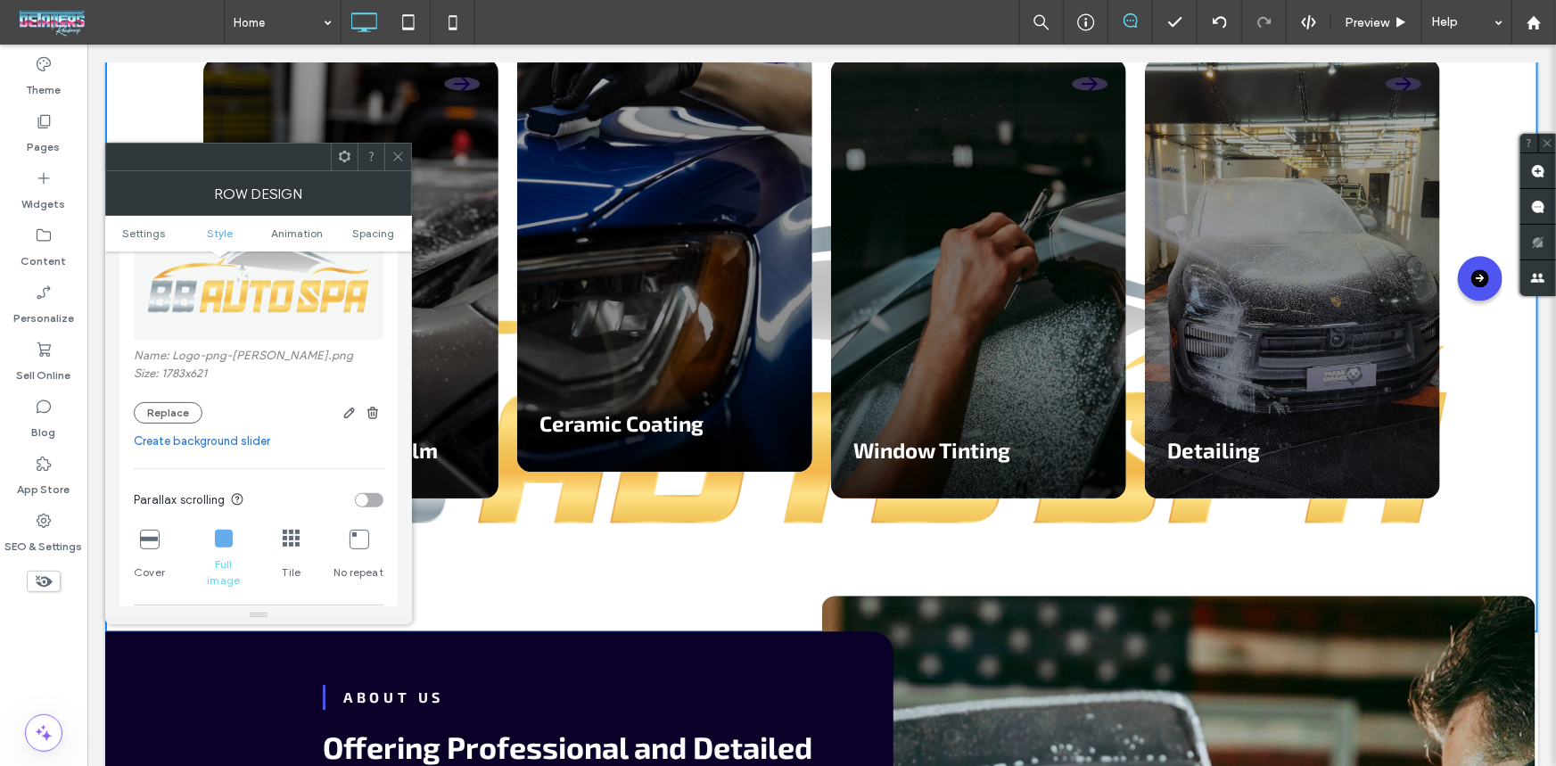
scroll to position [567, 0]
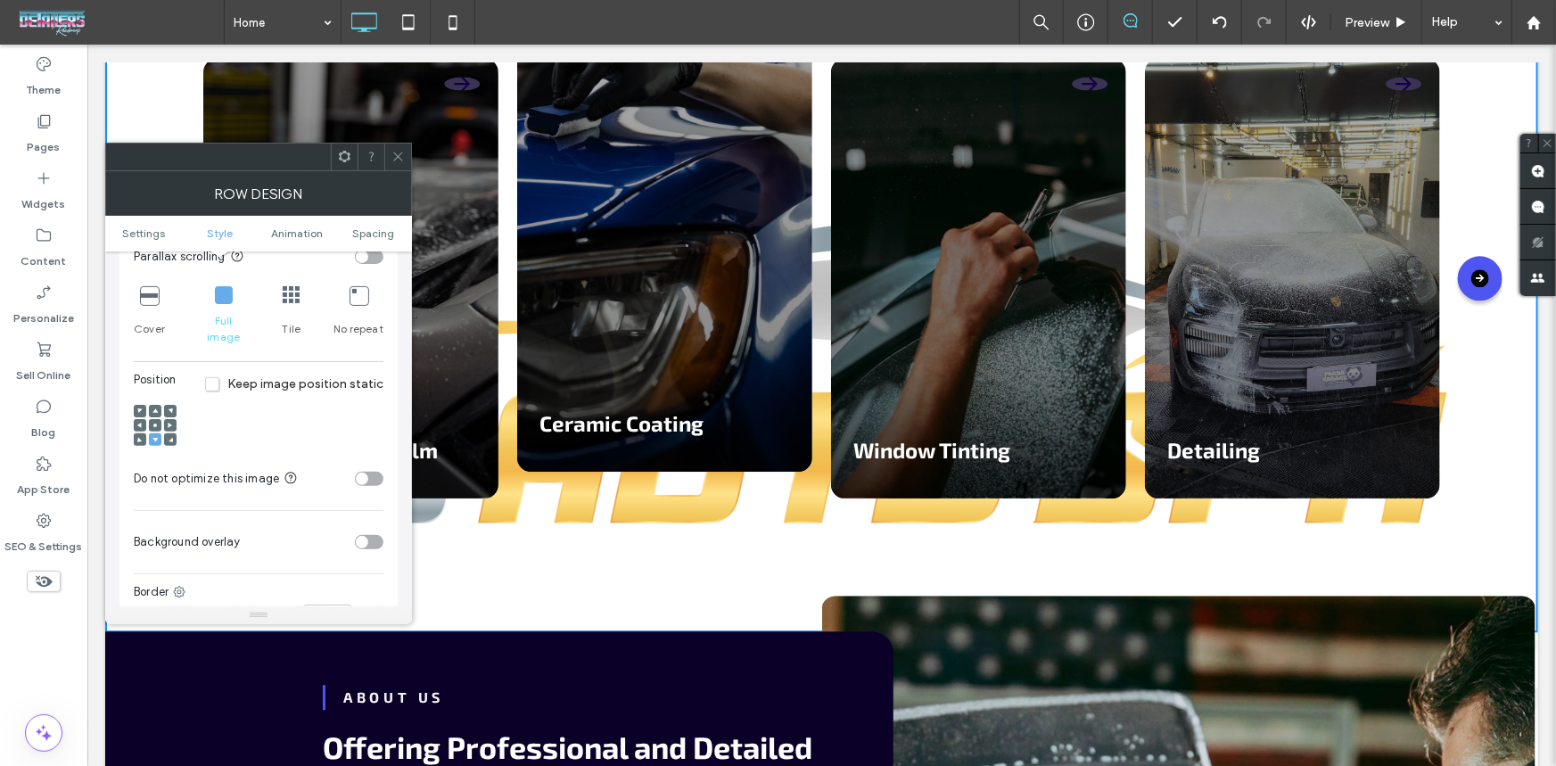
click at [152, 405] on div at bounding box center [155, 426] width 43 height 43
click at [157, 419] on span at bounding box center [155, 425] width 5 height 12
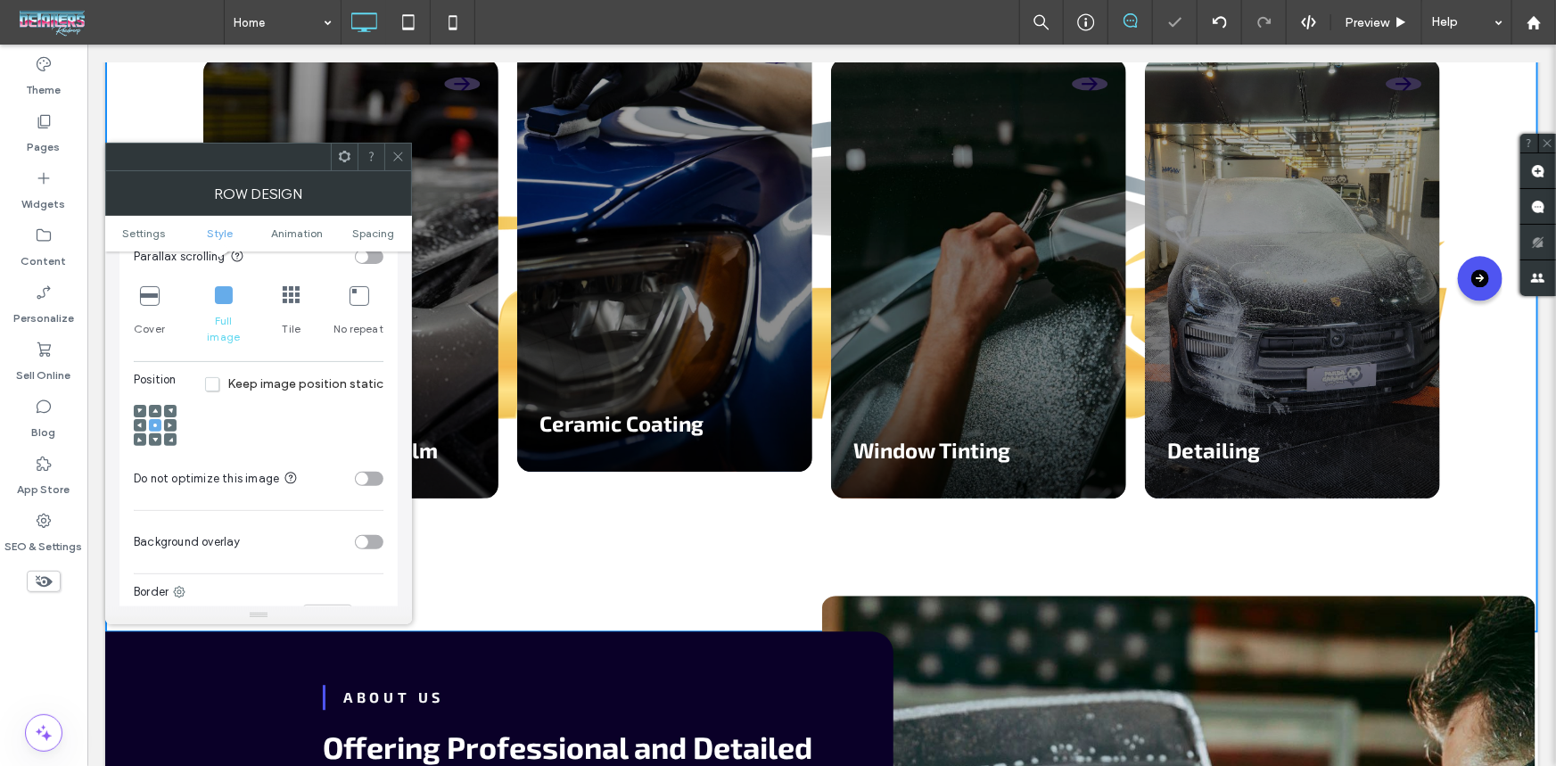
click at [155, 396] on div at bounding box center [155, 426] width 43 height 61
click at [156, 405] on span at bounding box center [155, 411] width 5 height 12
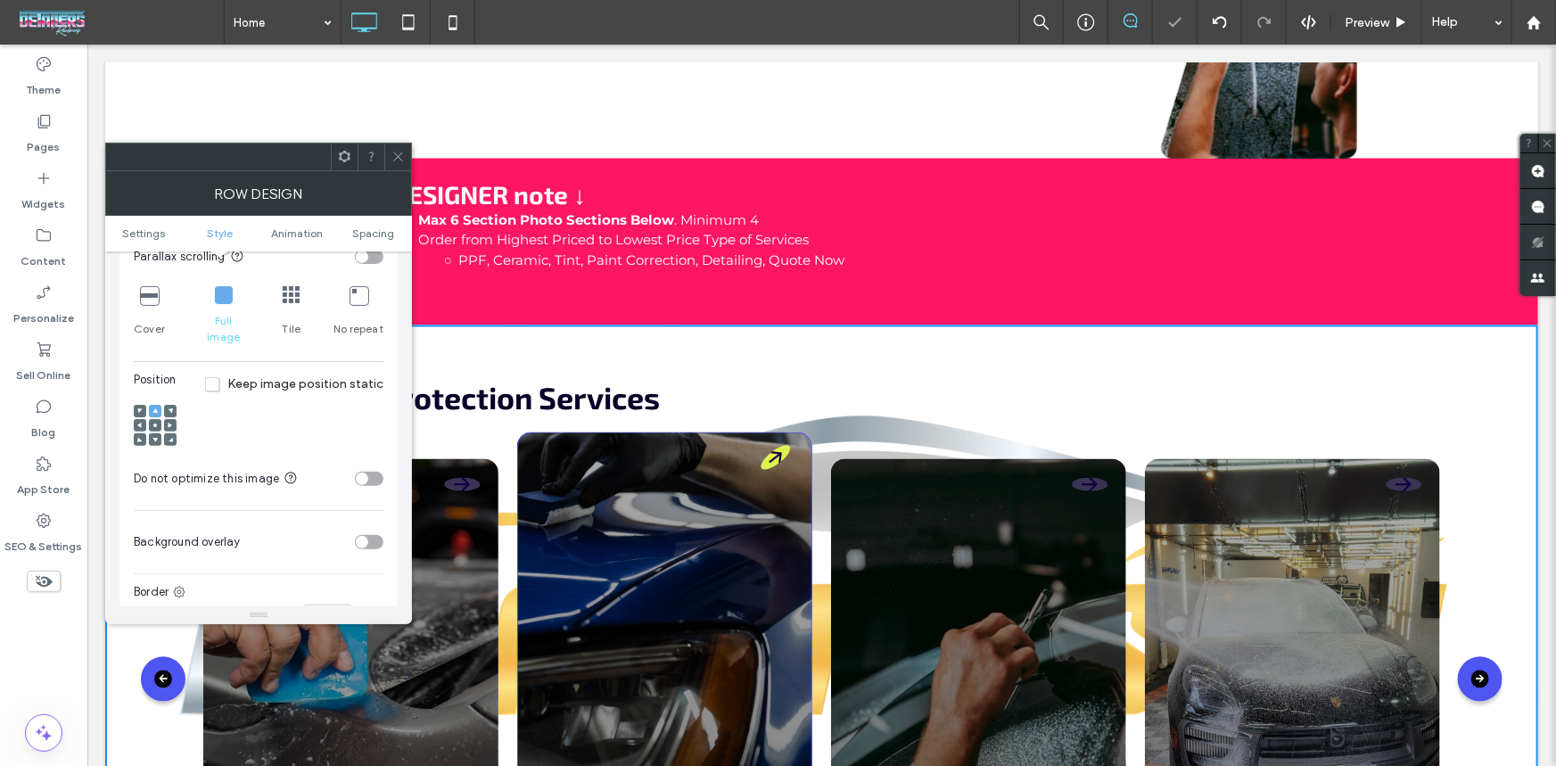
scroll to position [1540, 0]
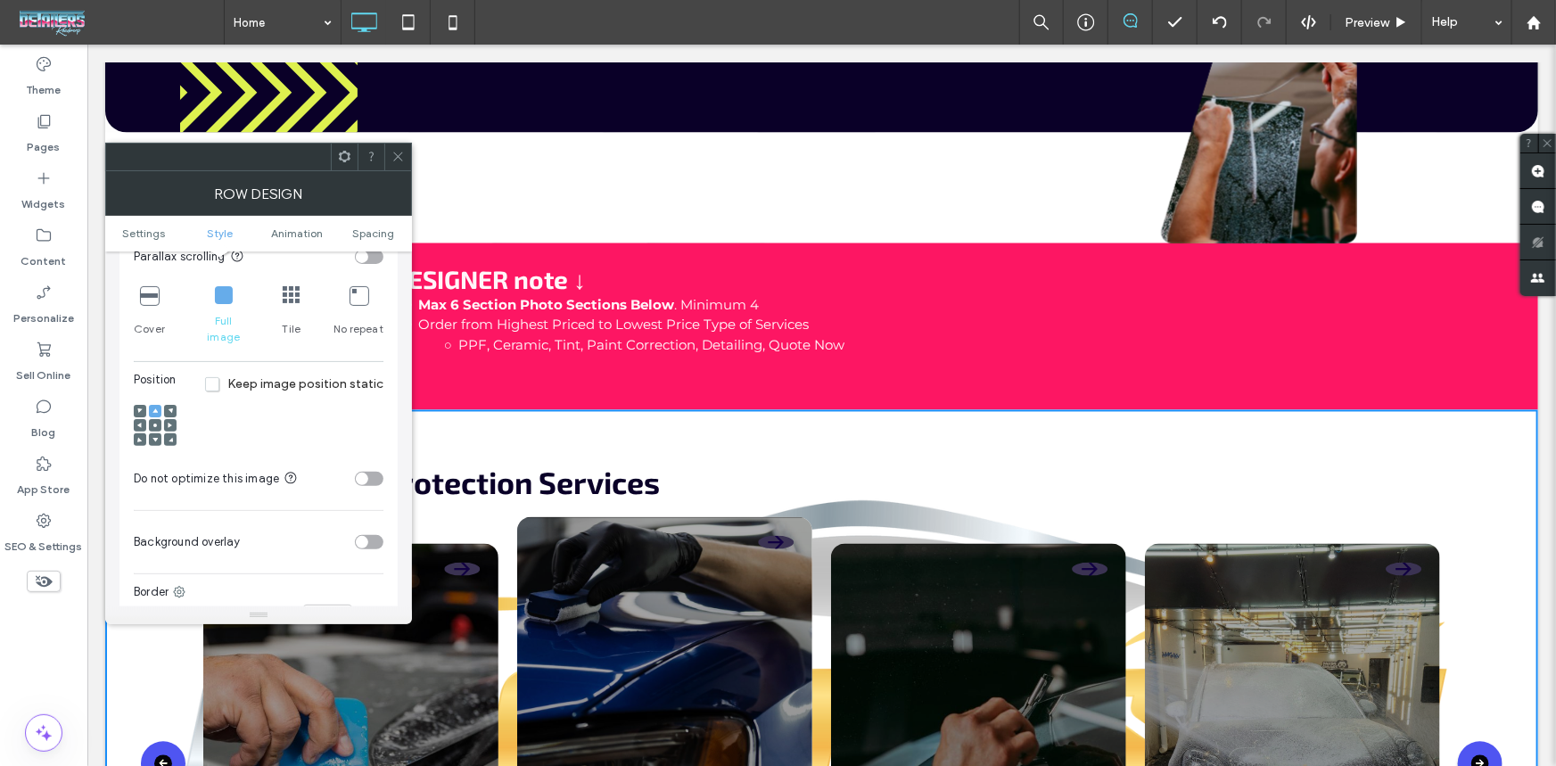
click at [155, 437] on icon at bounding box center [155, 439] width 5 height 5
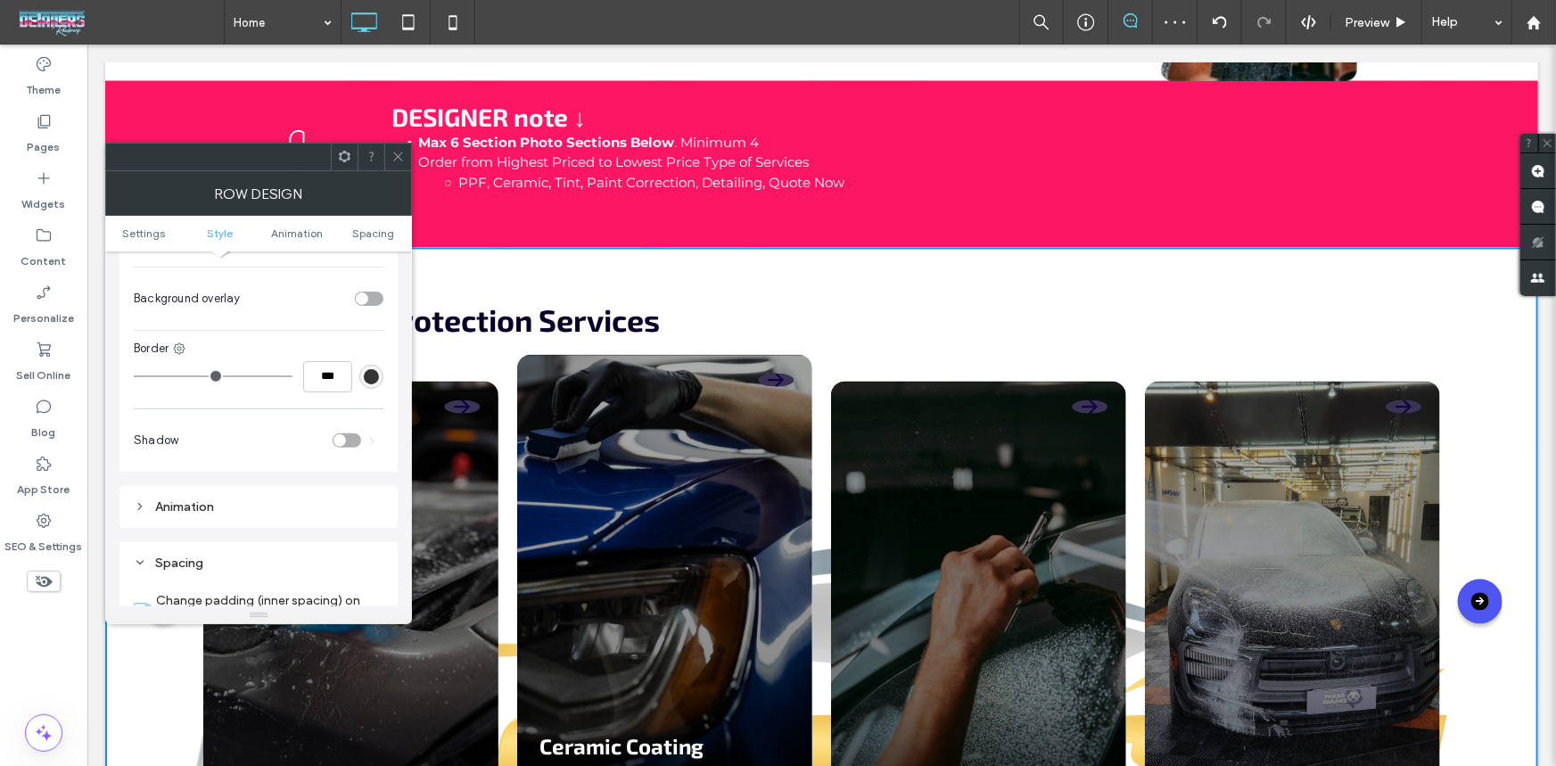
scroll to position [567, 0]
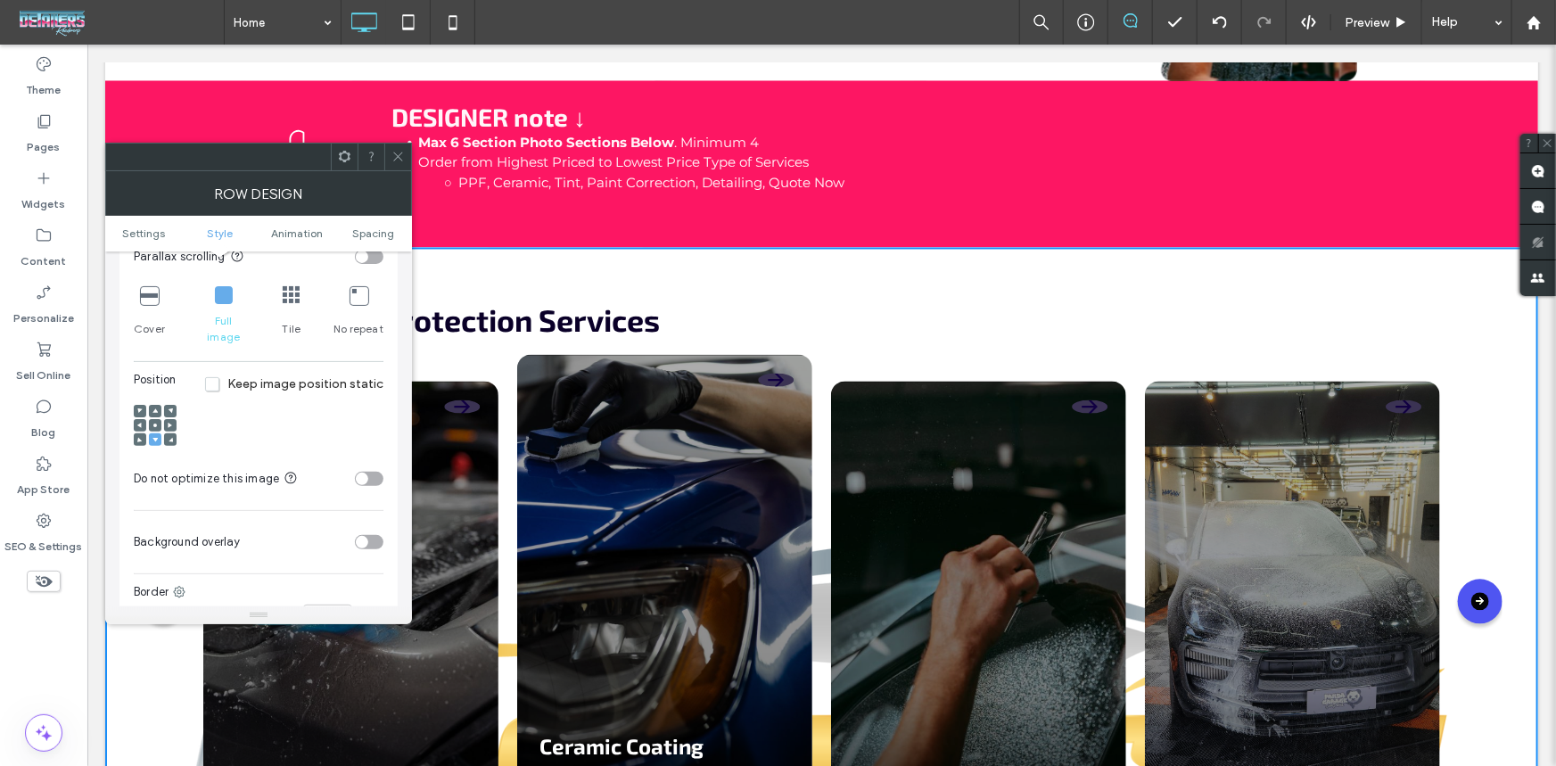
click at [400, 156] on icon at bounding box center [398, 156] width 13 height 13
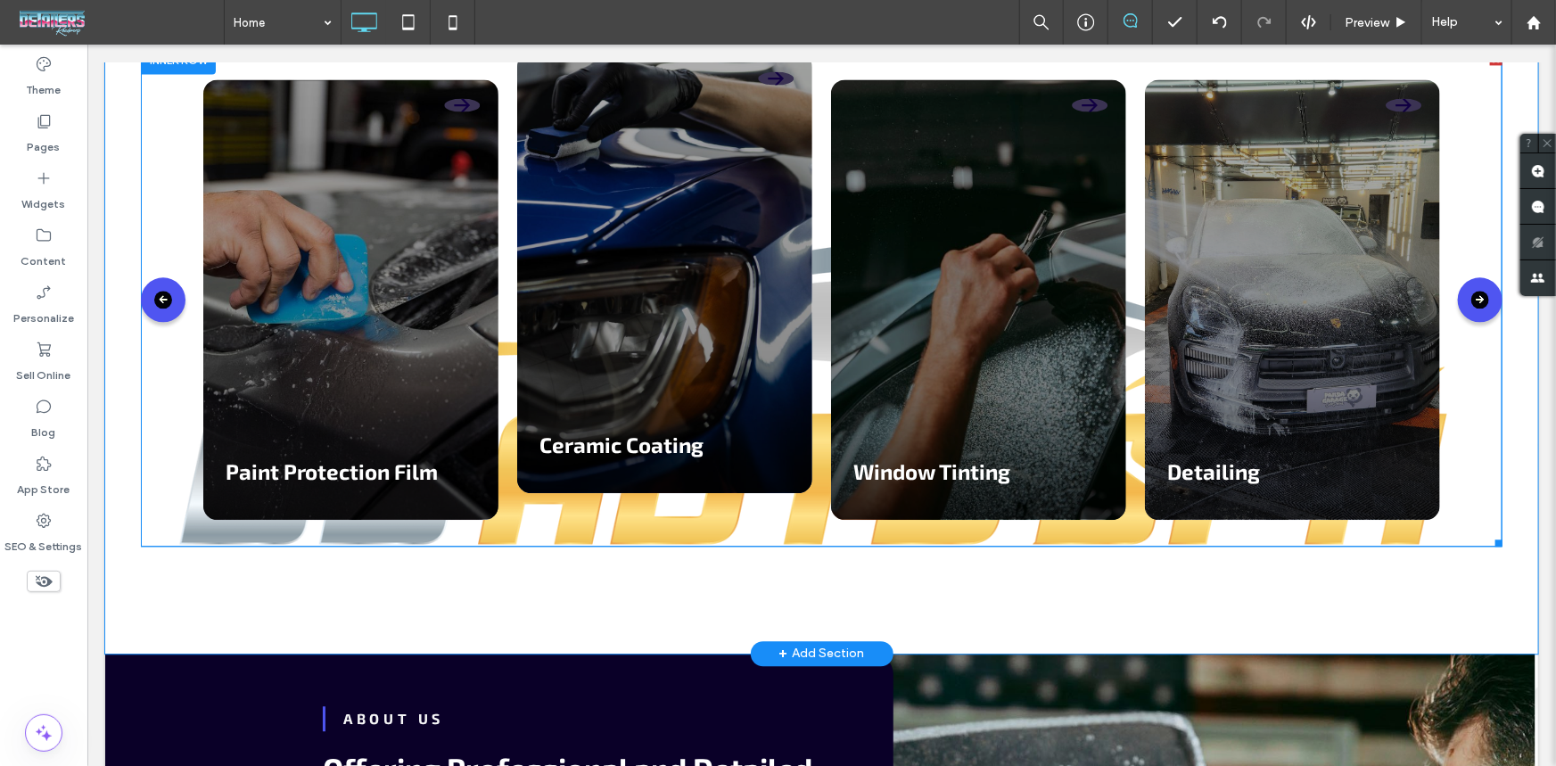
scroll to position [2026, 0]
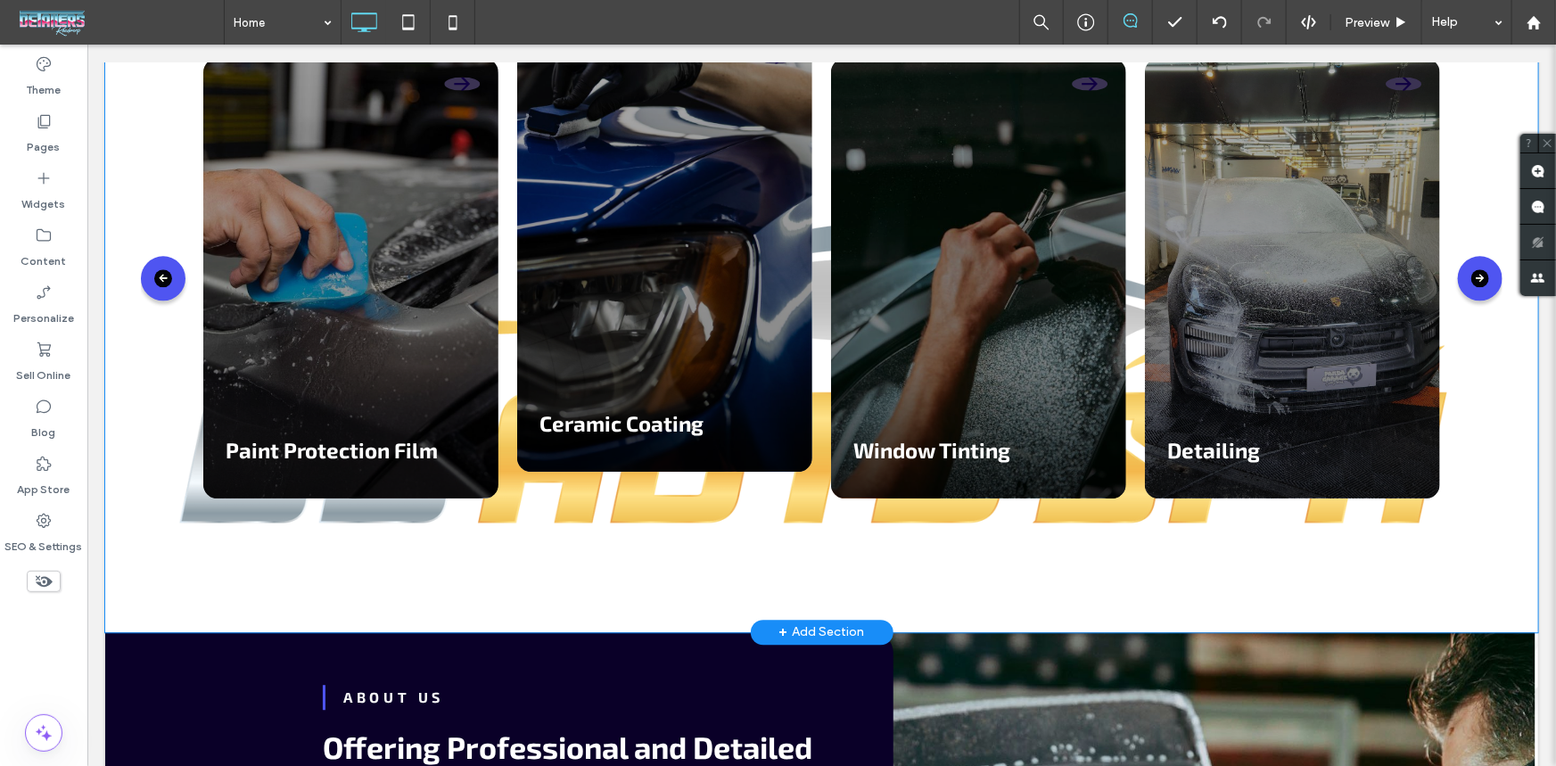
click at [133, 450] on div "Services Our Vehicle Protection Services Paint Protection Film Ceramic Coating …" at bounding box center [820, 277] width 1433 height 708
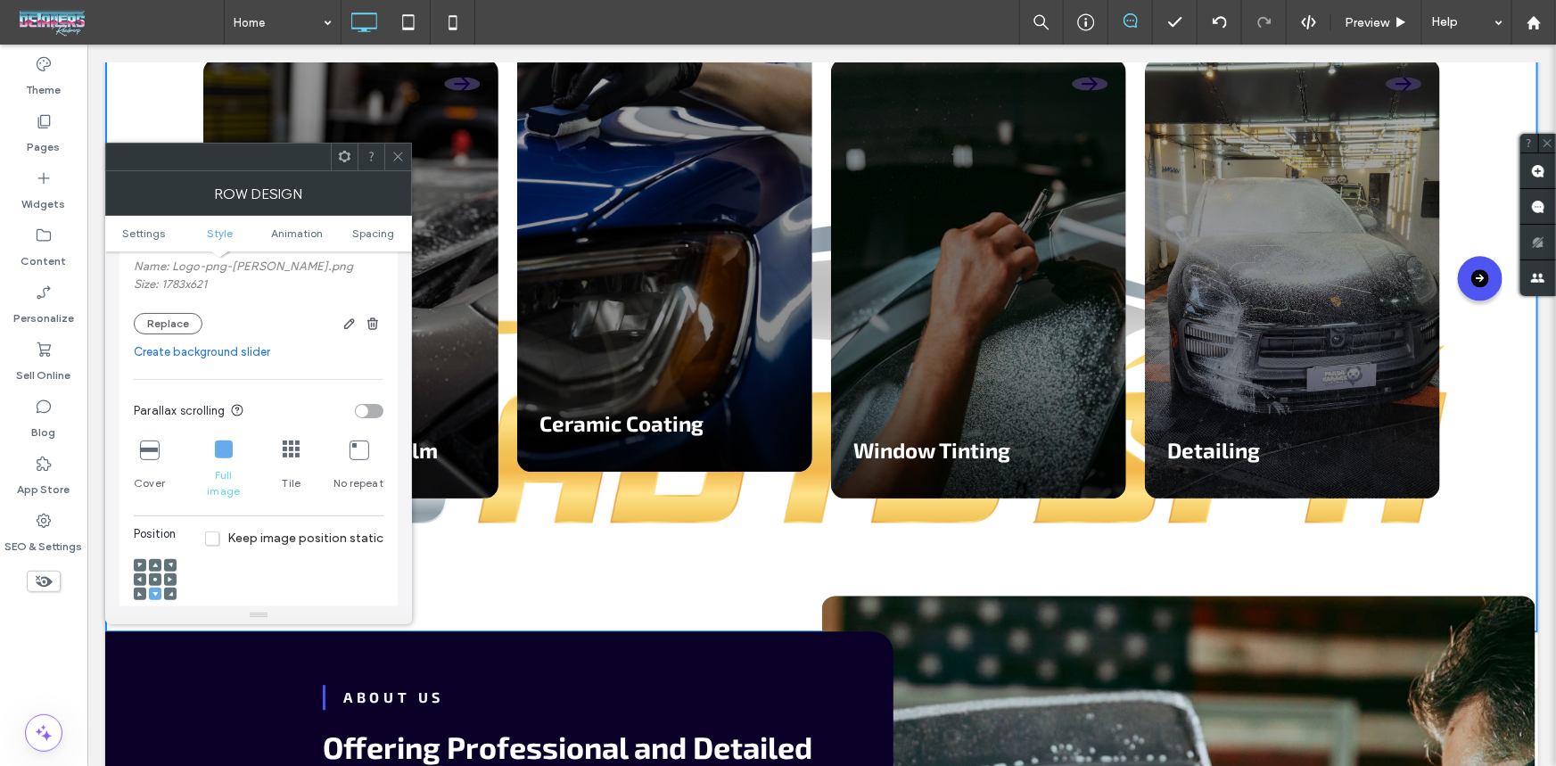
scroll to position [405, 0]
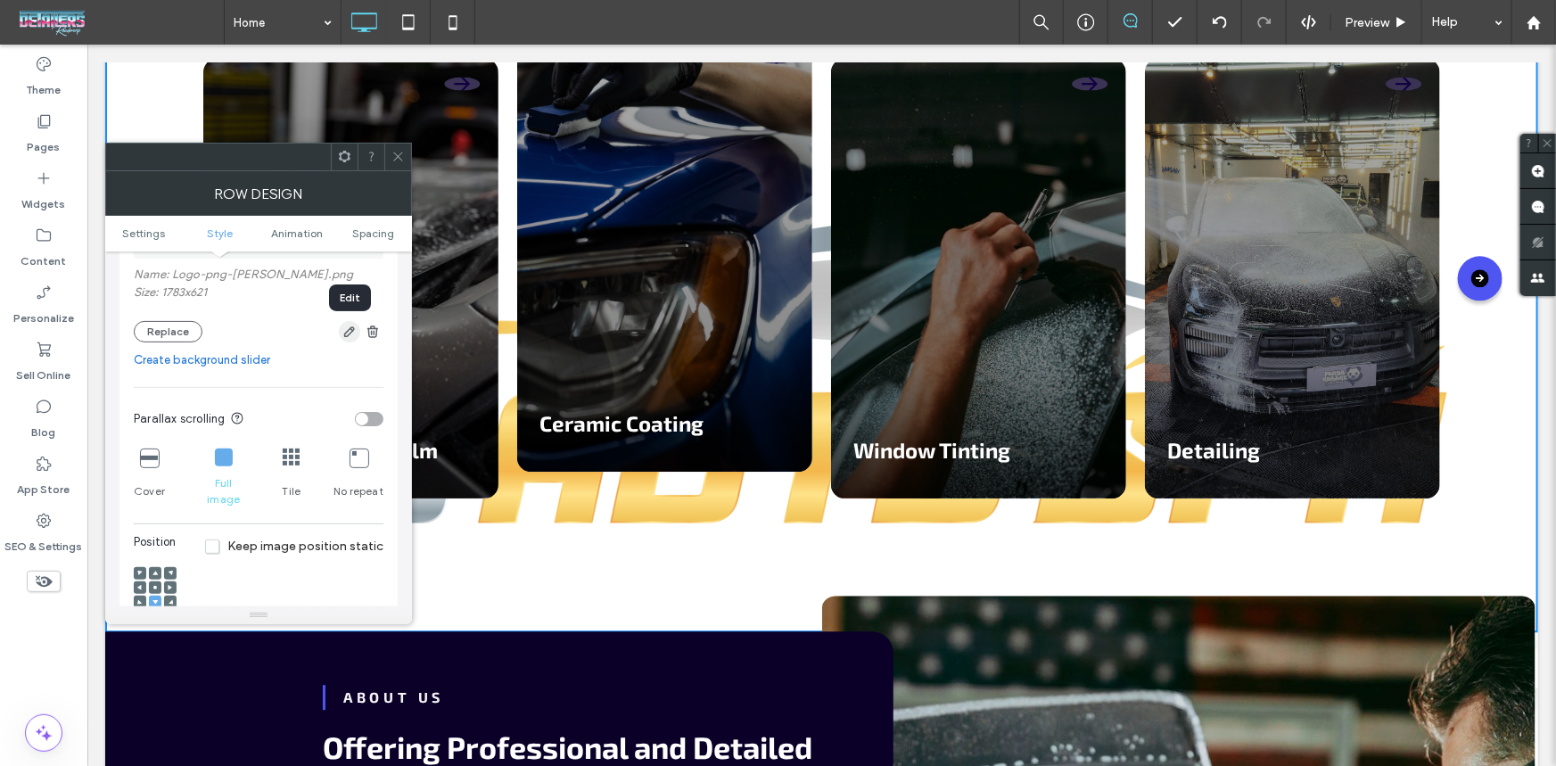
click at [348, 331] on icon "button" at bounding box center [349, 332] width 14 height 14
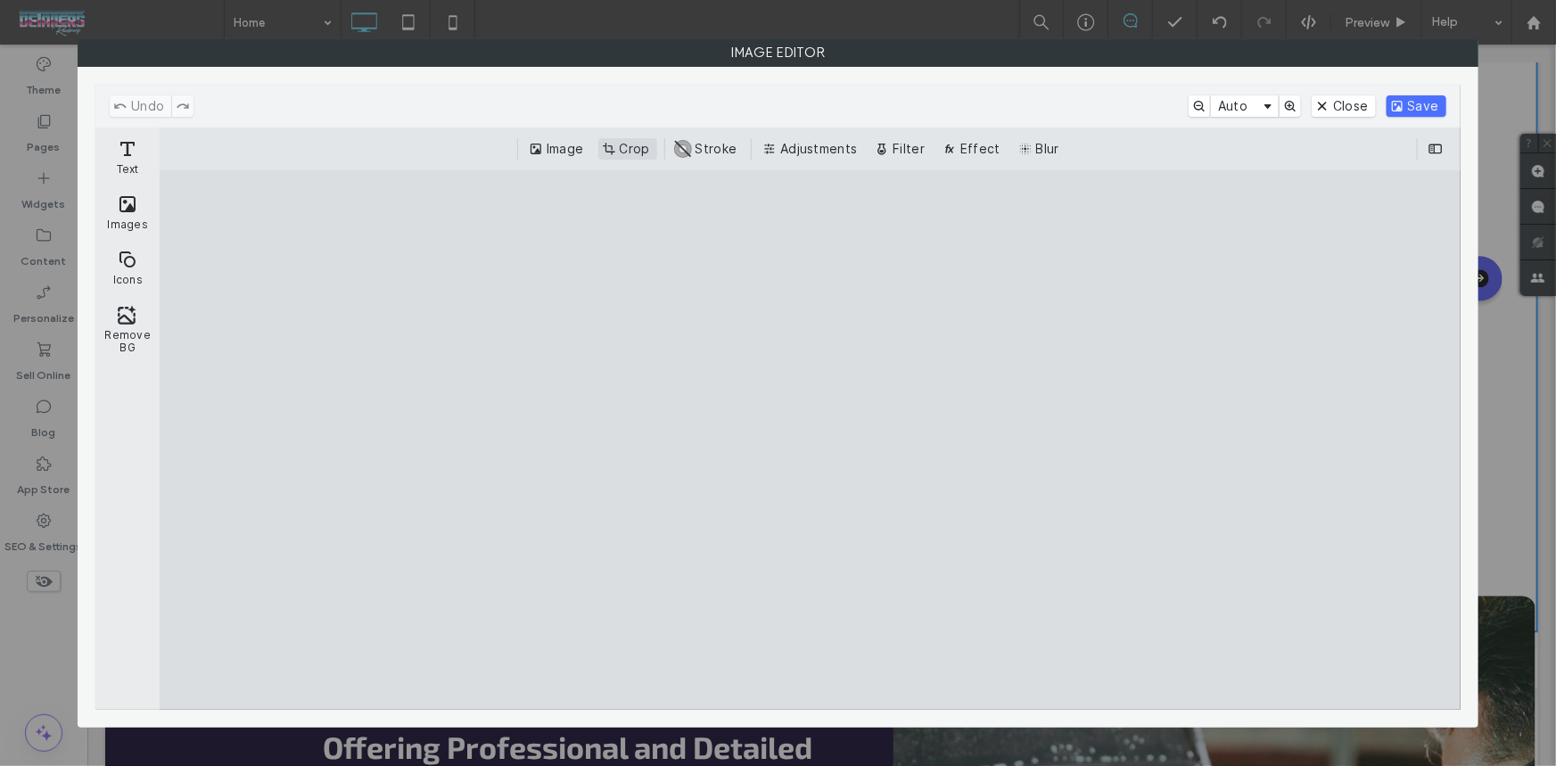
click at [629, 140] on button "Crop" at bounding box center [627, 148] width 59 height 21
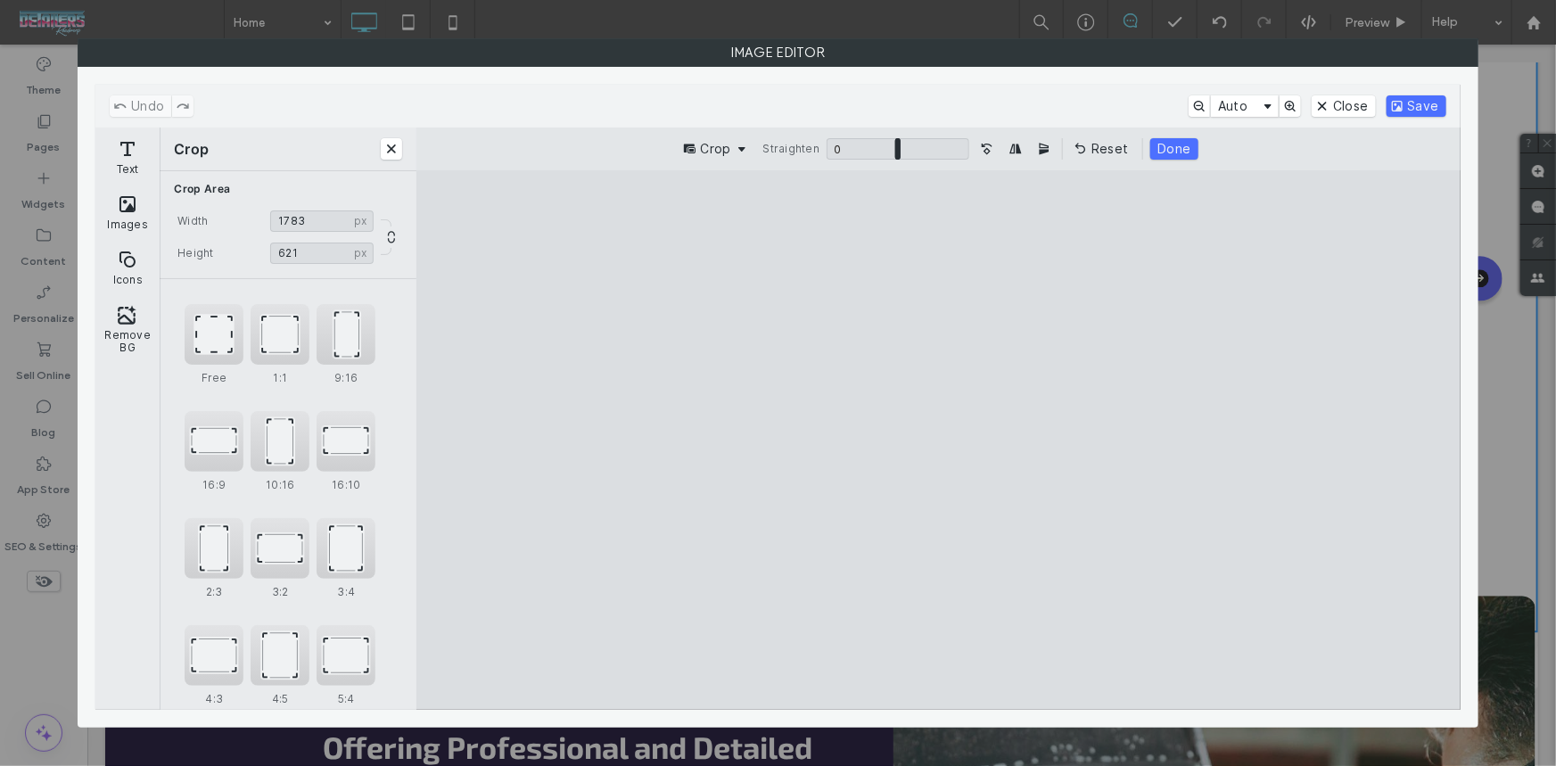
type input "***"
type input "****"
type input "***"
type input "****"
type input "***"
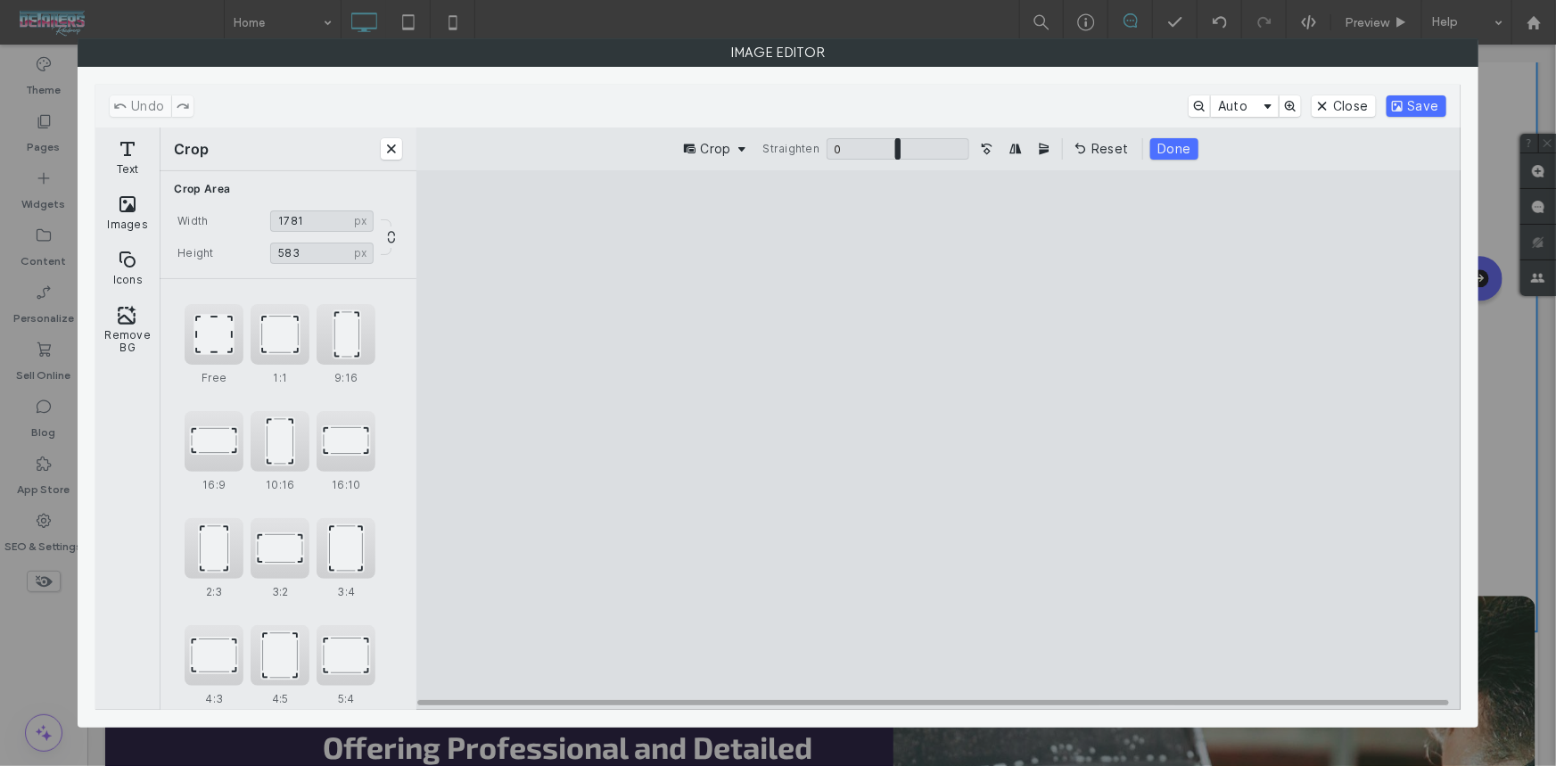
type input "****"
type input "***"
type input "****"
type input "***"
type input "****"
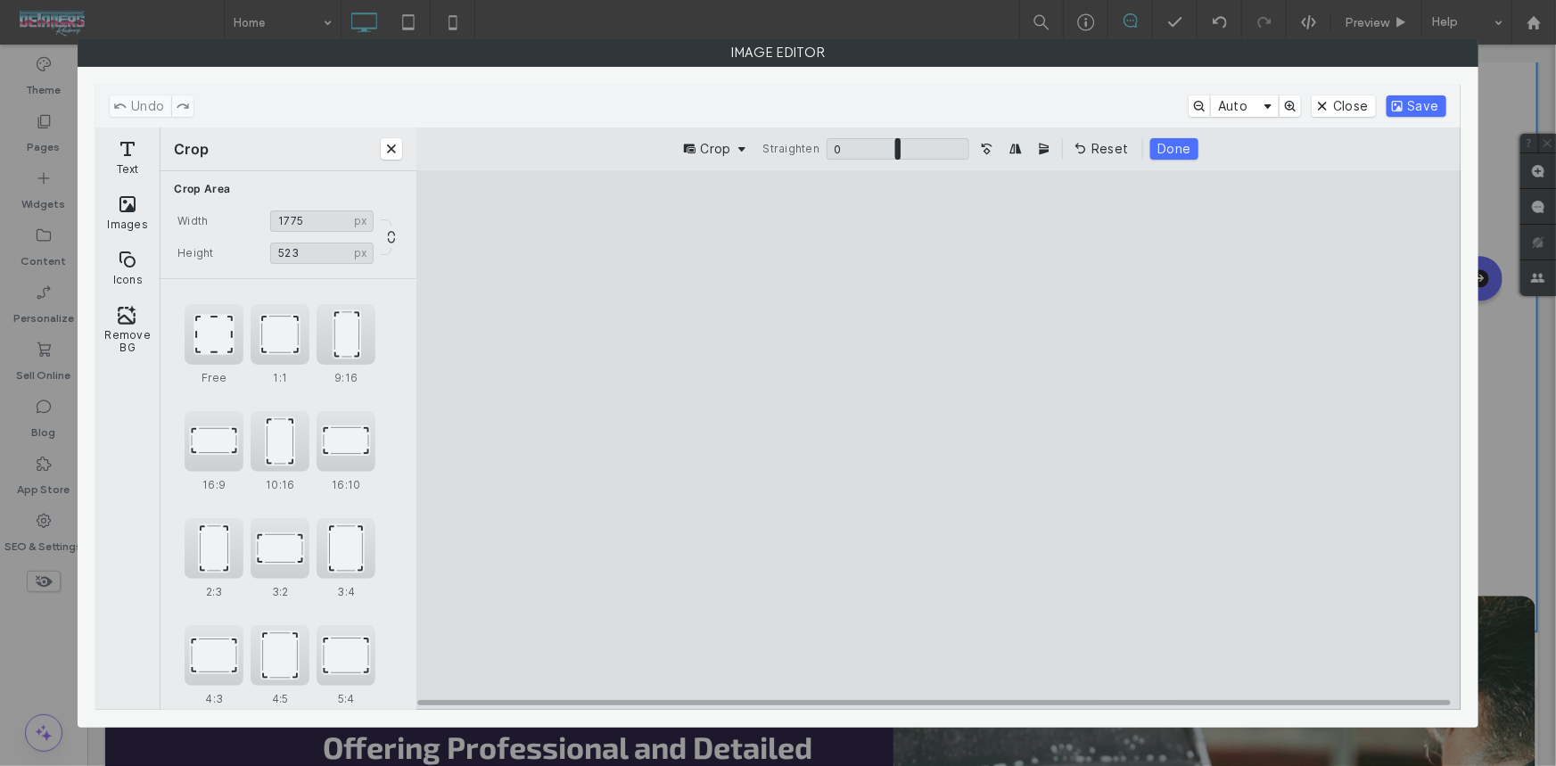
type input "***"
type input "****"
type input "***"
drag, startPoint x: 1403, startPoint y: 615, endPoint x: 1400, endPoint y: 551, distance: 64.3
click at [939, 441] on cesdk-canvas "Editor canvas" at bounding box center [939, 441] width 0 height 0
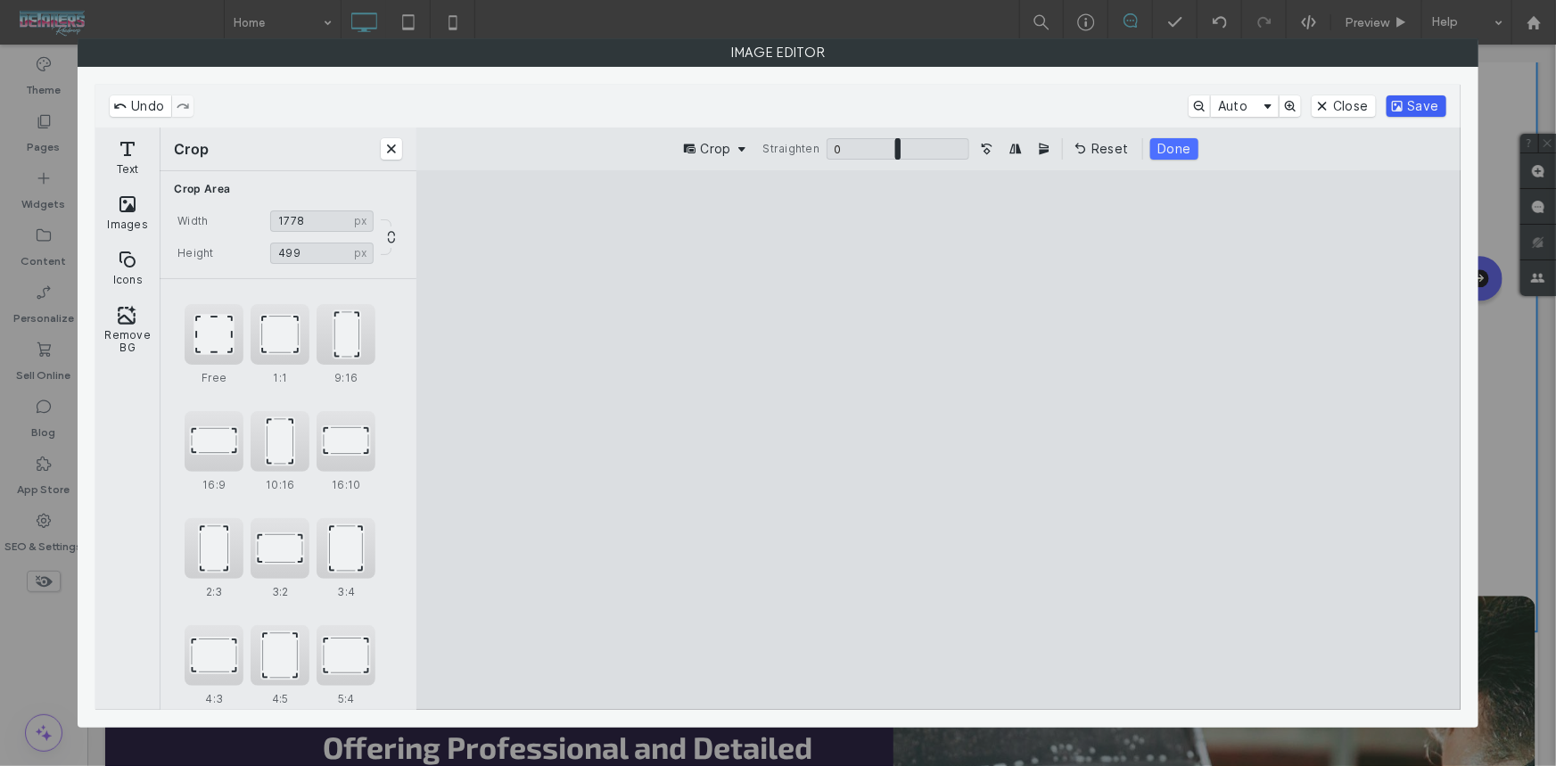
click at [1414, 102] on button "Save" at bounding box center [1417, 105] width 60 height 21
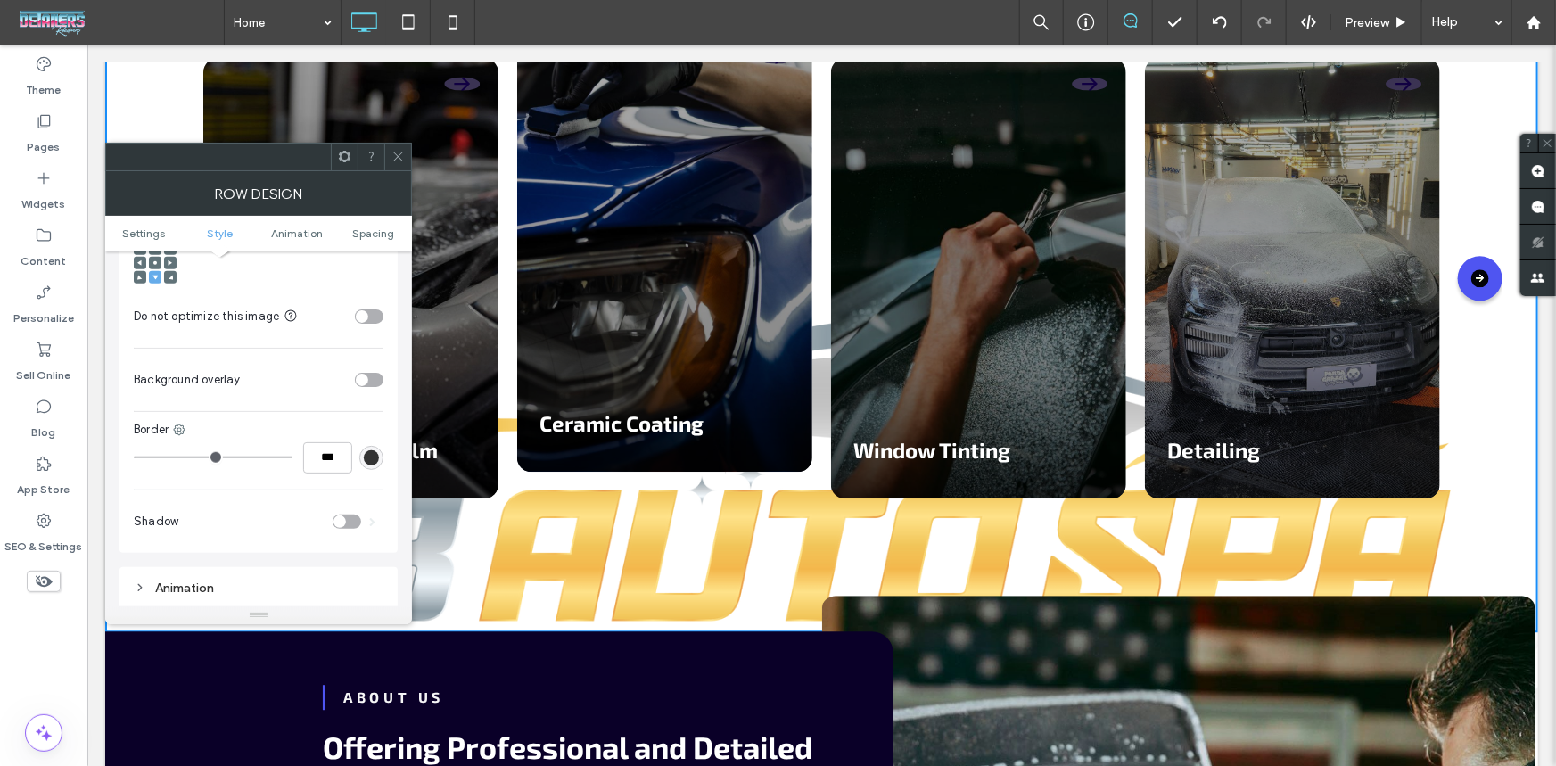
scroll to position [811, 0]
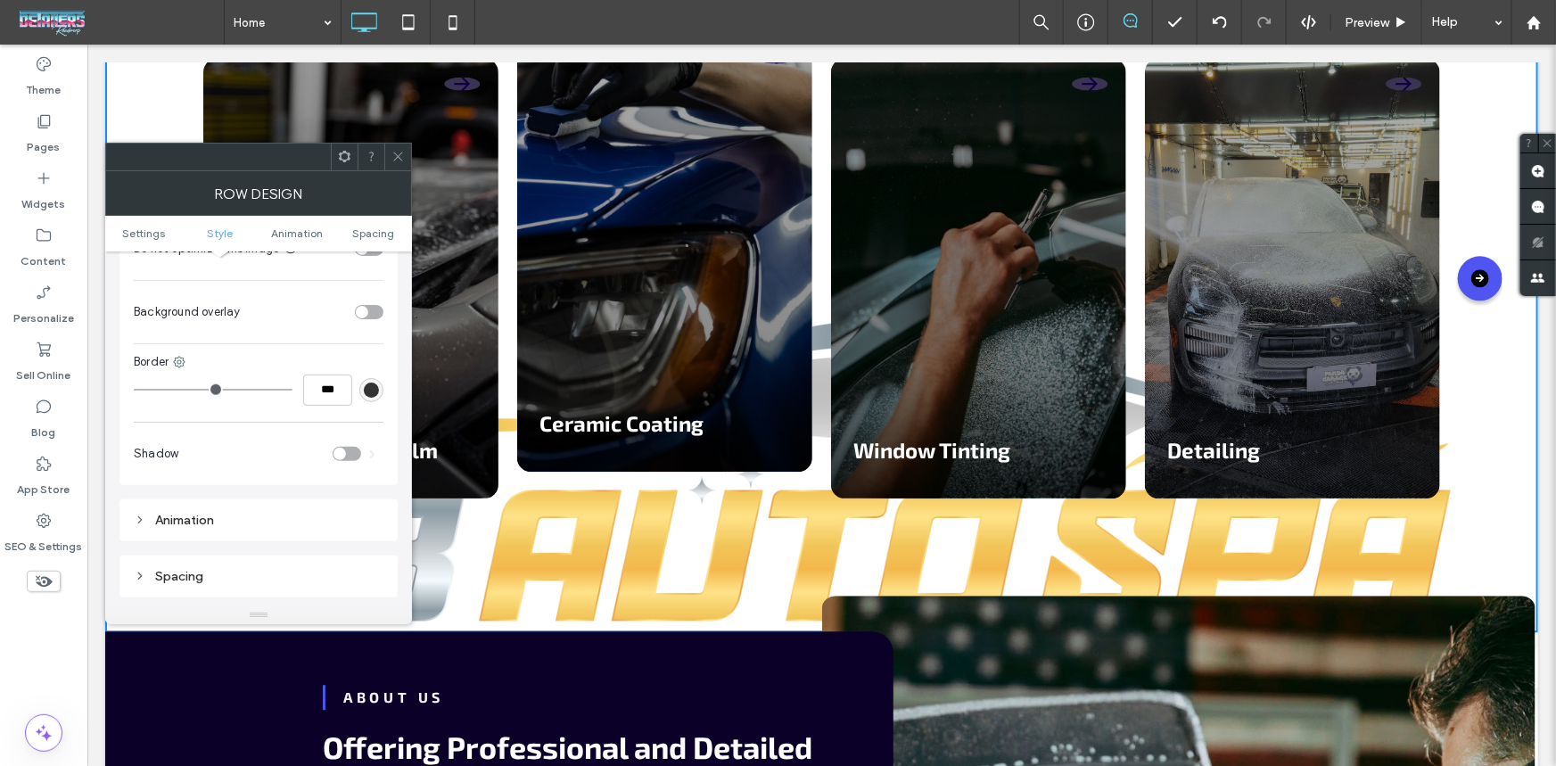
click at [367, 305] on div "toggle" at bounding box center [369, 312] width 29 height 14
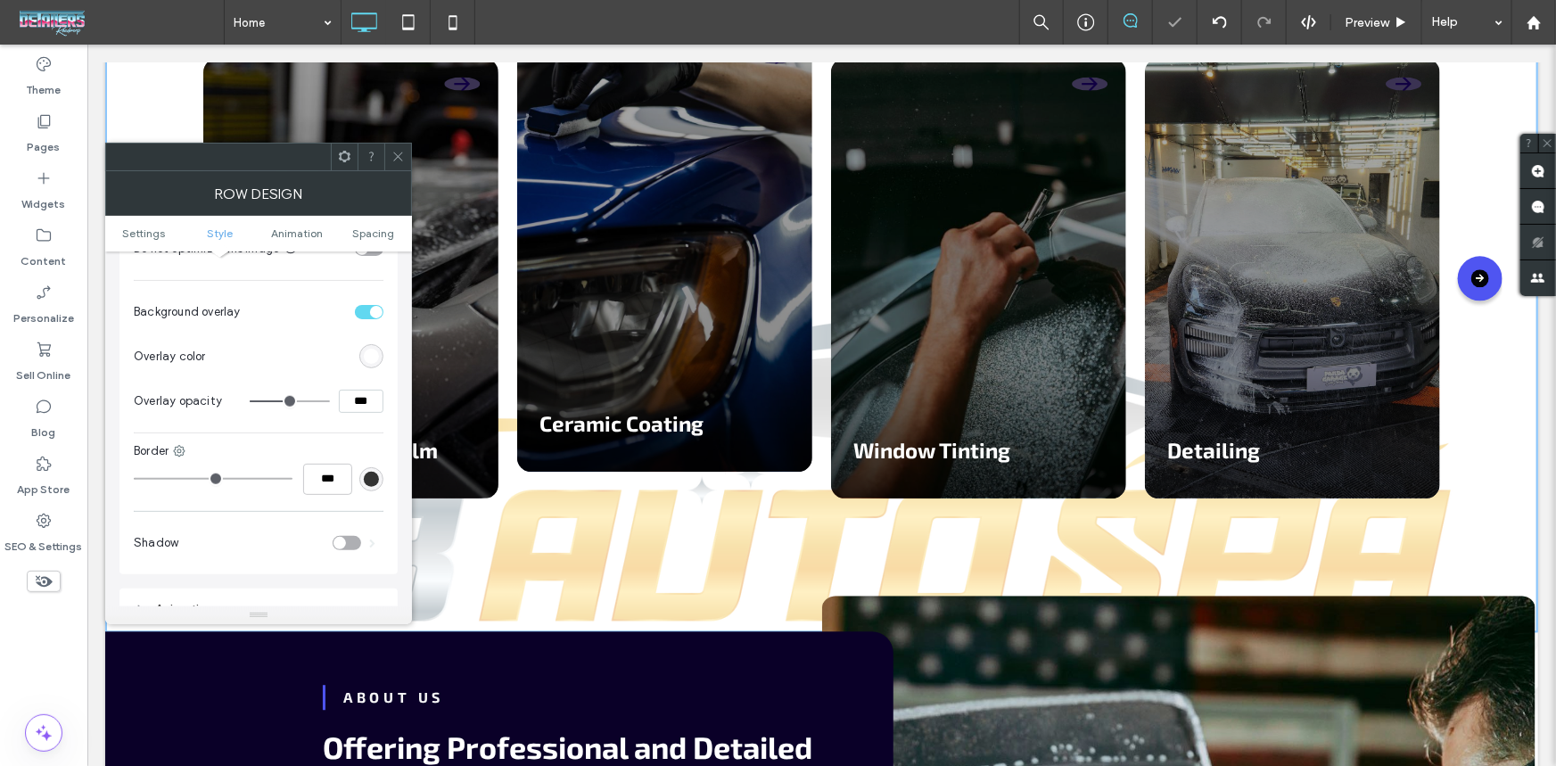
click at [356, 390] on input "***" at bounding box center [361, 401] width 45 height 23
type input "***"
type input "**"
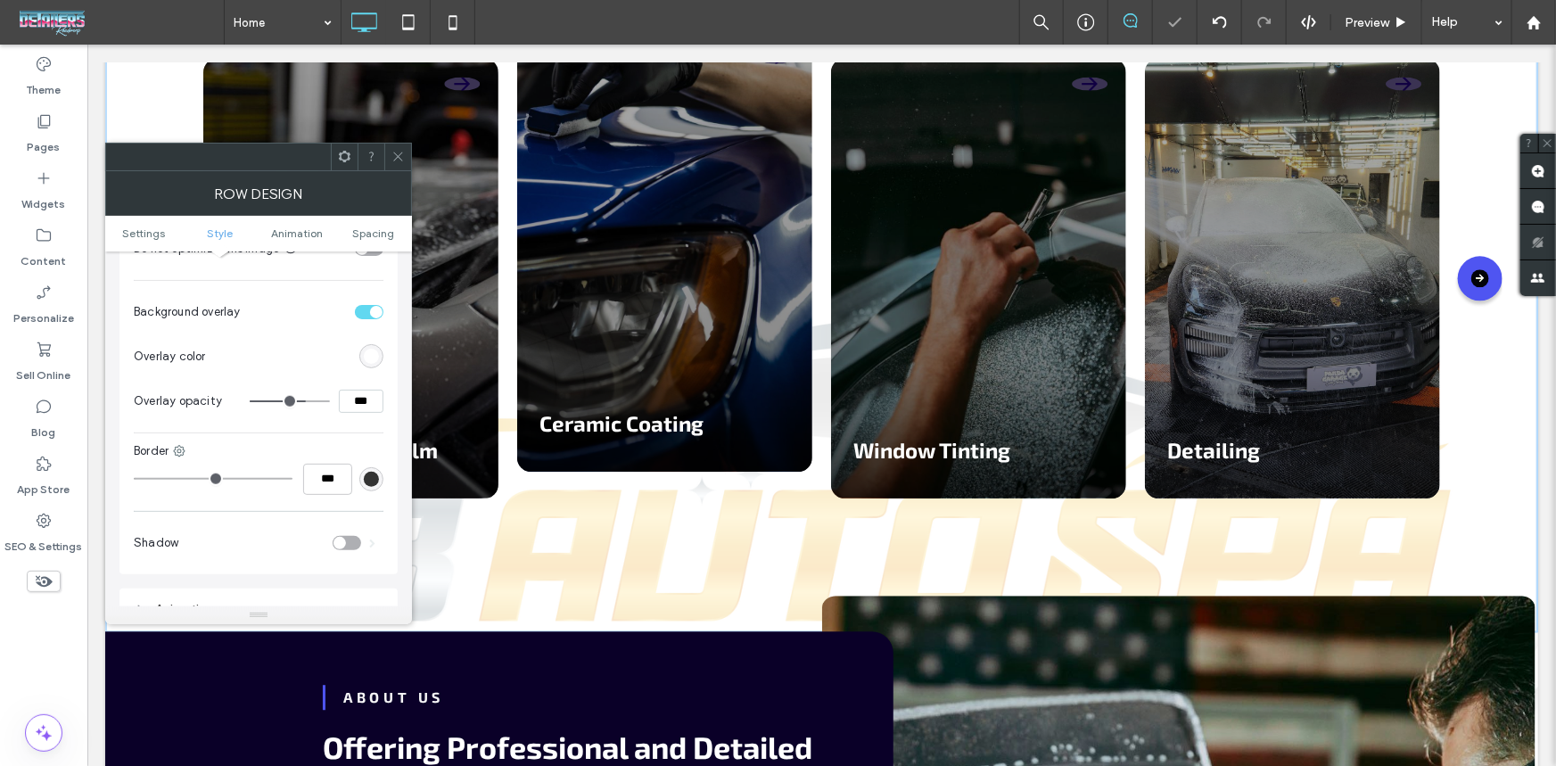
click at [402, 155] on icon at bounding box center [398, 156] width 13 height 13
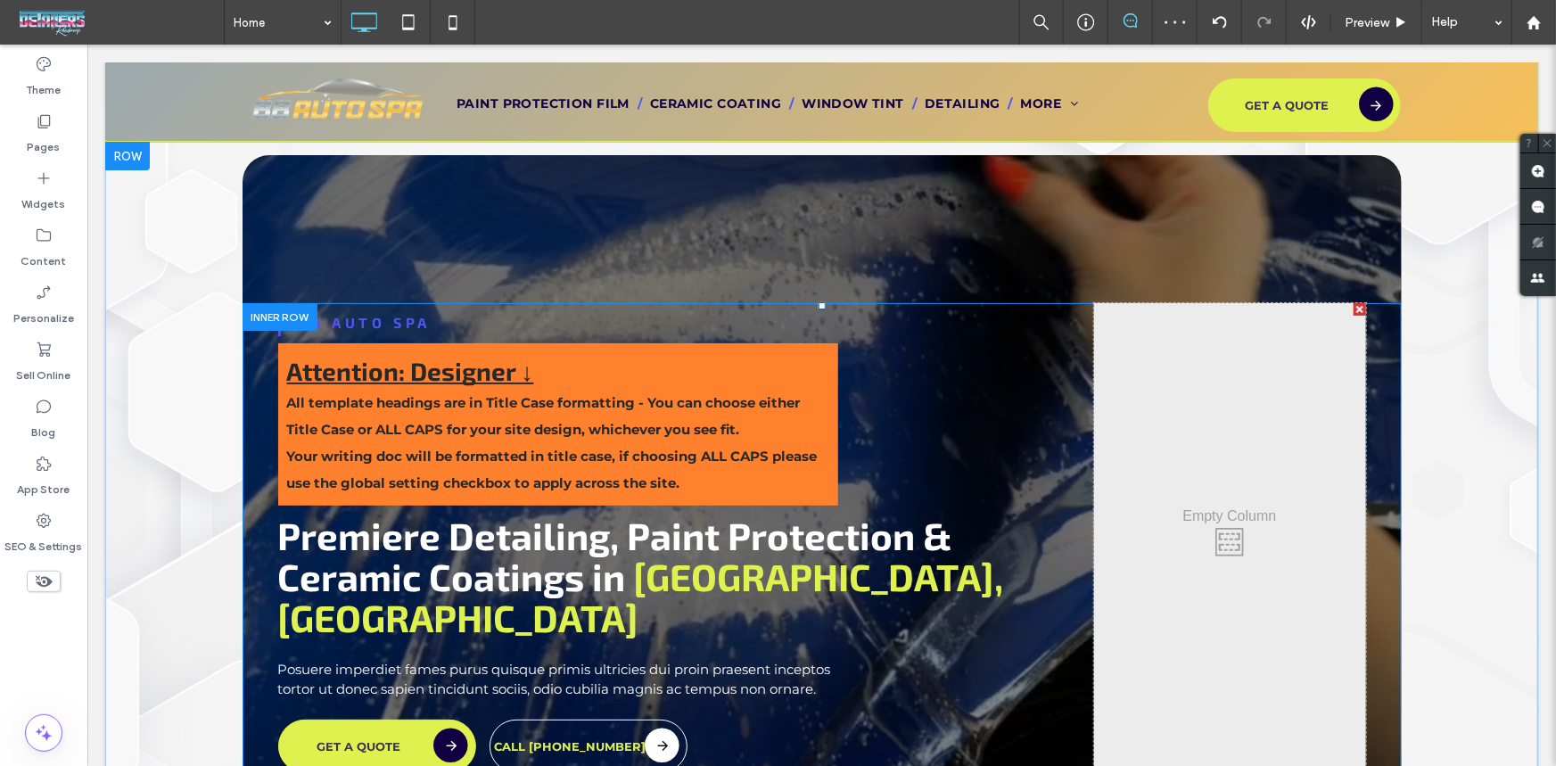
scroll to position [0, 0]
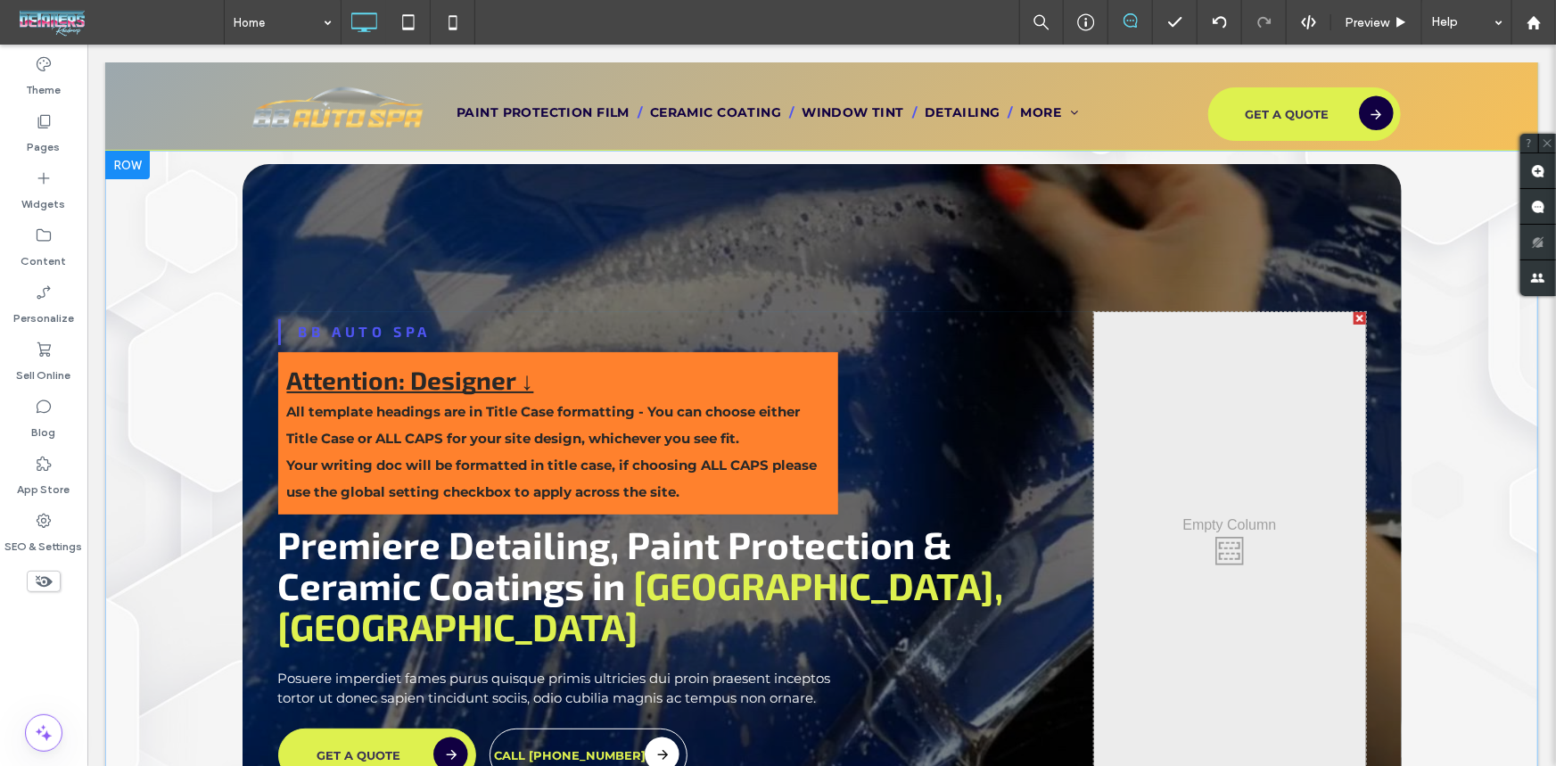
click at [593, 210] on div at bounding box center [821, 561] width 1159 height 796
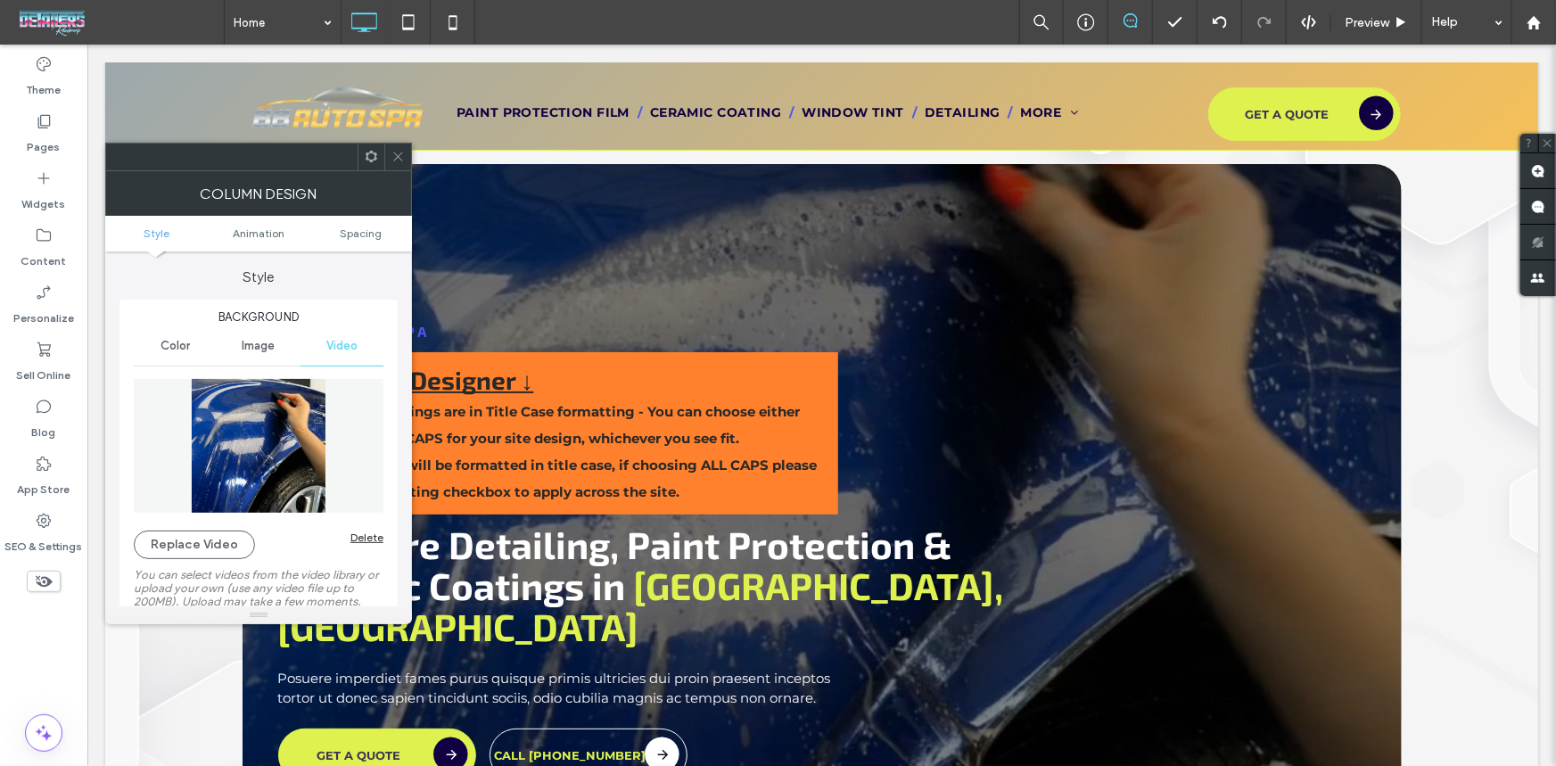
type input "**"
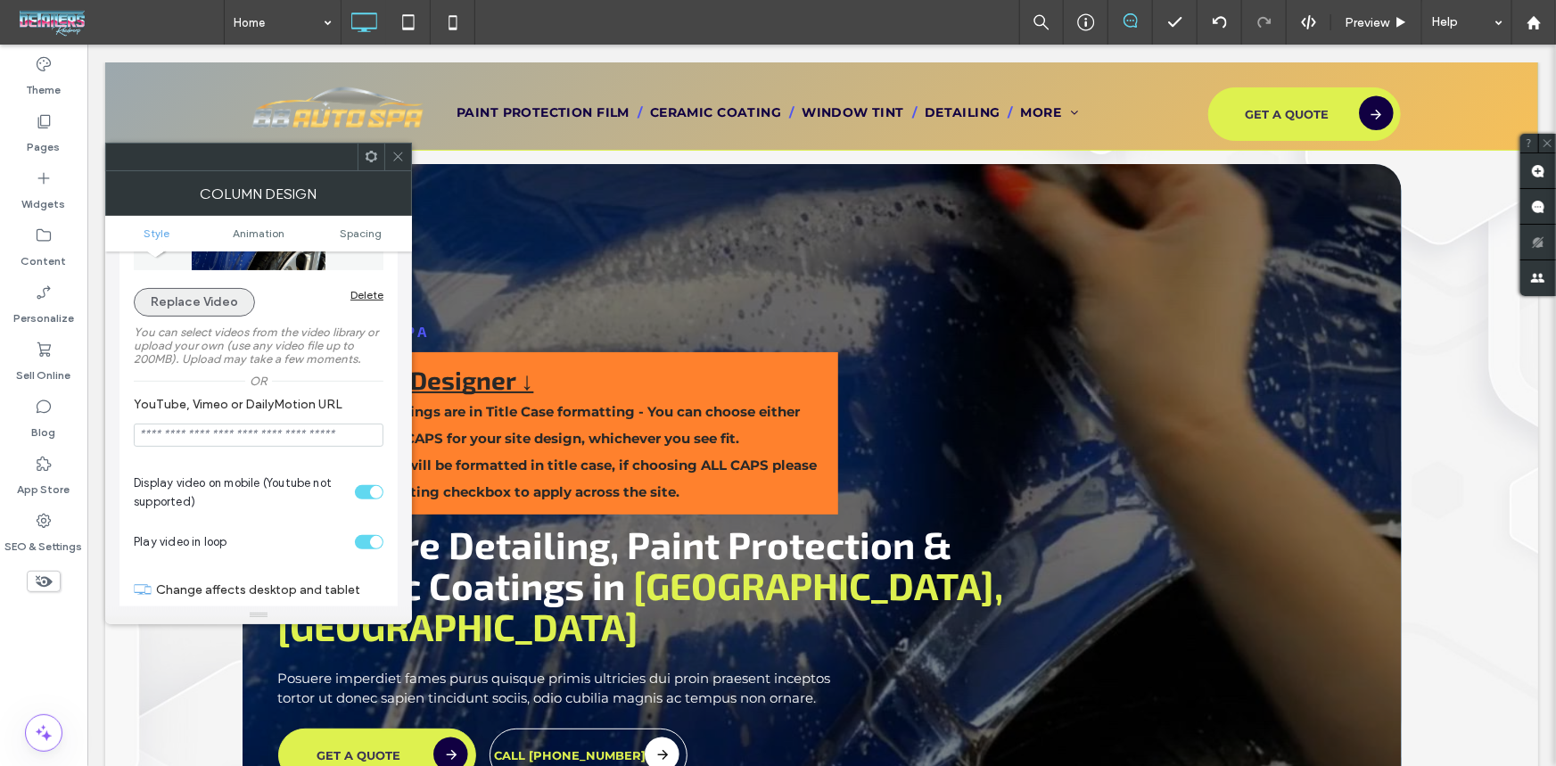
click at [187, 303] on button "Replace Video" at bounding box center [194, 302] width 121 height 29
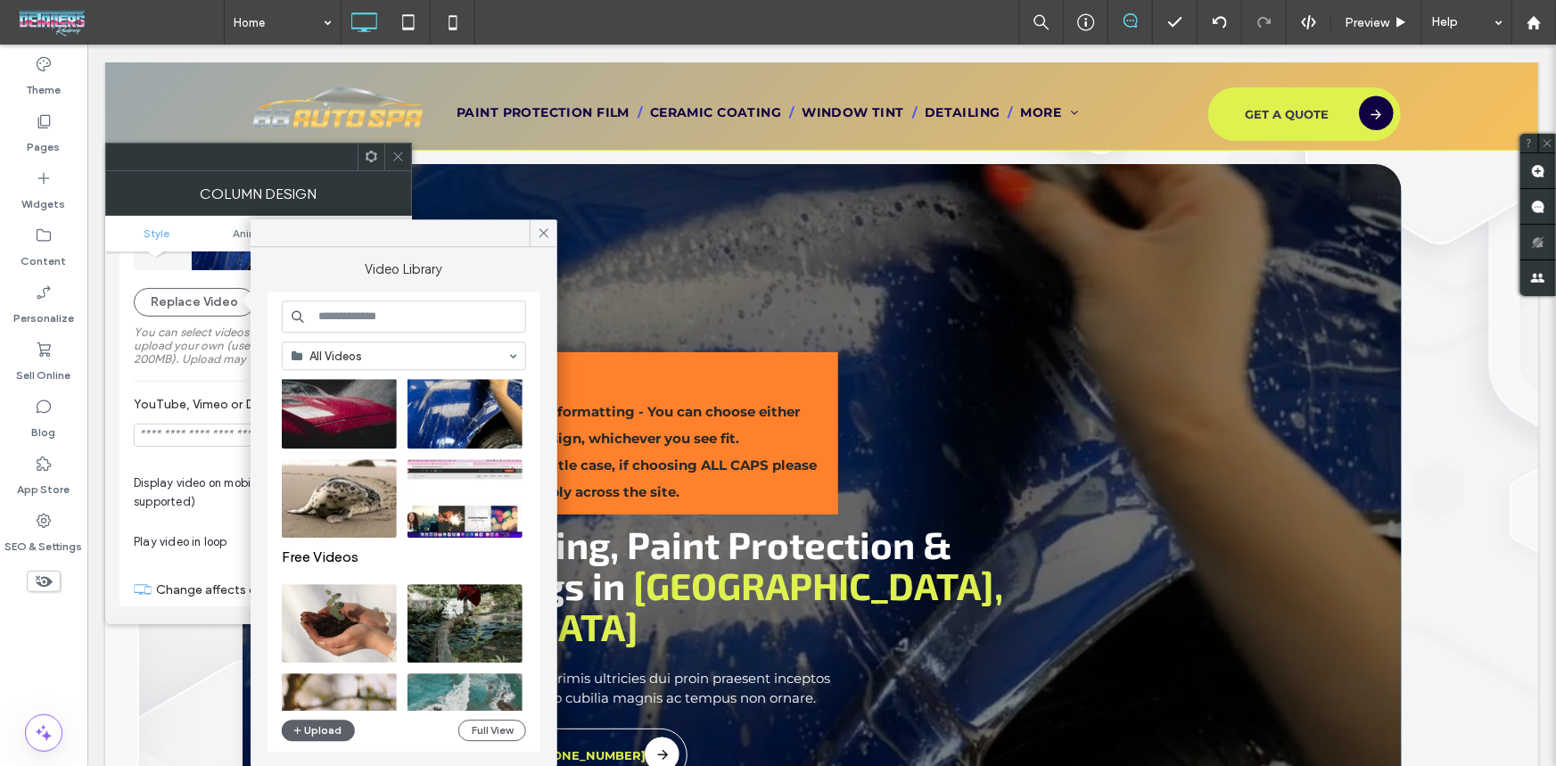
scroll to position [0, 0]
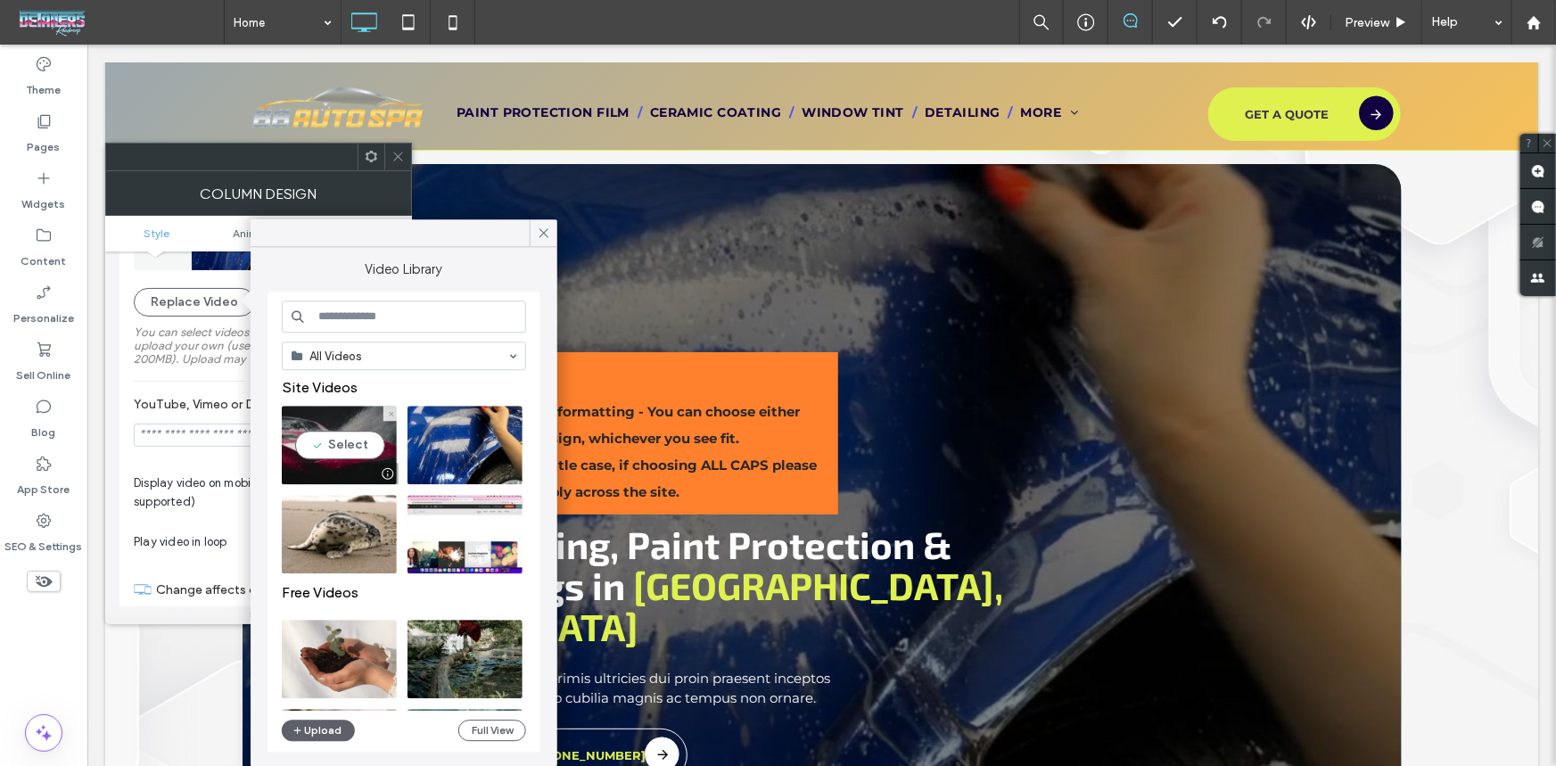
click at [321, 427] on video at bounding box center [339, 445] width 115 height 78
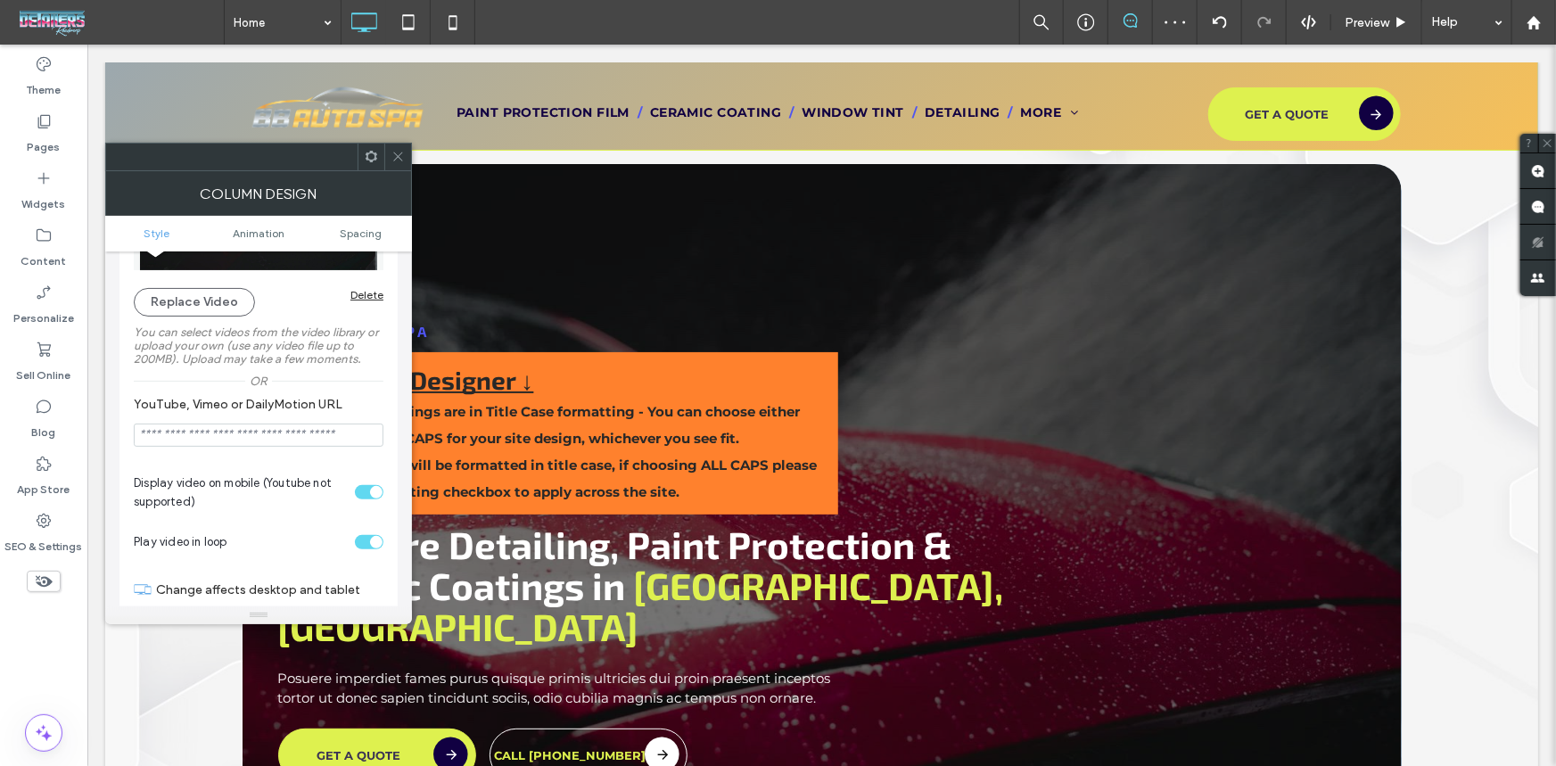
click at [396, 157] on icon at bounding box center [398, 156] width 13 height 13
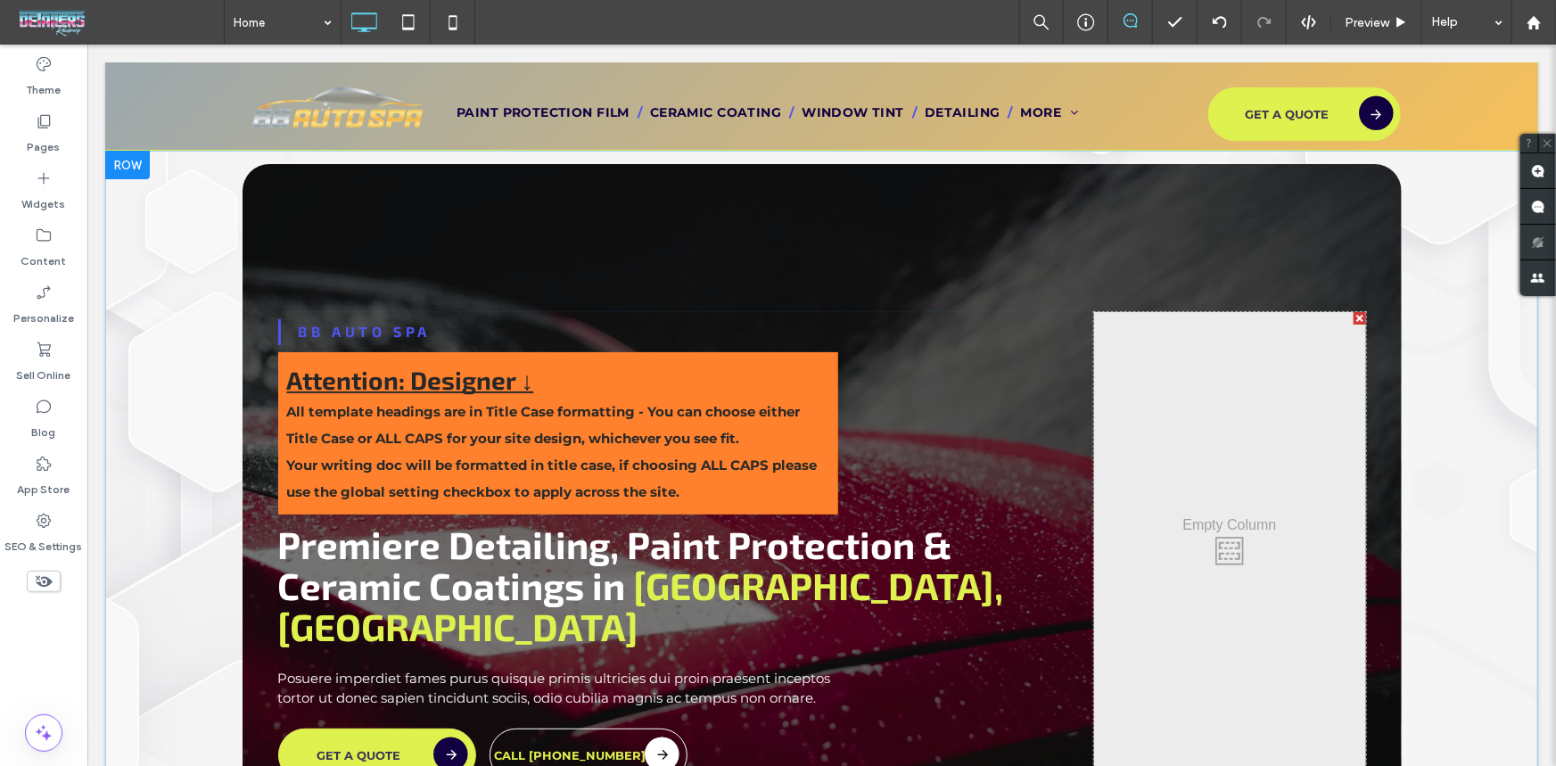
click at [523, 204] on div at bounding box center [821, 561] width 1159 height 796
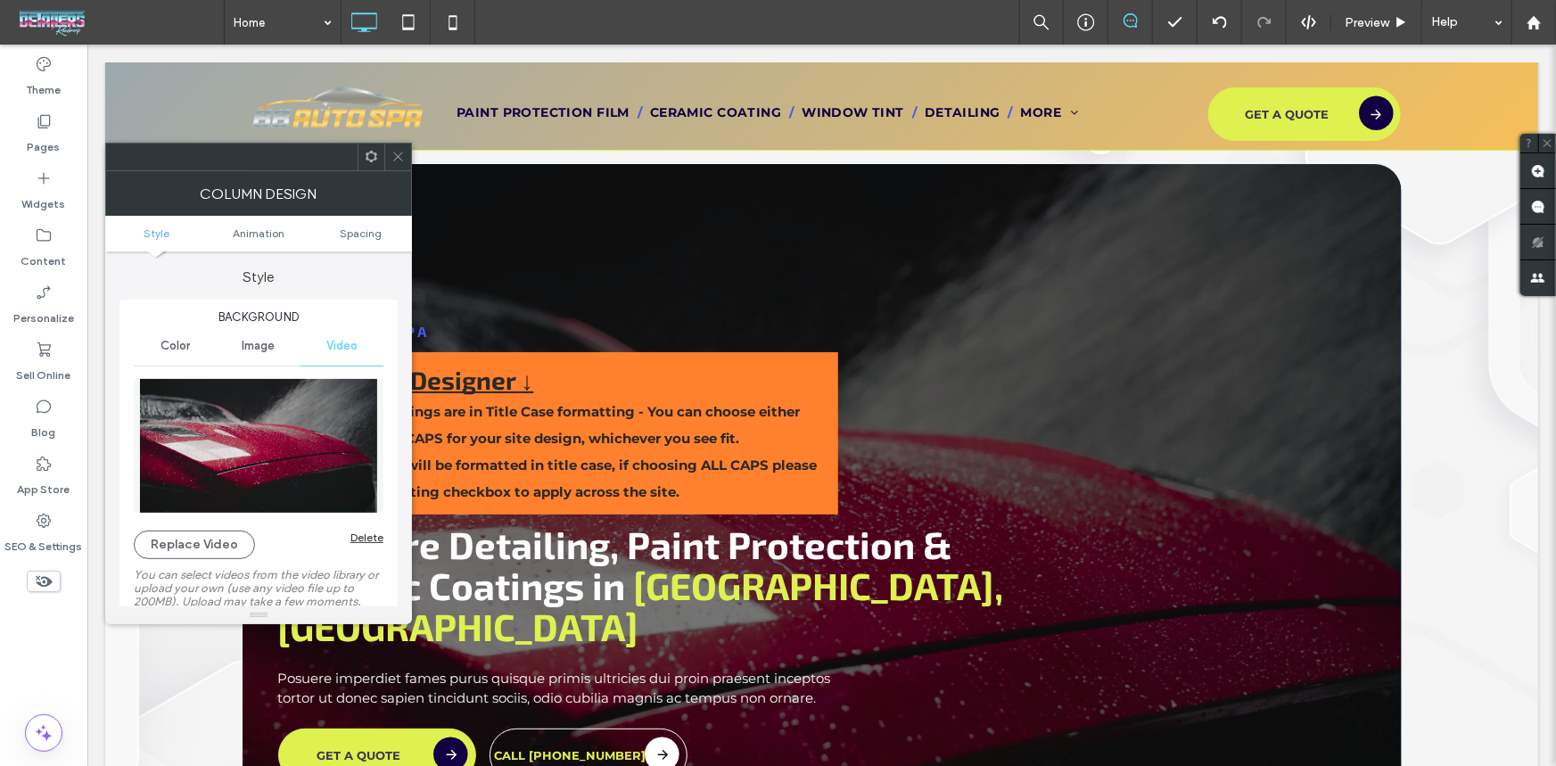
type input "**"
click at [186, 537] on button "Replace Video" at bounding box center [194, 545] width 121 height 29
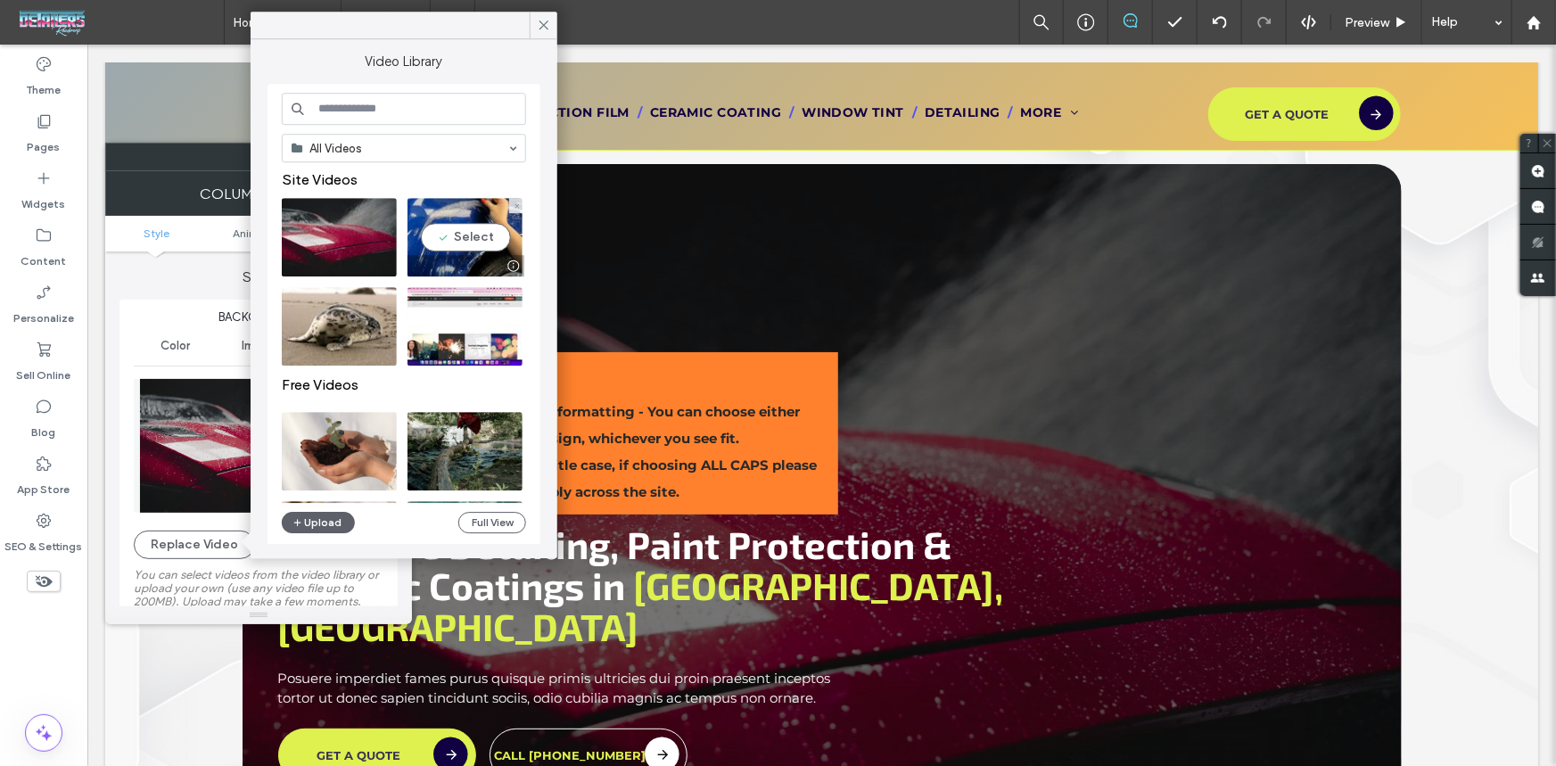
click at [448, 225] on video at bounding box center [465, 237] width 115 height 78
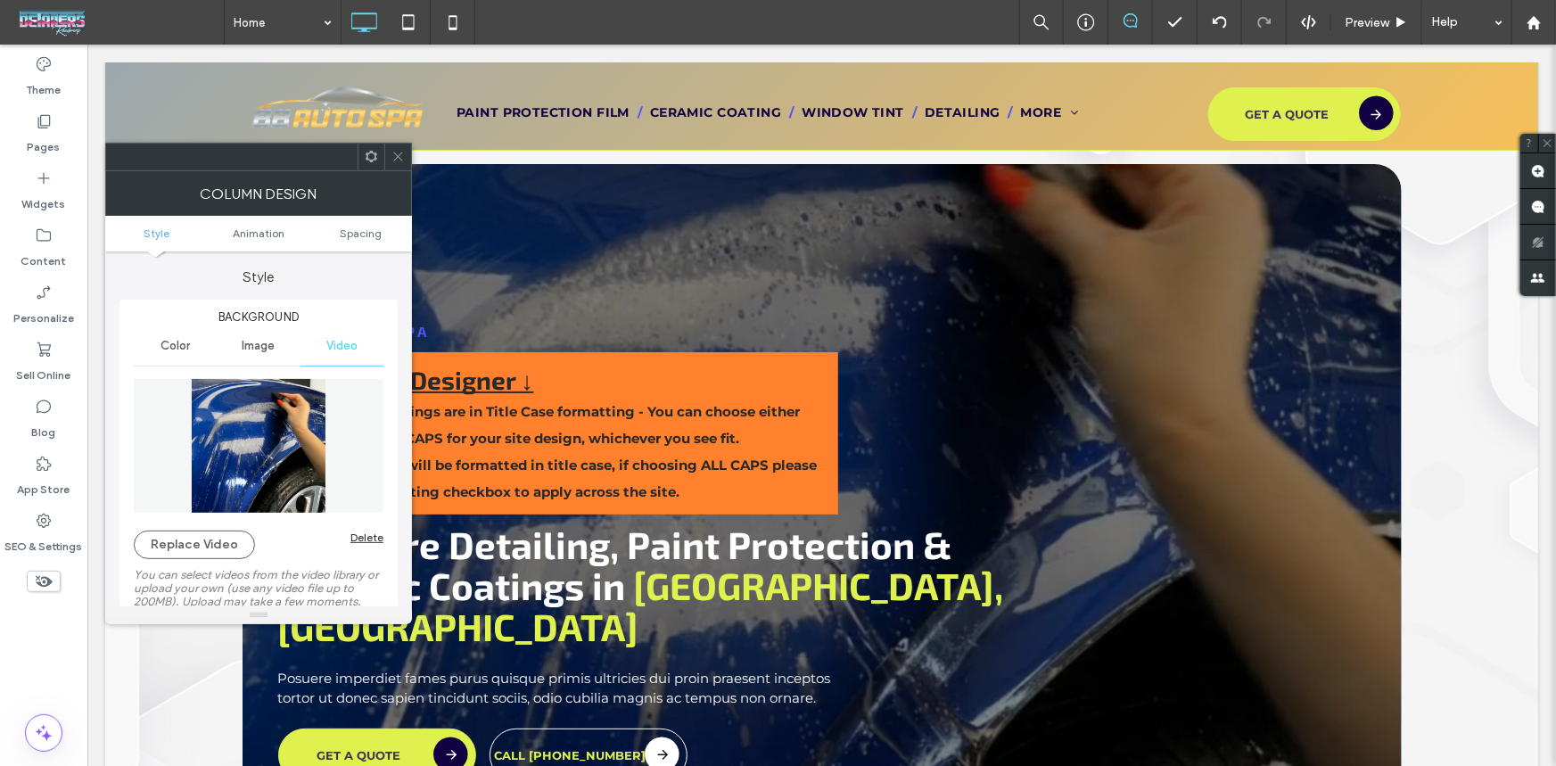
click at [396, 153] on icon at bounding box center [398, 156] width 13 height 13
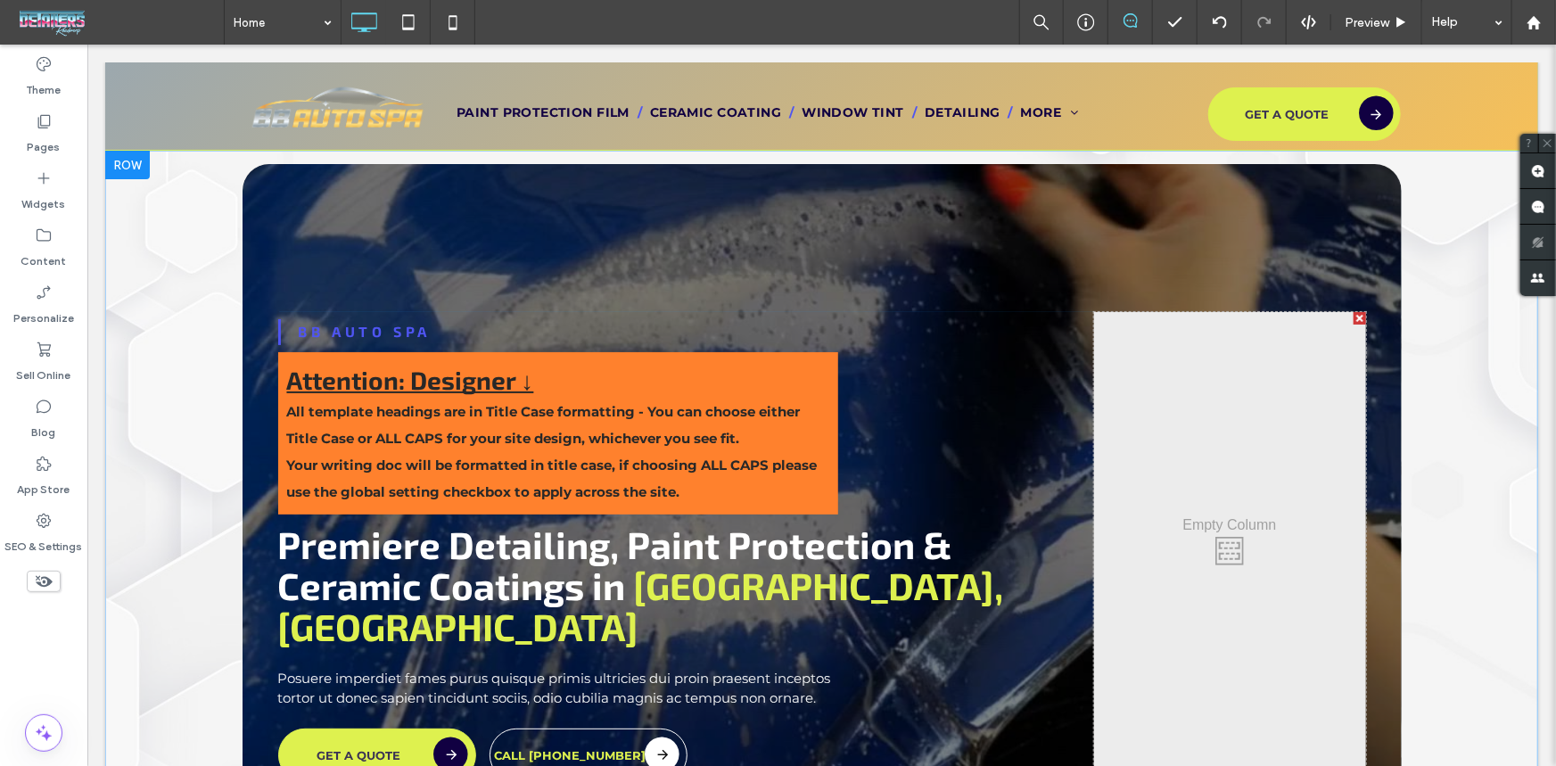
click at [377, 201] on div at bounding box center [821, 561] width 1159 height 796
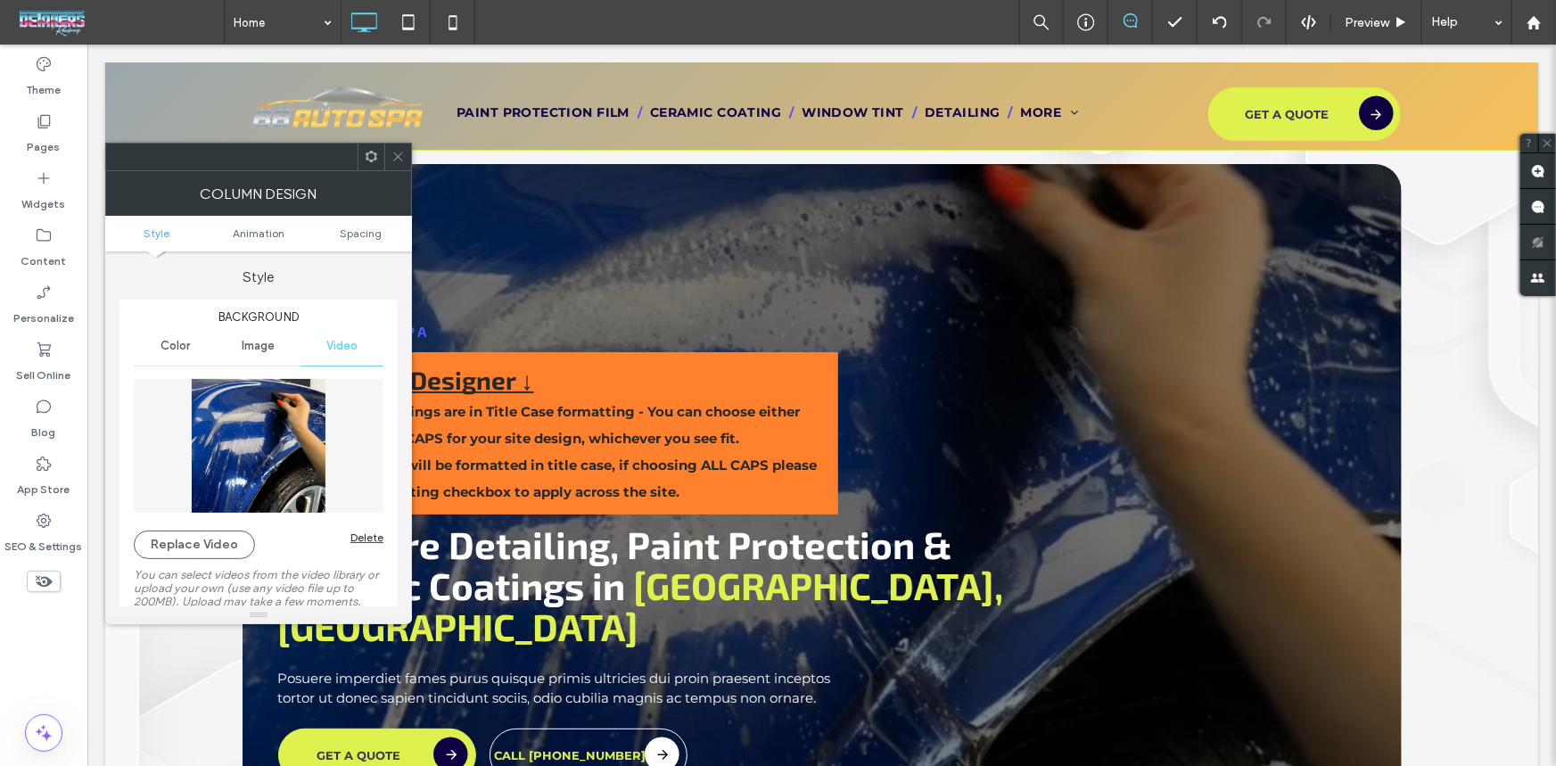
type input "**"
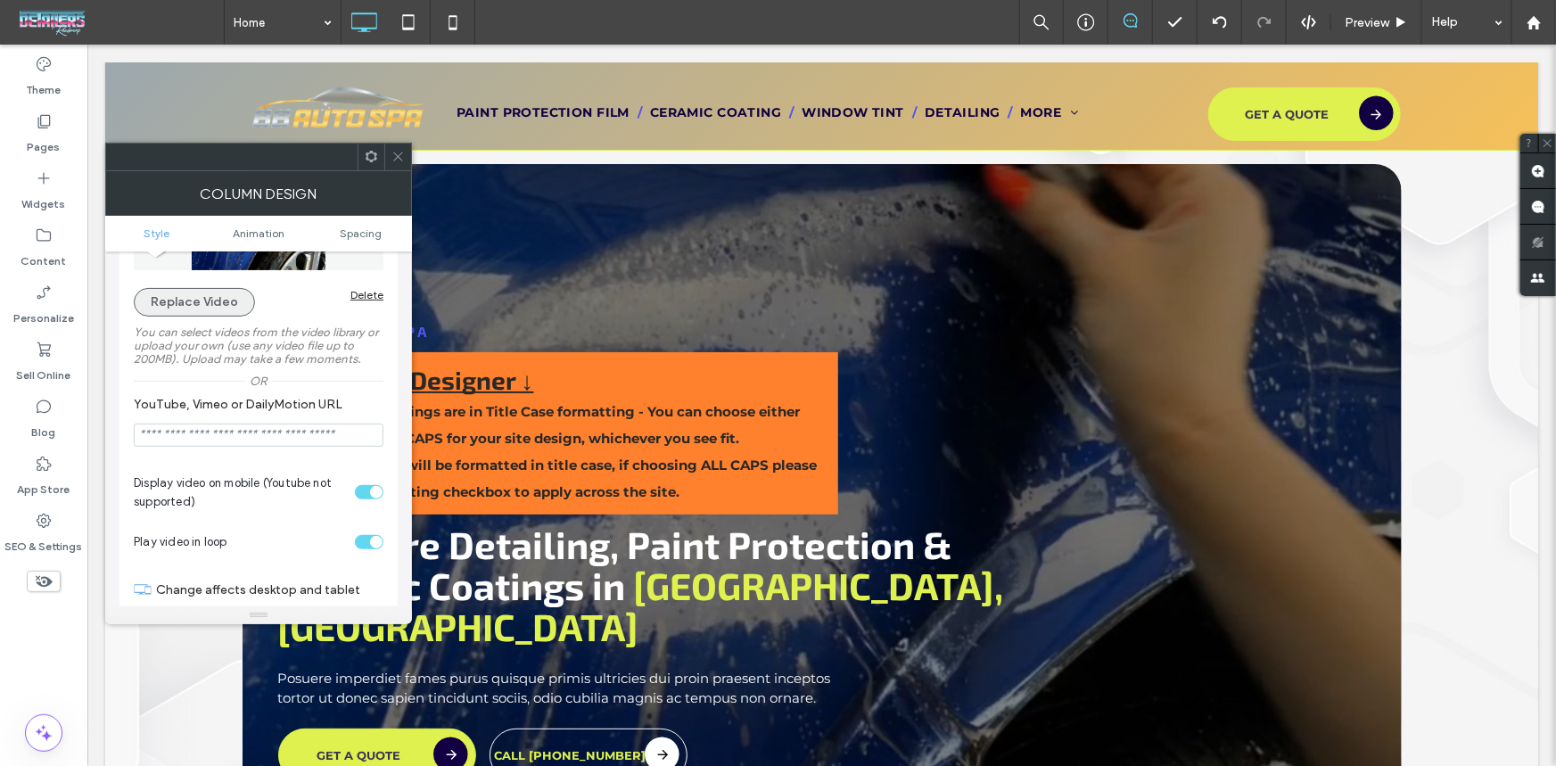
click at [202, 300] on button "Replace Video" at bounding box center [194, 302] width 121 height 29
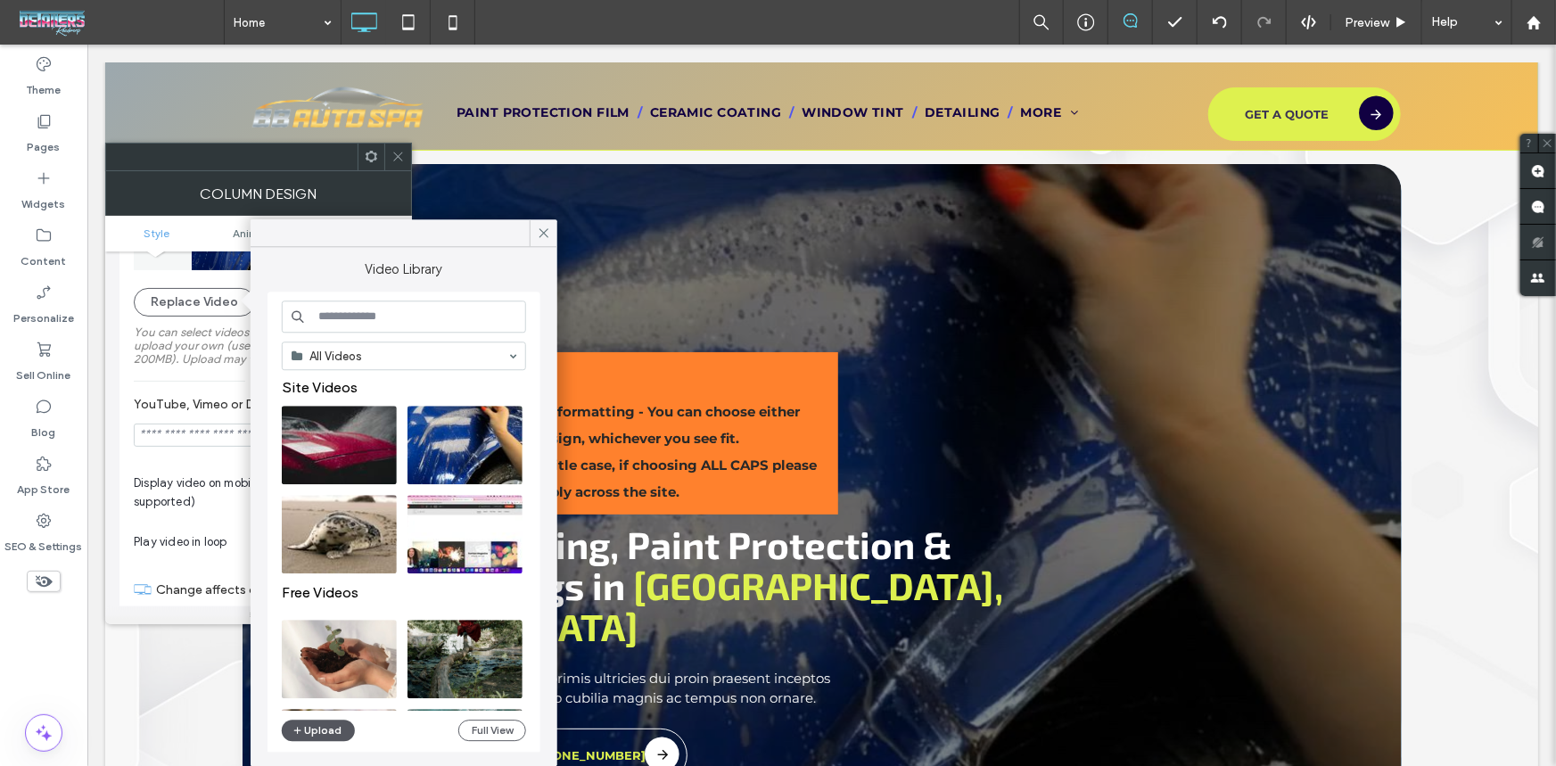
click at [322, 731] on button "Upload" at bounding box center [318, 730] width 73 height 21
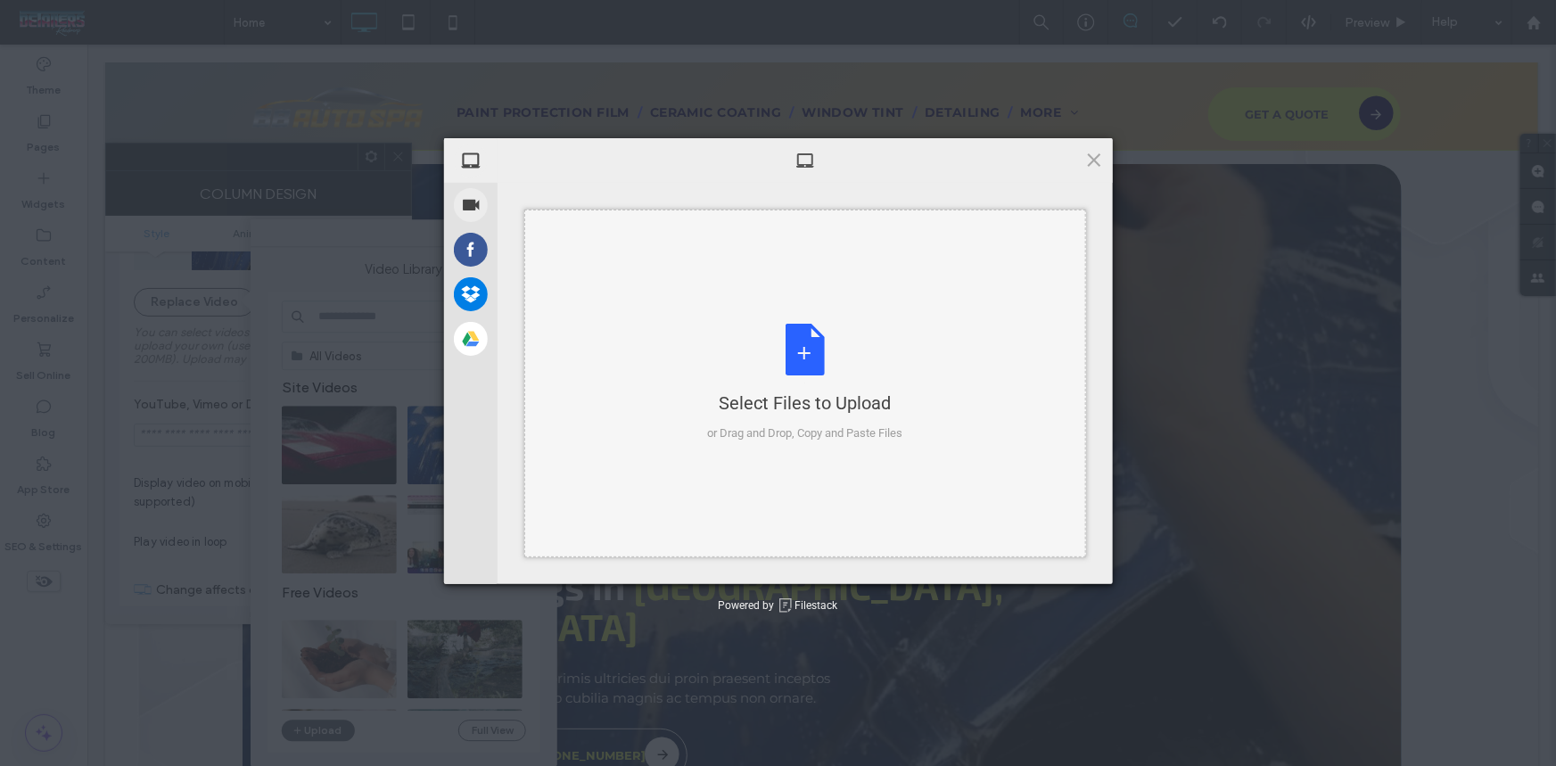
click at [810, 359] on div "Select Files to Upload or Drag and Drop, Copy and Paste Files" at bounding box center [804, 383] width 195 height 119
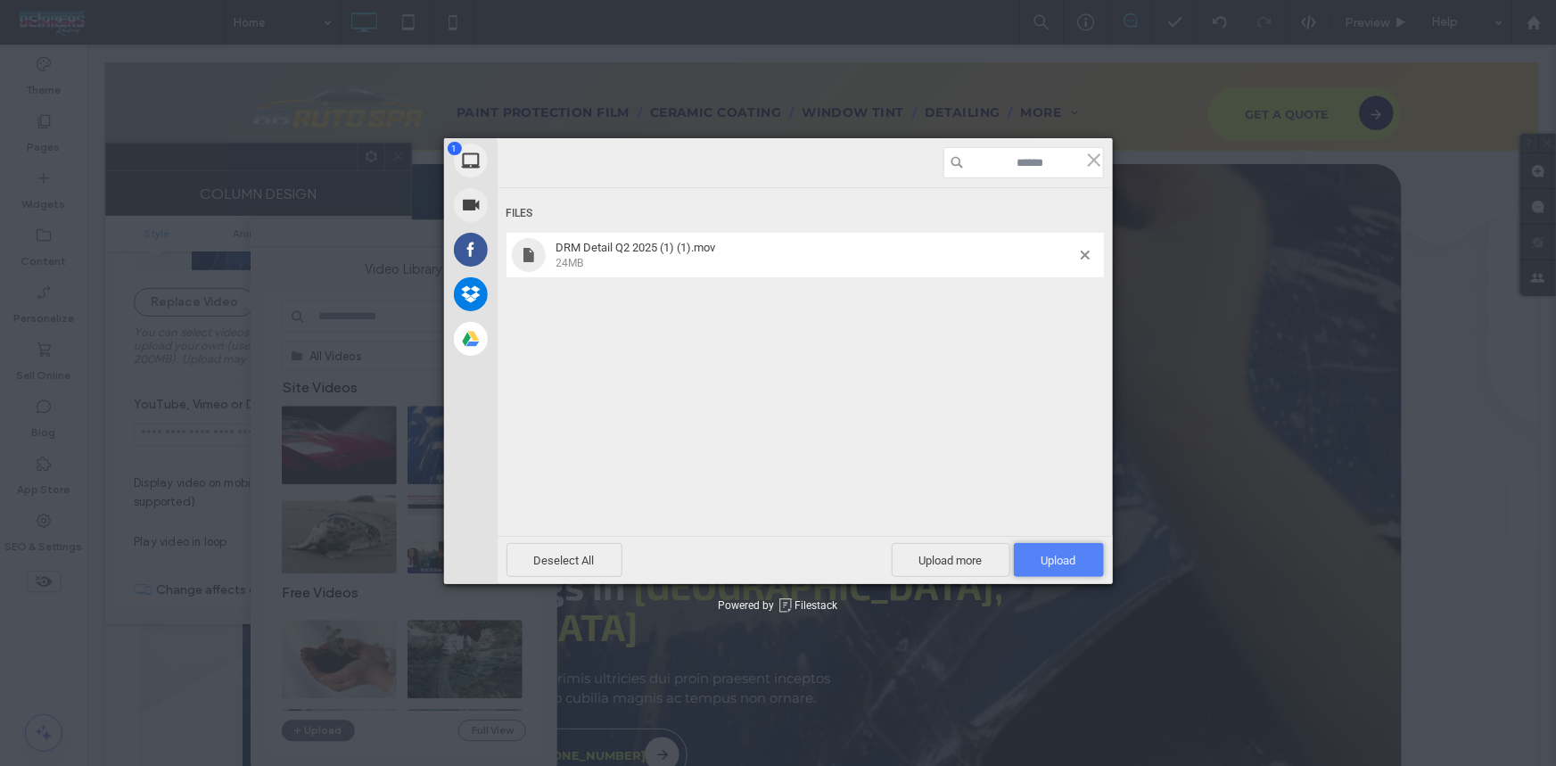
click at [1075, 562] on span "Upload 1" at bounding box center [1059, 560] width 35 height 13
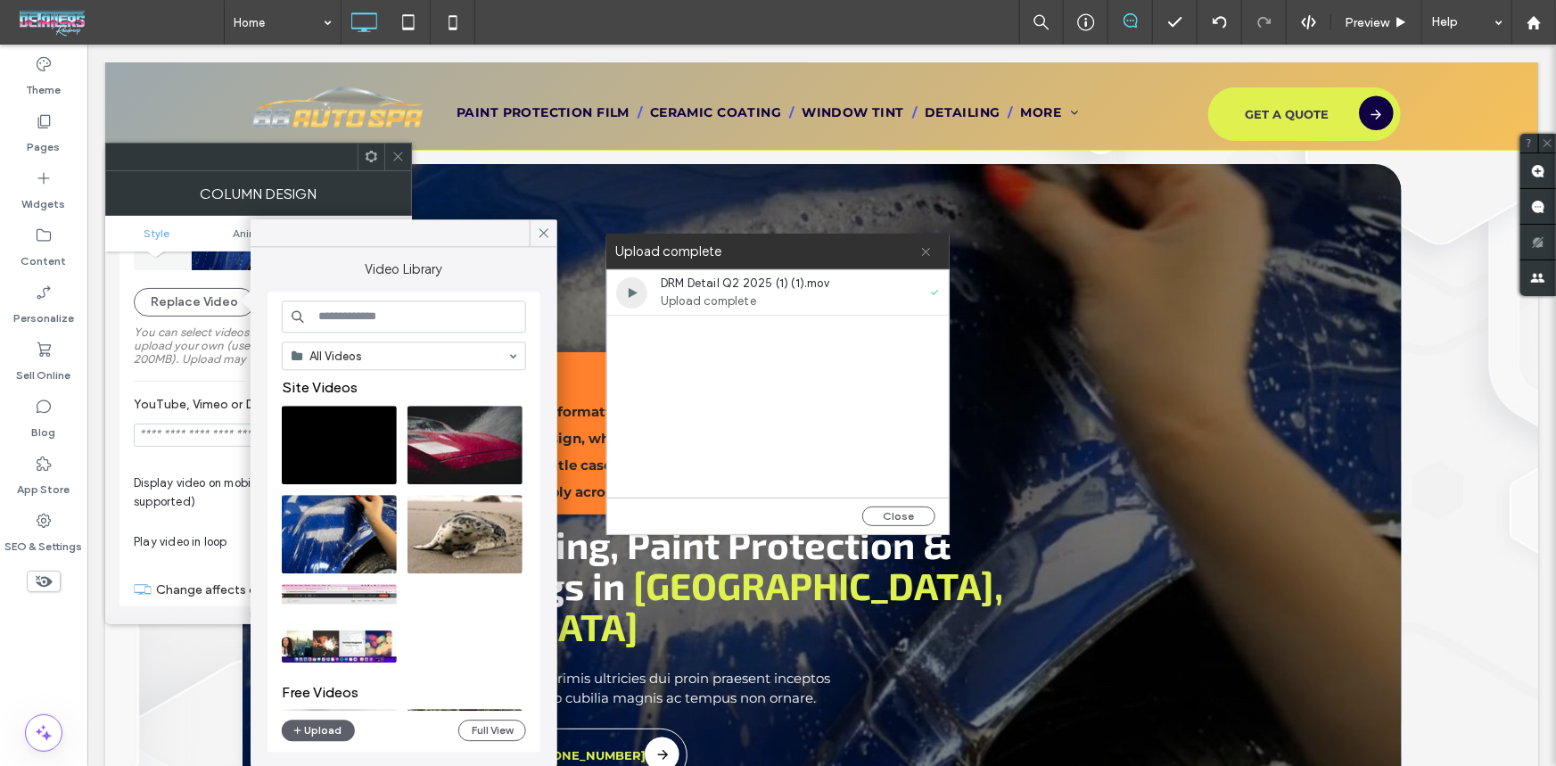
click at [922, 246] on icon at bounding box center [926, 252] width 12 height 12
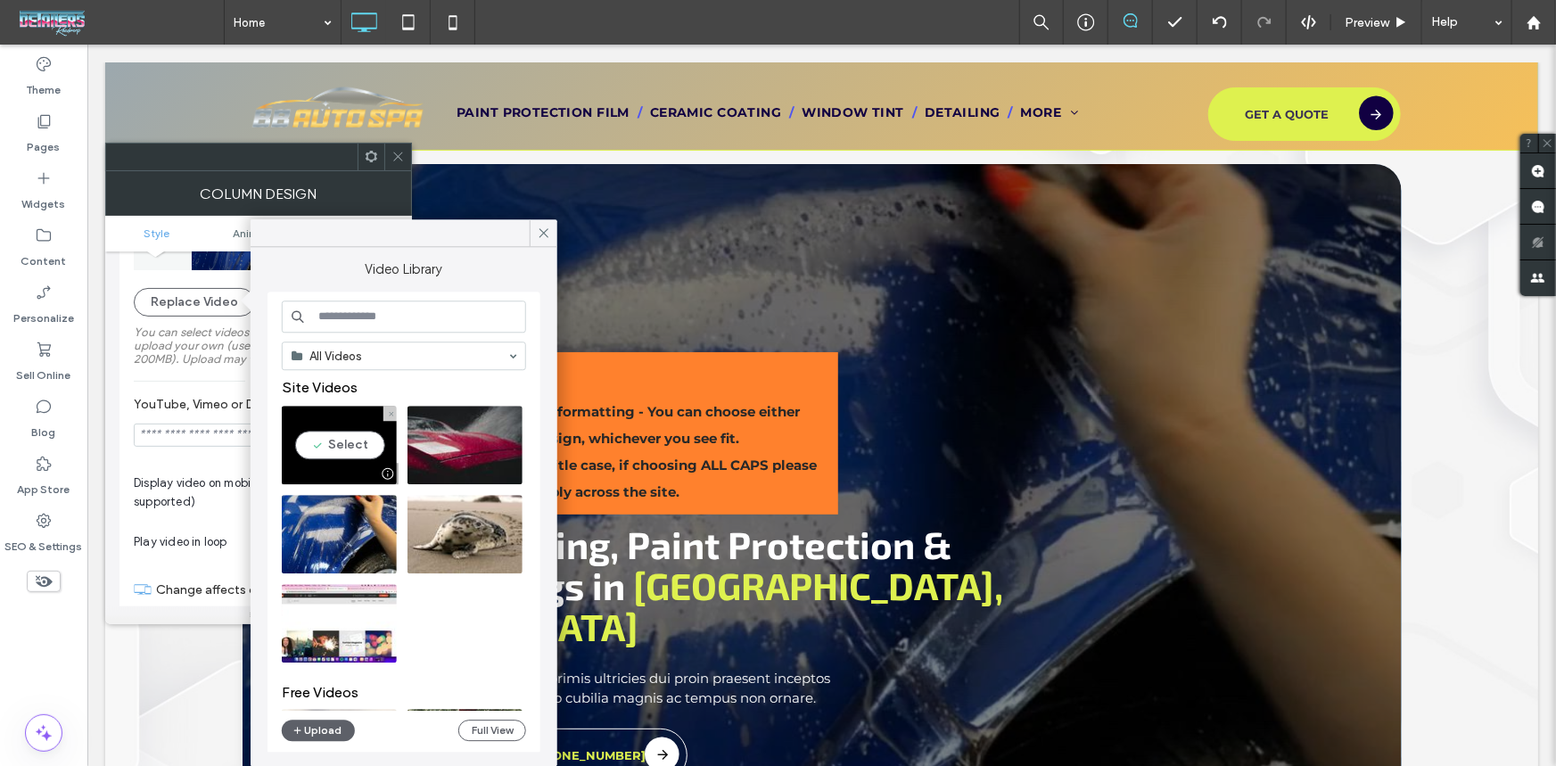
click at [312, 454] on video at bounding box center [339, 445] width 115 height 78
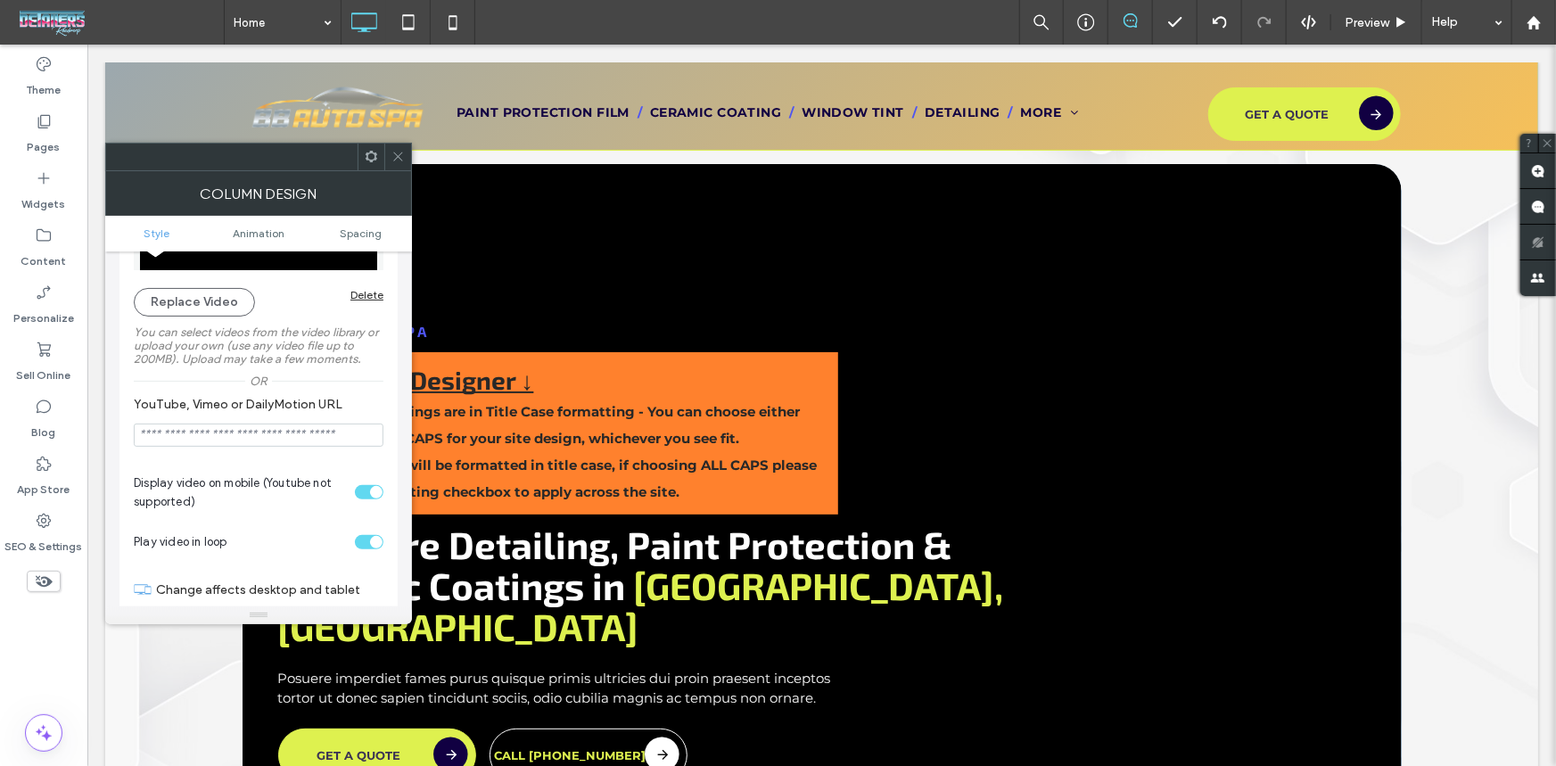
click at [395, 159] on use at bounding box center [397, 157] width 9 height 9
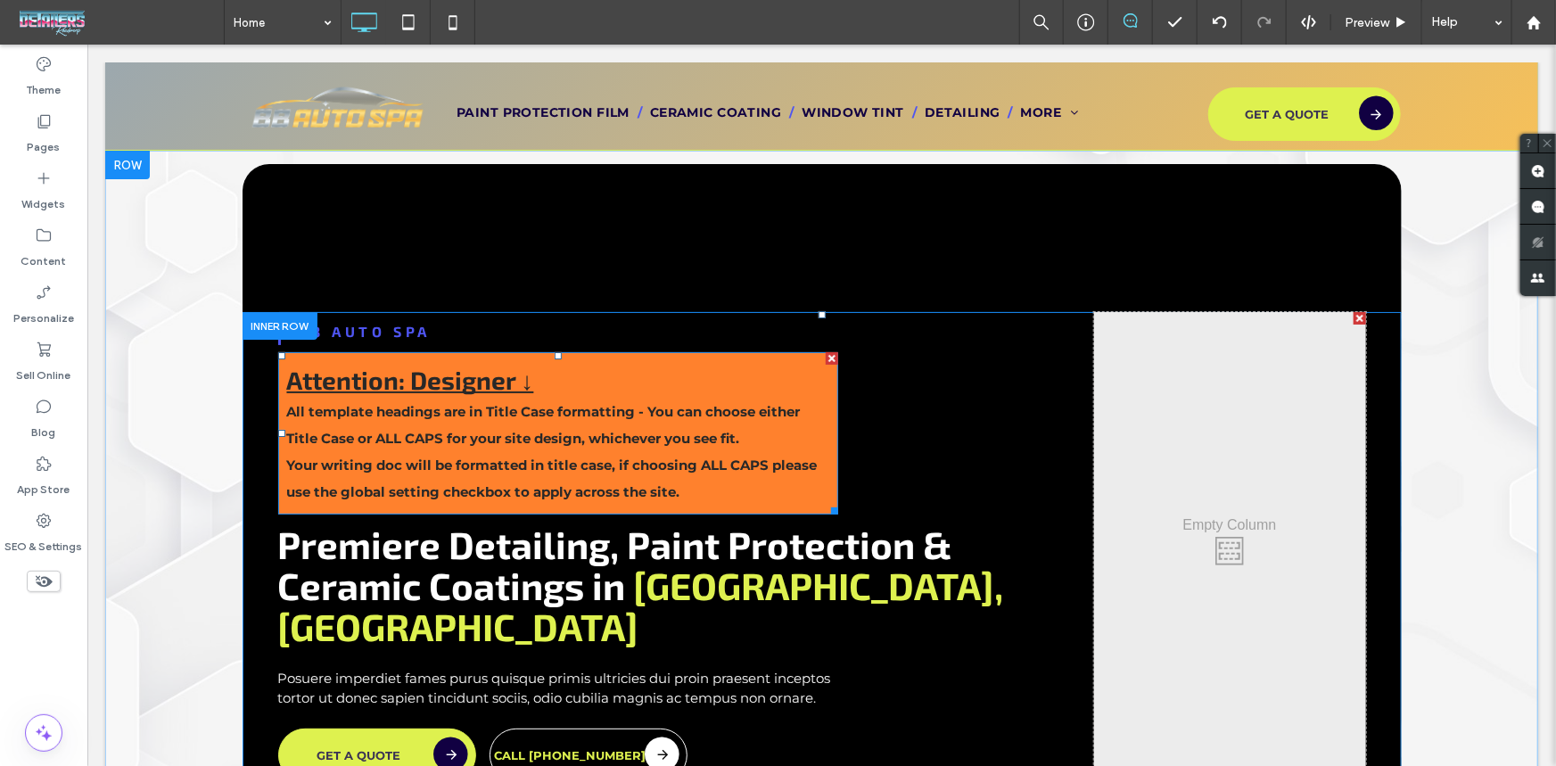
click at [825, 352] on div at bounding box center [831, 357] width 12 height 12
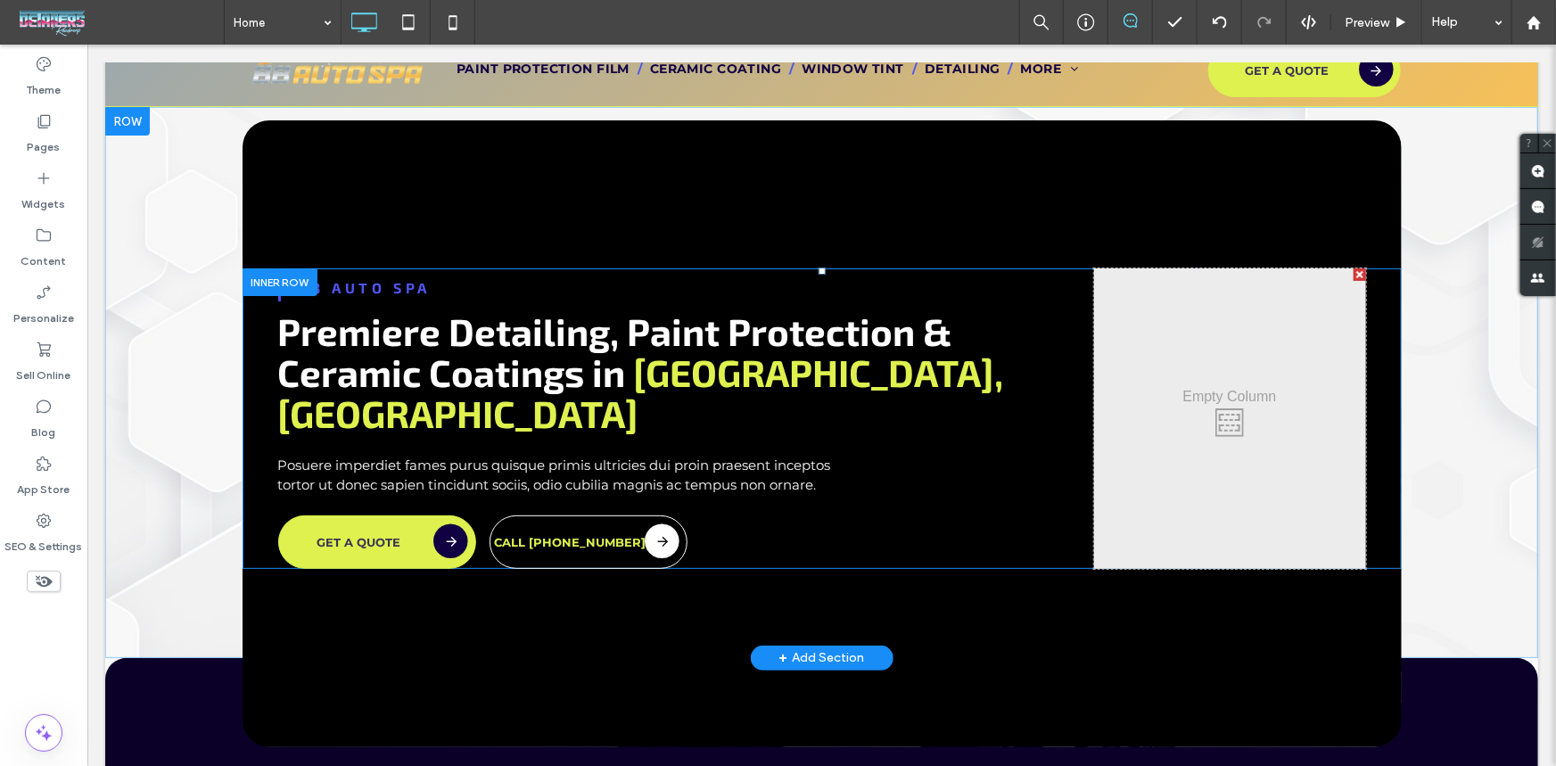
scroll to position [0, 0]
